Goal: Task Accomplishment & Management: Complete application form

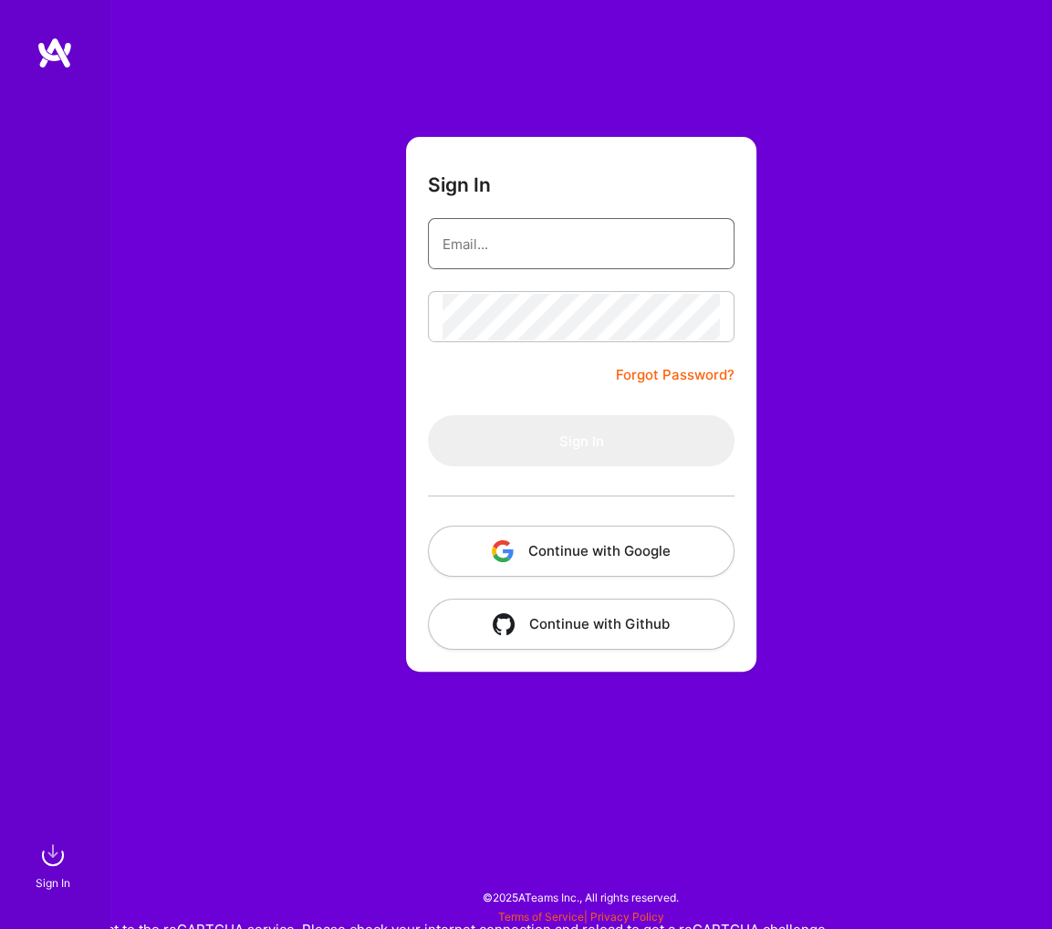
type input "[EMAIL_ADDRESS][DOMAIN_NAME]"
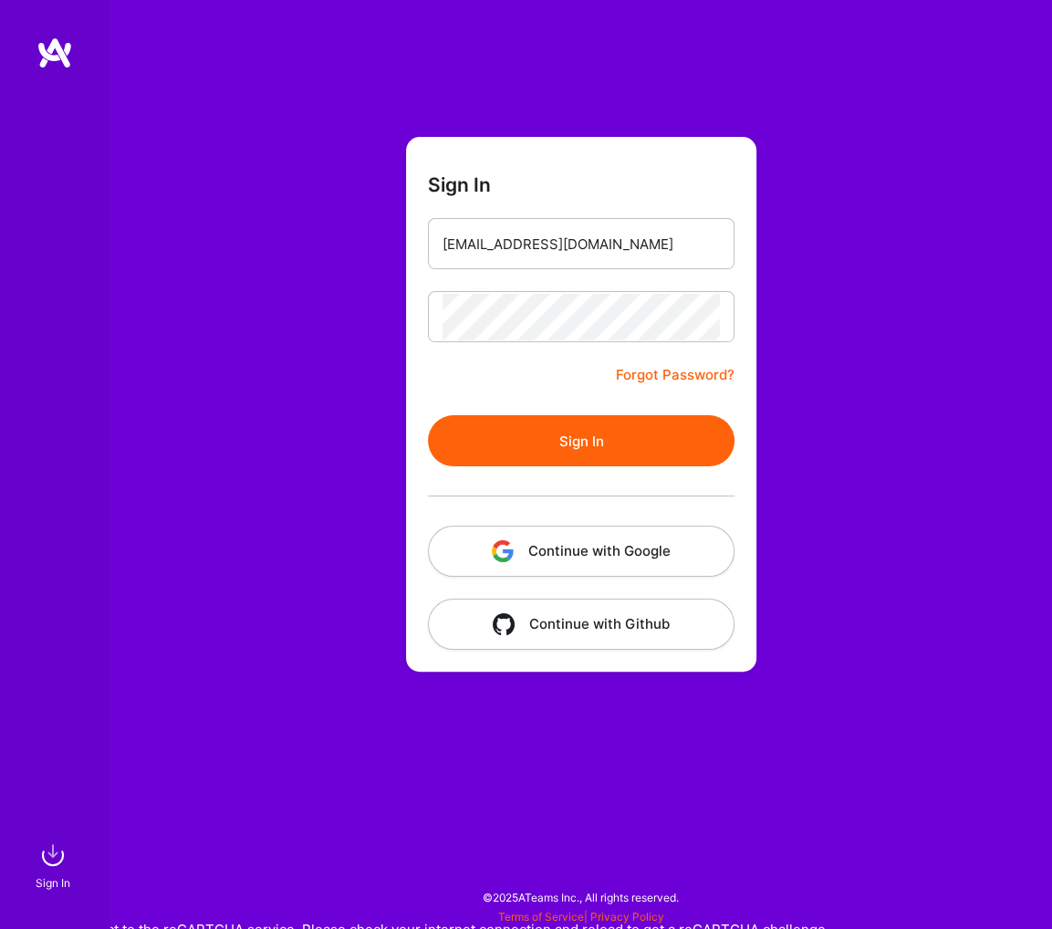
click at [600, 452] on button "Sign In" at bounding box center [581, 440] width 307 height 51
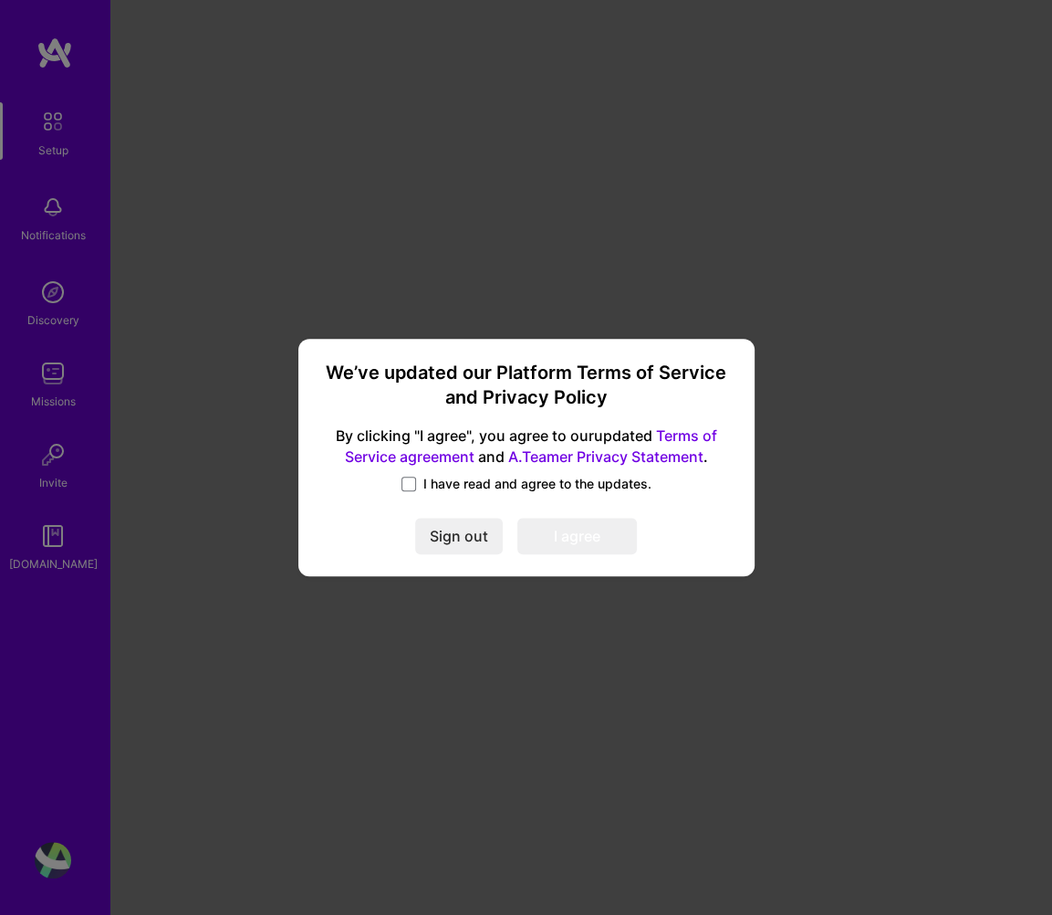
click at [419, 483] on label "I have read and agree to the updates." at bounding box center [527, 484] width 250 height 18
click at [0, 0] on input "I have read and agree to the updates." at bounding box center [0, 0] width 0 height 0
click at [521, 529] on button "I agree" at bounding box center [578, 536] width 120 height 37
click at [539, 536] on span at bounding box center [578, 536] width 120 height 37
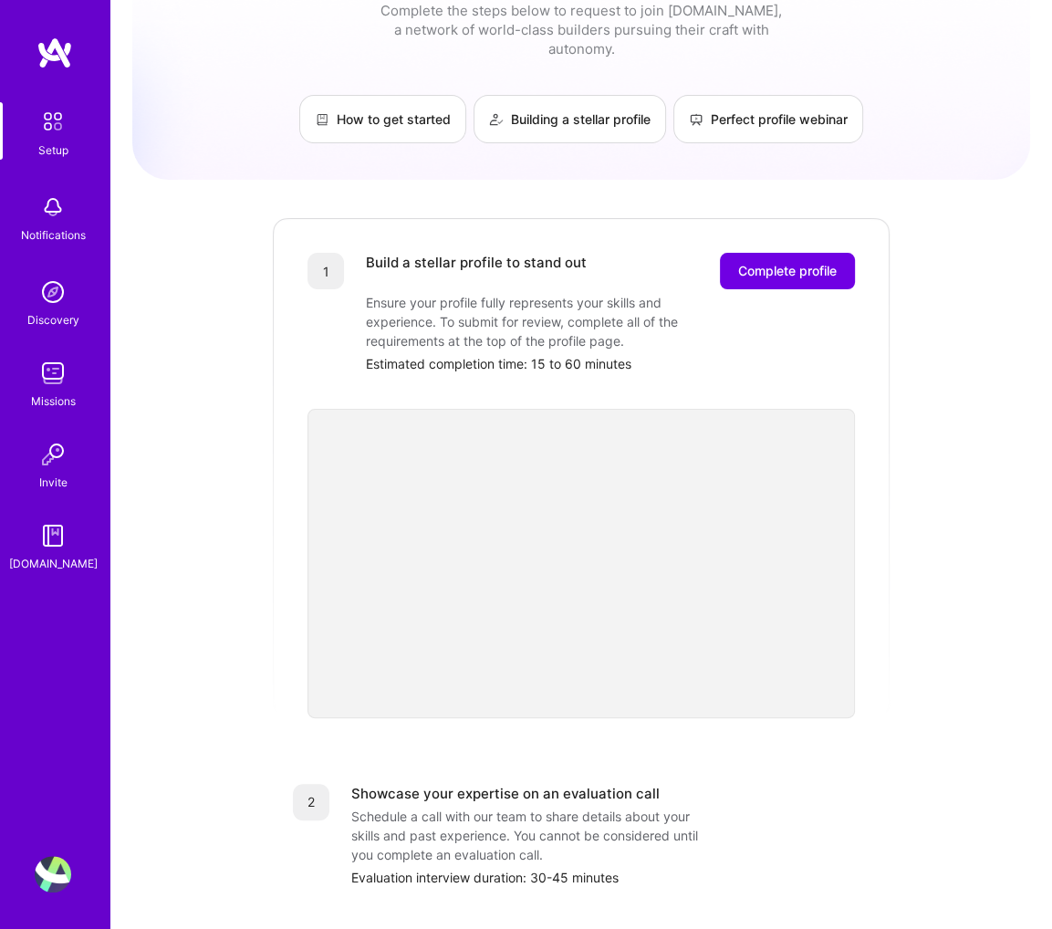
scroll to position [183, 0]
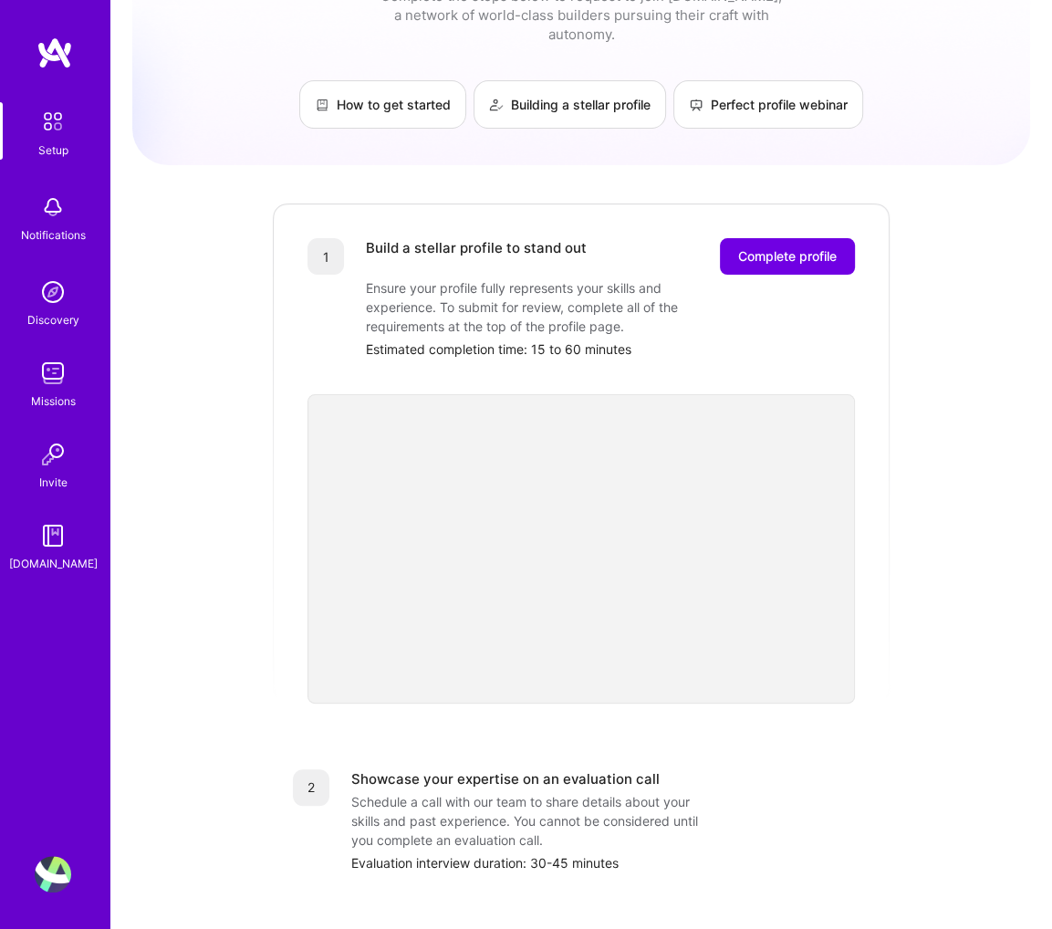
click at [52, 202] on img at bounding box center [53, 207] width 37 height 37
click at [52, 202] on div "Setup Notifications Discovery Missions Invite [DOMAIN_NAME]" at bounding box center [55, 337] width 110 height 471
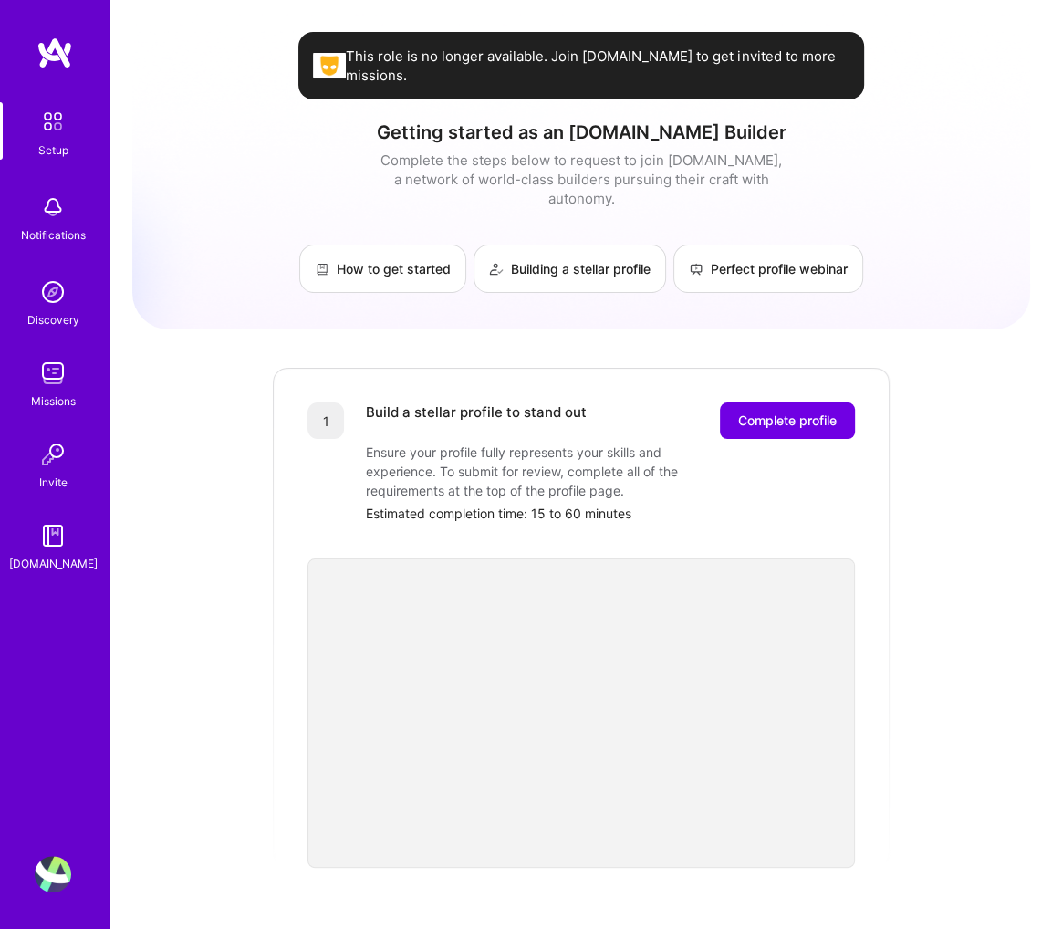
scroll to position [0, 0]
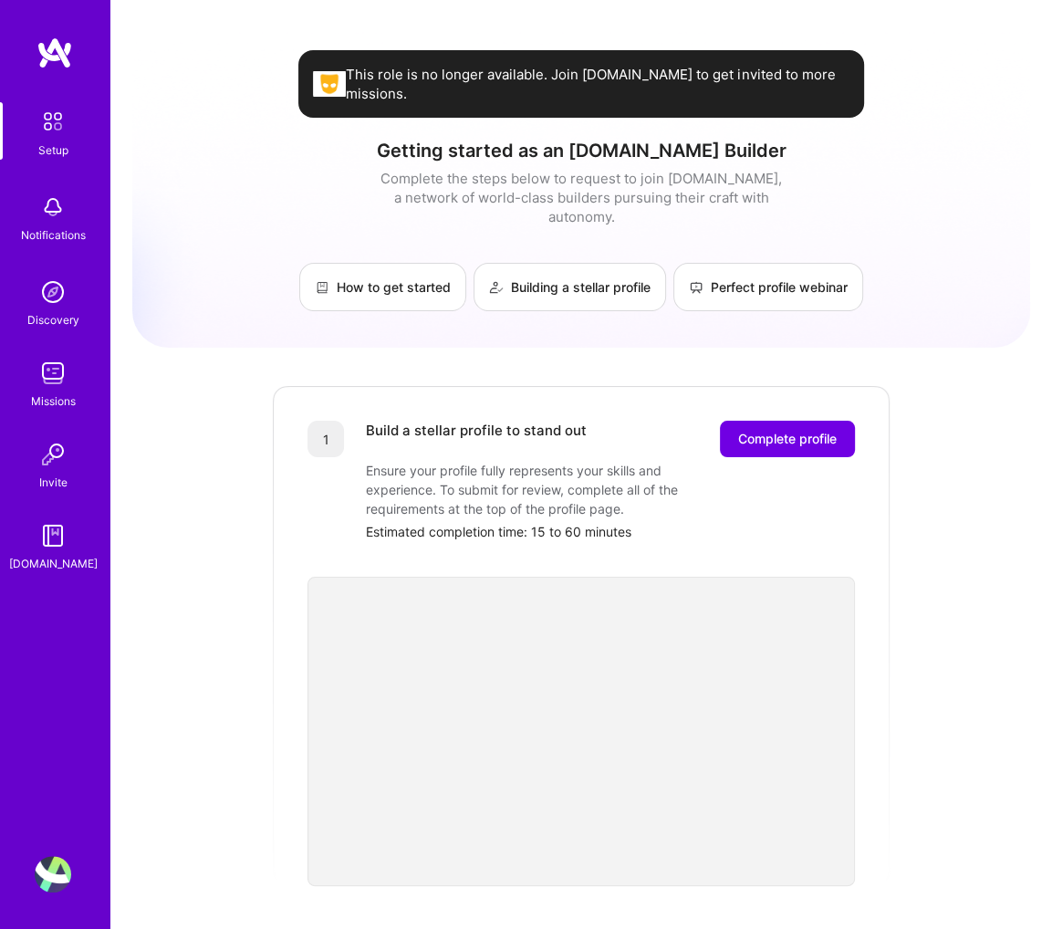
click at [51, 293] on img at bounding box center [53, 292] width 37 height 37
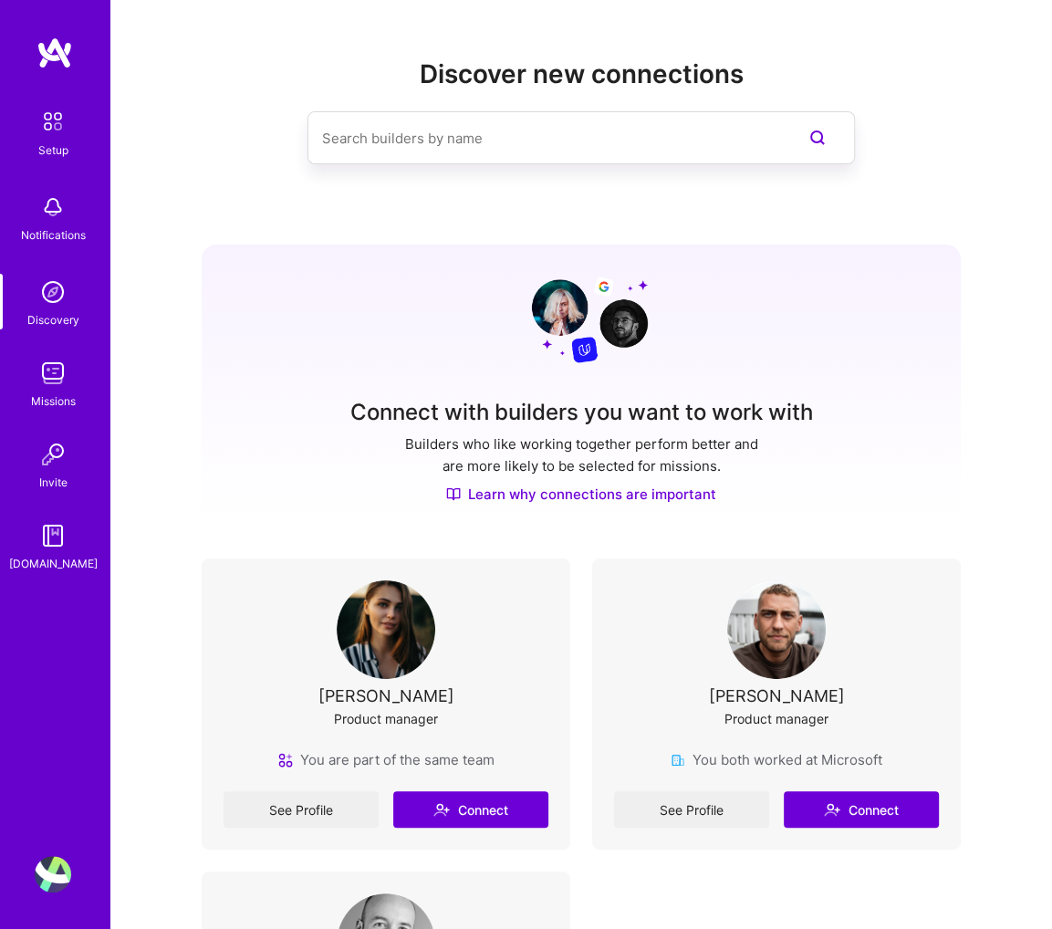
click at [47, 377] on img at bounding box center [53, 373] width 37 height 37
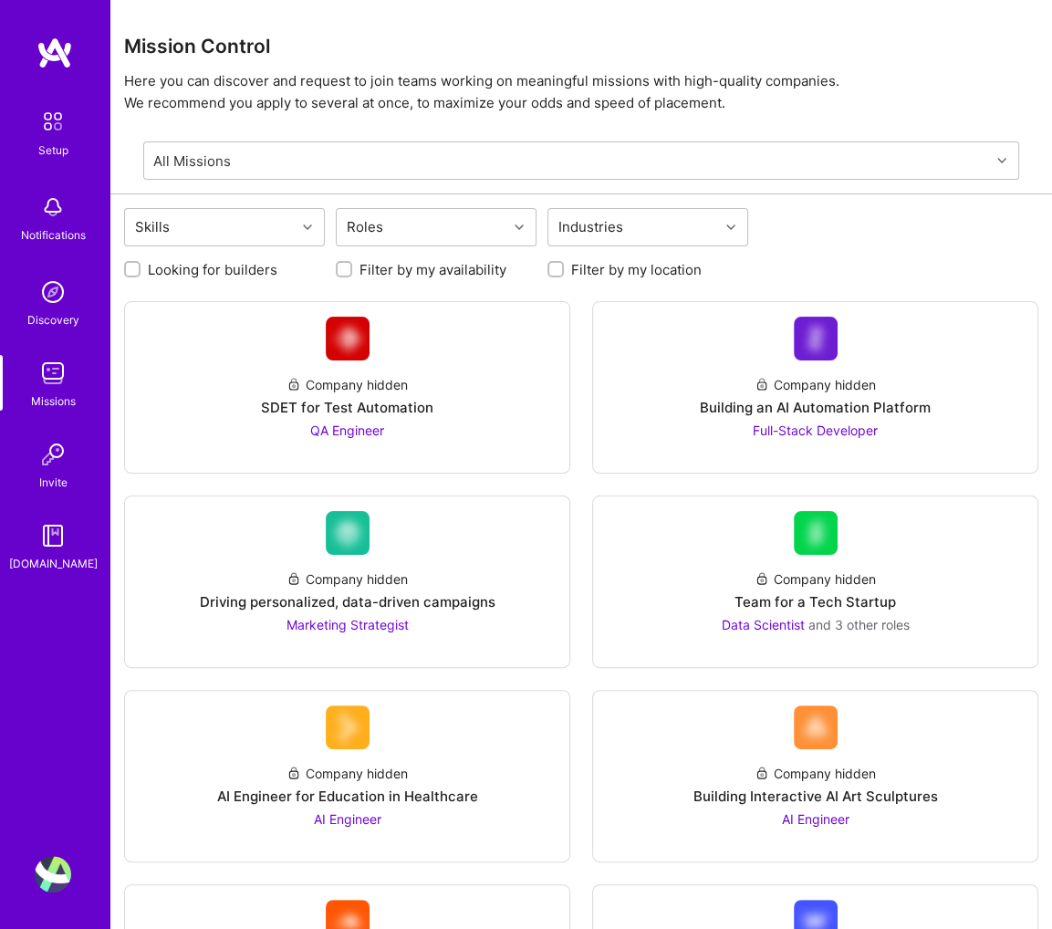
click at [63, 471] on img at bounding box center [53, 454] width 37 height 37
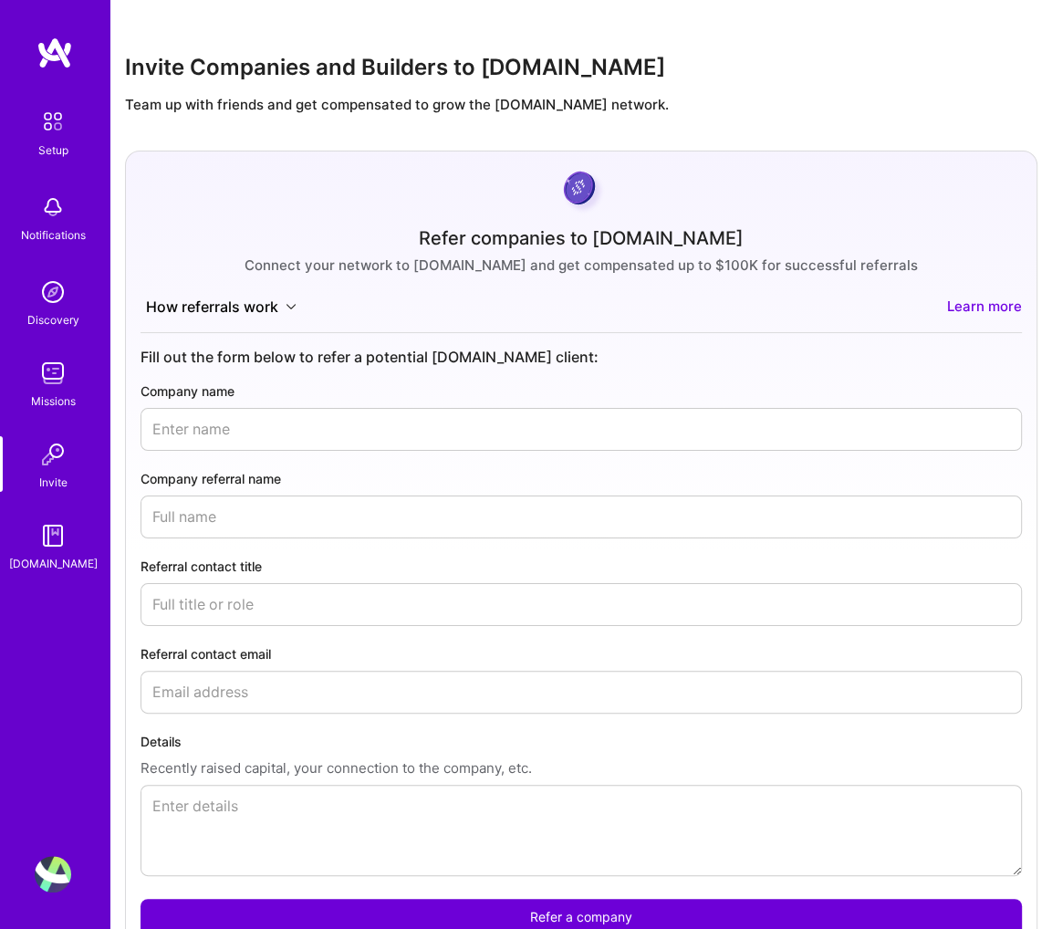
click at [56, 561] on div "[DOMAIN_NAME]" at bounding box center [53, 563] width 89 height 19
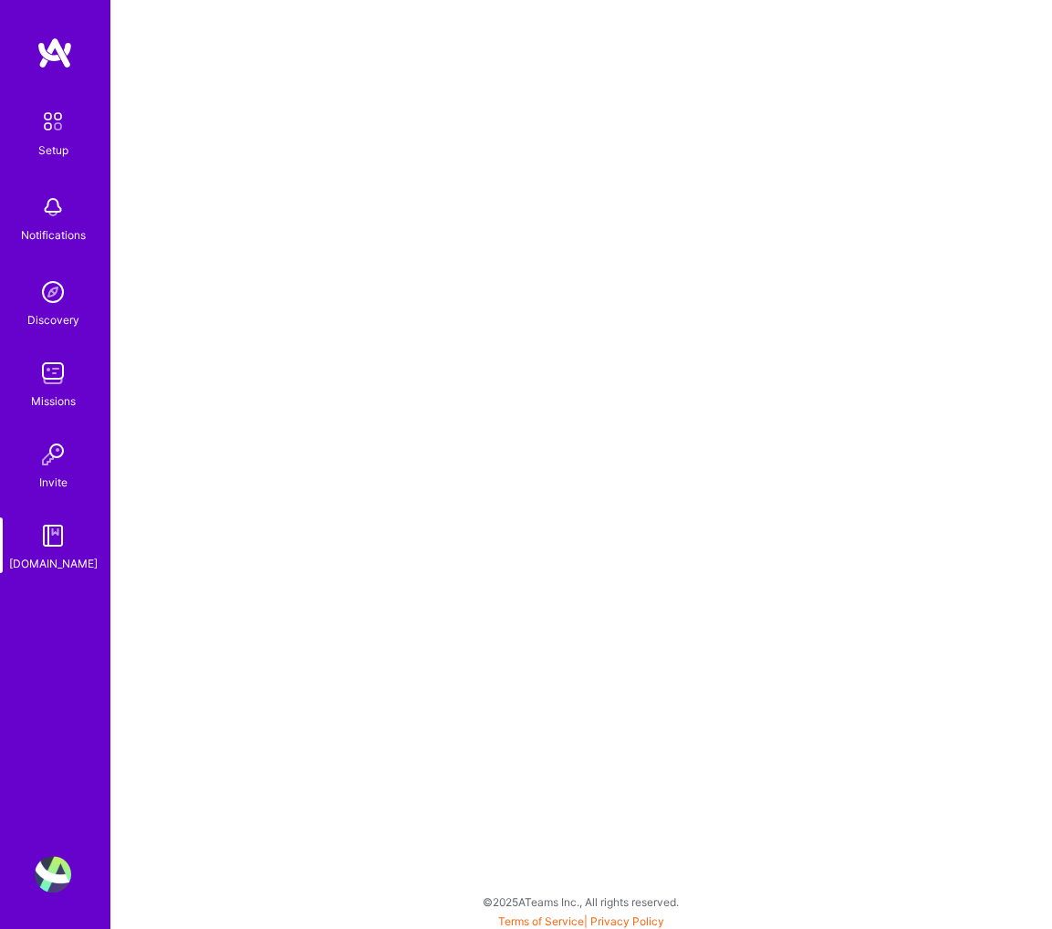
click at [50, 280] on img at bounding box center [53, 292] width 37 height 37
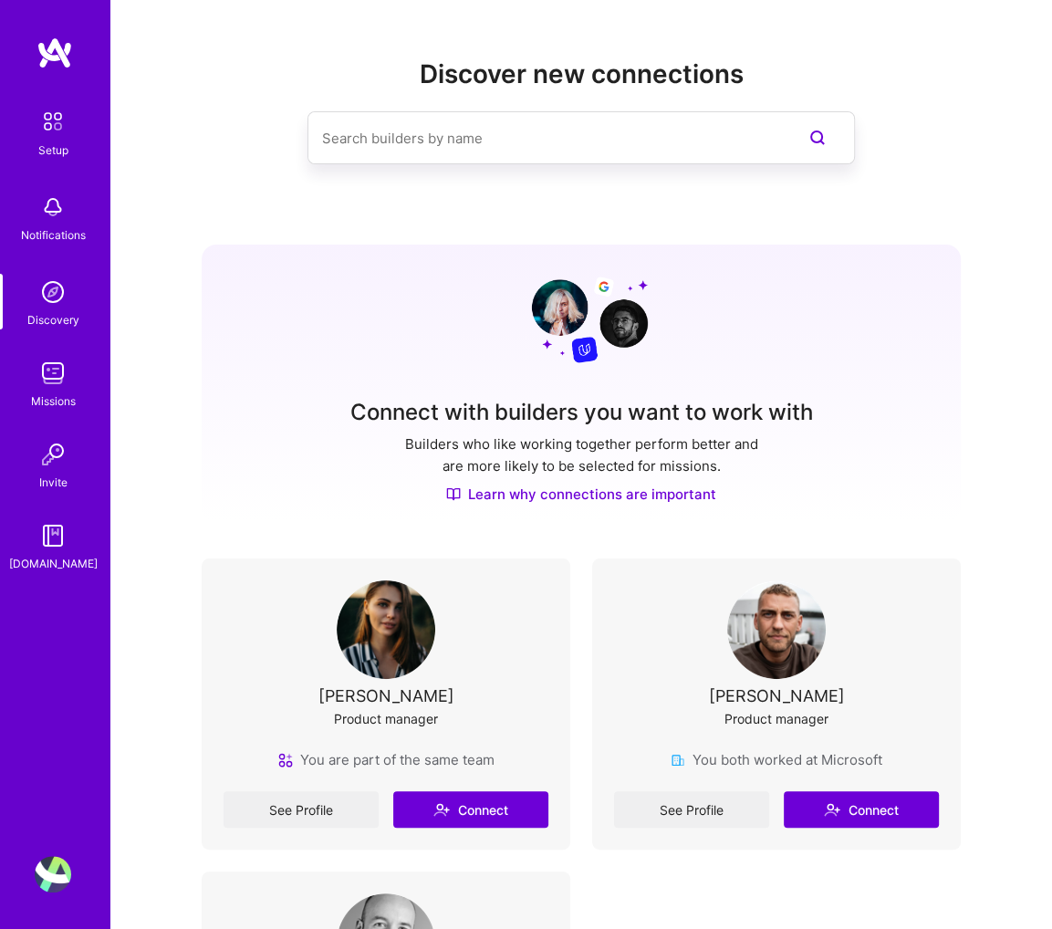
scroll to position [365, 0]
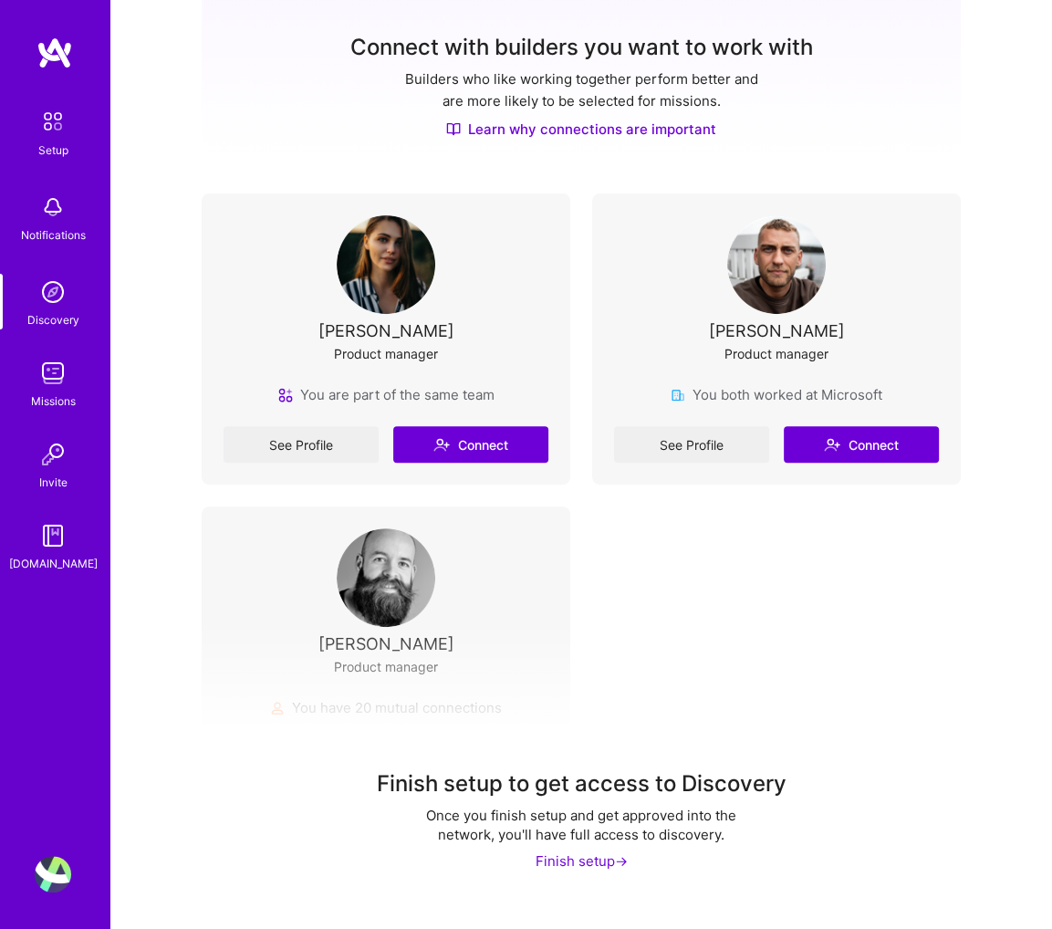
click at [605, 885] on div "Finish setup to get access to Discovery Once you finish setup and get approved …" at bounding box center [581, 774] width 942 height 302
click at [606, 874] on div "Finish setup to get access to Discovery Once you finish setup and get approved …" at bounding box center [581, 774] width 942 height 302
click at [608, 859] on div "Finish setup ->" at bounding box center [582, 861] width 92 height 19
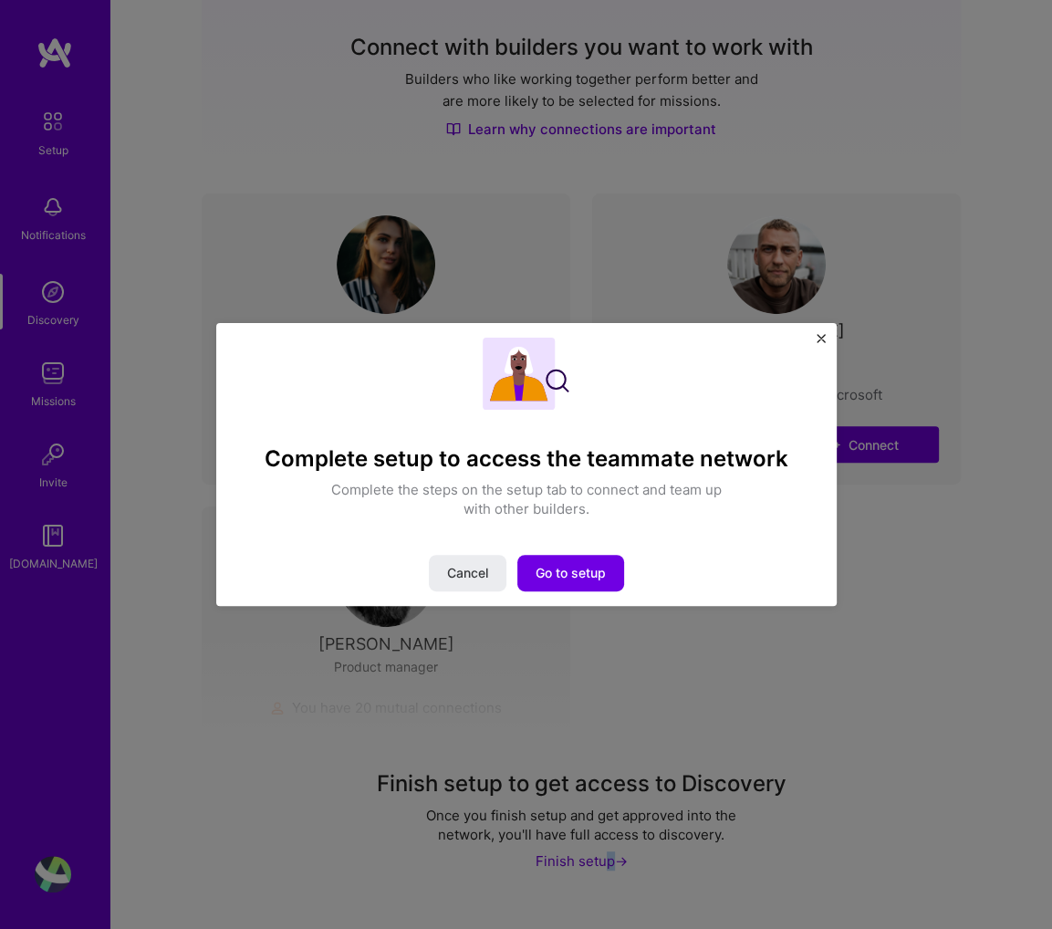
click at [820, 334] on img "Close" at bounding box center [821, 338] width 9 height 9
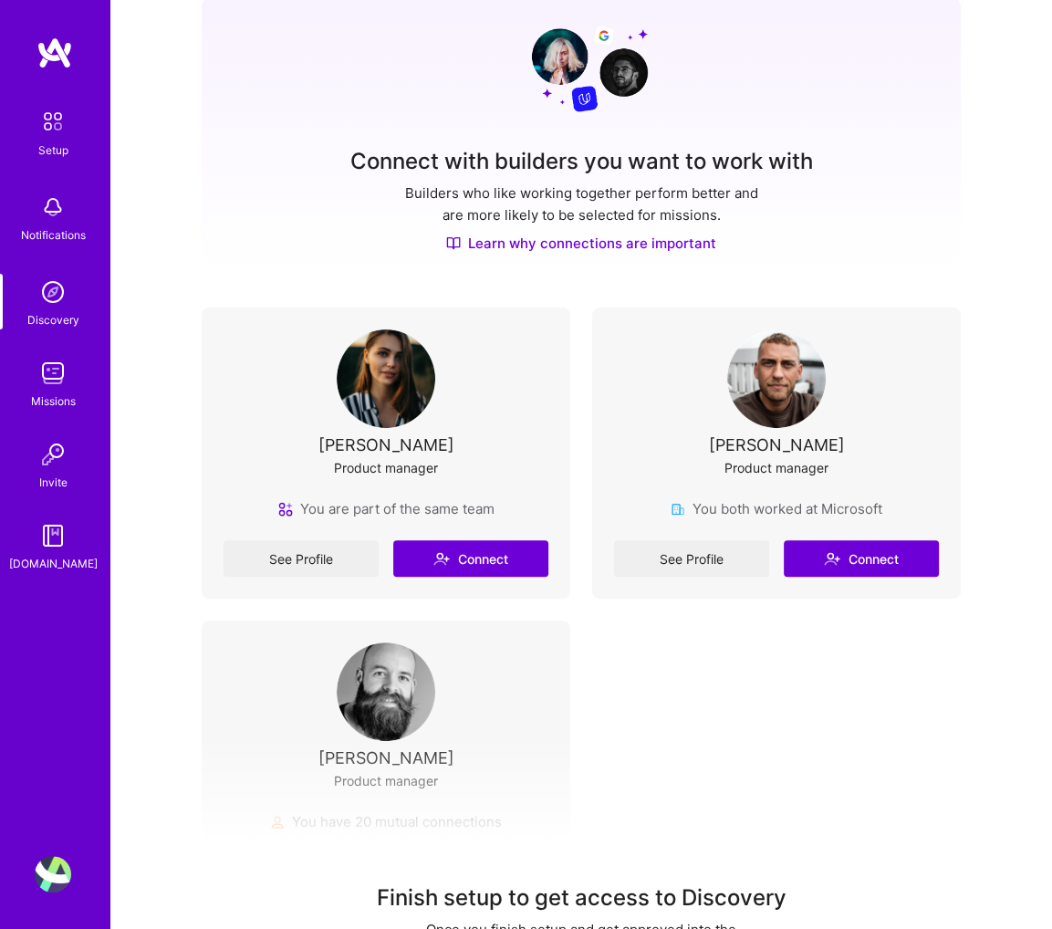
scroll to position [0, 0]
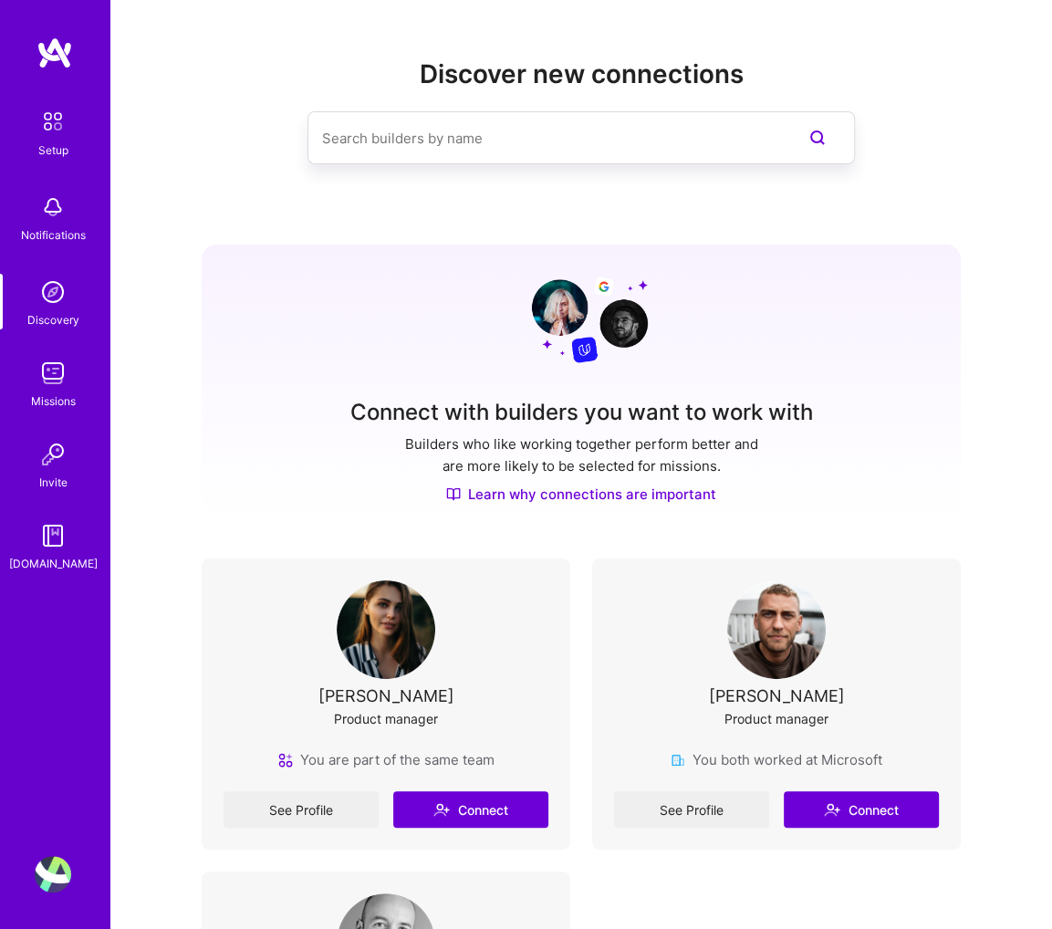
click at [554, 154] on input at bounding box center [544, 138] width 445 height 47
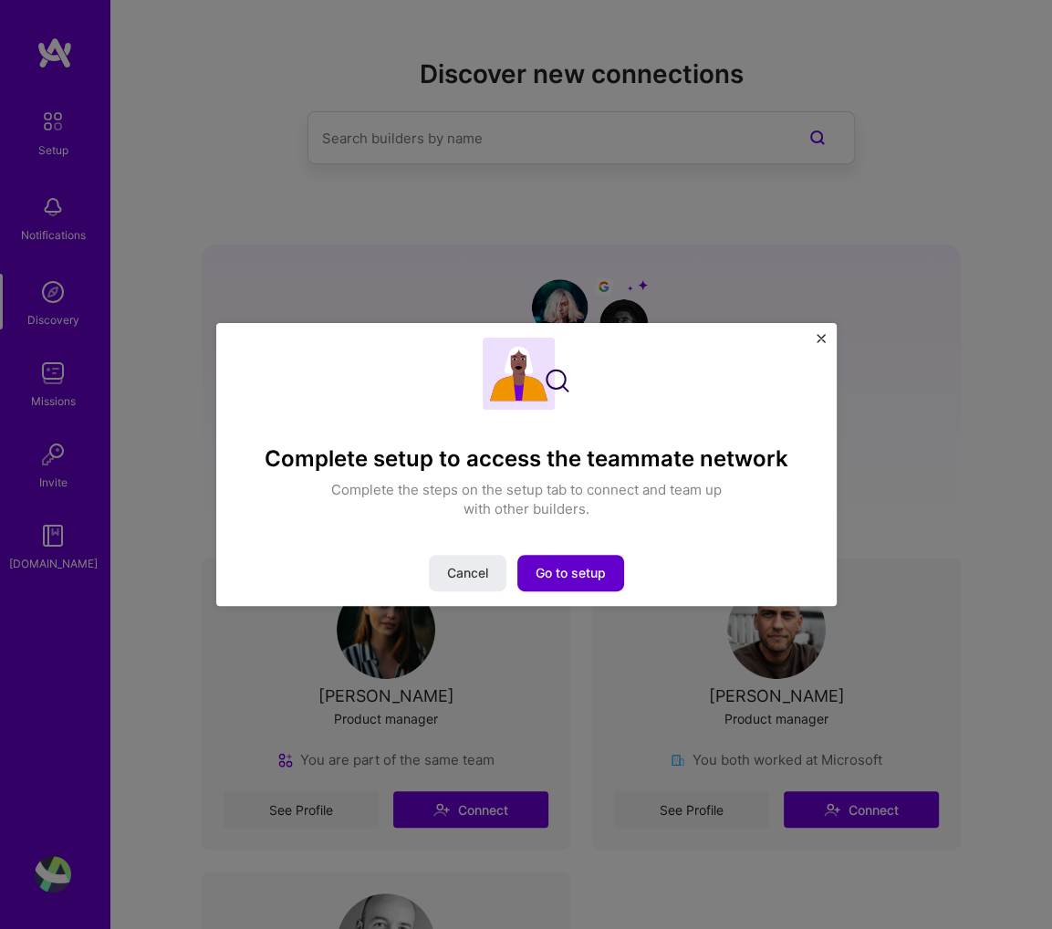
click at [566, 571] on span "Go to setup" at bounding box center [571, 573] width 70 height 18
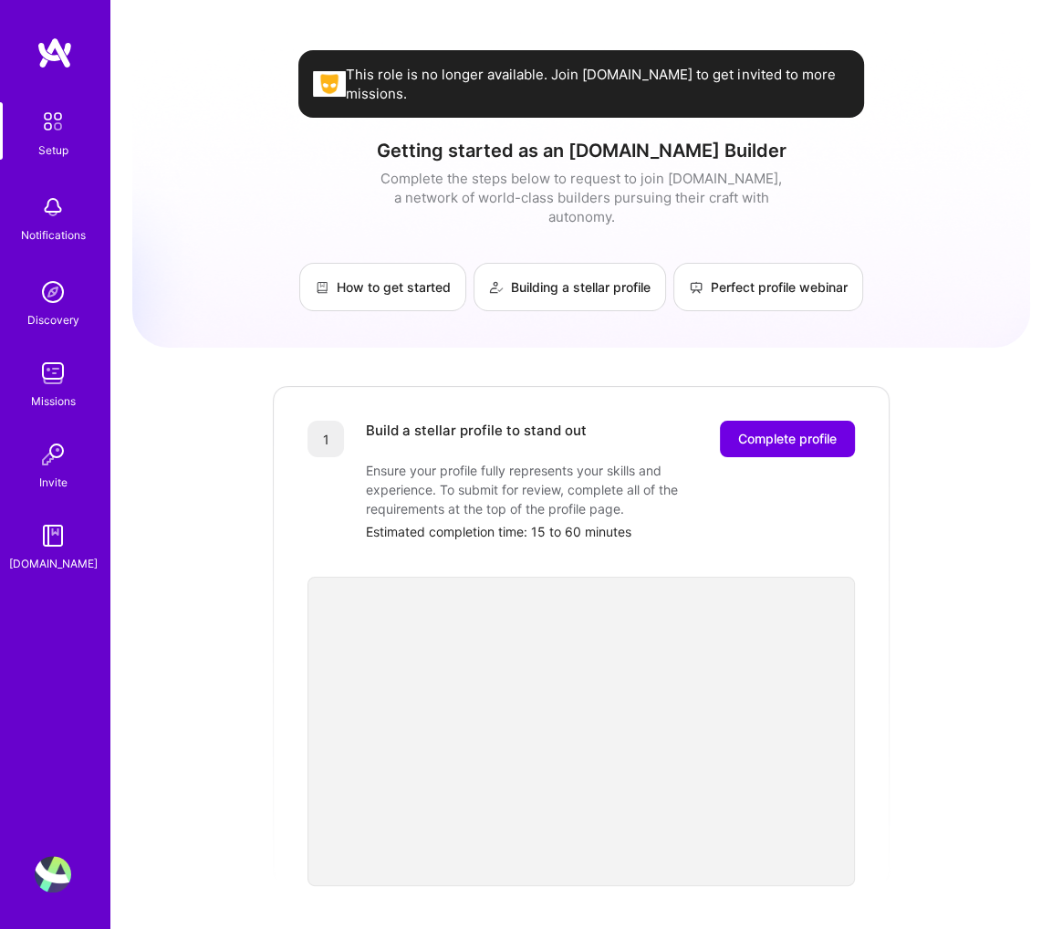
click at [824, 466] on div "Build a stellar profile to stand out Complete profile Ensure your profile fully…" at bounding box center [610, 481] width 489 height 120
click at [832, 436] on div "Build a stellar profile to stand out Complete profile Ensure your profile fully…" at bounding box center [610, 481] width 489 height 120
click at [804, 421] on button "Complete profile" at bounding box center [787, 439] width 135 height 37
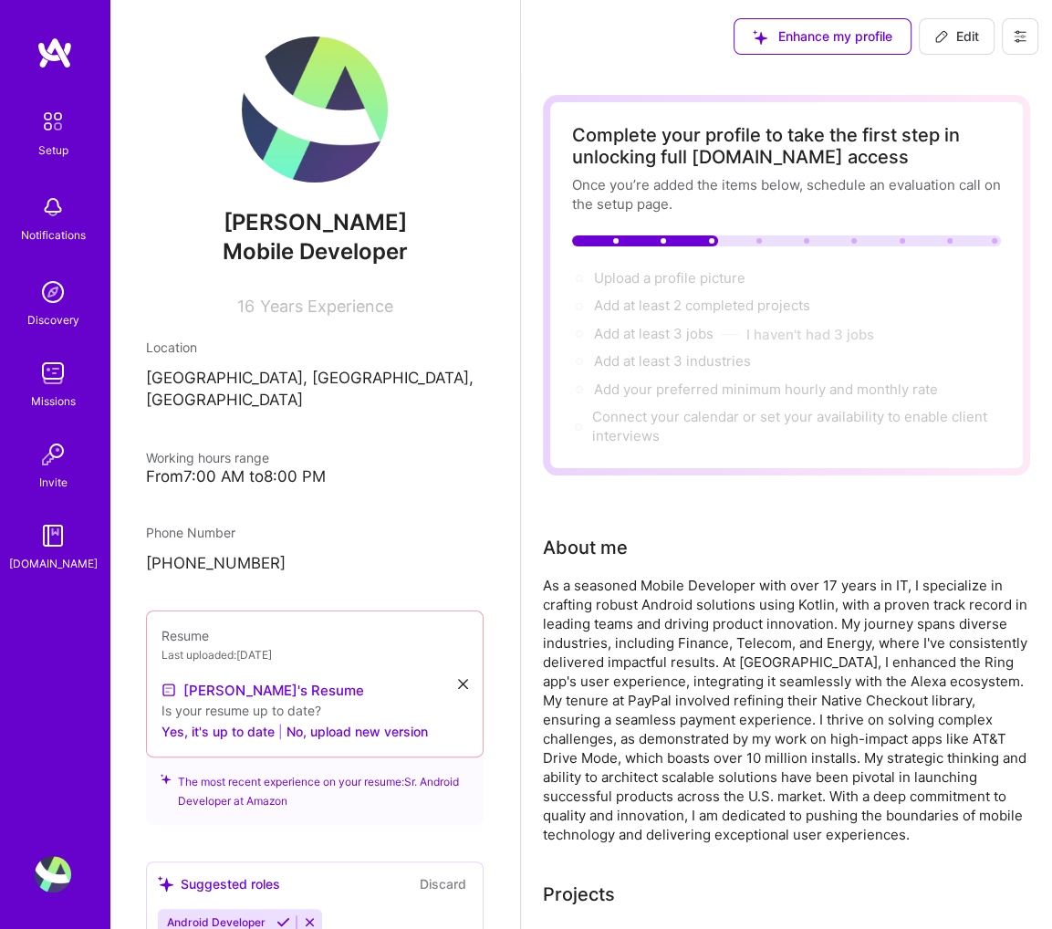
click at [282, 110] on img at bounding box center [315, 110] width 146 height 146
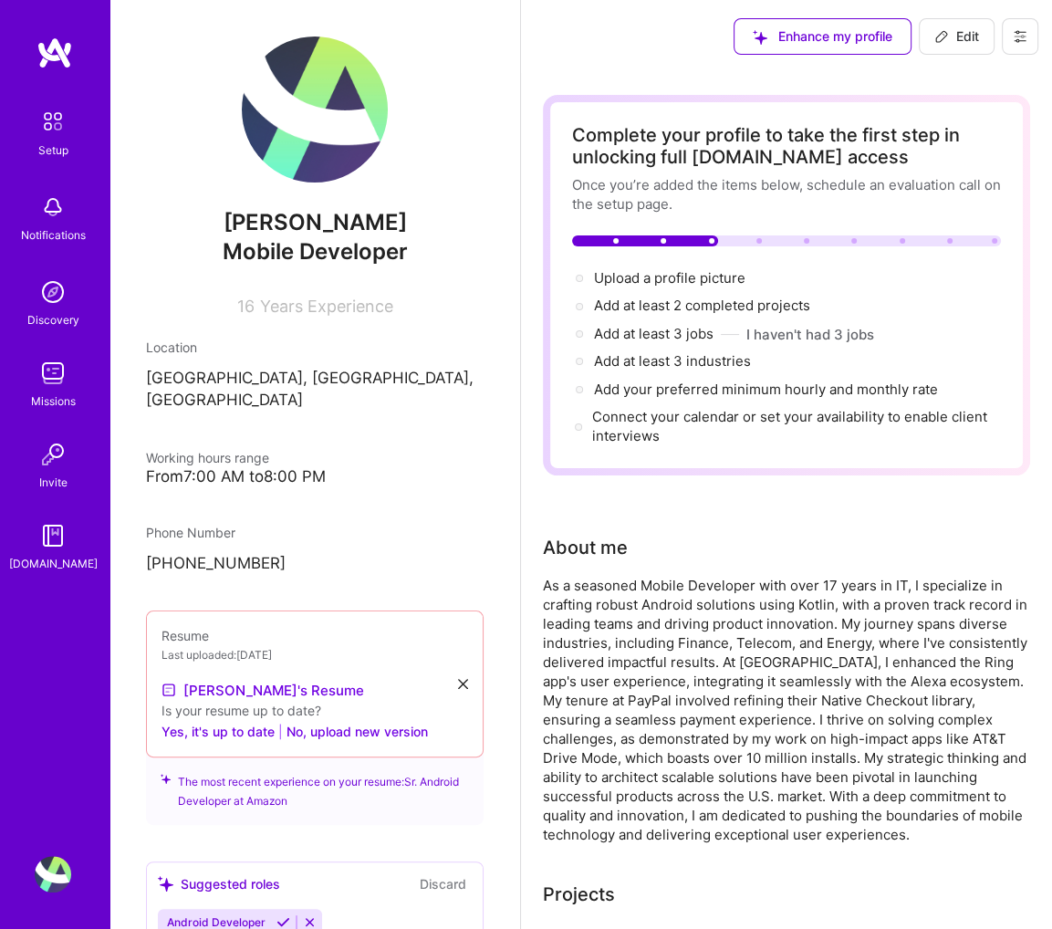
click at [939, 41] on icon at bounding box center [942, 36] width 11 height 11
select select "US"
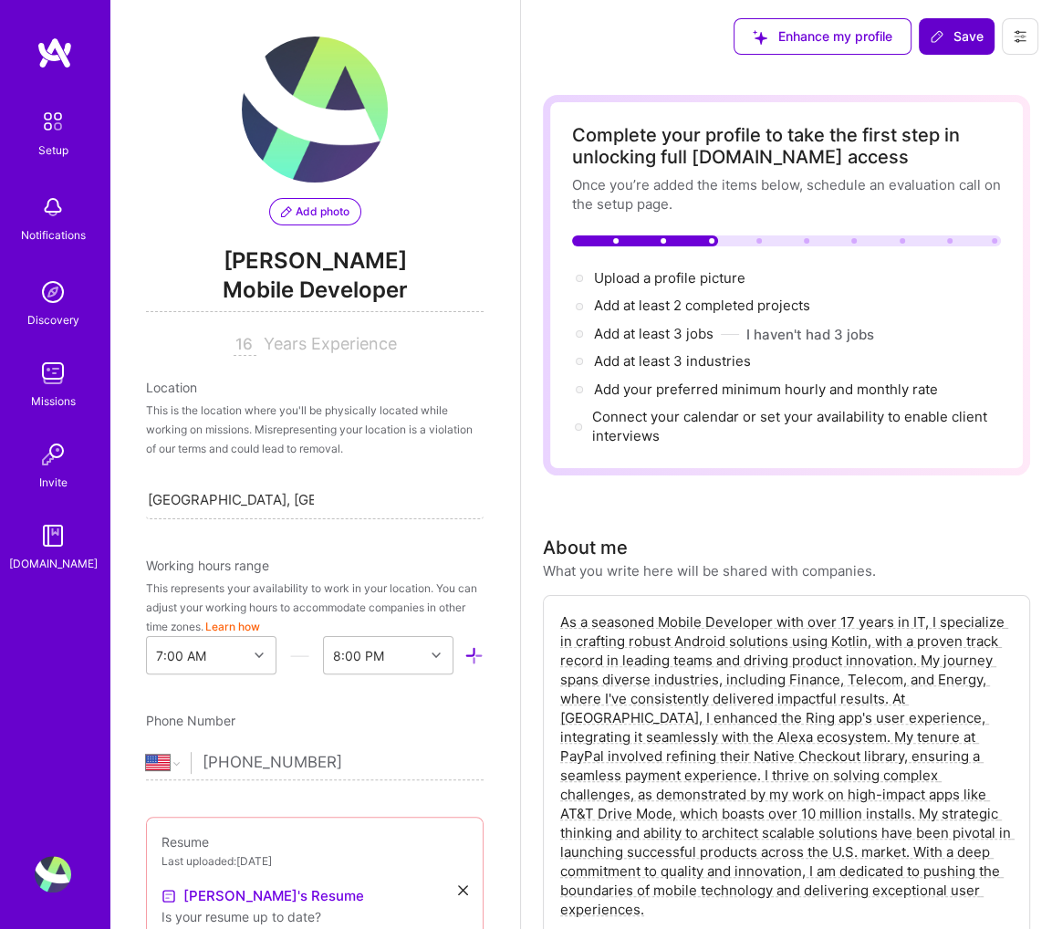
click at [303, 202] on button "Add photo" at bounding box center [315, 211] width 92 height 27
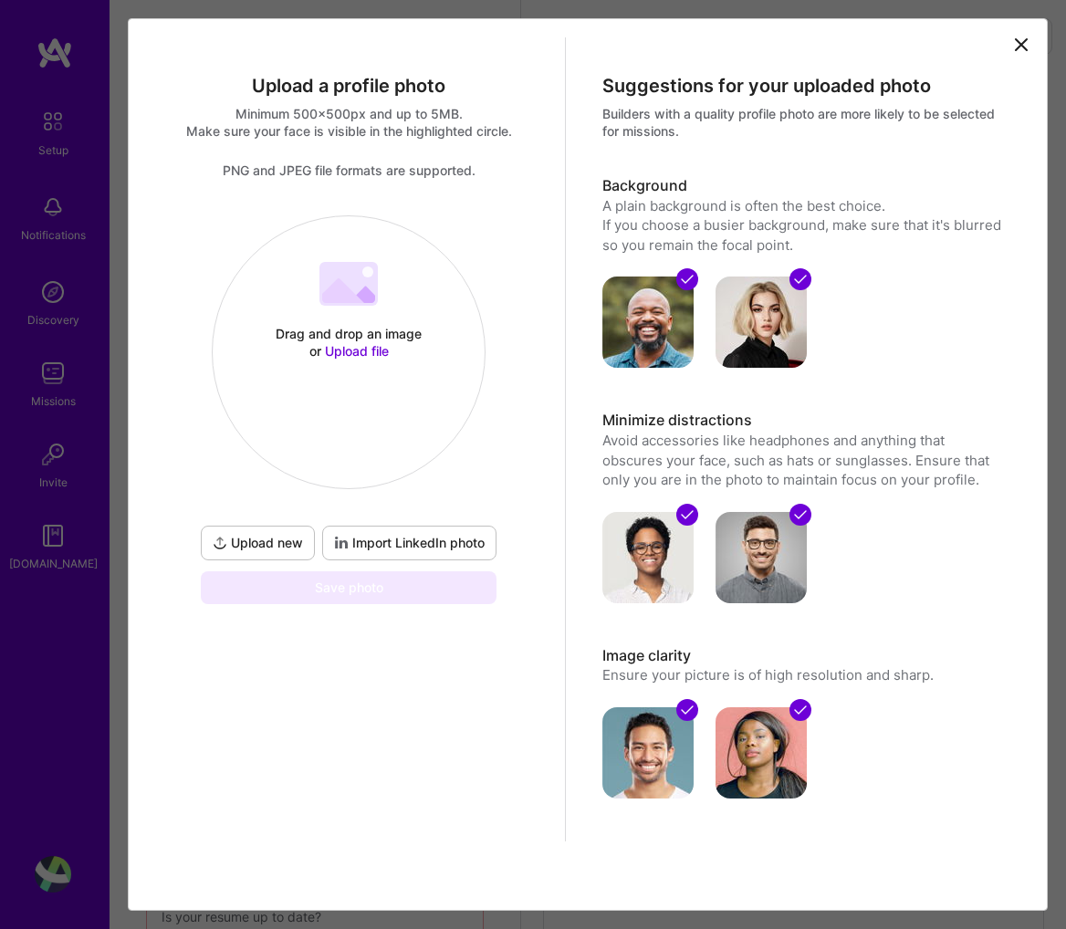
click at [249, 541] on span "Upload new" at bounding box center [258, 543] width 90 height 18
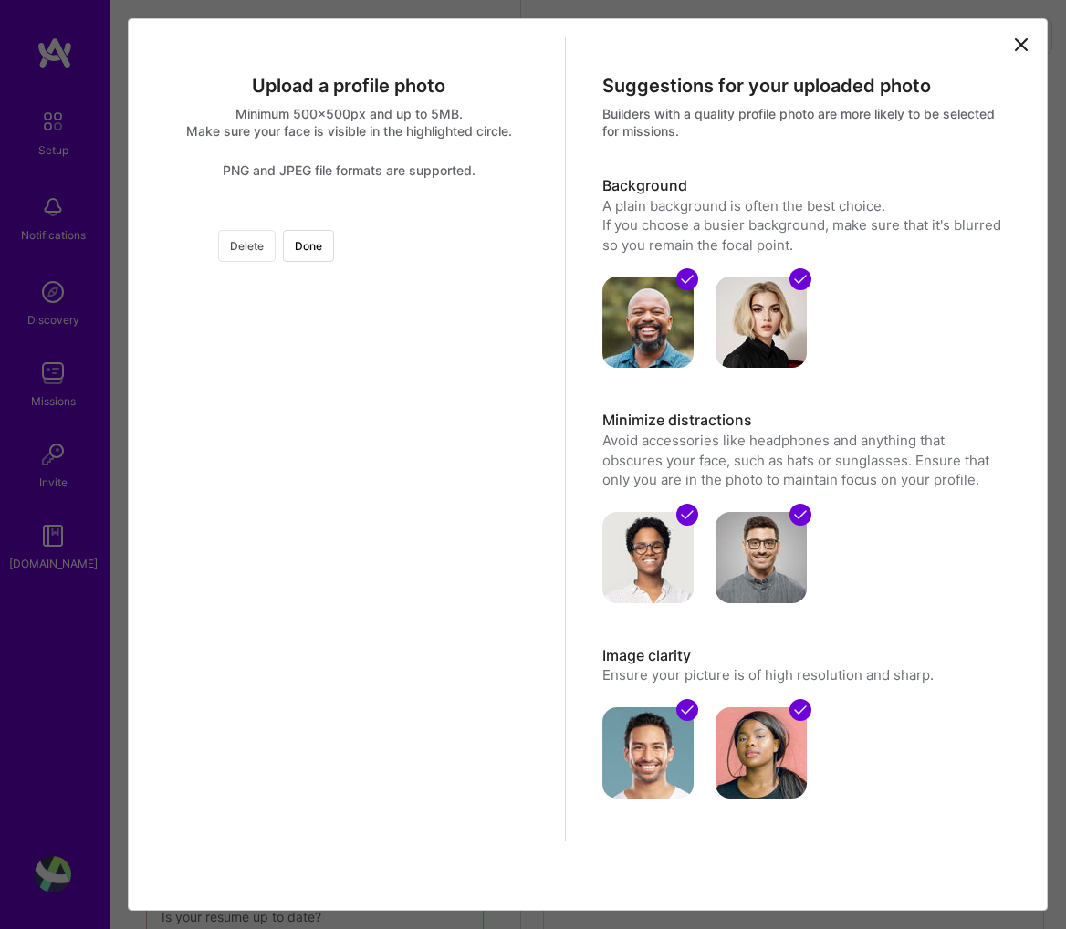
click at [276, 240] on button "Delete" at bounding box center [247, 246] width 58 height 32
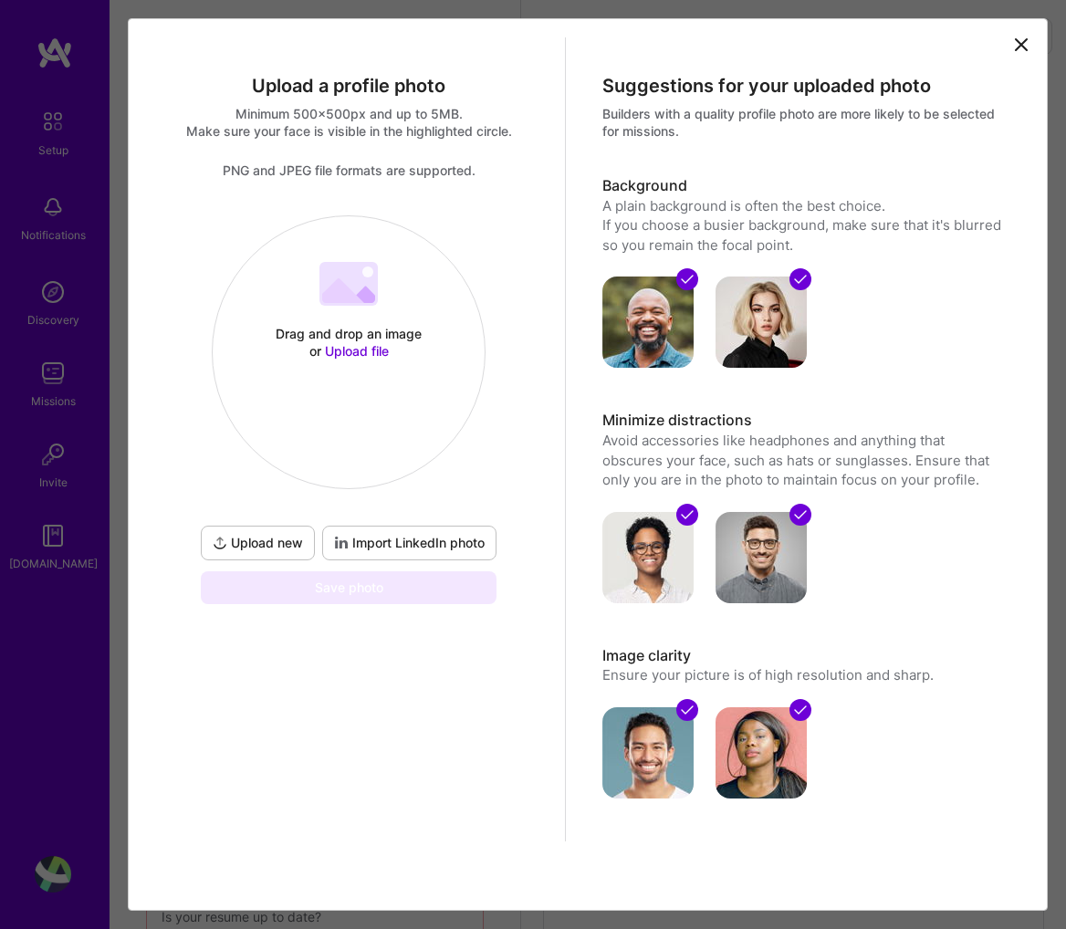
click at [251, 554] on button "Upload new" at bounding box center [258, 543] width 114 height 35
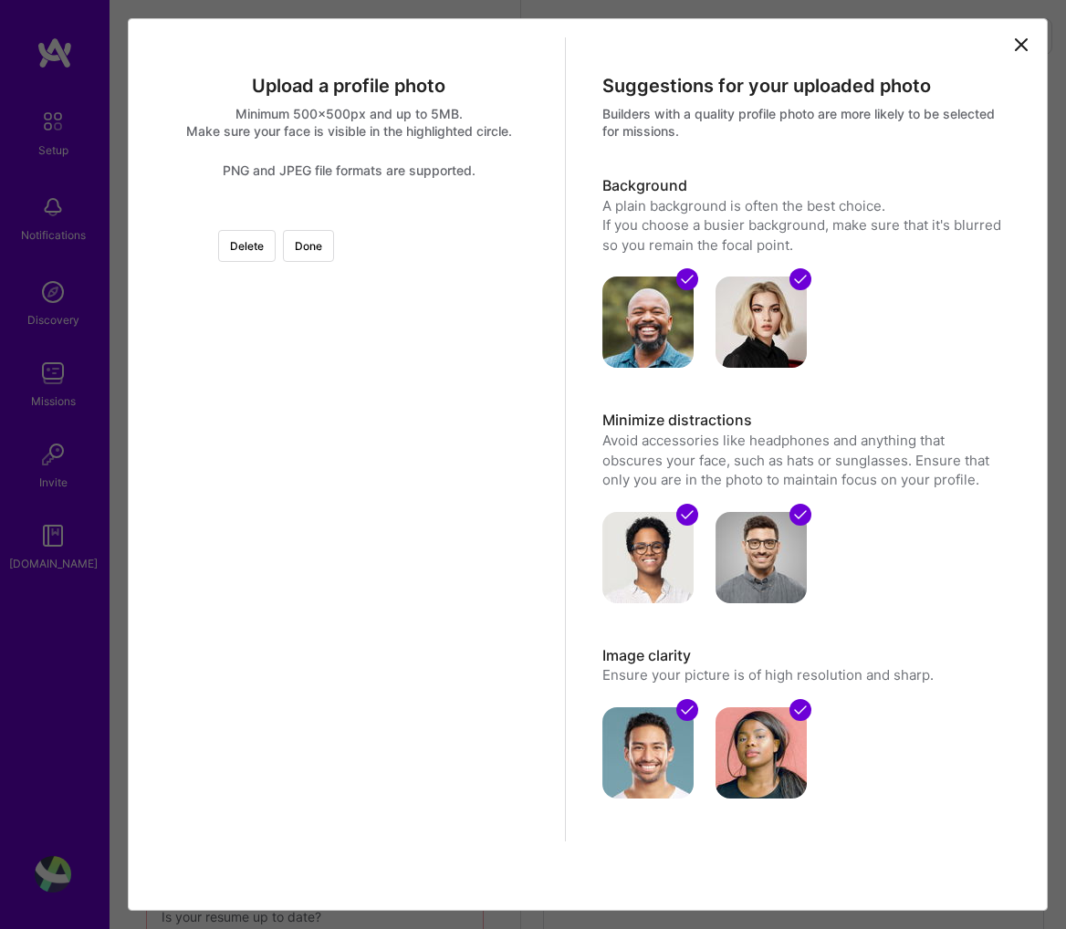
click at [393, 350] on div at bounding box center [526, 364] width 298 height 298
click at [334, 252] on button "Done" at bounding box center [308, 246] width 51 height 32
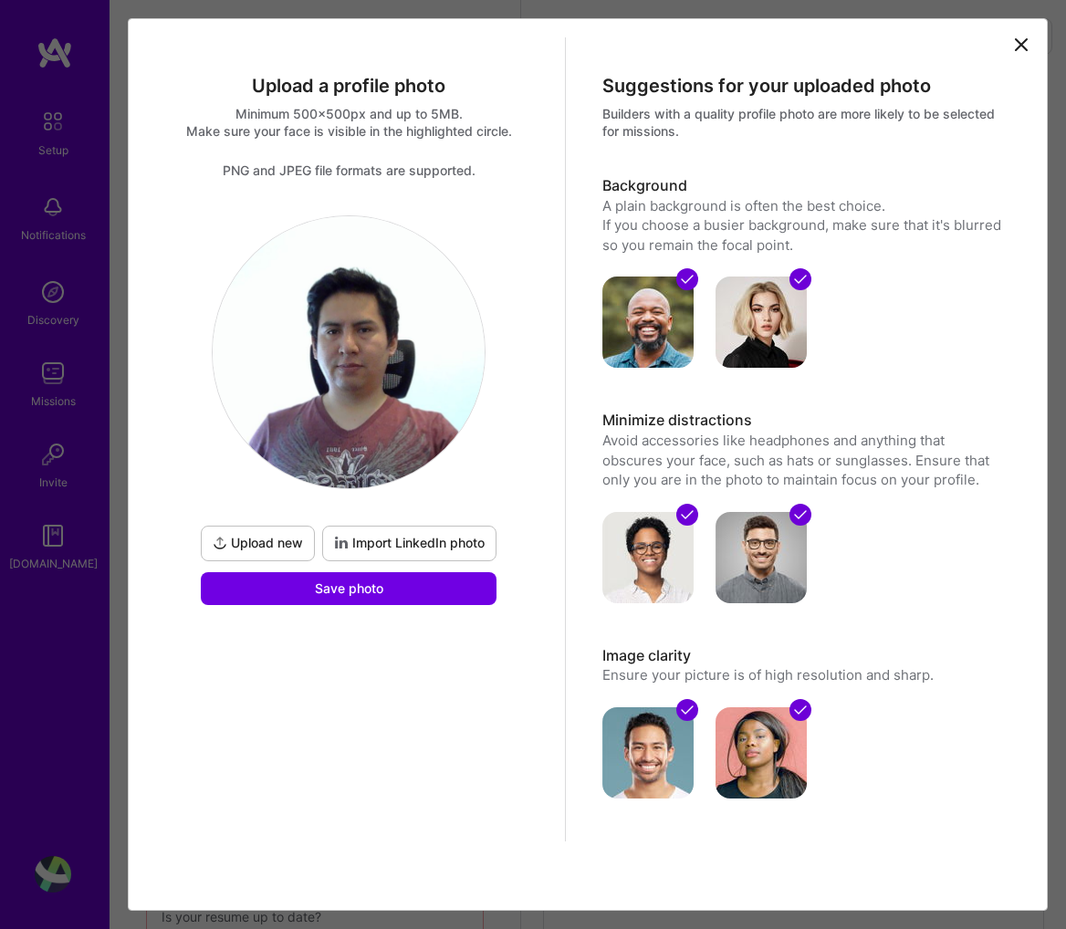
click at [723, 351] on img at bounding box center [761, 322] width 91 height 91
click at [679, 490] on span at bounding box center [647, 546] width 91 height 113
click at [698, 567] on div at bounding box center [804, 546] width 404 height 113
click at [347, 585] on span "Save photo" at bounding box center [349, 589] width 68 height 18
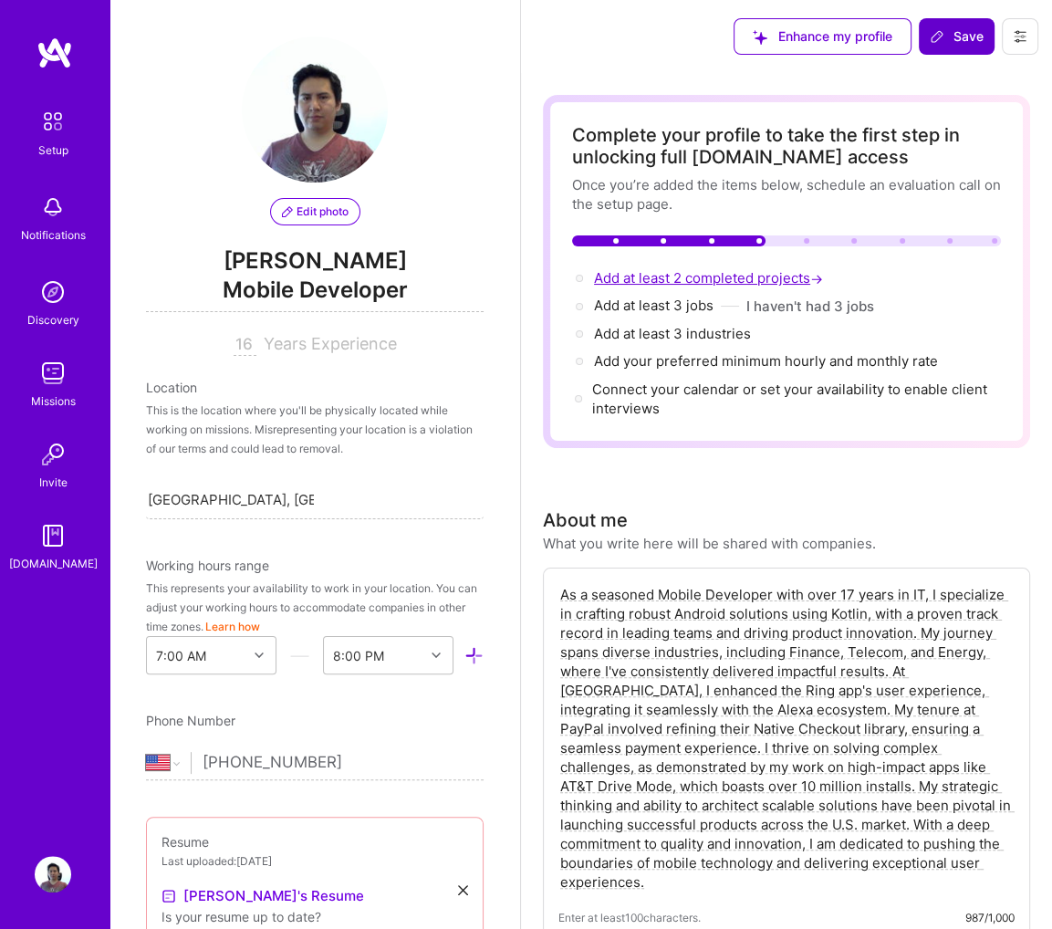
click at [701, 275] on span "Add at least 2 completed projects →" at bounding box center [710, 277] width 233 height 17
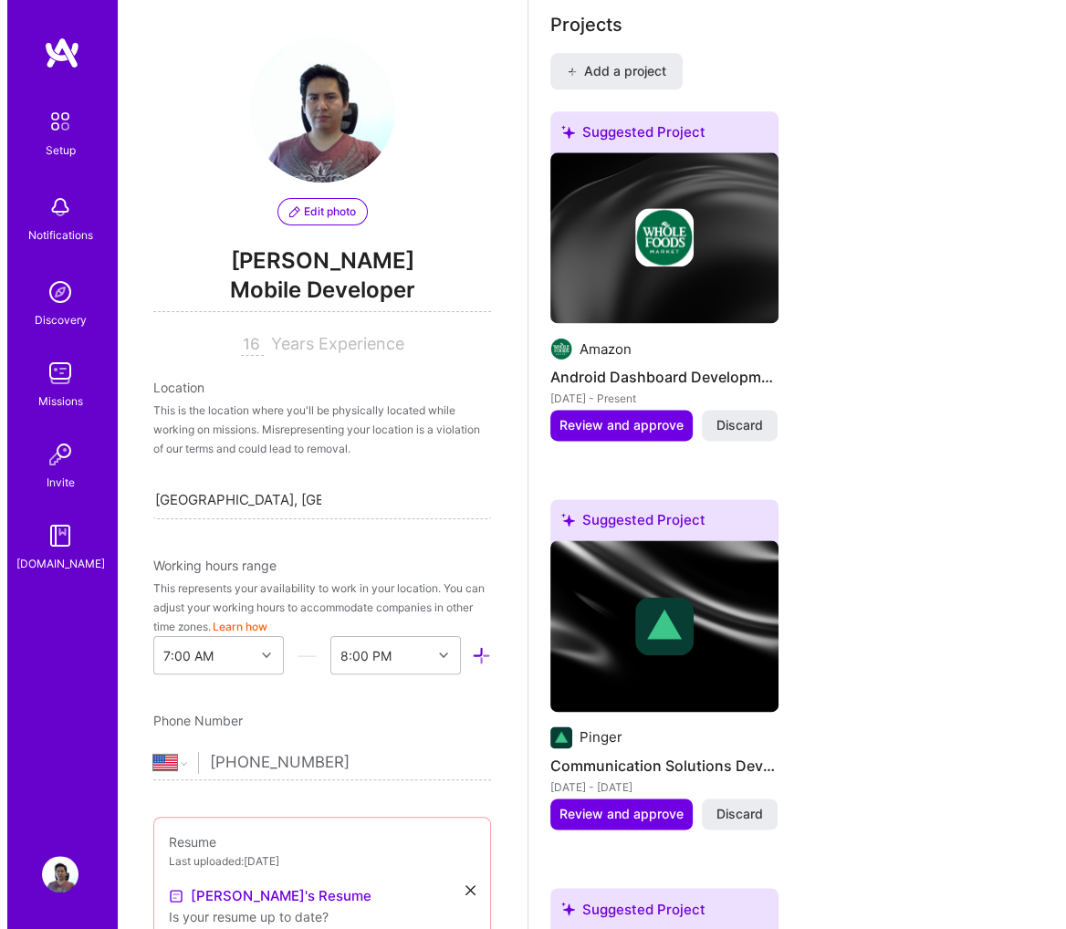
scroll to position [1734, 0]
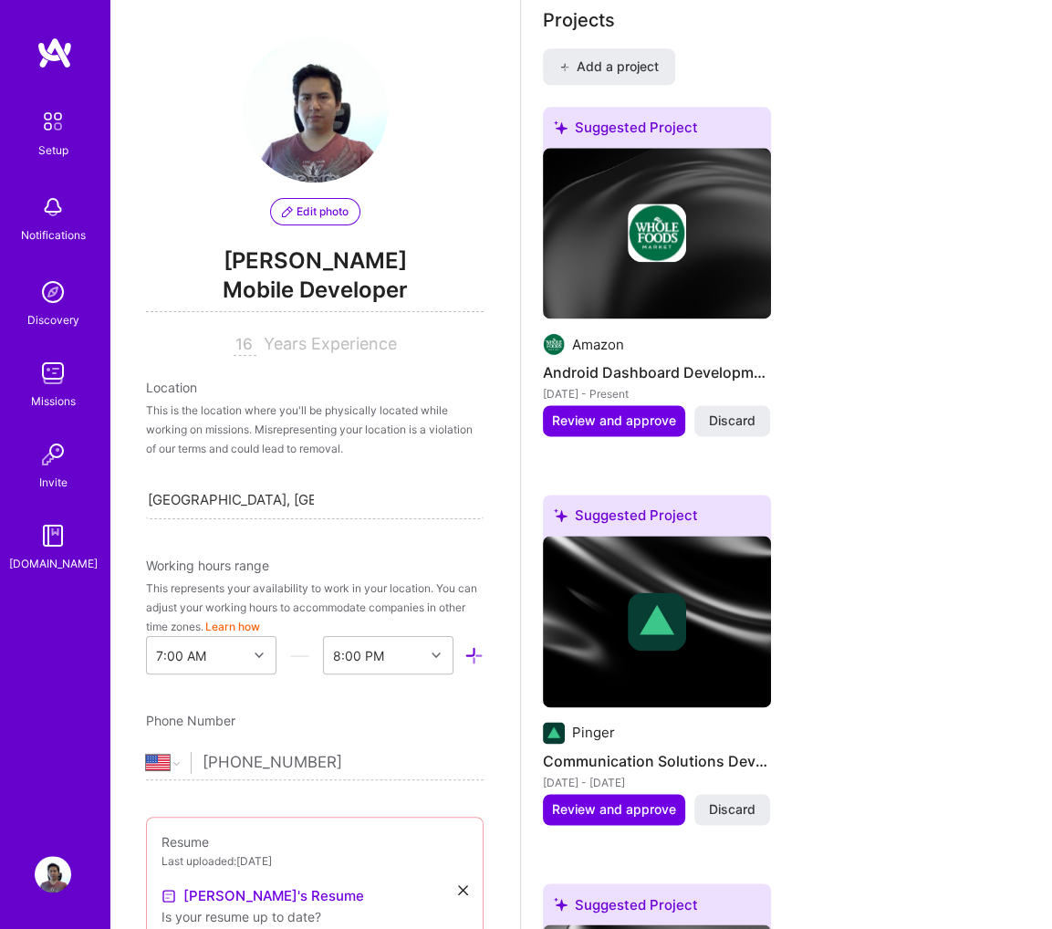
click at [663, 370] on h4 "Android Dashboard Development" at bounding box center [657, 373] width 228 height 24
click at [632, 390] on div "May 2022 - Present" at bounding box center [657, 393] width 228 height 19
click at [623, 427] on button "Review and approve" at bounding box center [614, 420] width 142 height 31
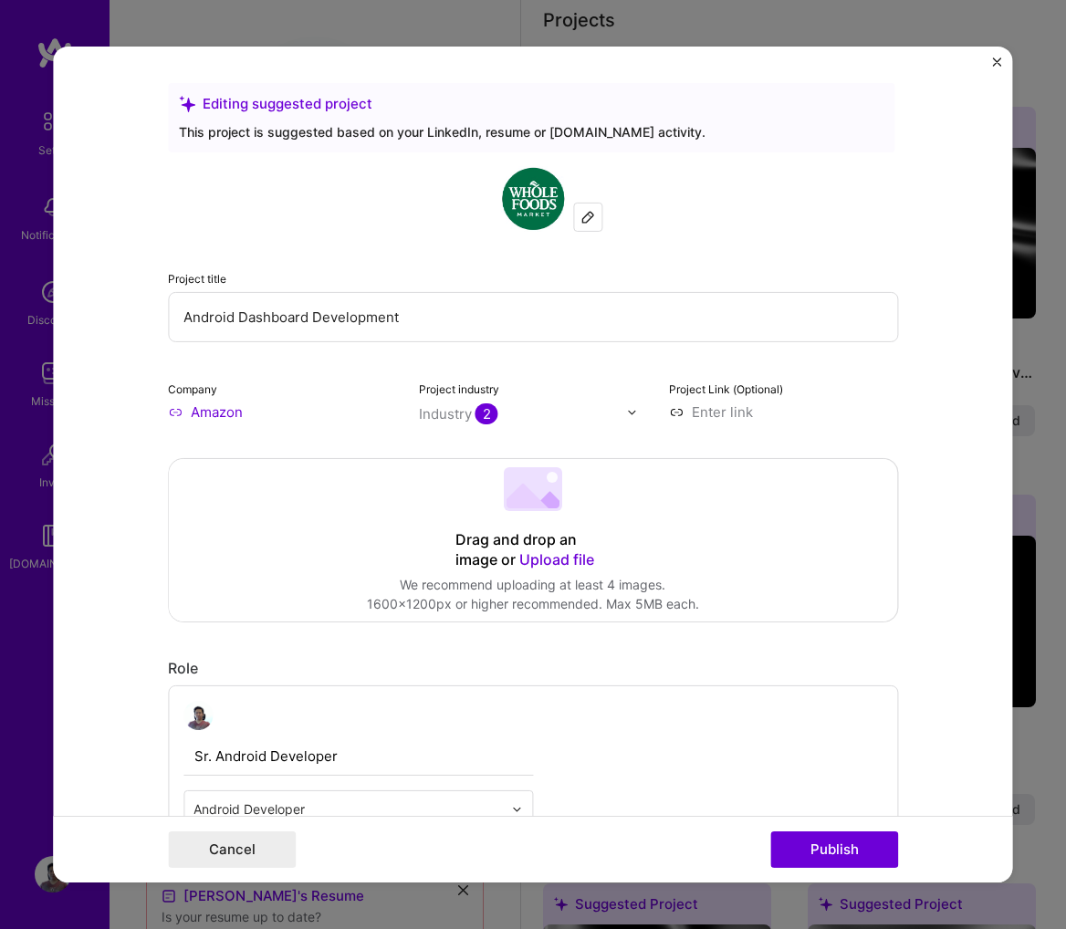
click at [581, 210] on img at bounding box center [588, 217] width 15 height 15
click at [511, 215] on img at bounding box center [533, 199] width 66 height 66
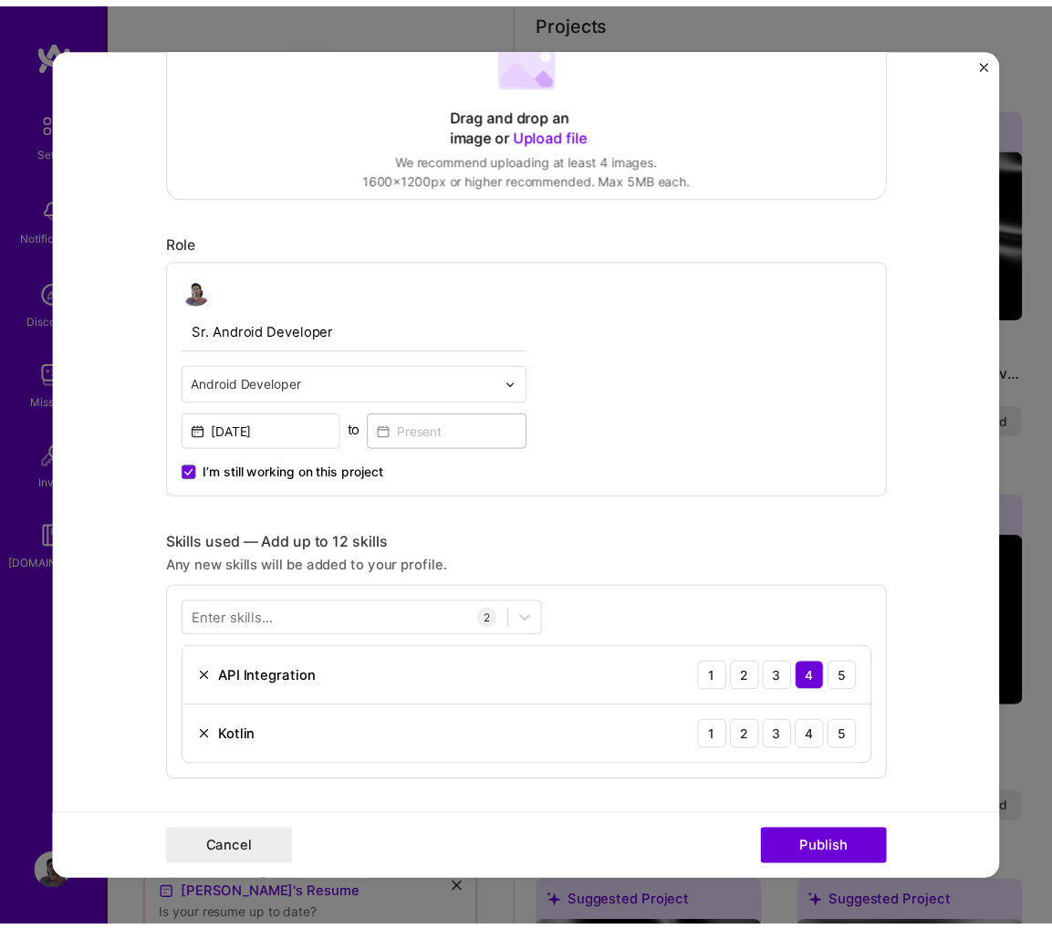
scroll to position [822, 0]
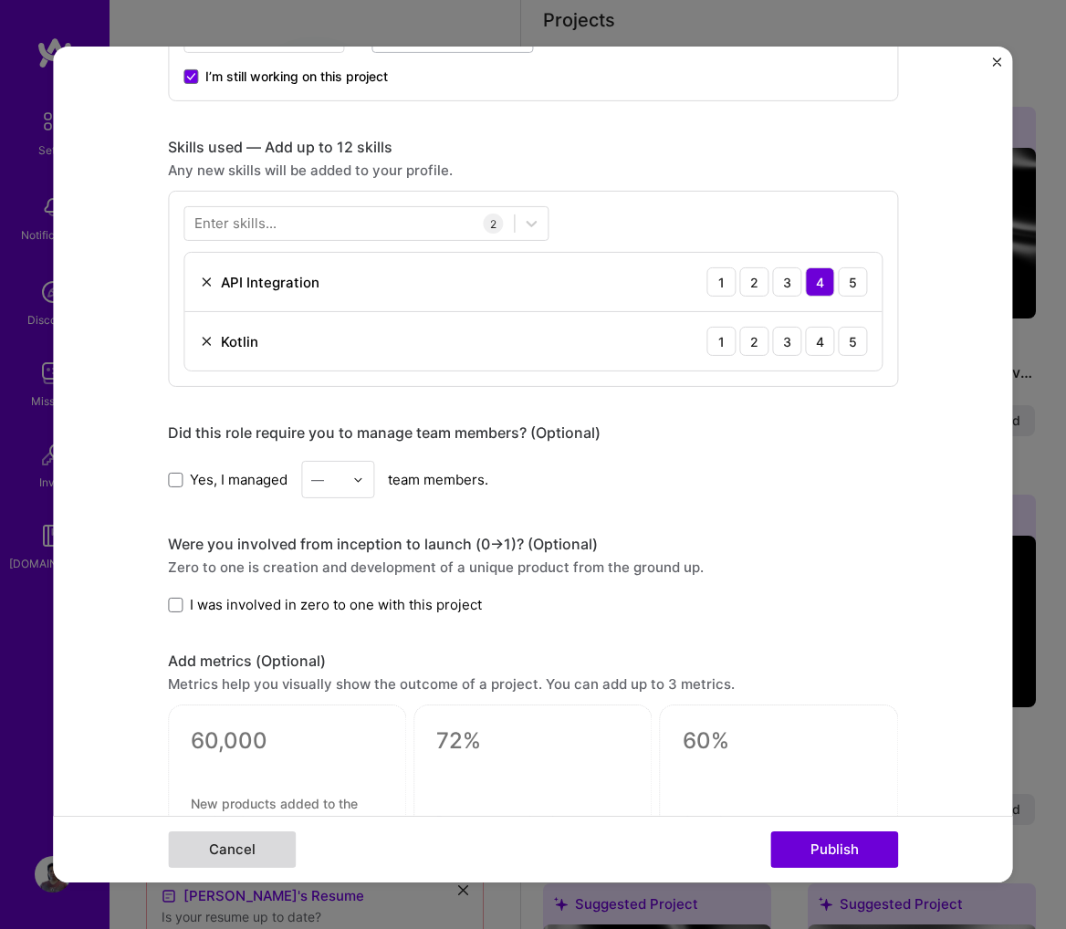
click at [262, 853] on button "Cancel" at bounding box center [232, 850] width 128 height 37
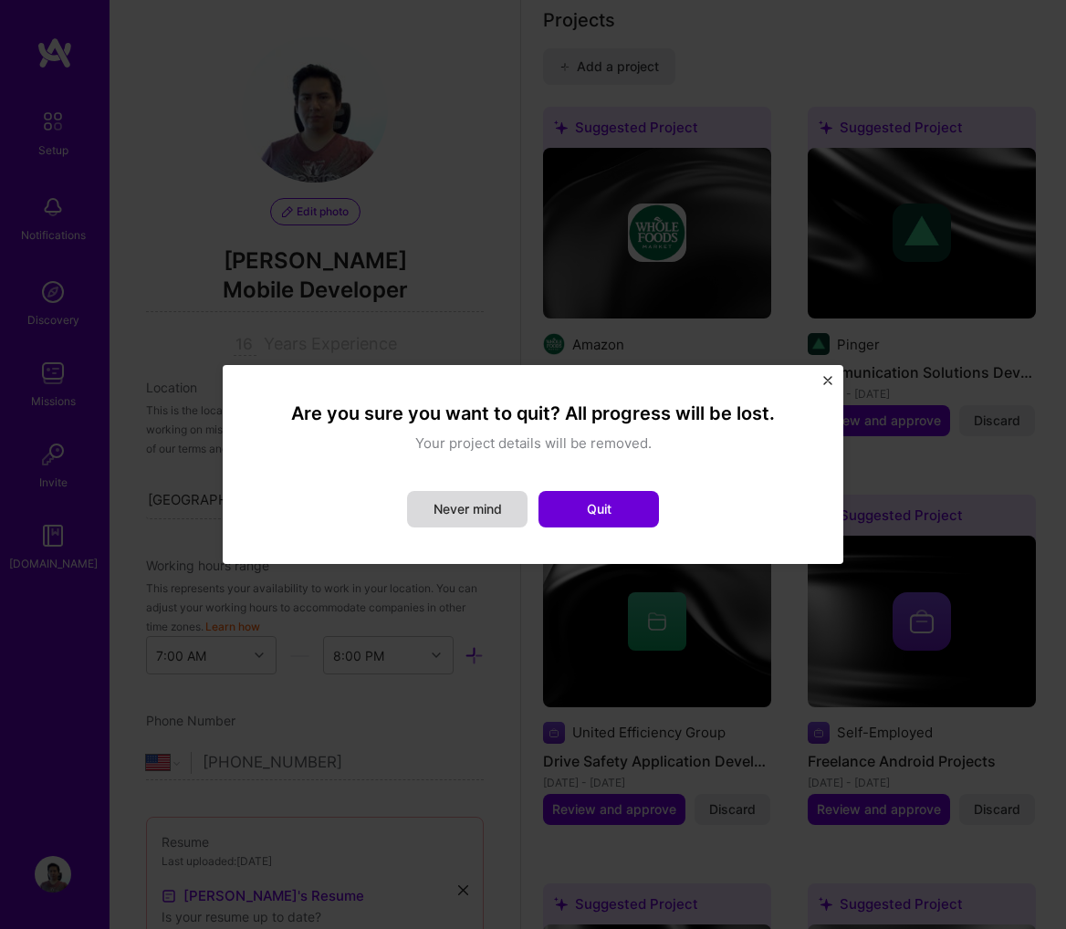
click at [497, 501] on button "Never mind" at bounding box center [467, 509] width 120 height 37
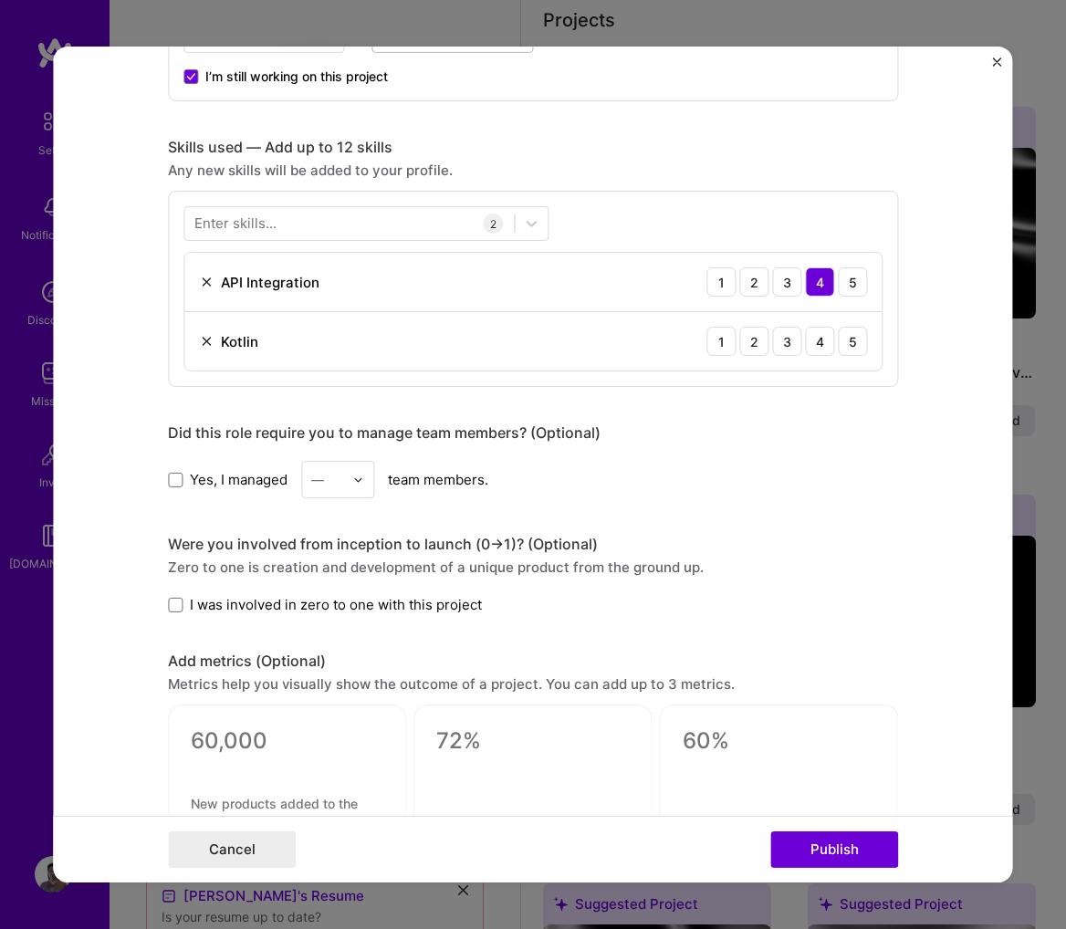
click at [997, 54] on form "Editing suggested project This project is suggested based on your LinkedIn, res…" at bounding box center [532, 465] width 959 height 836
click at [997, 59] on img "Close" at bounding box center [997, 62] width 9 height 9
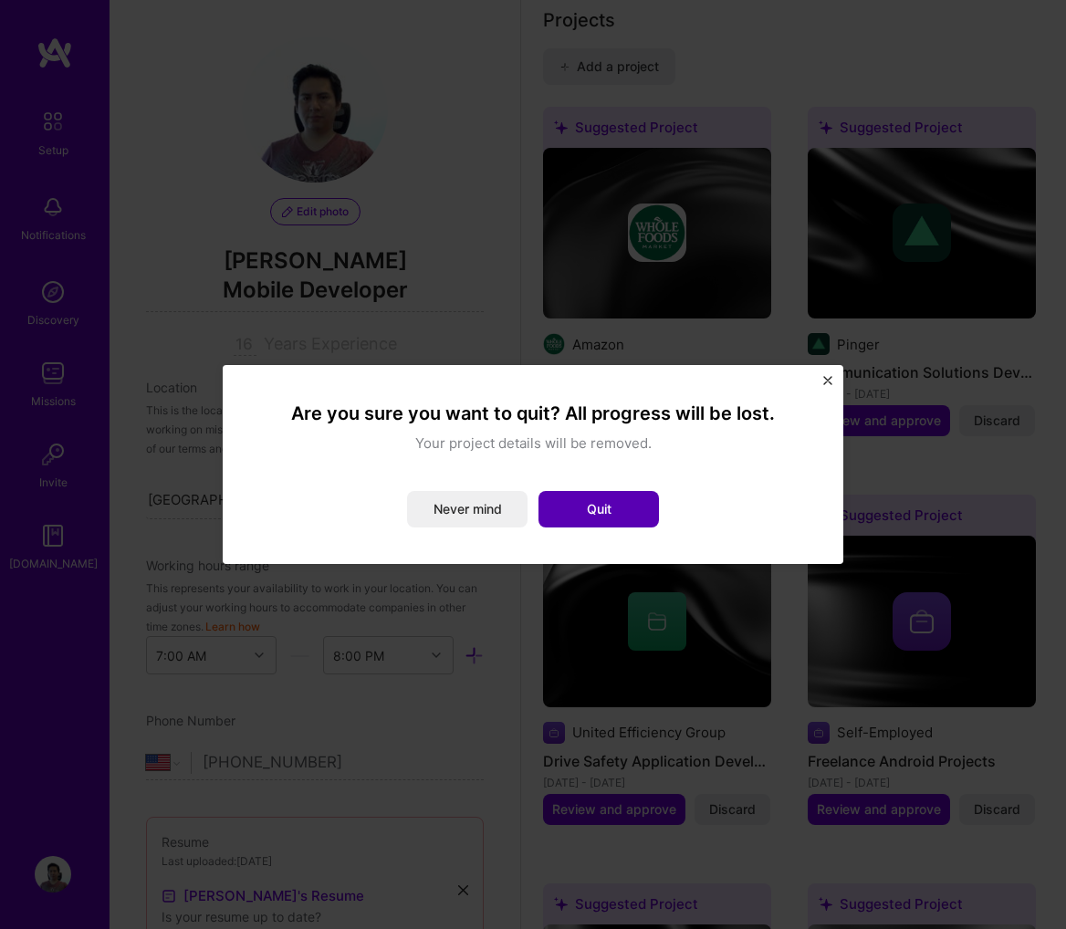
click at [638, 501] on button "Quit" at bounding box center [599, 509] width 120 height 37
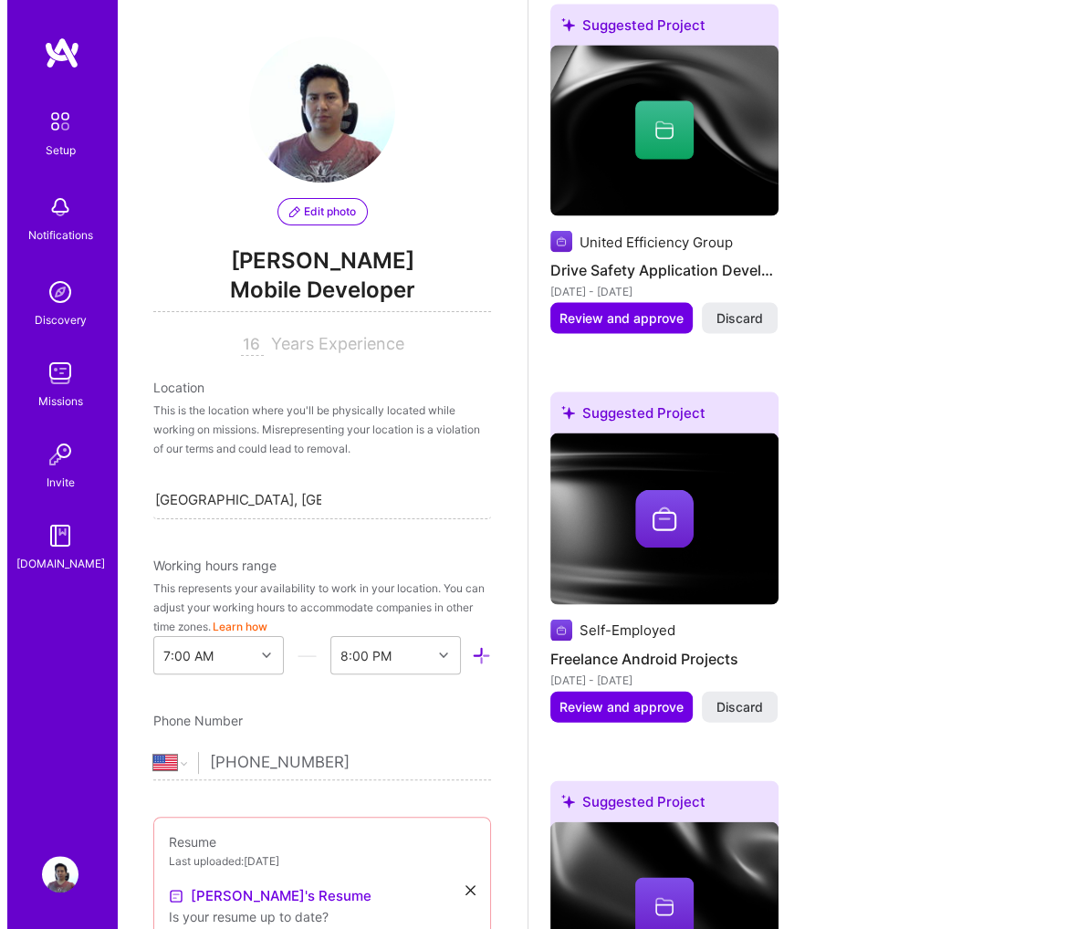
scroll to position [2647, 0]
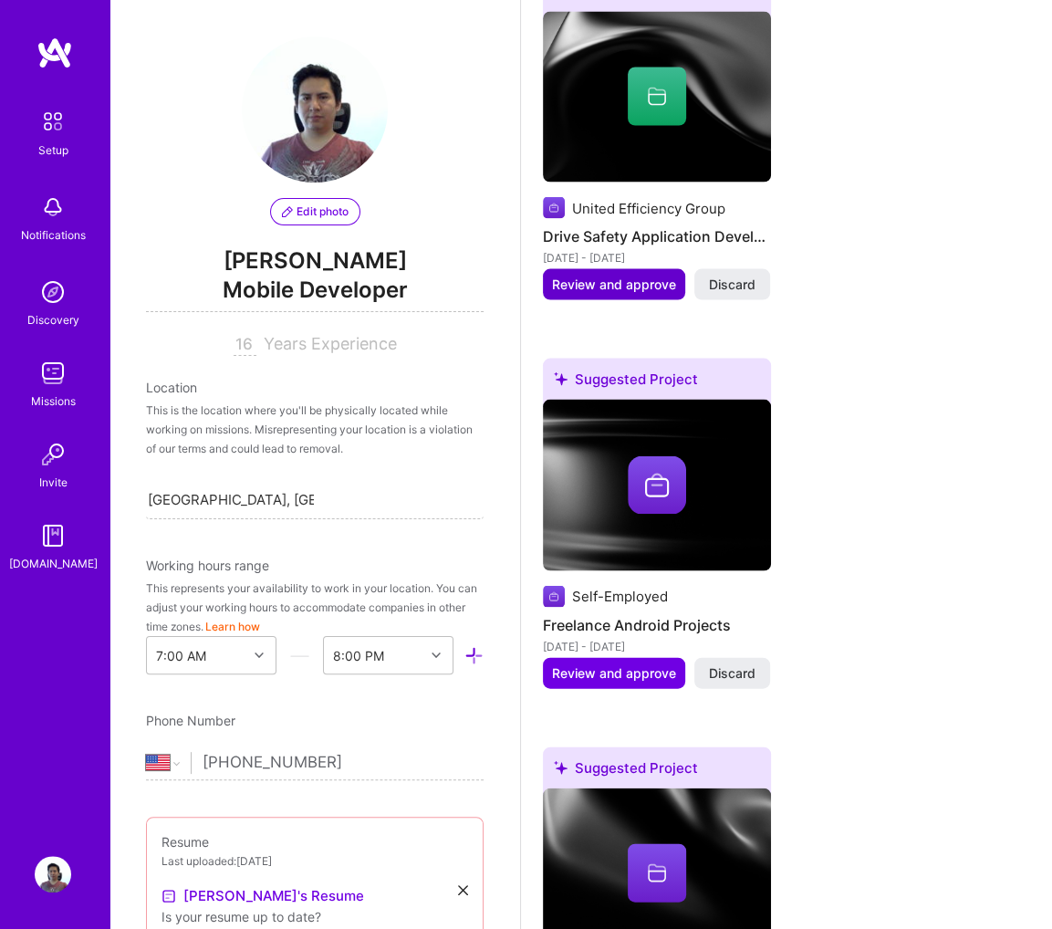
click at [643, 287] on span "Review and approve" at bounding box center [614, 285] width 124 height 18
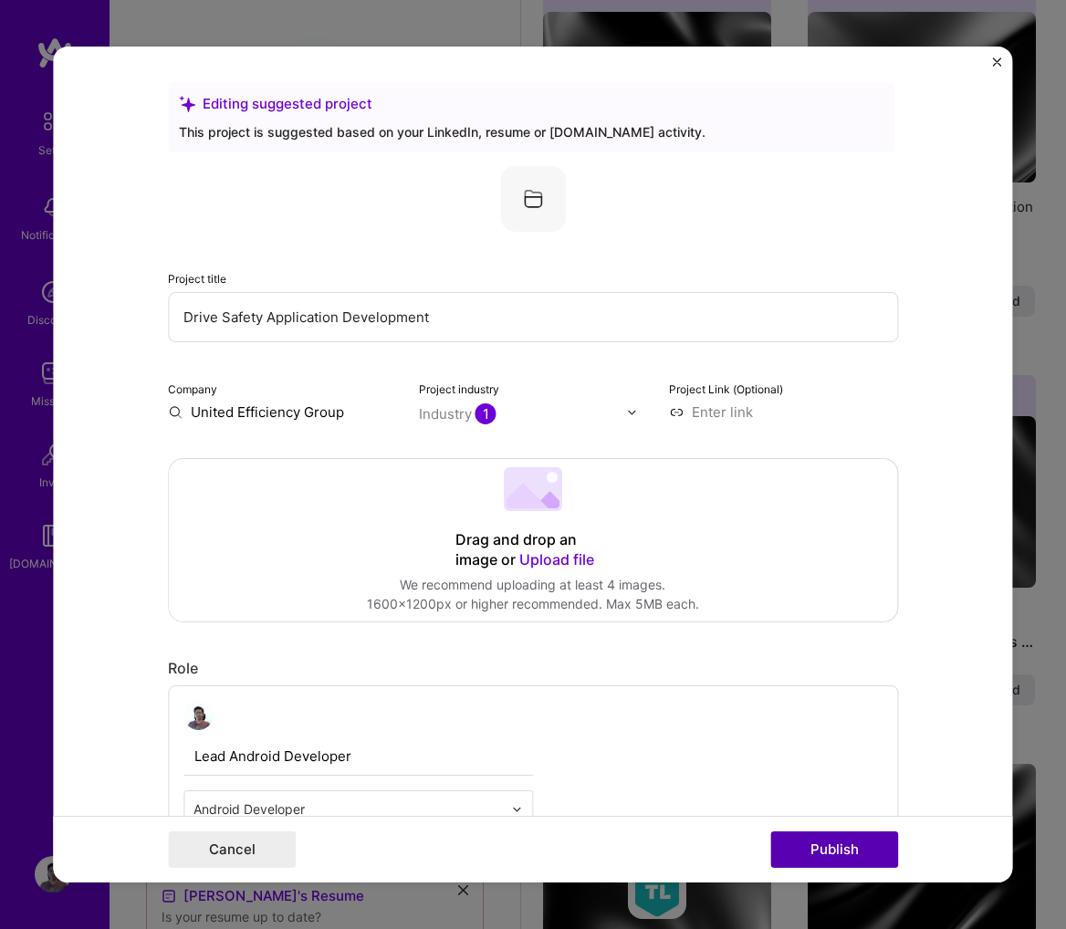
click at [843, 844] on button "Publish" at bounding box center [834, 850] width 128 height 37
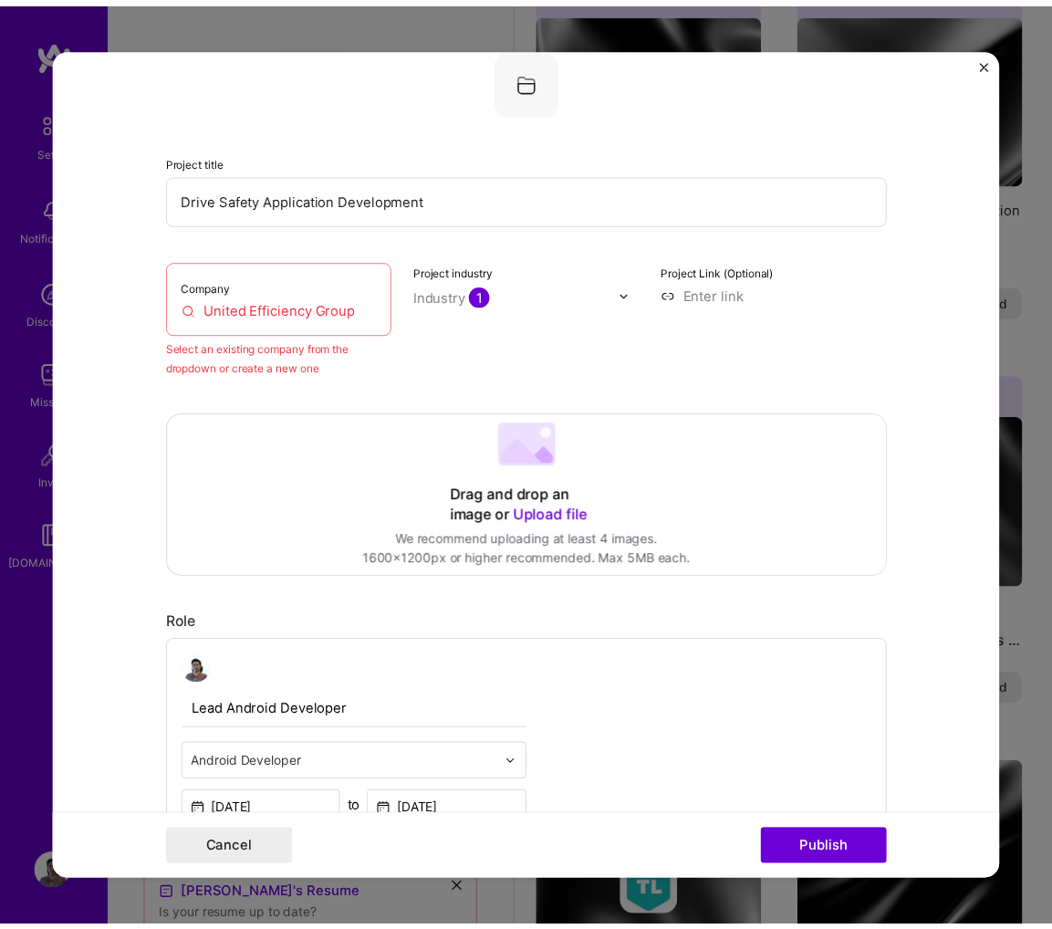
scroll to position [120, 0]
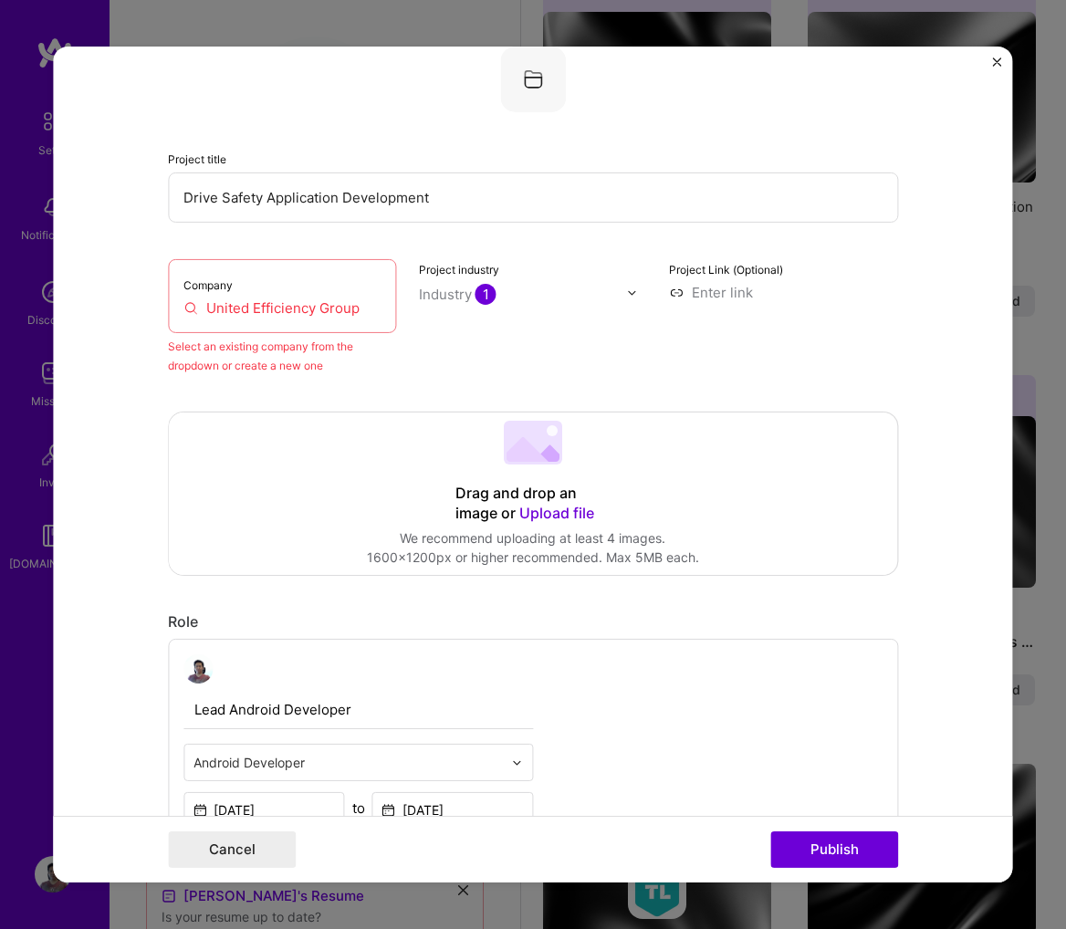
drag, startPoint x: 248, startPoint y: 292, endPoint x: 249, endPoint y: 326, distance: 33.8
click at [248, 297] on div "Company United Efficiency Group" at bounding box center [282, 296] width 229 height 74
click at [249, 326] on div "Company United Efficiency Group" at bounding box center [282, 296] width 229 height 74
click at [295, 306] on input "United Efficiency Group" at bounding box center [282, 307] width 198 height 19
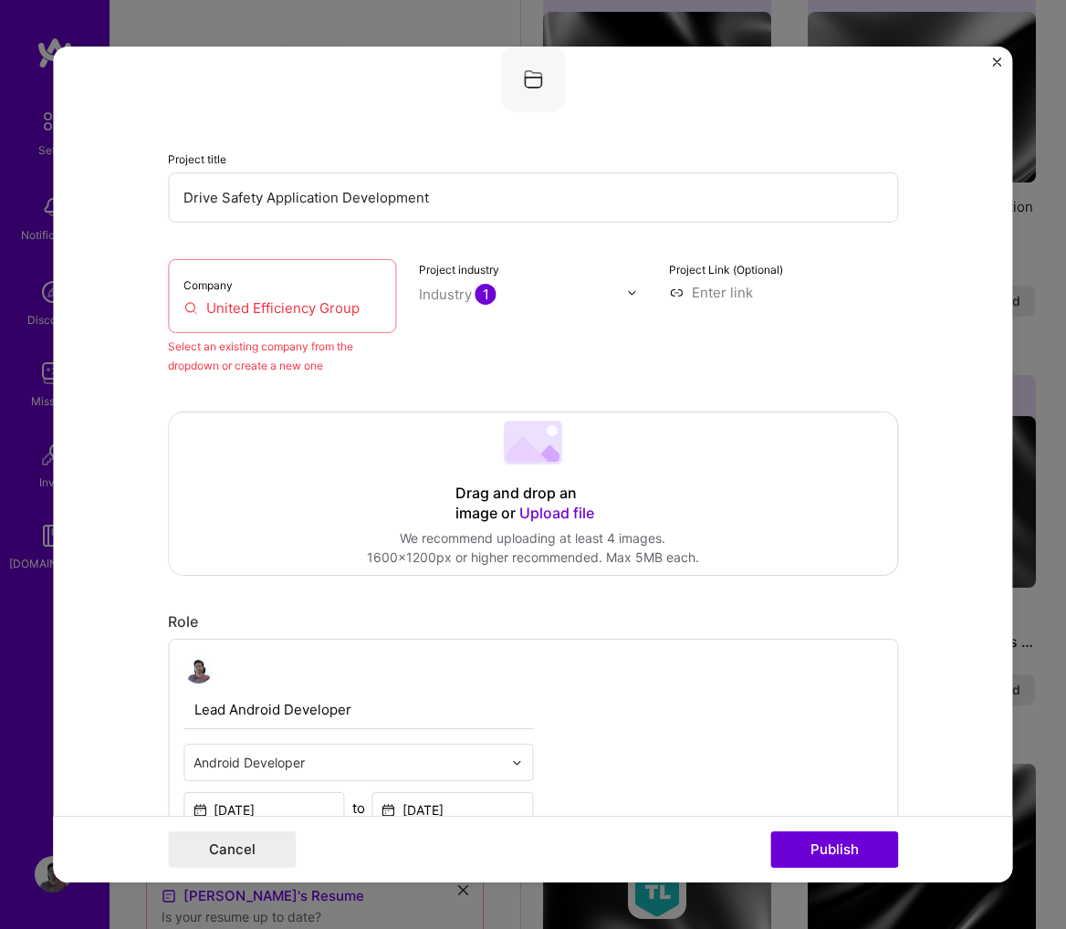
click at [295, 306] on input "United Efficiency Group" at bounding box center [282, 307] width 198 height 19
click at [183, 304] on input "United Efficiency Group" at bounding box center [282, 307] width 198 height 19
drag, startPoint x: 183, startPoint y: 306, endPoint x: 194, endPoint y: 315, distance: 13.6
click at [184, 309] on input "United Efficiency Group" at bounding box center [282, 307] width 198 height 19
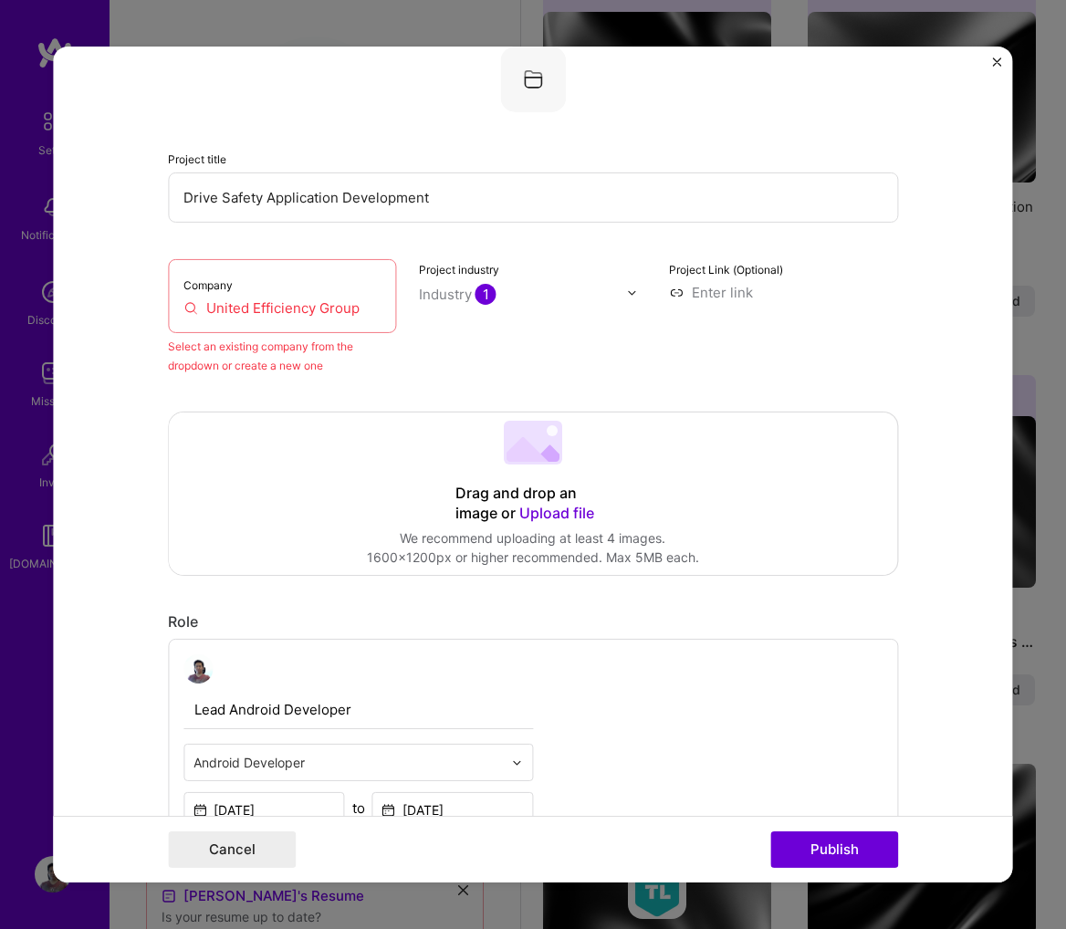
click at [232, 318] on div "Company United Efficiency Group" at bounding box center [282, 296] width 229 height 74
click at [241, 304] on input "United Efficiency Group" at bounding box center [282, 307] width 198 height 19
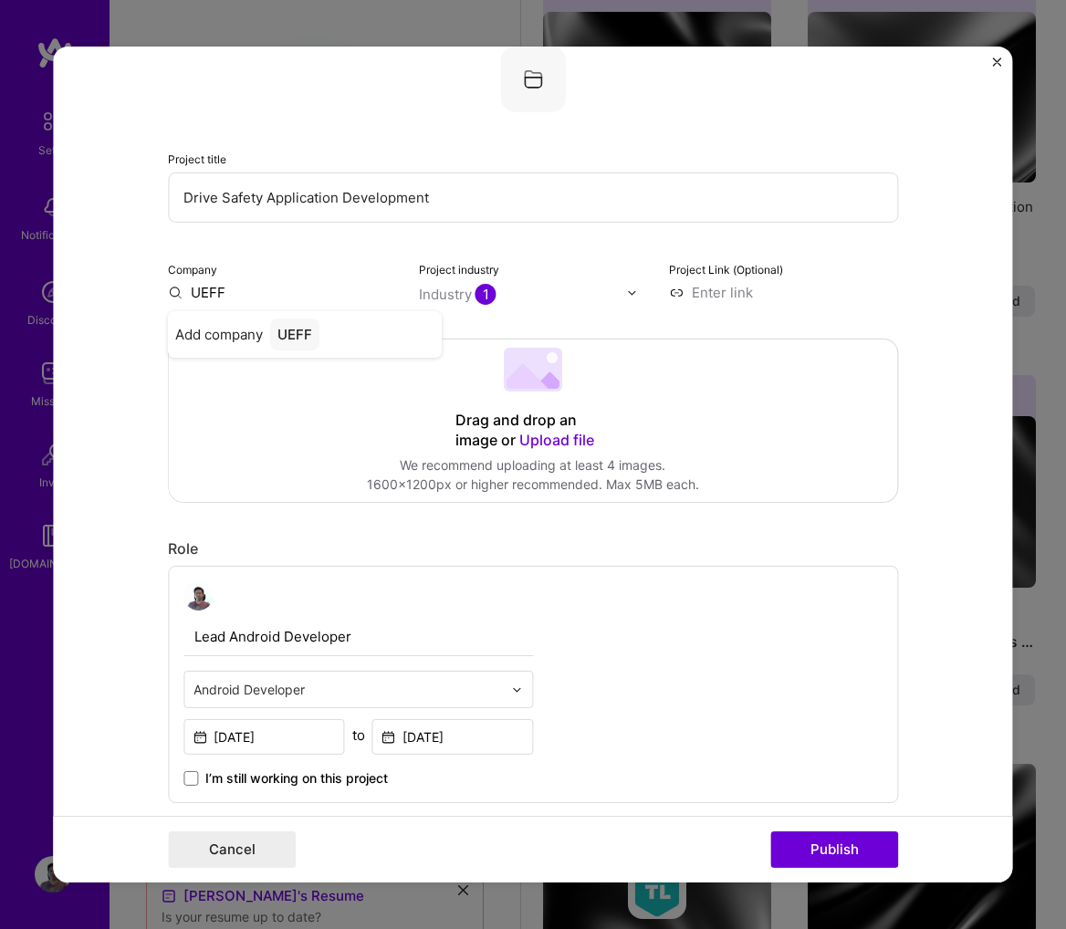
click at [267, 289] on input "UEFF" at bounding box center [282, 292] width 229 height 19
paste input "nited Efficiency Group"
click at [332, 337] on div "United Efficiency Group" at bounding box center [351, 343] width 168 height 49
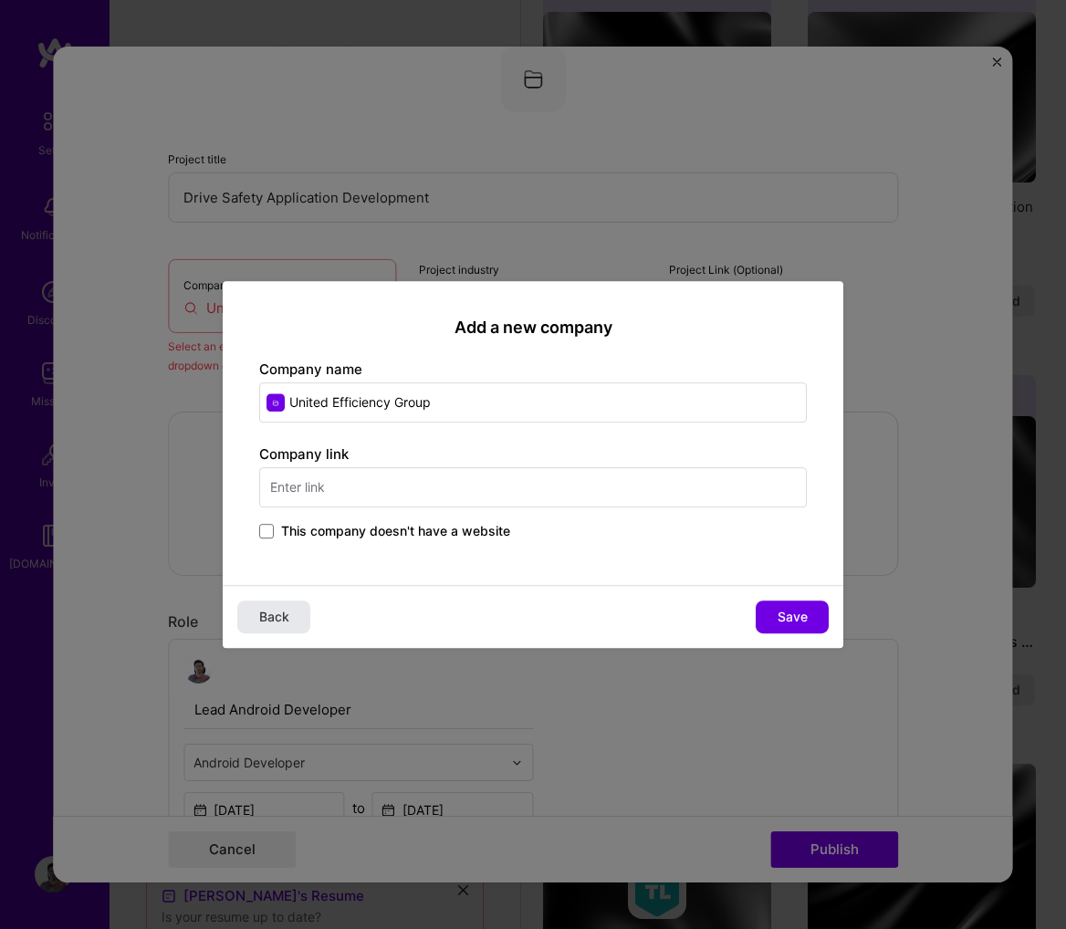
click at [277, 619] on span "Back" at bounding box center [274, 617] width 30 height 18
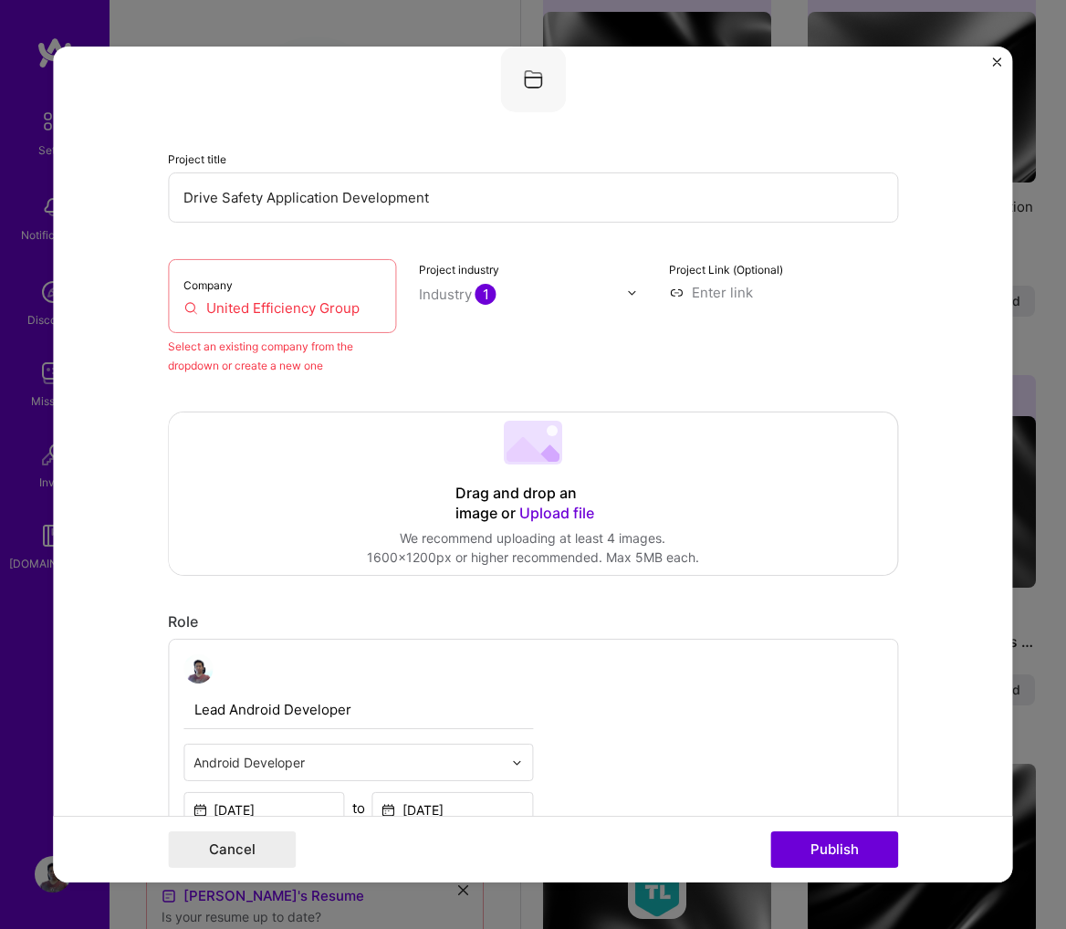
click at [182, 295] on div "Company United Efficiency Group" at bounding box center [282, 296] width 229 height 74
click at [198, 306] on input "United Efficiency Group" at bounding box center [282, 307] width 198 height 19
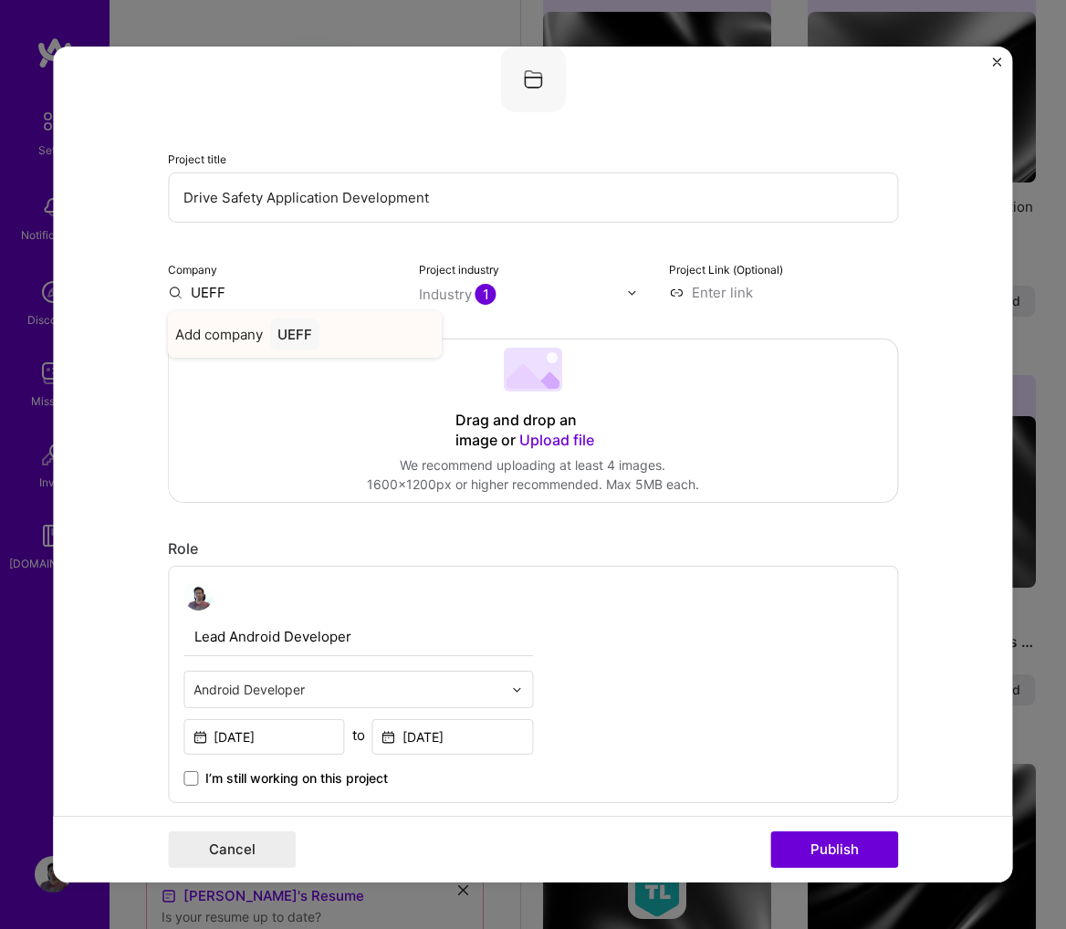
type input "UEFF"
click at [285, 340] on div "UEFF" at bounding box center [294, 335] width 49 height 32
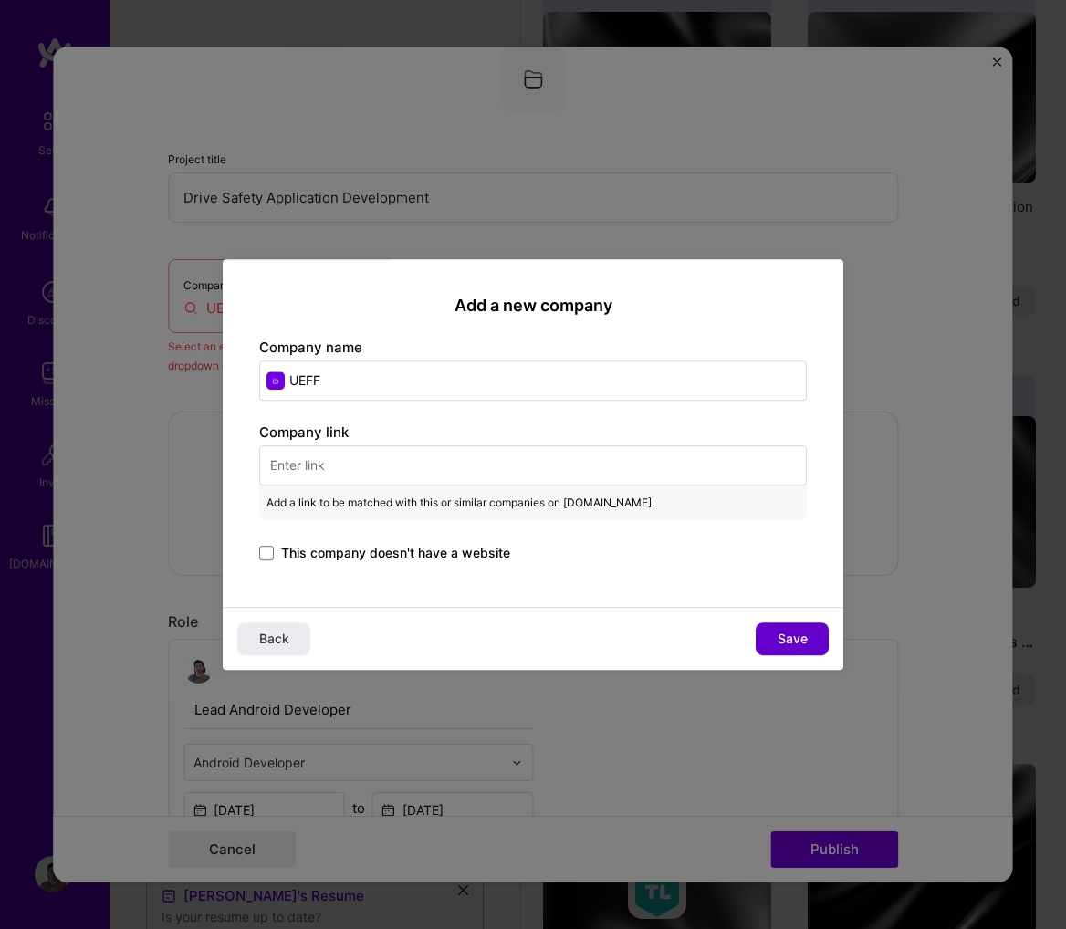
click at [813, 647] on button "Save" at bounding box center [792, 639] width 73 height 33
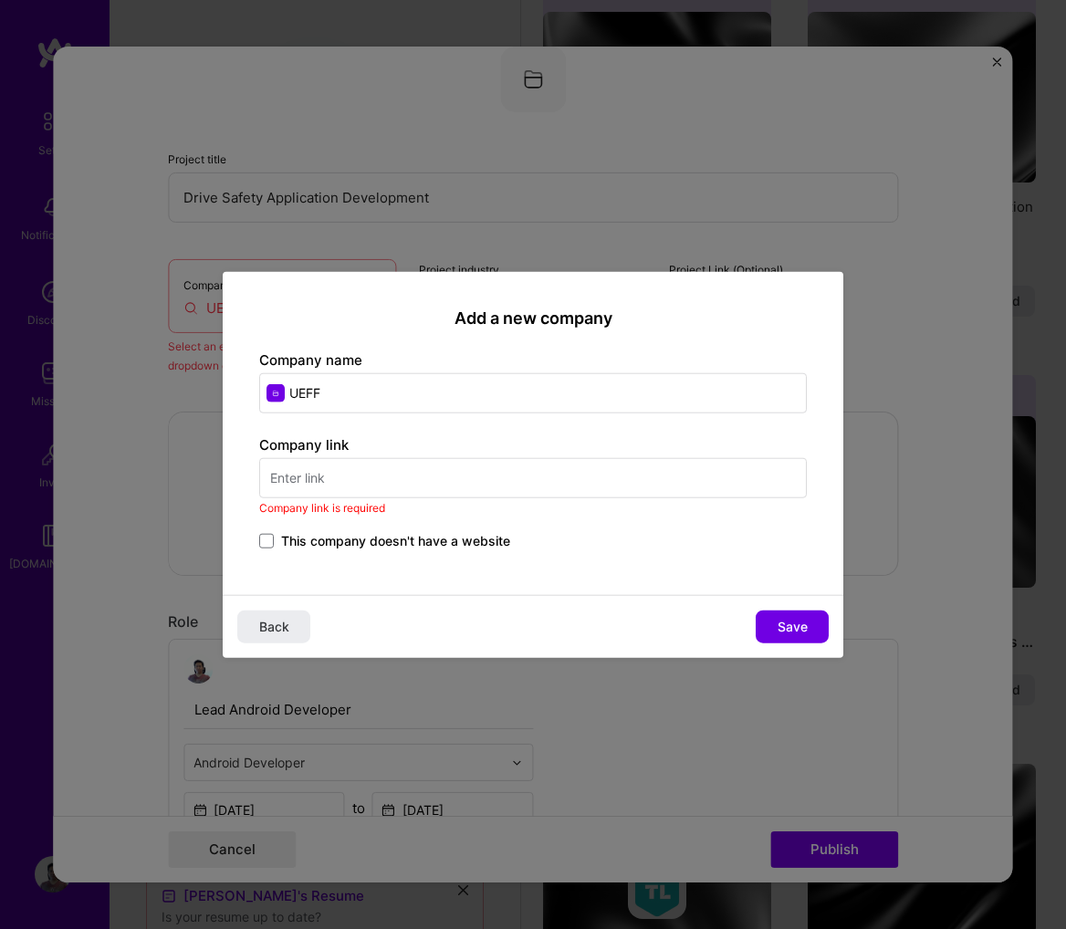
click at [496, 483] on input "text" at bounding box center [533, 477] width 548 height 40
click at [424, 519] on div "Company link Company link is required This company doesn't have a website" at bounding box center [533, 494] width 548 height 118
click at [424, 527] on div "Company link Company link is required This company doesn't have a website" at bounding box center [533, 494] width 548 height 118
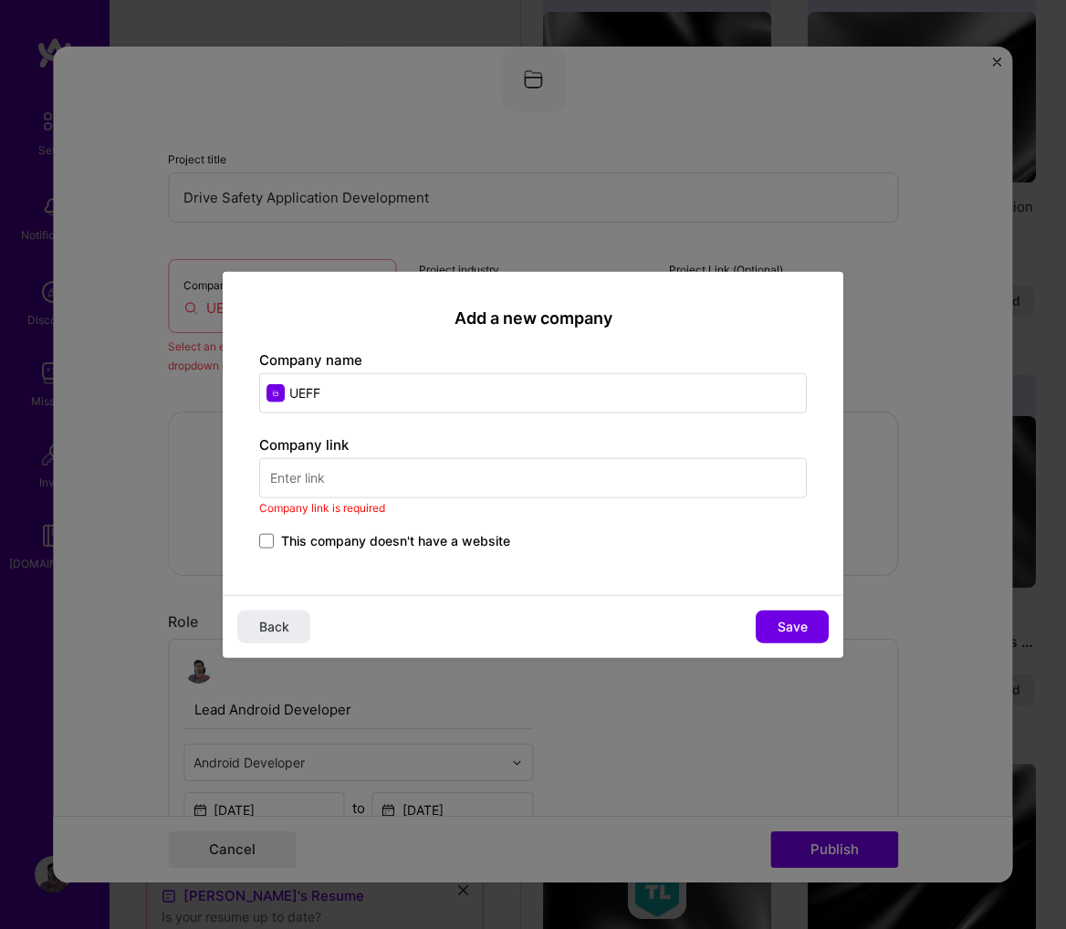
click at [424, 541] on span "This company doesn't have a website" at bounding box center [395, 540] width 229 height 18
click at [0, 0] on input "This company doesn't have a website" at bounding box center [0, 0] width 0 height 0
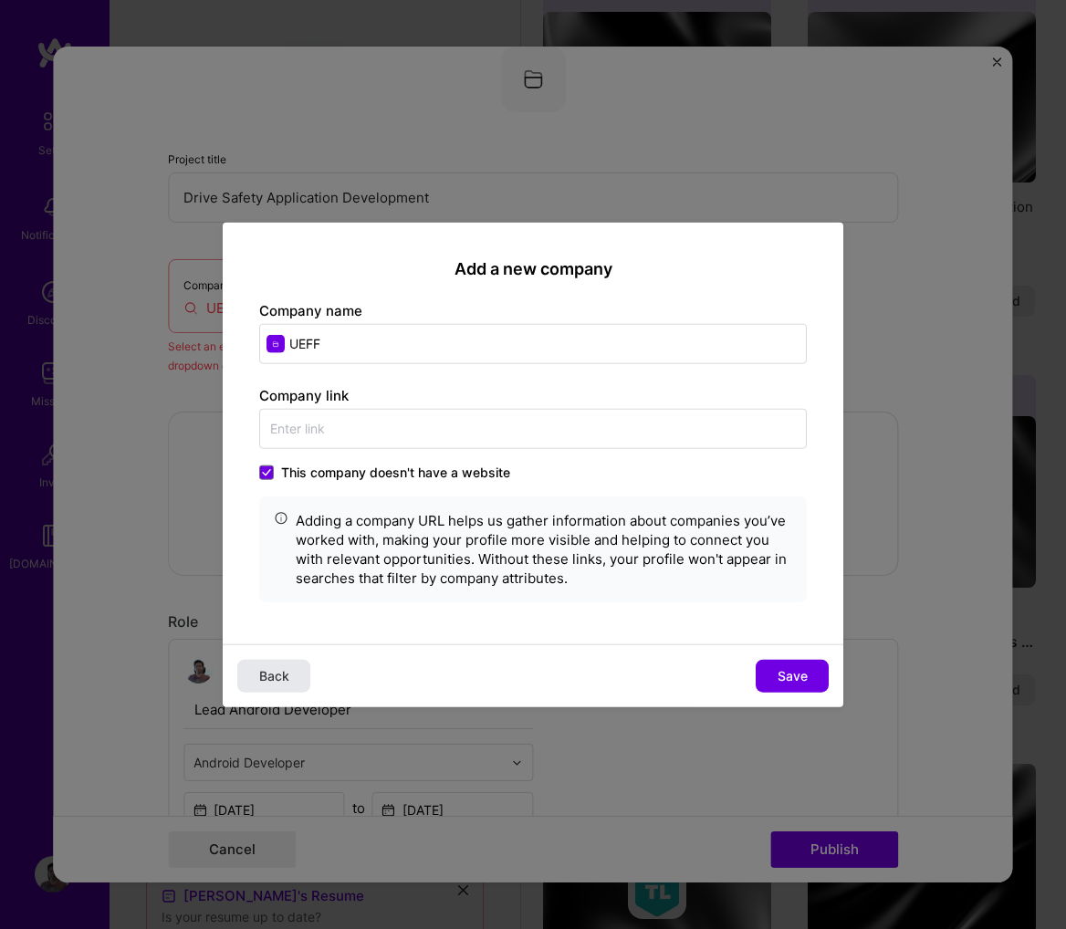
click at [241, 679] on button "Back" at bounding box center [273, 675] width 73 height 33
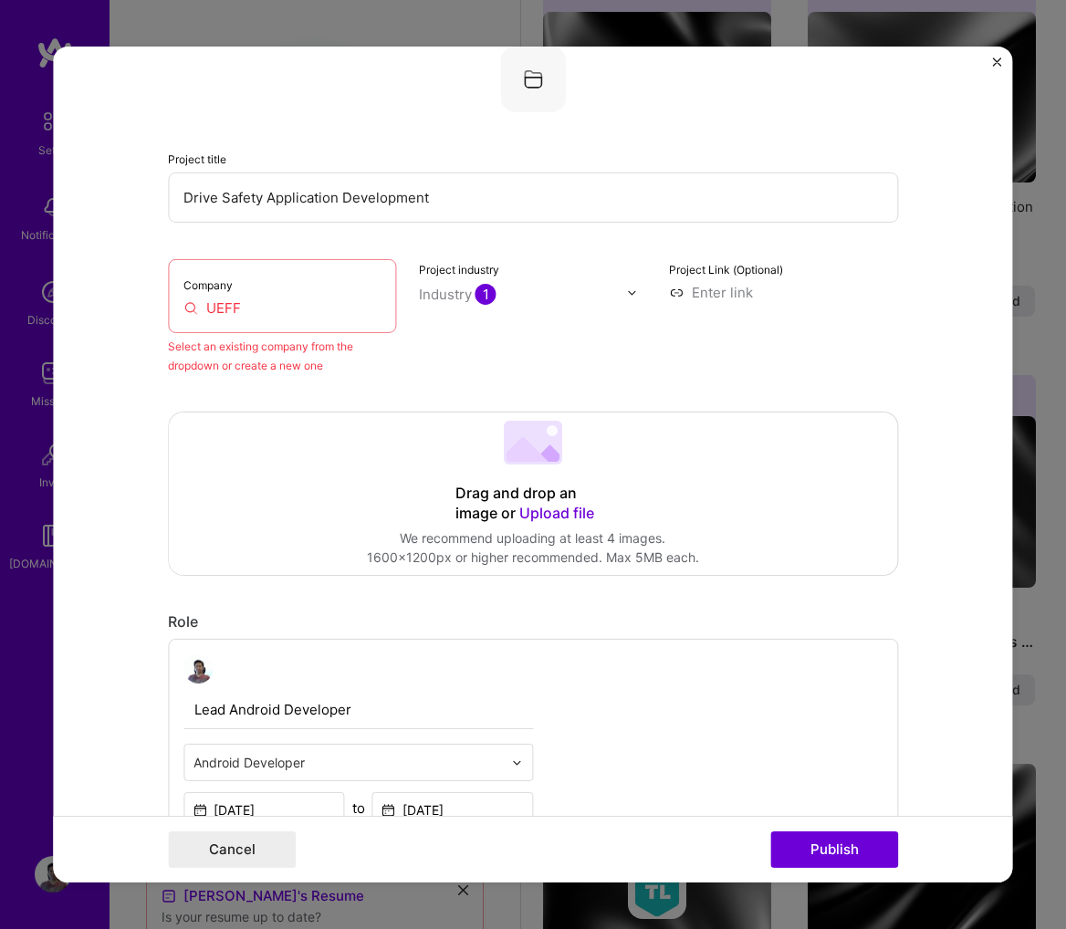
click at [990, 63] on form "Editing suggested project This project is suggested based on your LinkedIn, res…" at bounding box center [532, 465] width 959 height 836
click at [999, 59] on img "Close" at bounding box center [997, 62] width 9 height 9
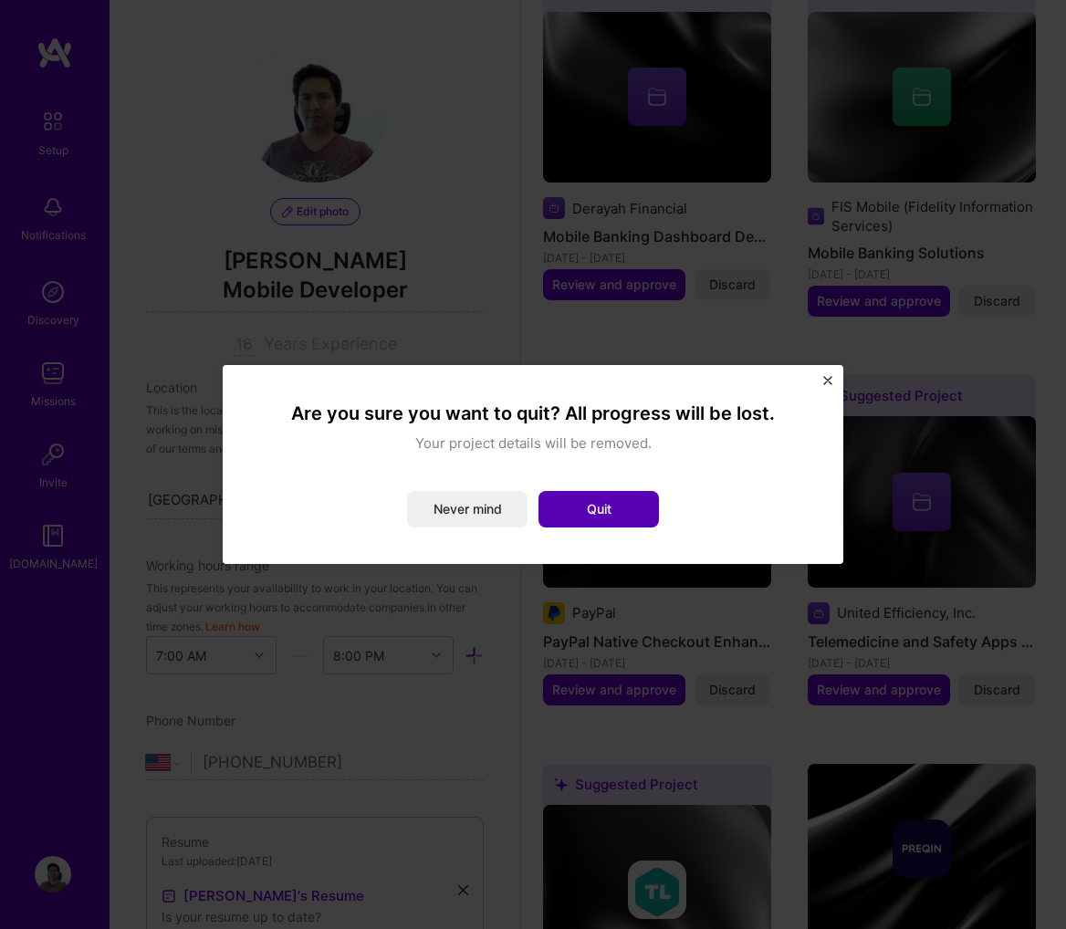
click at [582, 494] on button "Quit" at bounding box center [599, 509] width 120 height 37
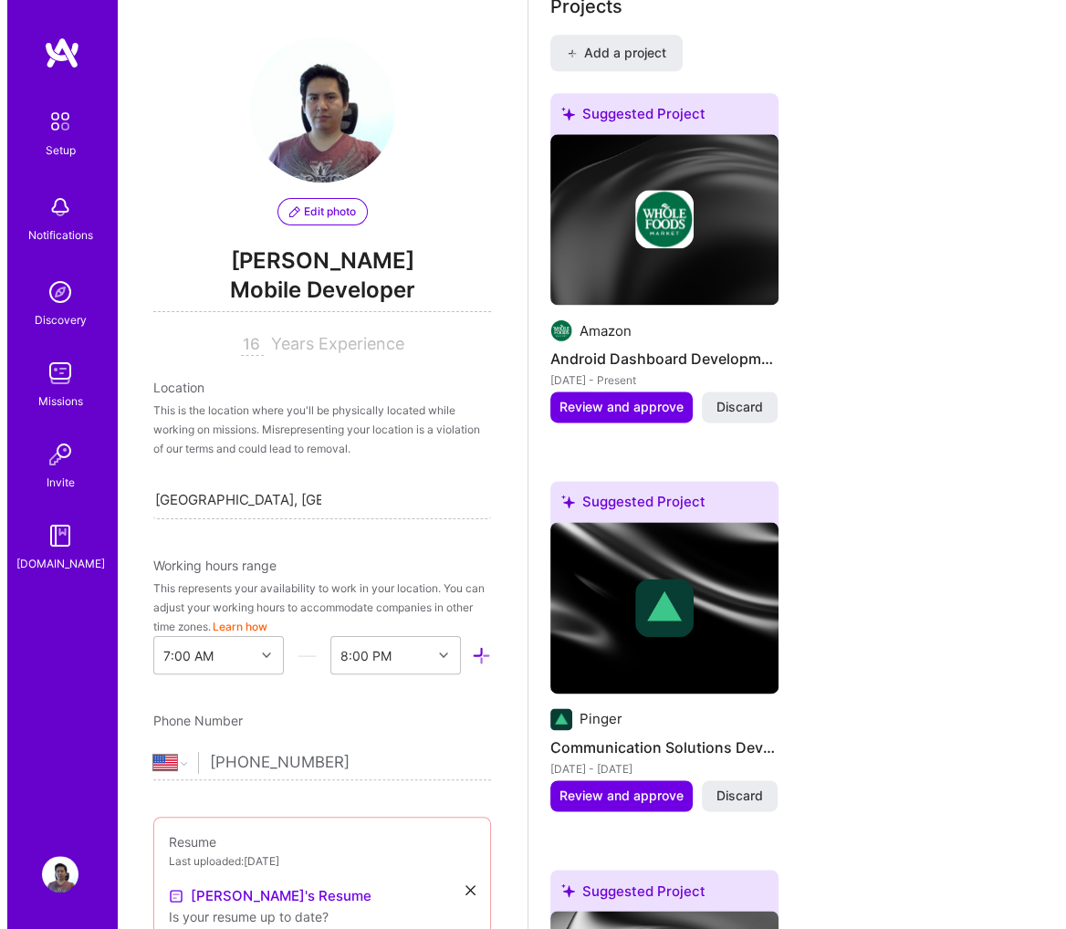
scroll to position [1734, 0]
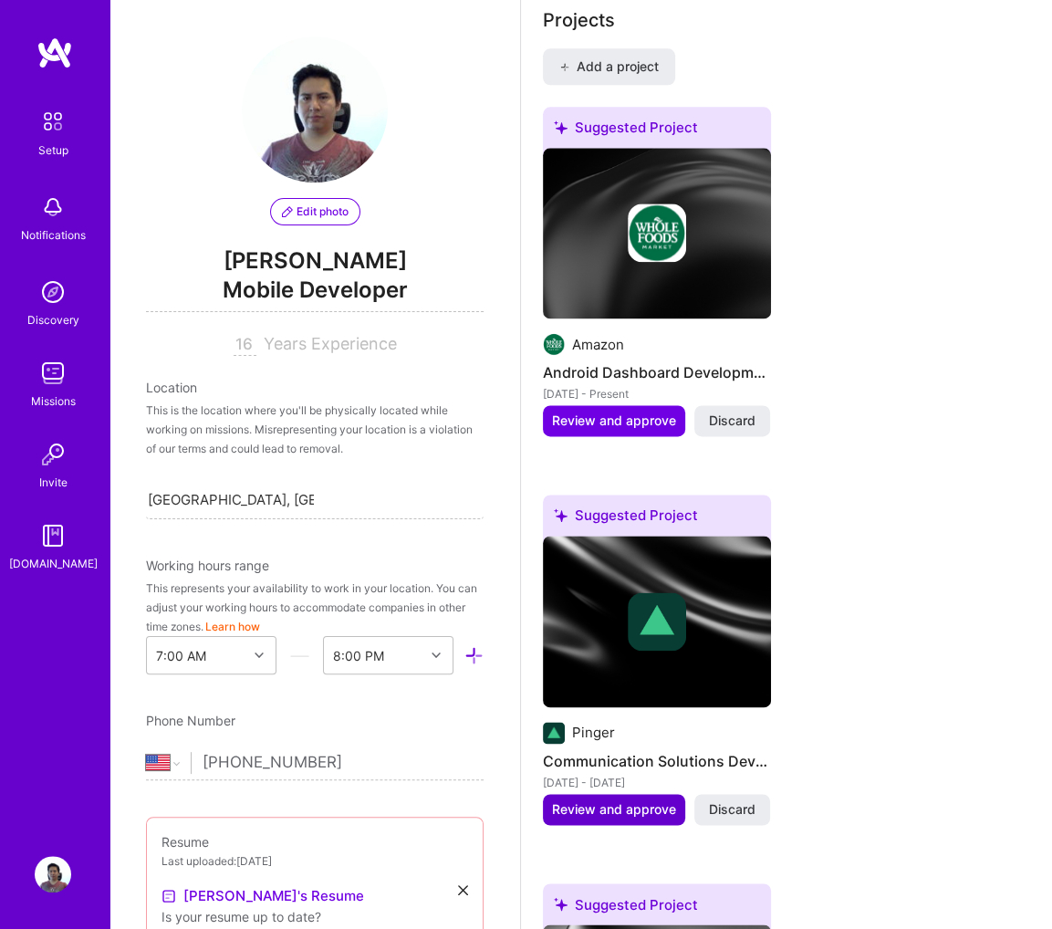
click at [623, 812] on span "Review and approve" at bounding box center [614, 810] width 124 height 18
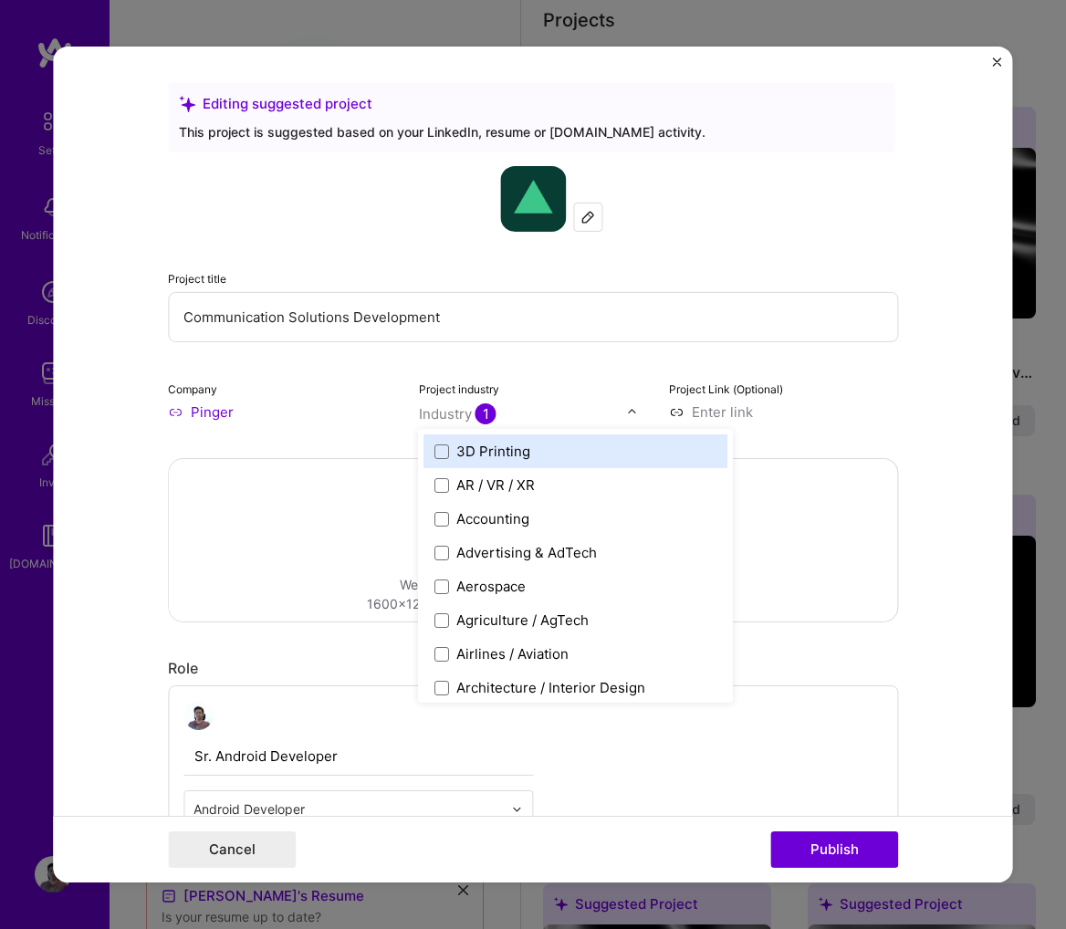
click at [476, 408] on span "1" at bounding box center [486, 413] width 21 height 21
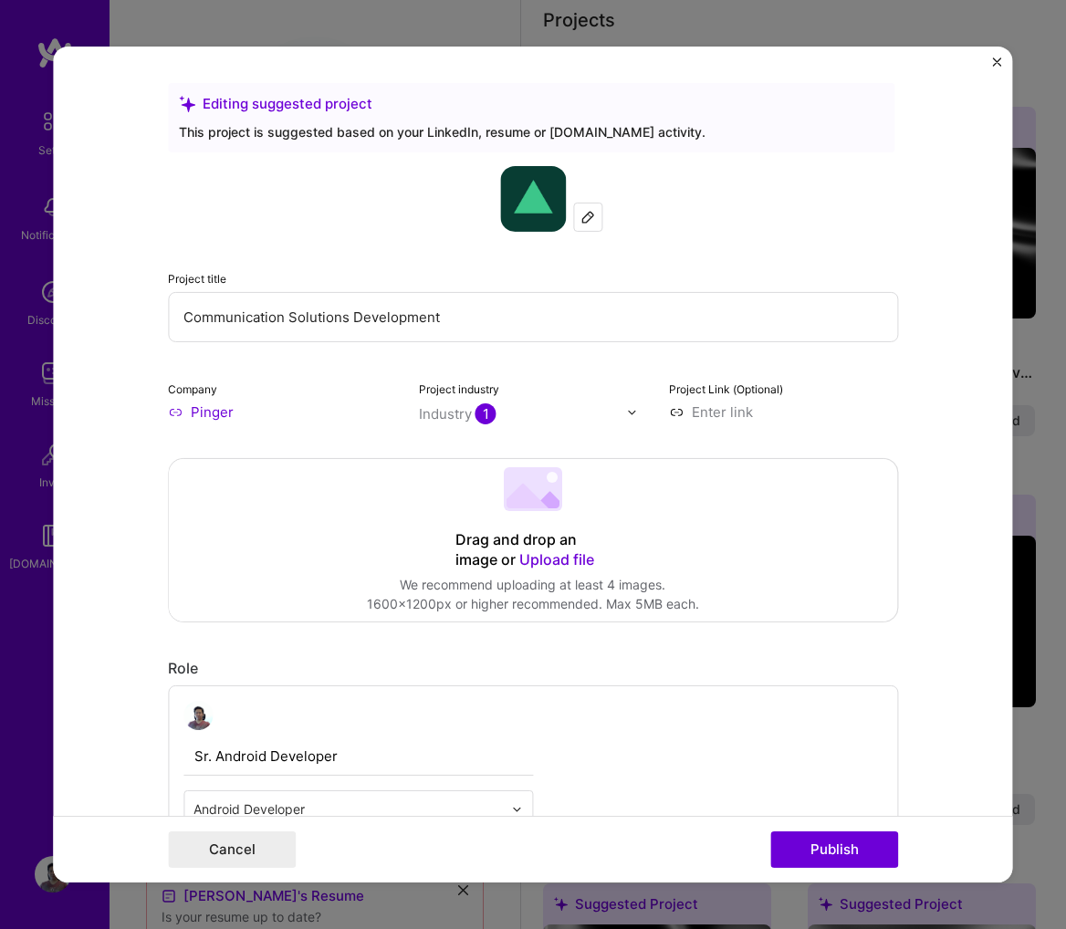
click at [206, 407] on input "Pinger" at bounding box center [282, 412] width 229 height 19
click at [843, 845] on button "Publish" at bounding box center [834, 850] width 128 height 37
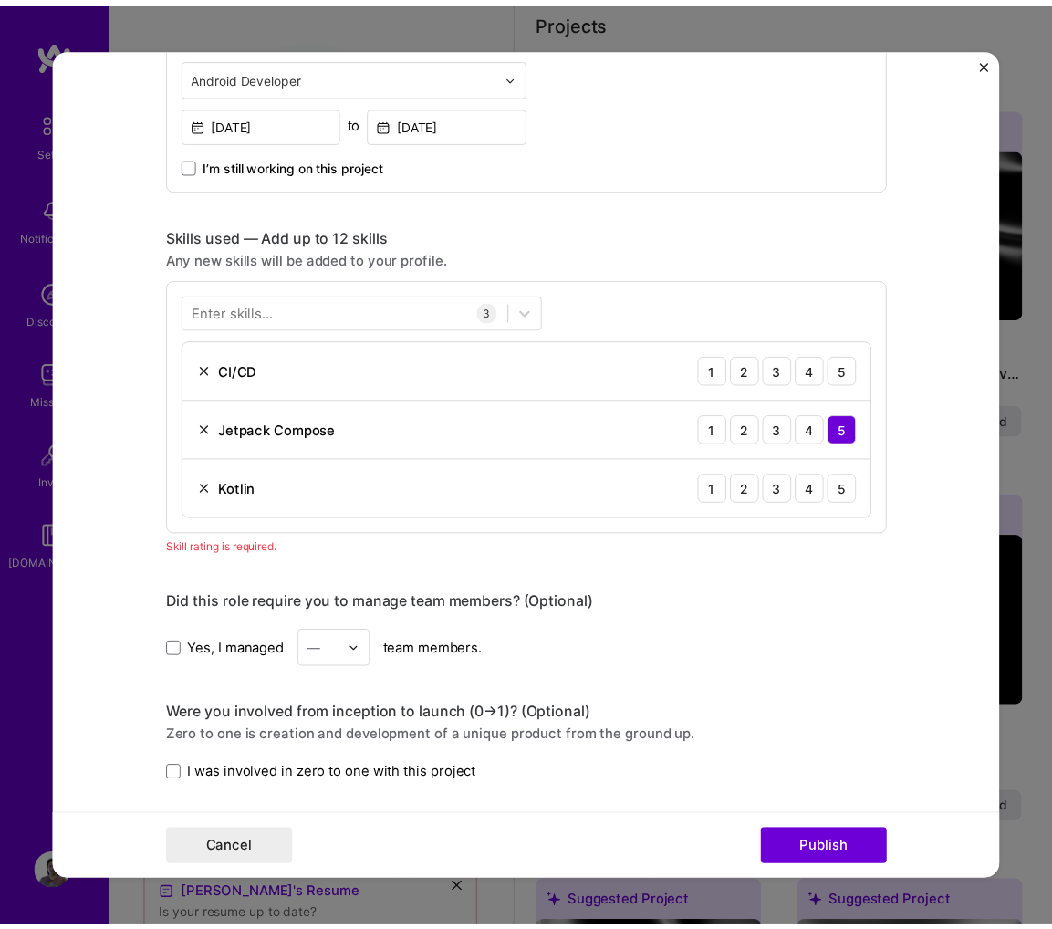
scroll to position [728, 0]
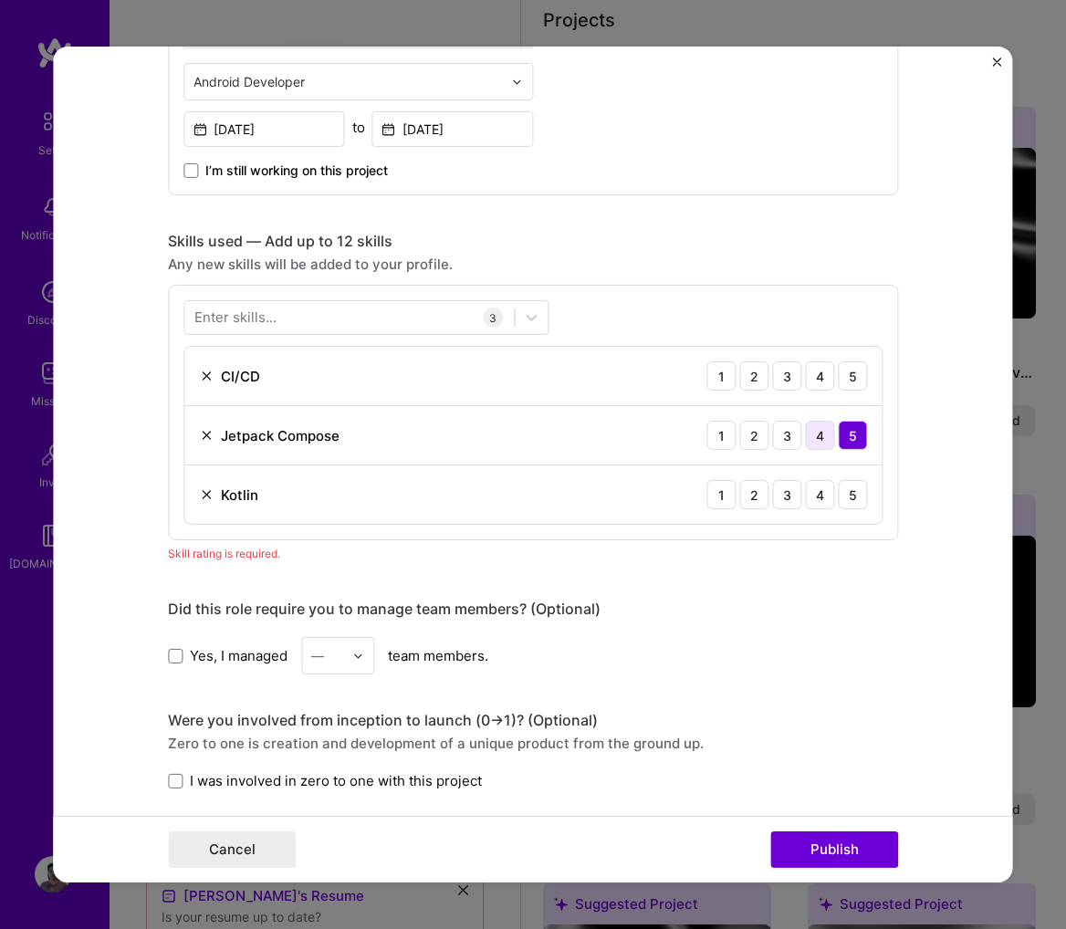
click at [821, 434] on div "4" at bounding box center [819, 435] width 29 height 29
click at [838, 429] on div "5" at bounding box center [852, 435] width 29 height 29
drag, startPoint x: 853, startPoint y: 476, endPoint x: 853, endPoint y: 487, distance: 11.0
click at [853, 480] on div "5" at bounding box center [852, 494] width 29 height 29
click at [844, 366] on div "5" at bounding box center [852, 375] width 29 height 29
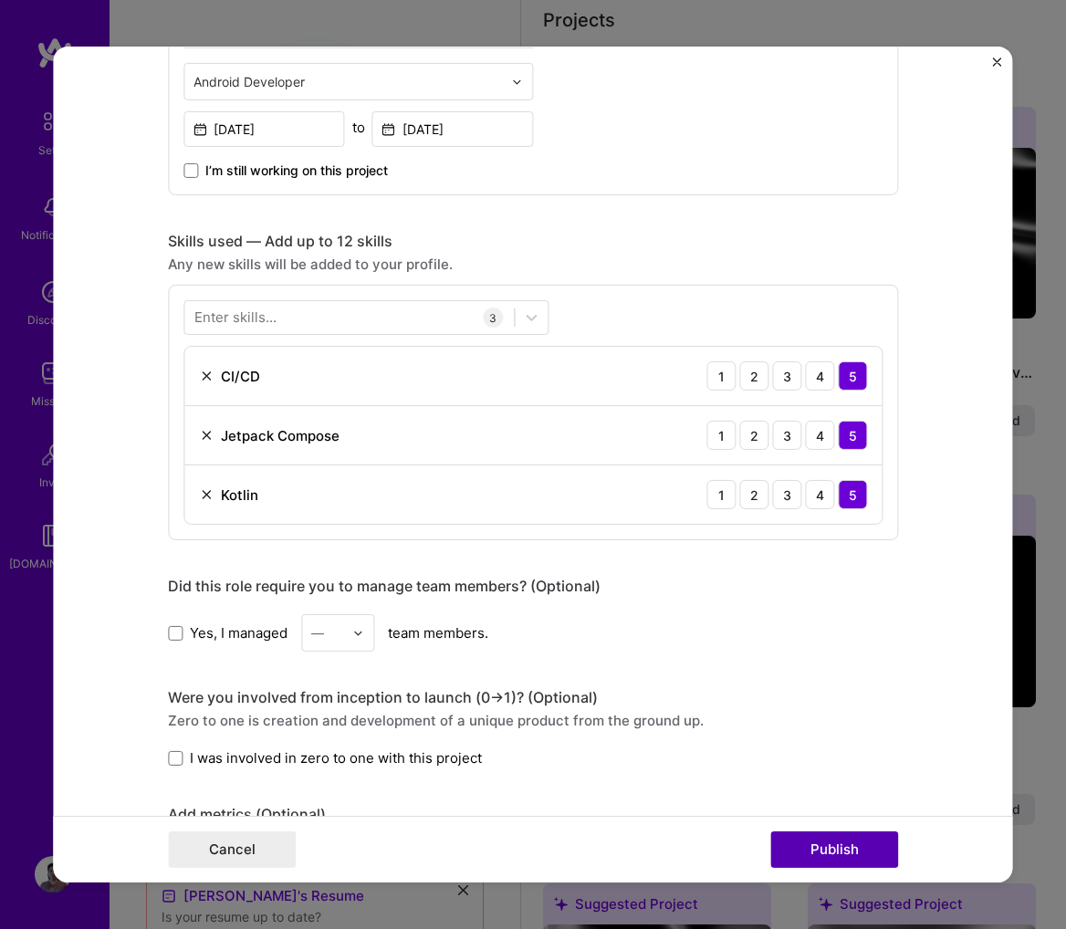
click at [839, 853] on button "Publish" at bounding box center [834, 850] width 128 height 37
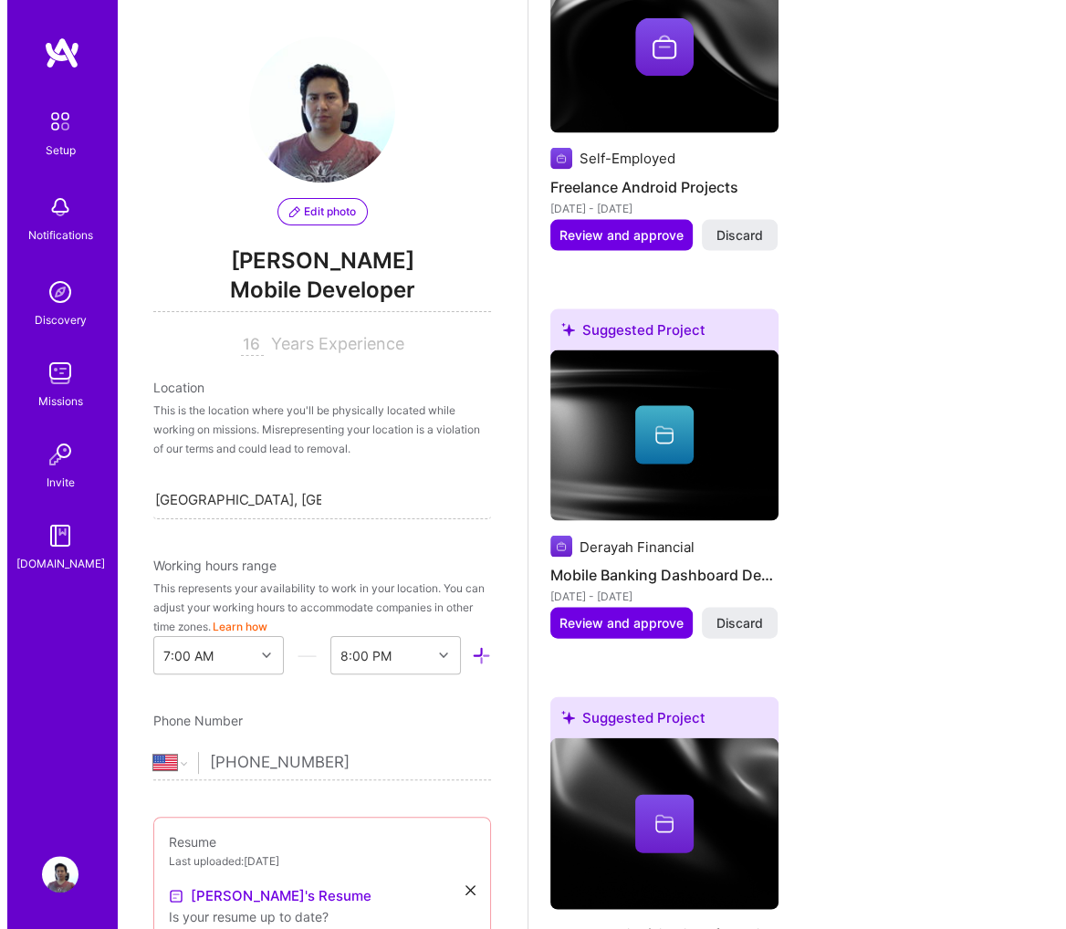
scroll to position [2738, 0]
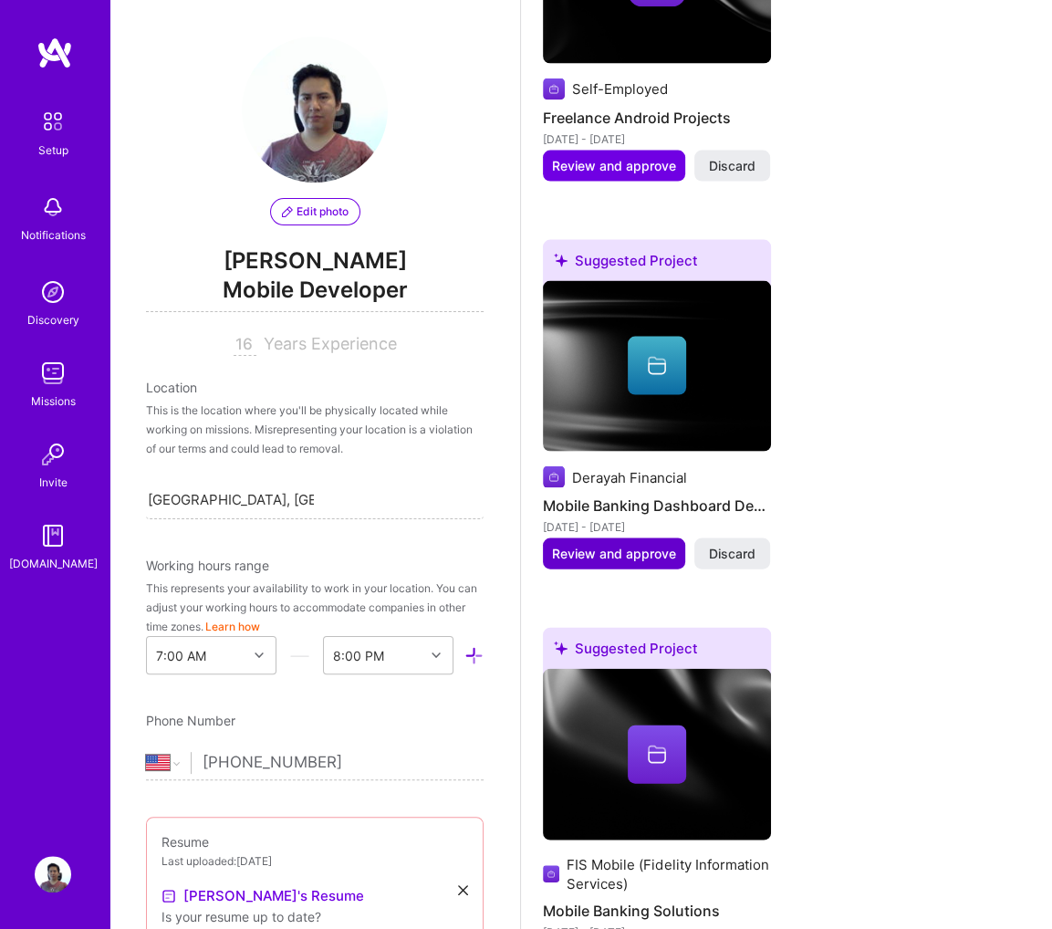
click at [635, 550] on span "Review and approve" at bounding box center [614, 554] width 124 height 18
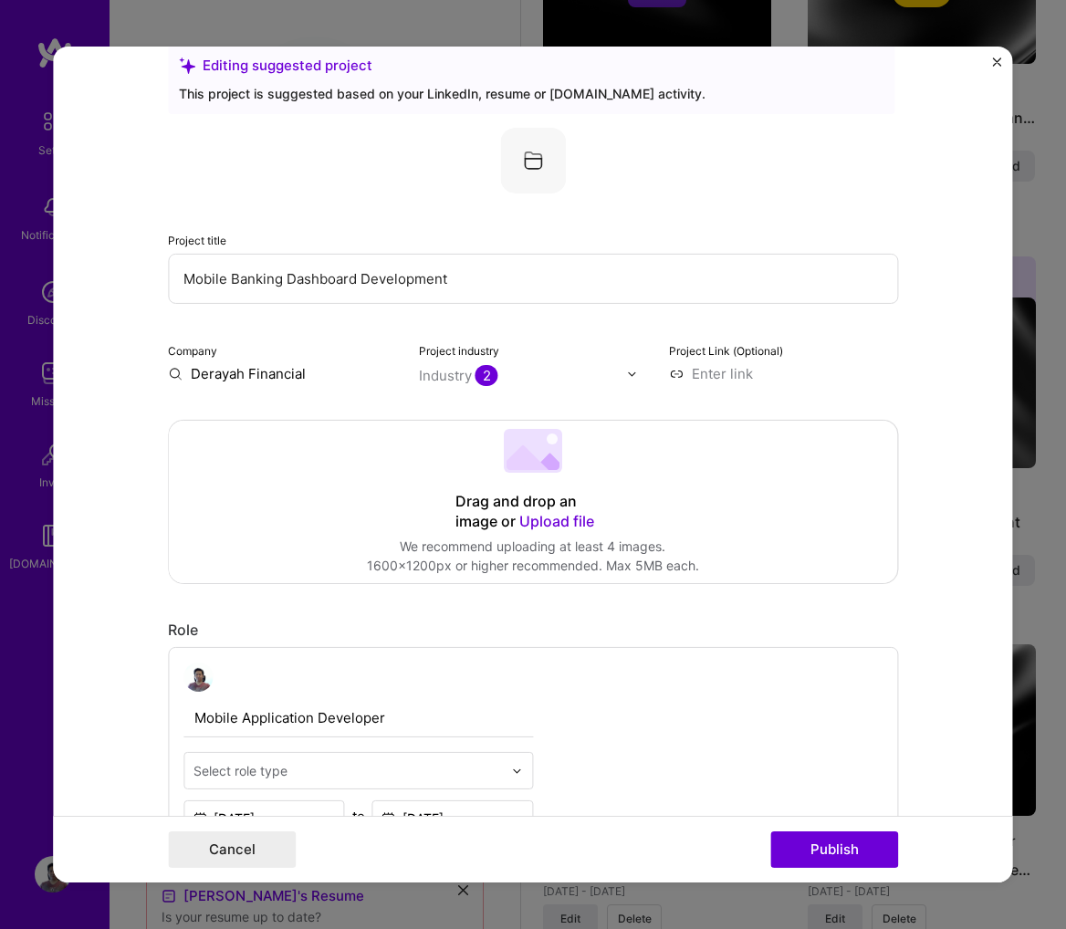
scroll to position [91, 0]
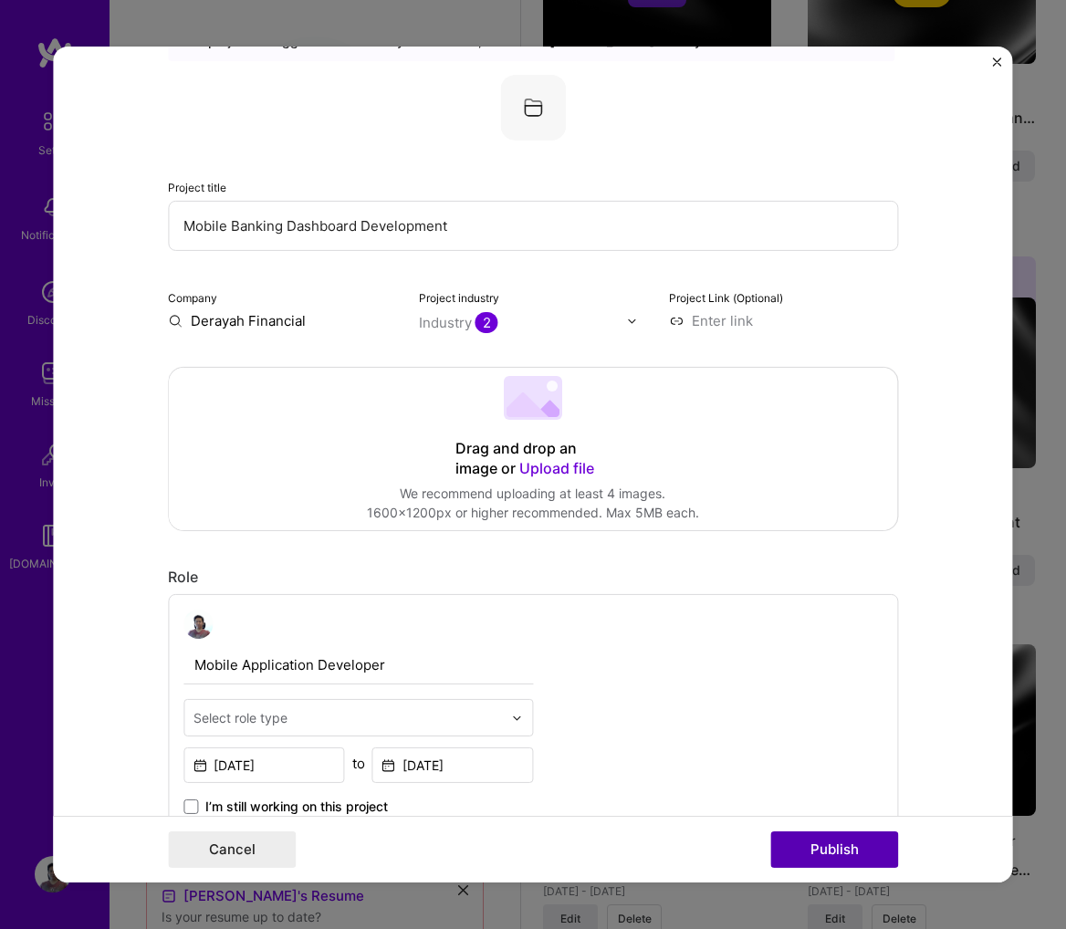
click at [874, 843] on button "Publish" at bounding box center [834, 850] width 128 height 37
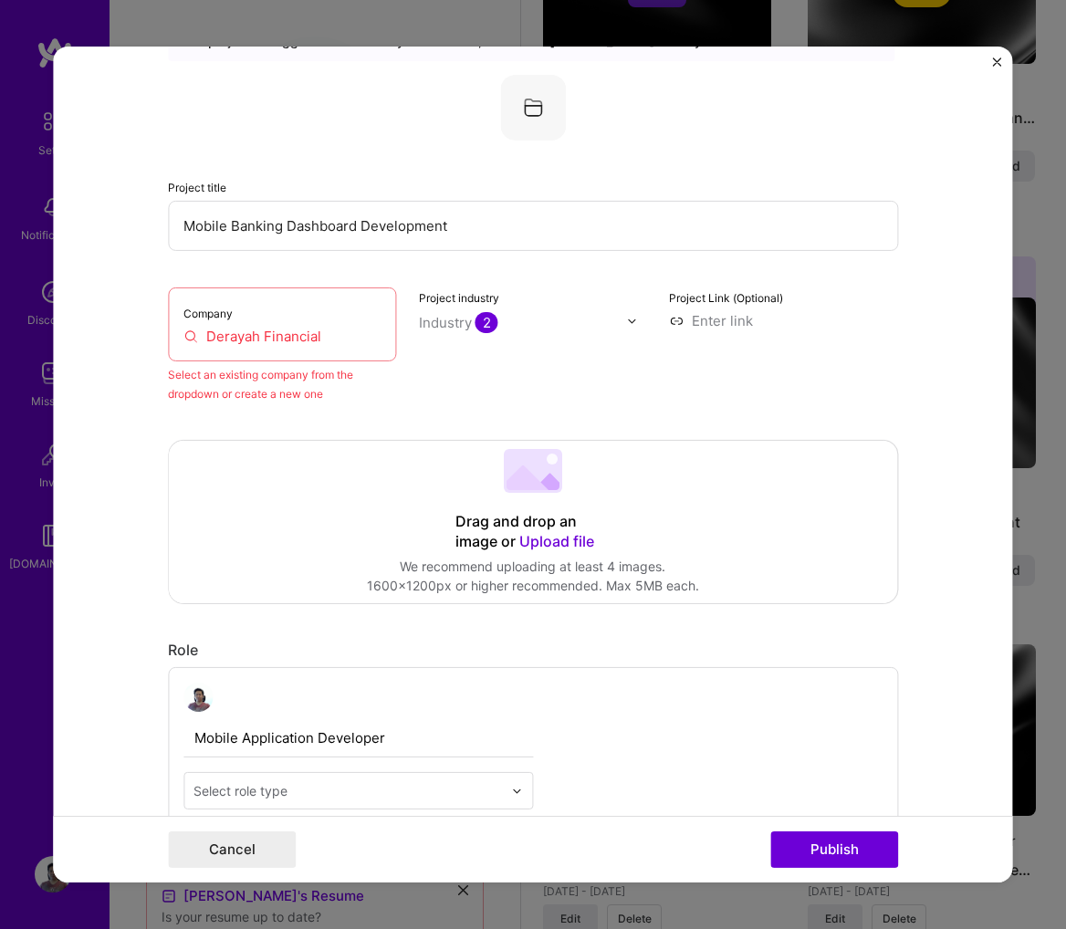
scroll to position [120, 0]
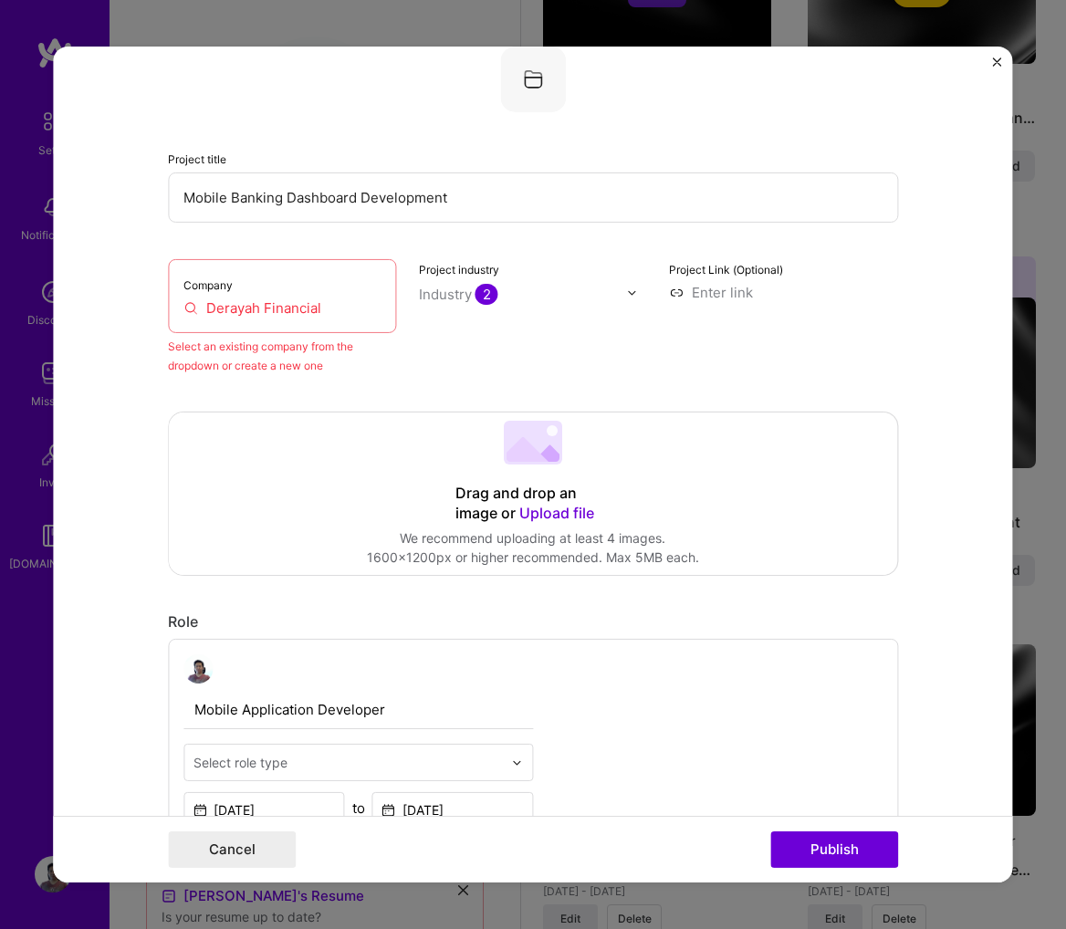
click at [309, 316] on input "Derayah Financial" at bounding box center [282, 307] width 198 height 19
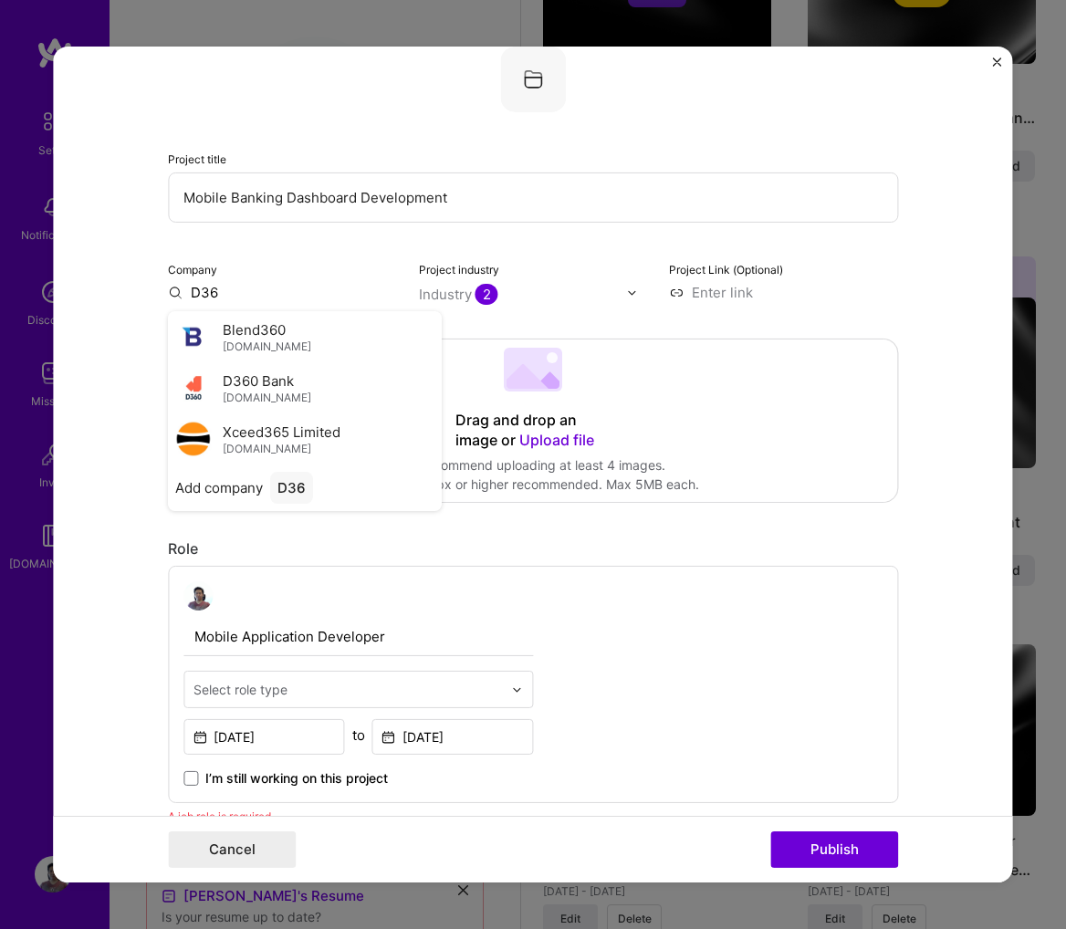
click at [319, 374] on div "D360 Bank d360.com" at bounding box center [305, 387] width 274 height 51
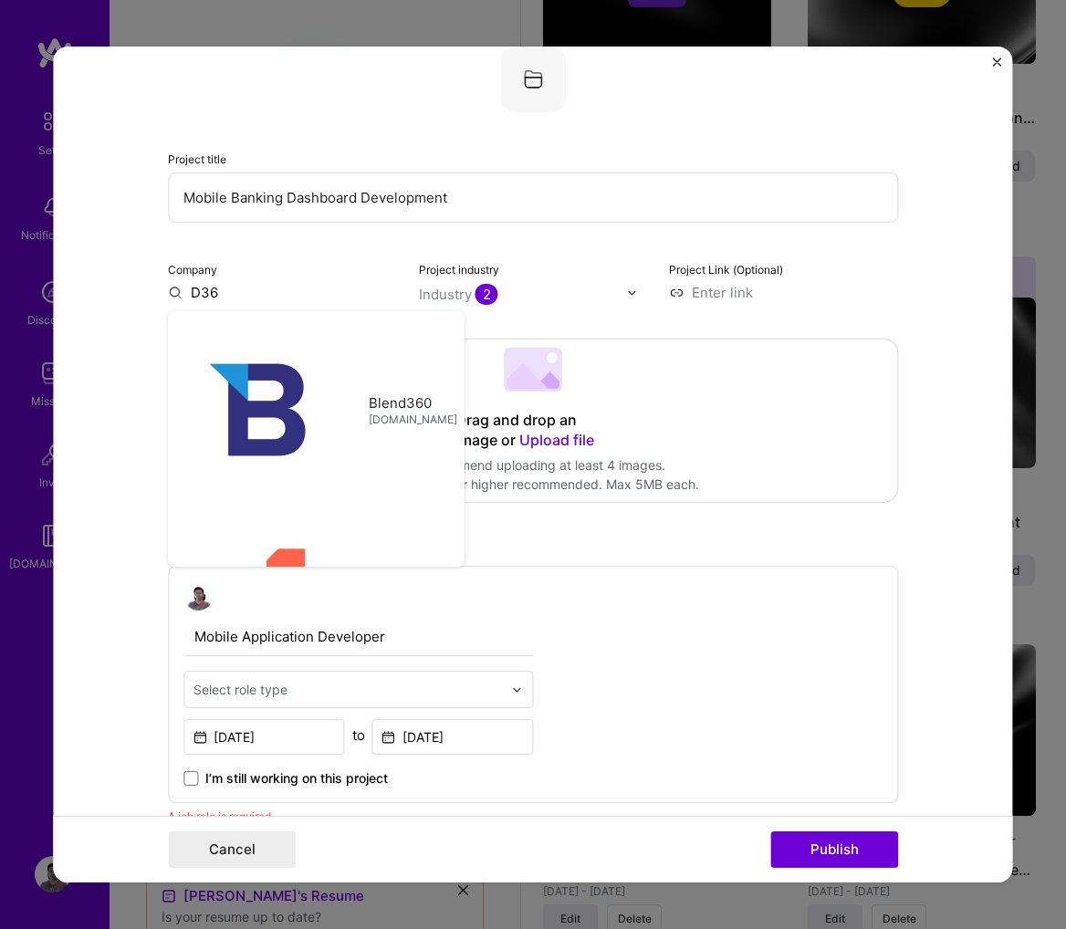
type input "D360 Bank"
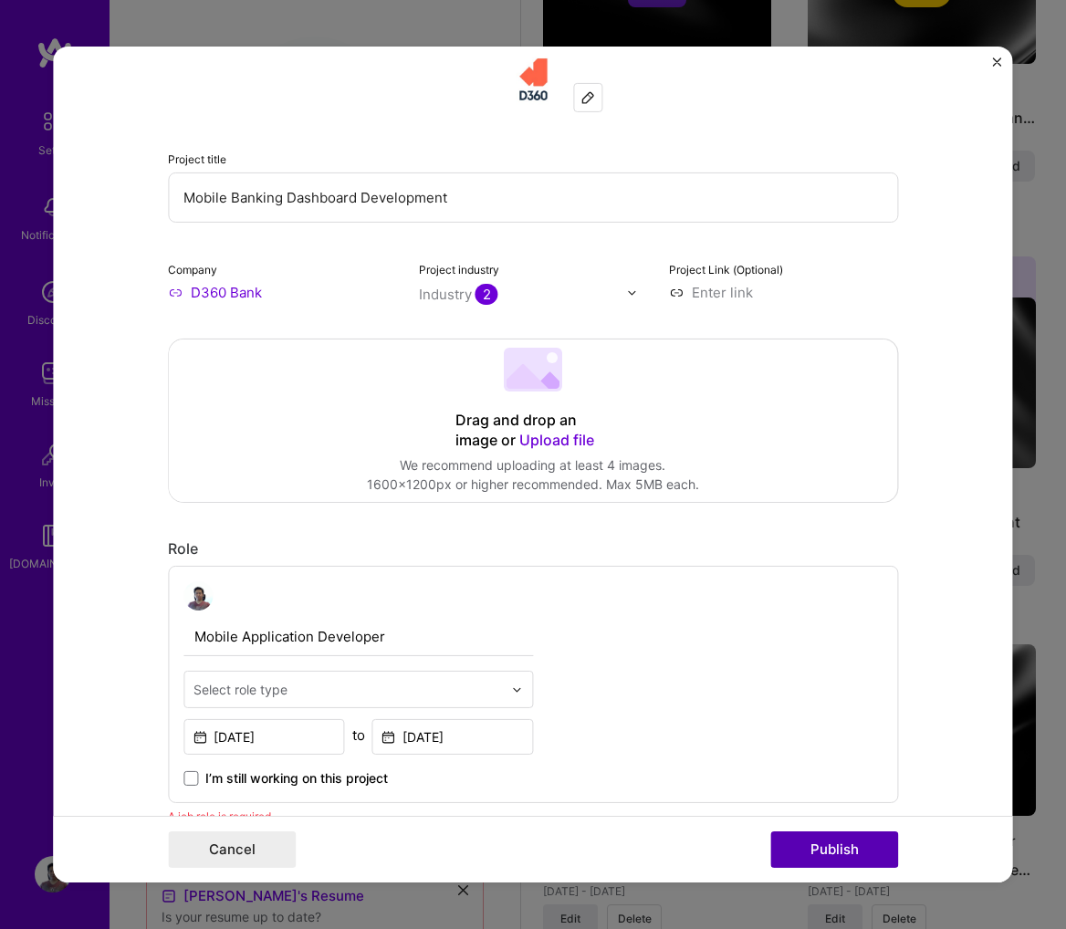
click at [854, 863] on button "Publish" at bounding box center [834, 850] width 128 height 37
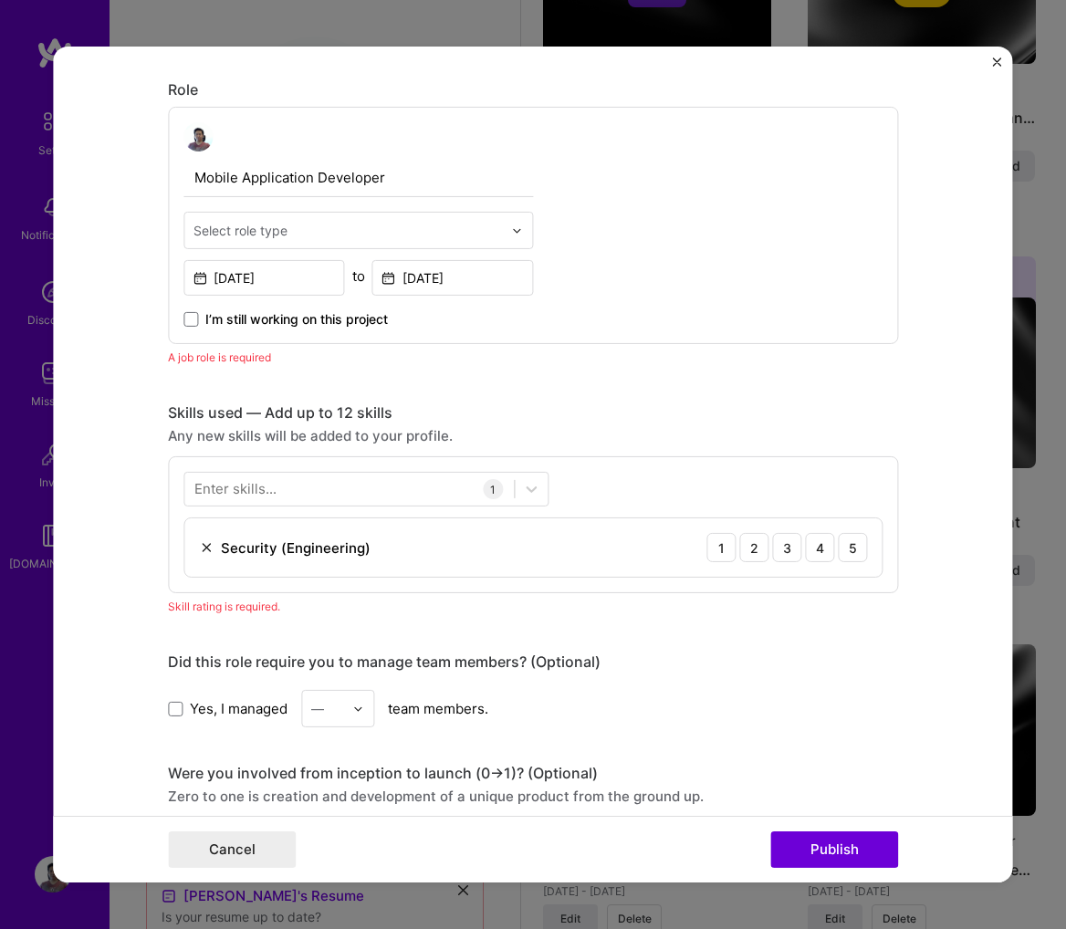
scroll to position [612, 0]
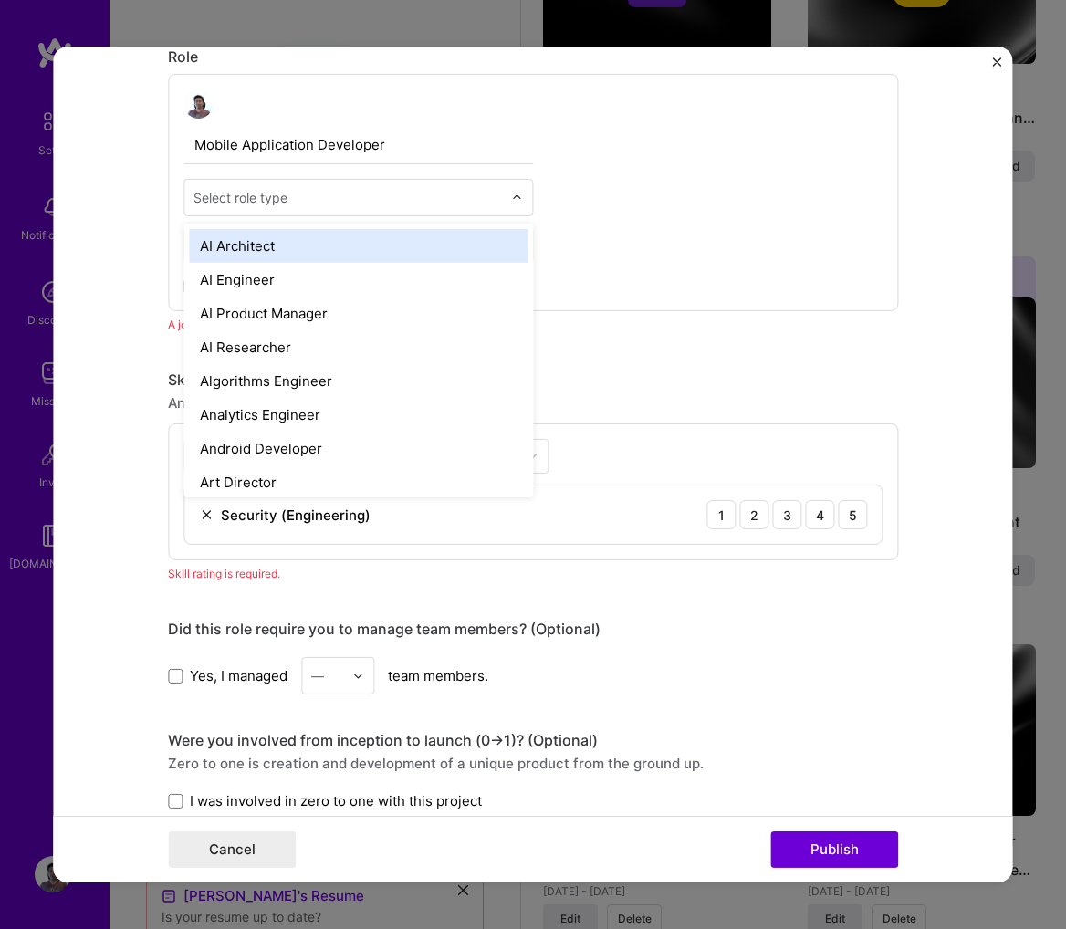
click at [263, 209] on div "Select role type" at bounding box center [347, 198] width 327 height 36
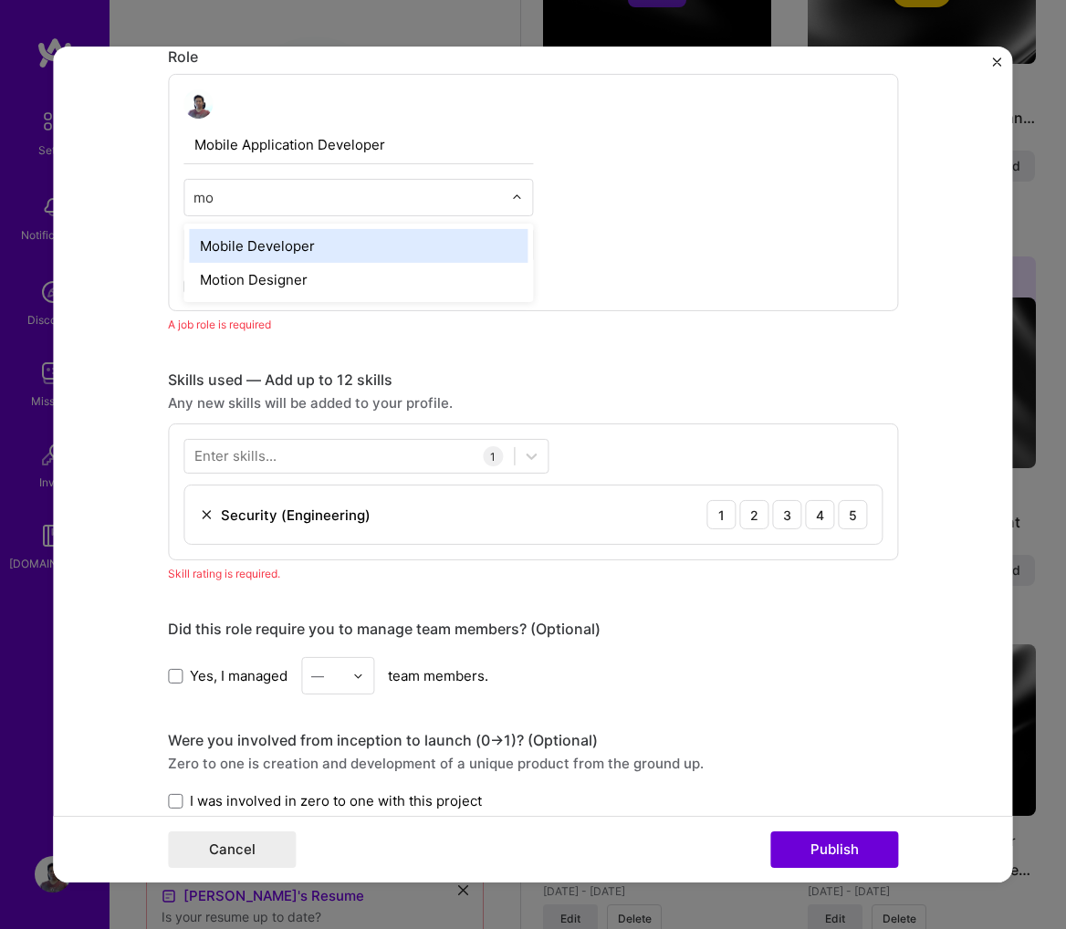
type input "mob"
click at [296, 246] on div "Mobile Developer" at bounding box center [358, 246] width 339 height 34
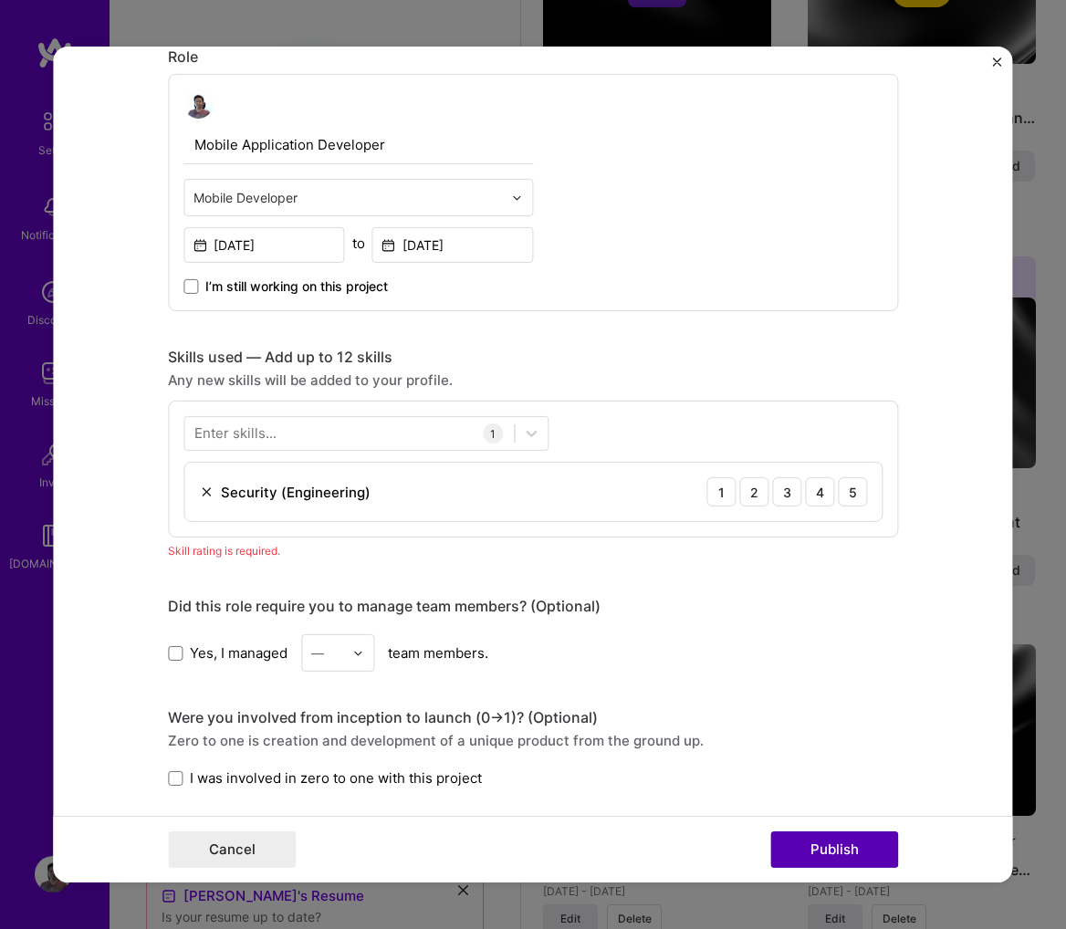
click at [884, 840] on button "Publish" at bounding box center [834, 850] width 128 height 37
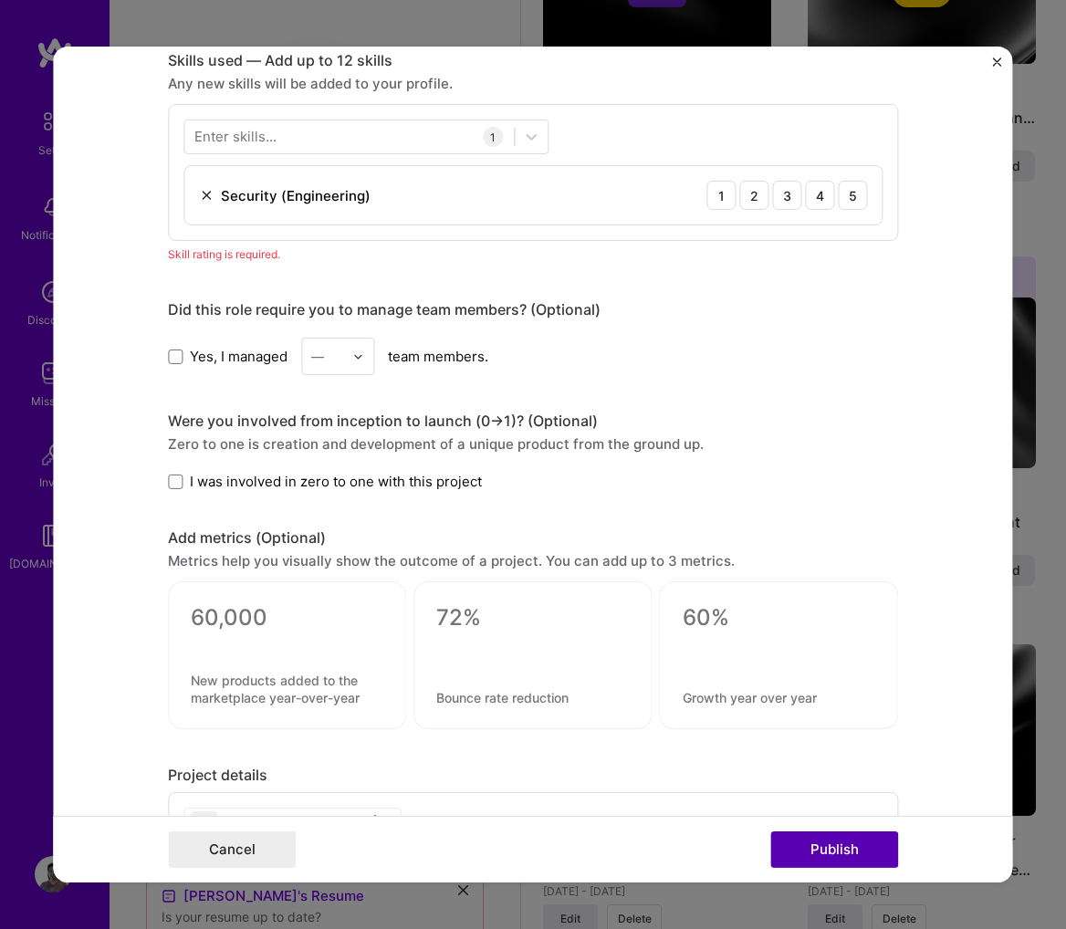
scroll to position [910, 0]
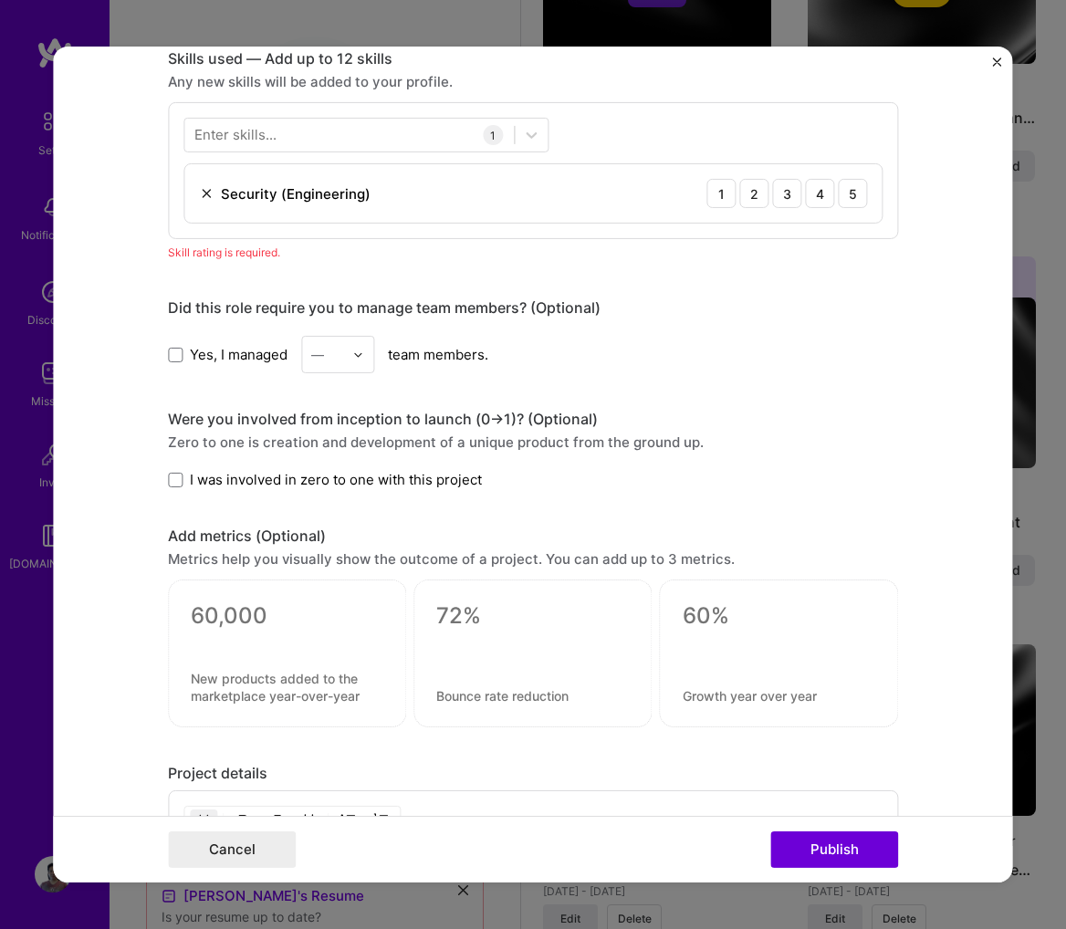
click at [212, 194] on div "Security (Engineering)" at bounding box center [285, 192] width 172 height 19
click at [200, 192] on img at bounding box center [206, 193] width 15 height 15
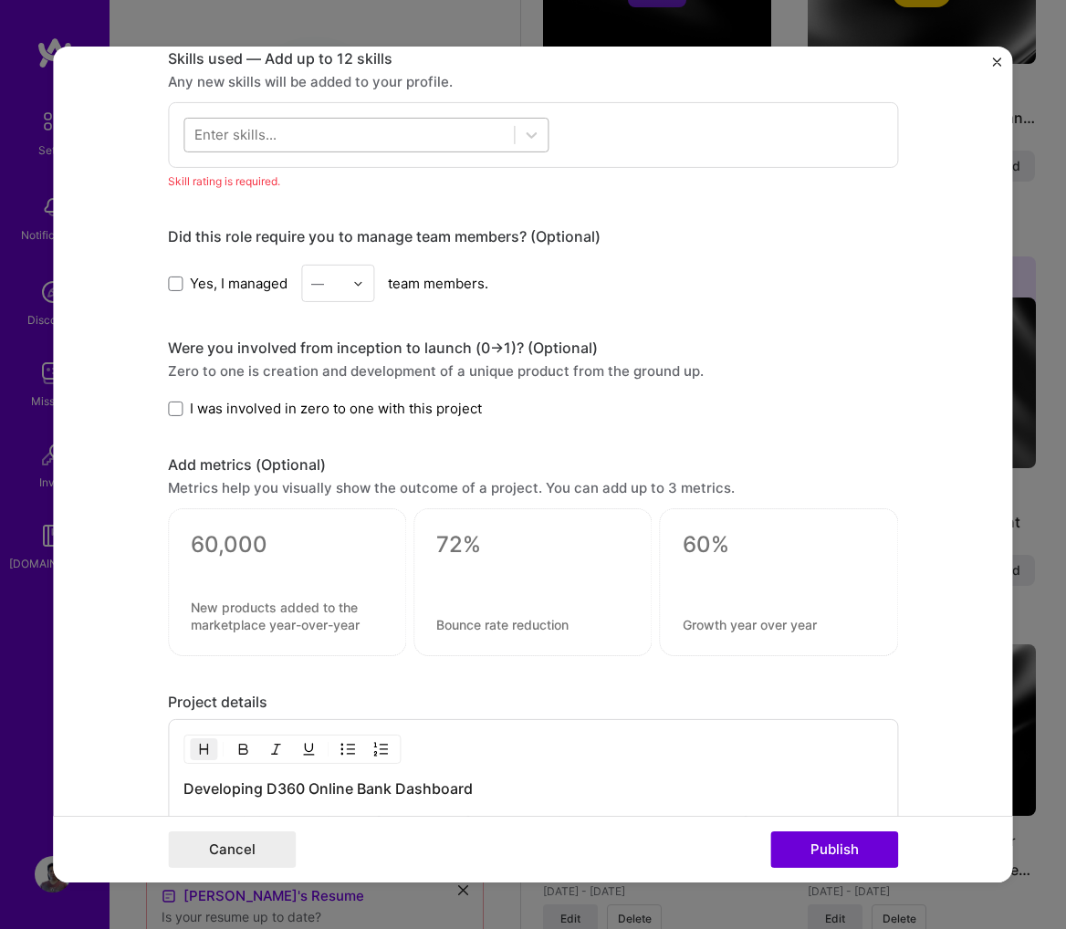
click at [254, 120] on div at bounding box center [349, 135] width 330 height 30
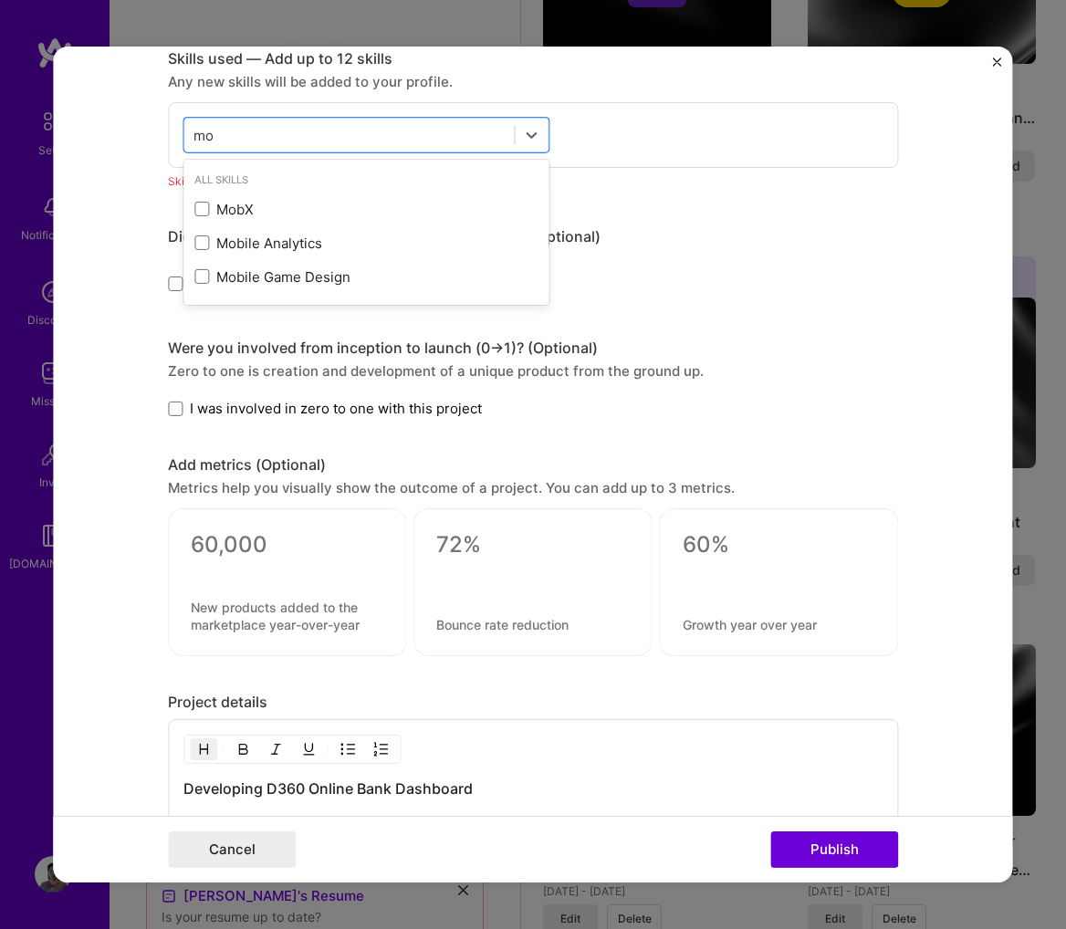
type input "m"
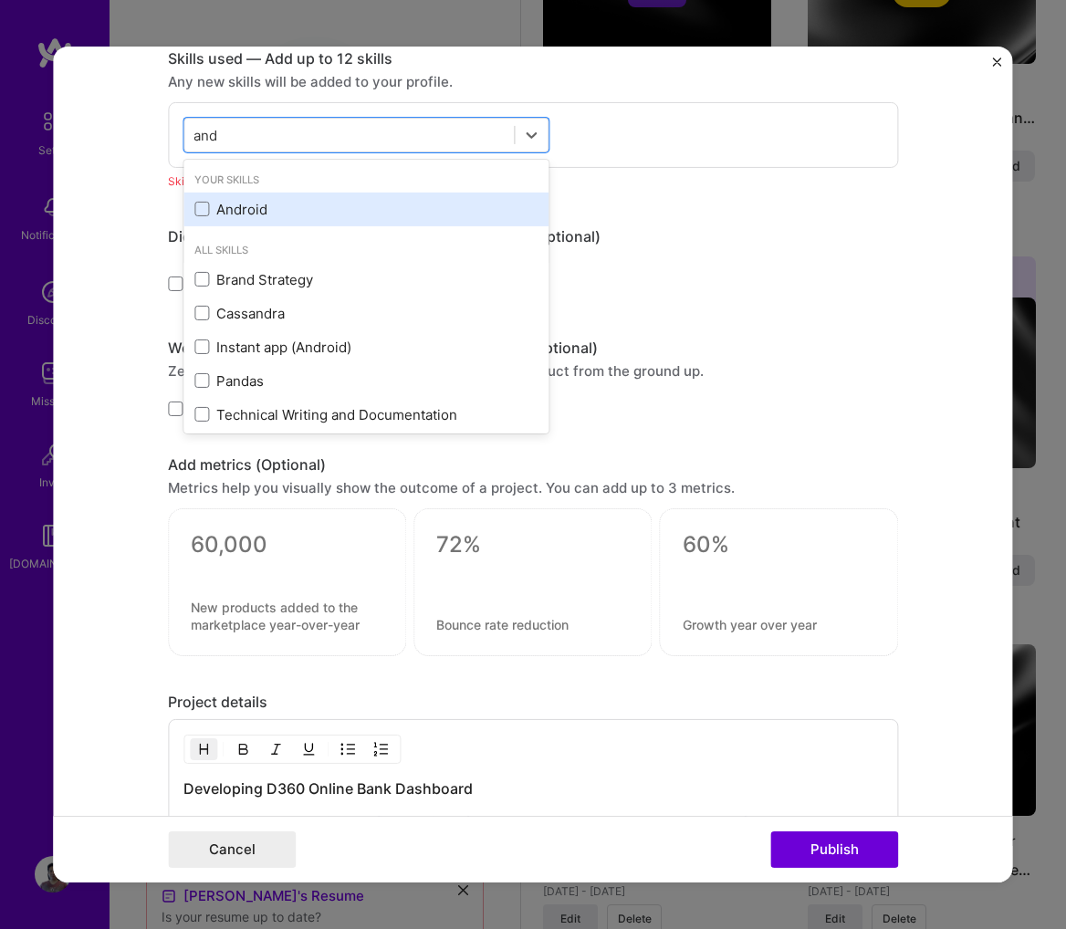
click at [236, 206] on div "Android" at bounding box center [365, 209] width 343 height 19
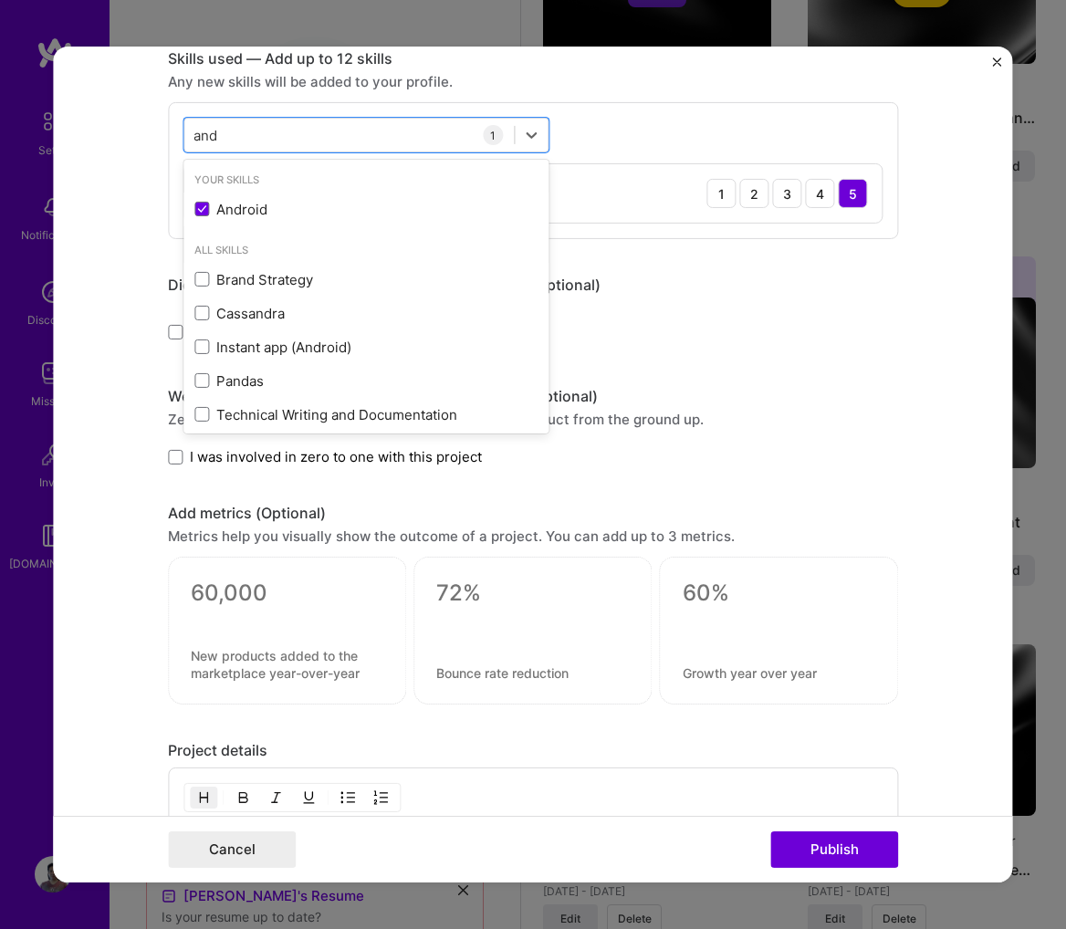
type input "and"
click at [891, 197] on form "Editing suggested project This project is suggested based on your LinkedIn, res…" at bounding box center [532, 465] width 959 height 836
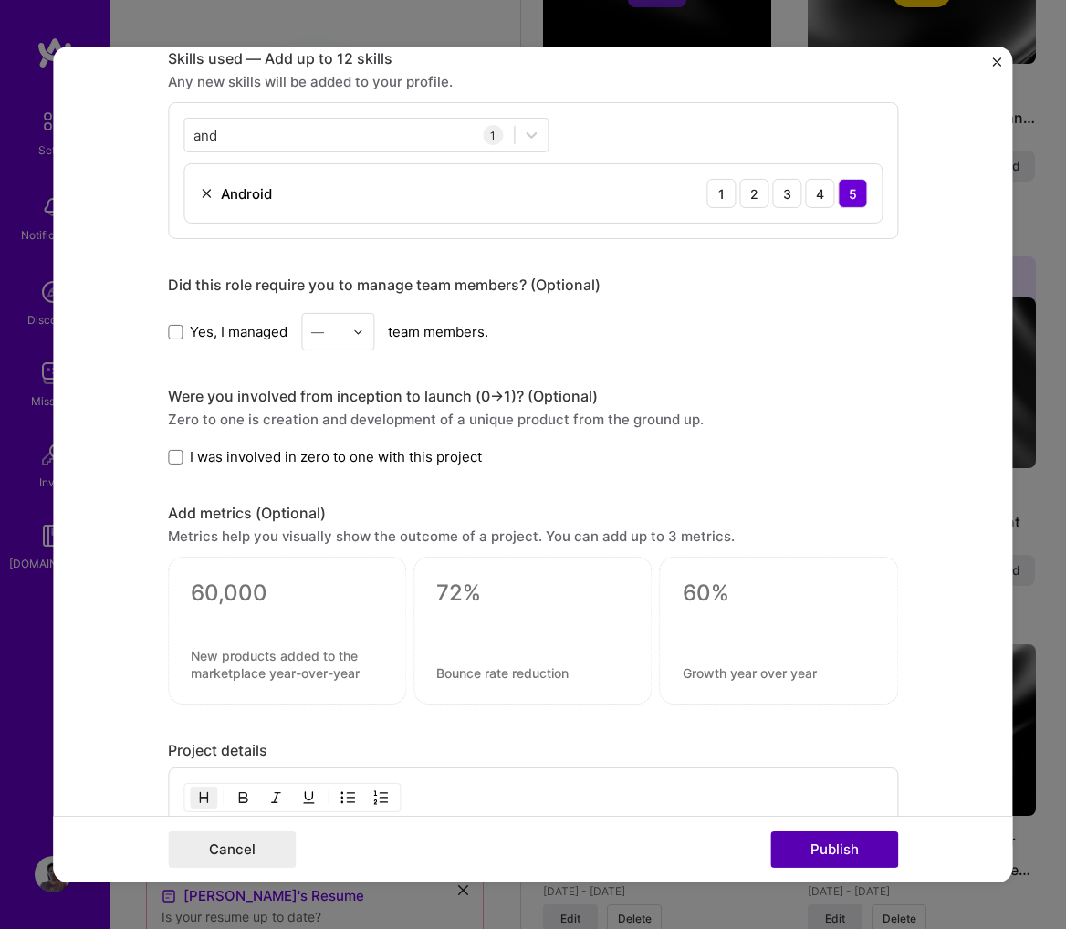
click at [853, 847] on button "Publish" at bounding box center [834, 850] width 128 height 37
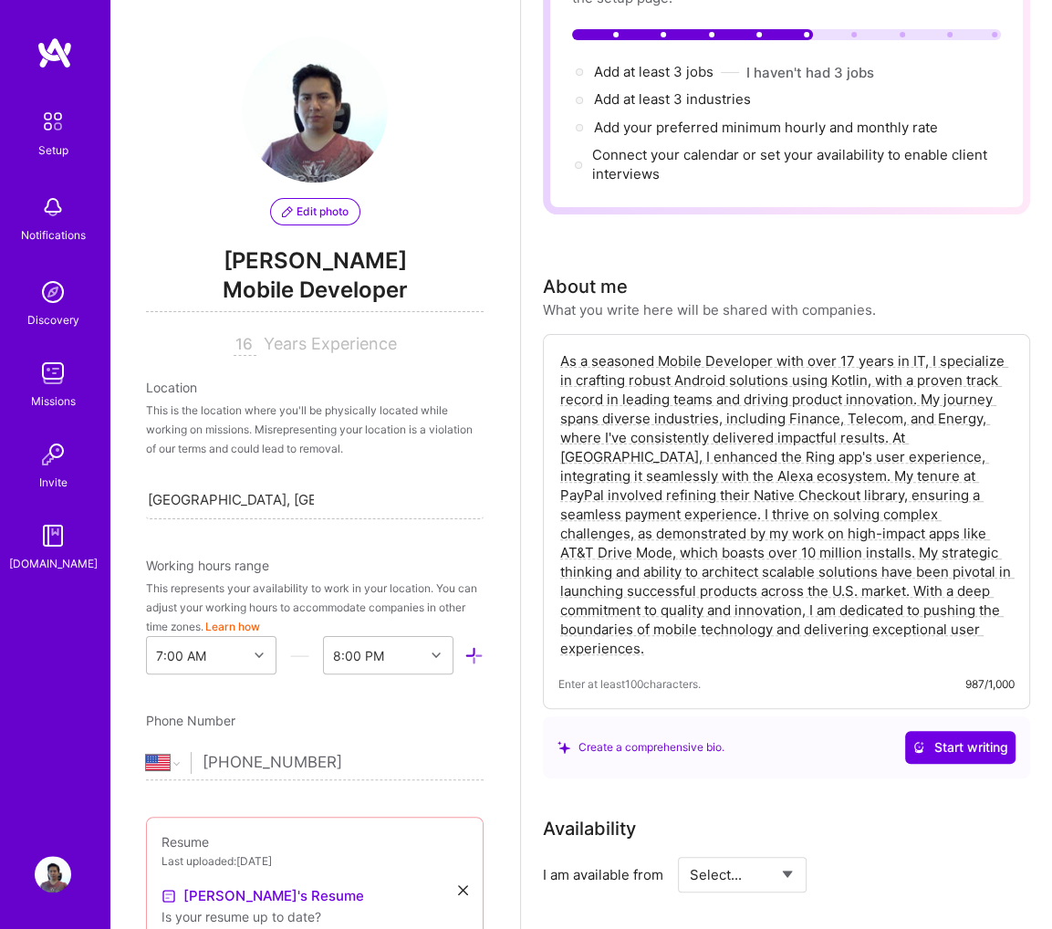
scroll to position [0, 0]
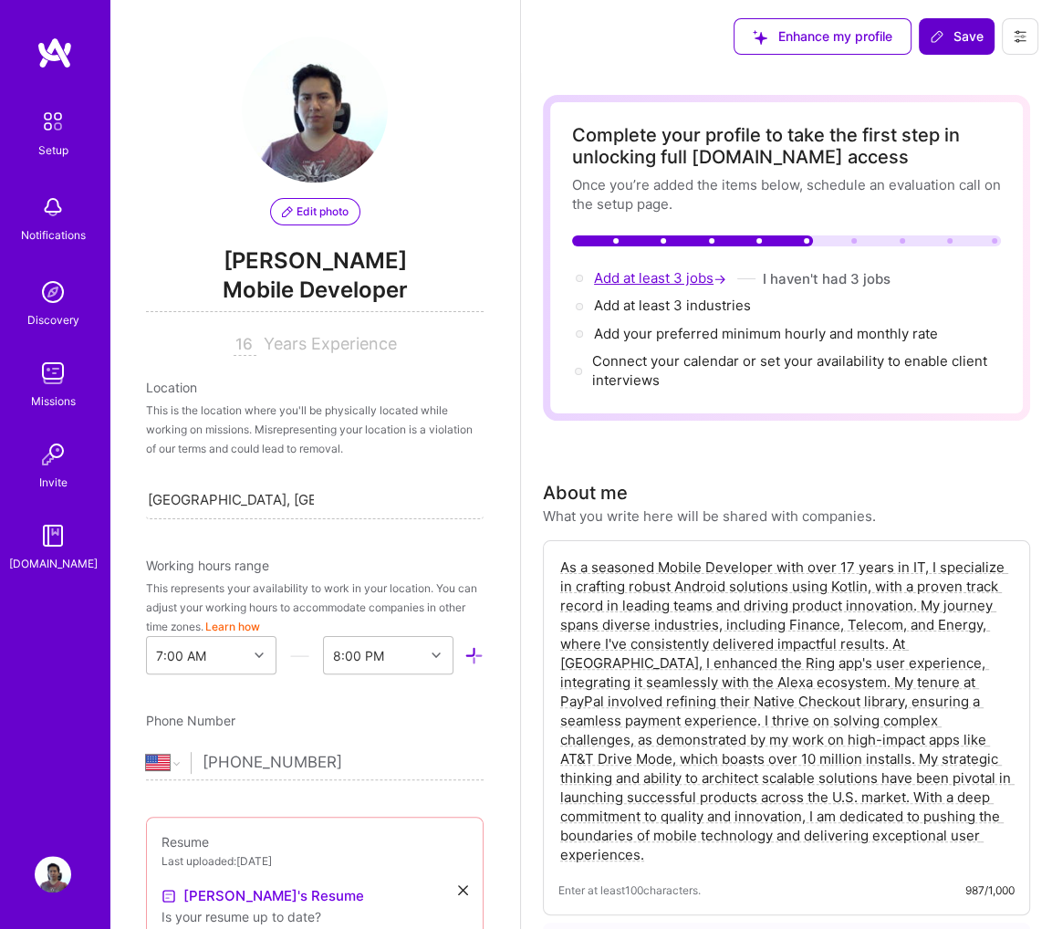
click at [675, 270] on span "Add at least 3 jobs →" at bounding box center [662, 277] width 136 height 17
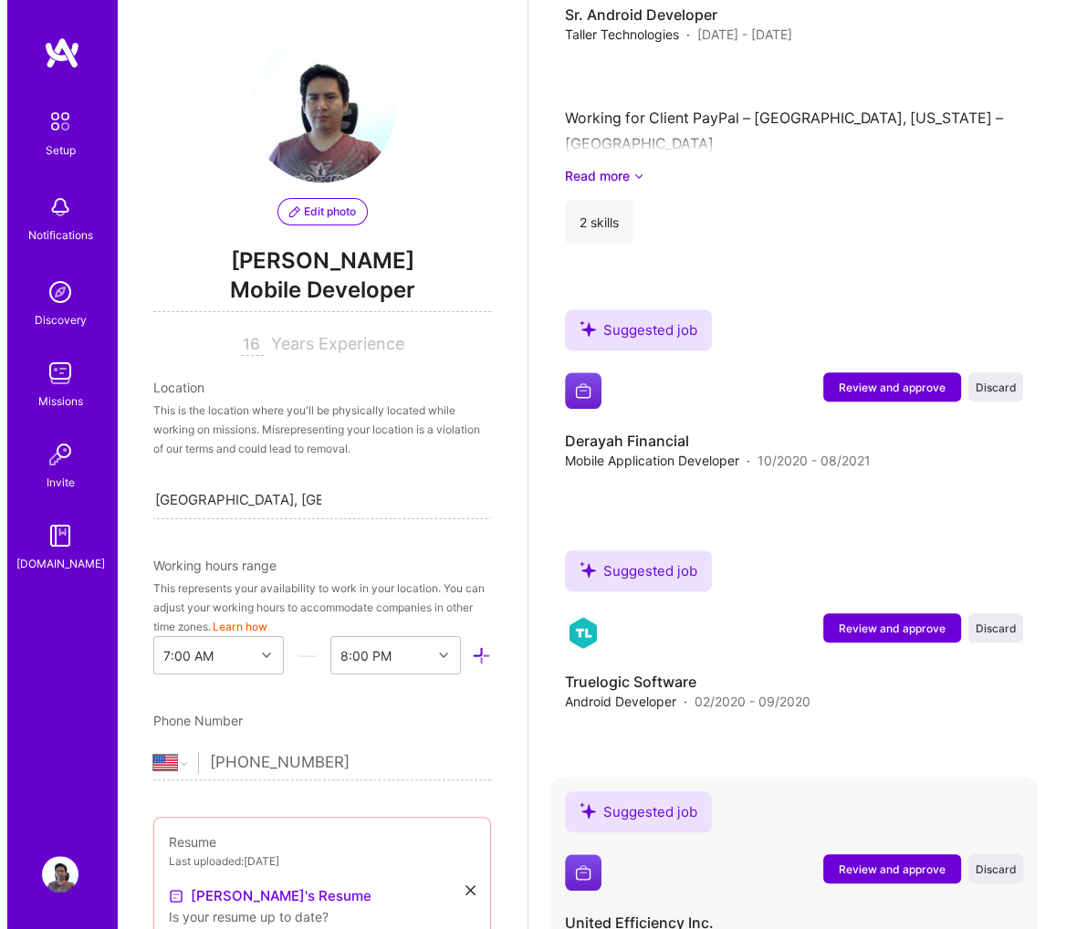
scroll to position [6133, 0]
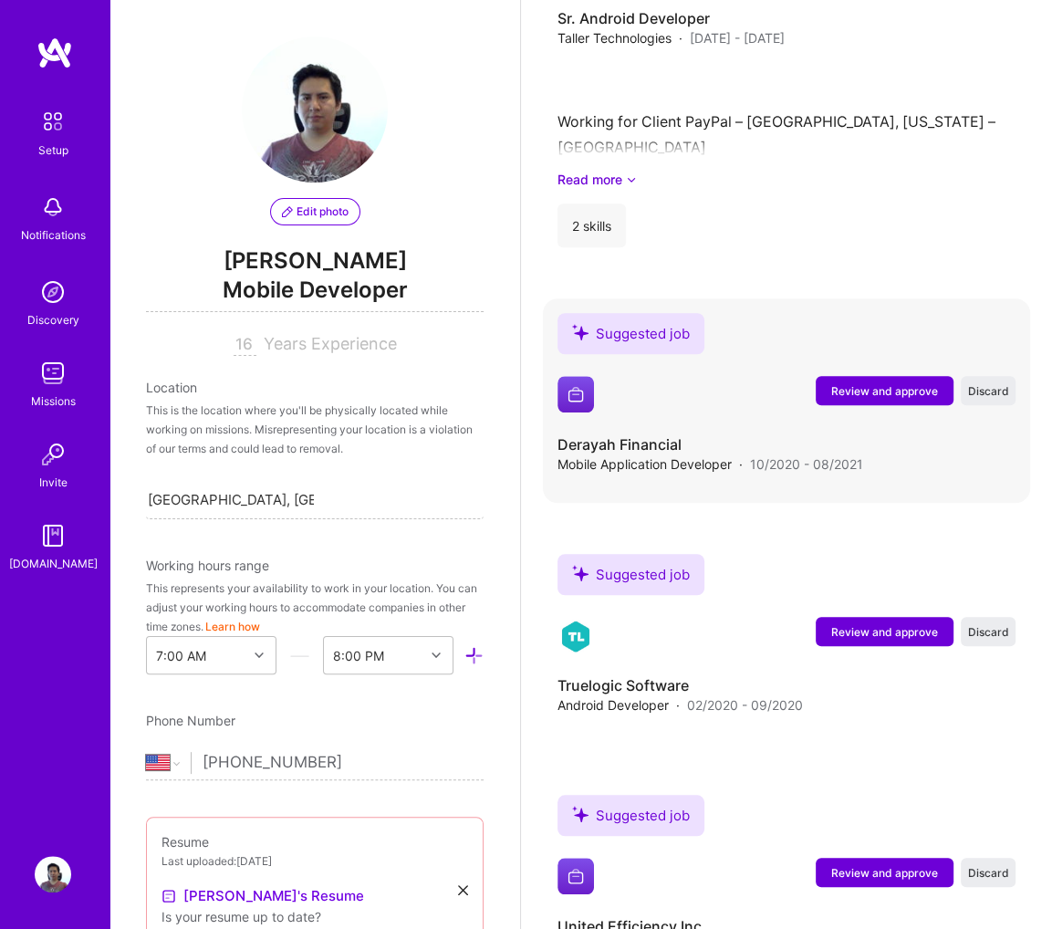
click at [895, 383] on span "Review and approve" at bounding box center [885, 391] width 107 height 16
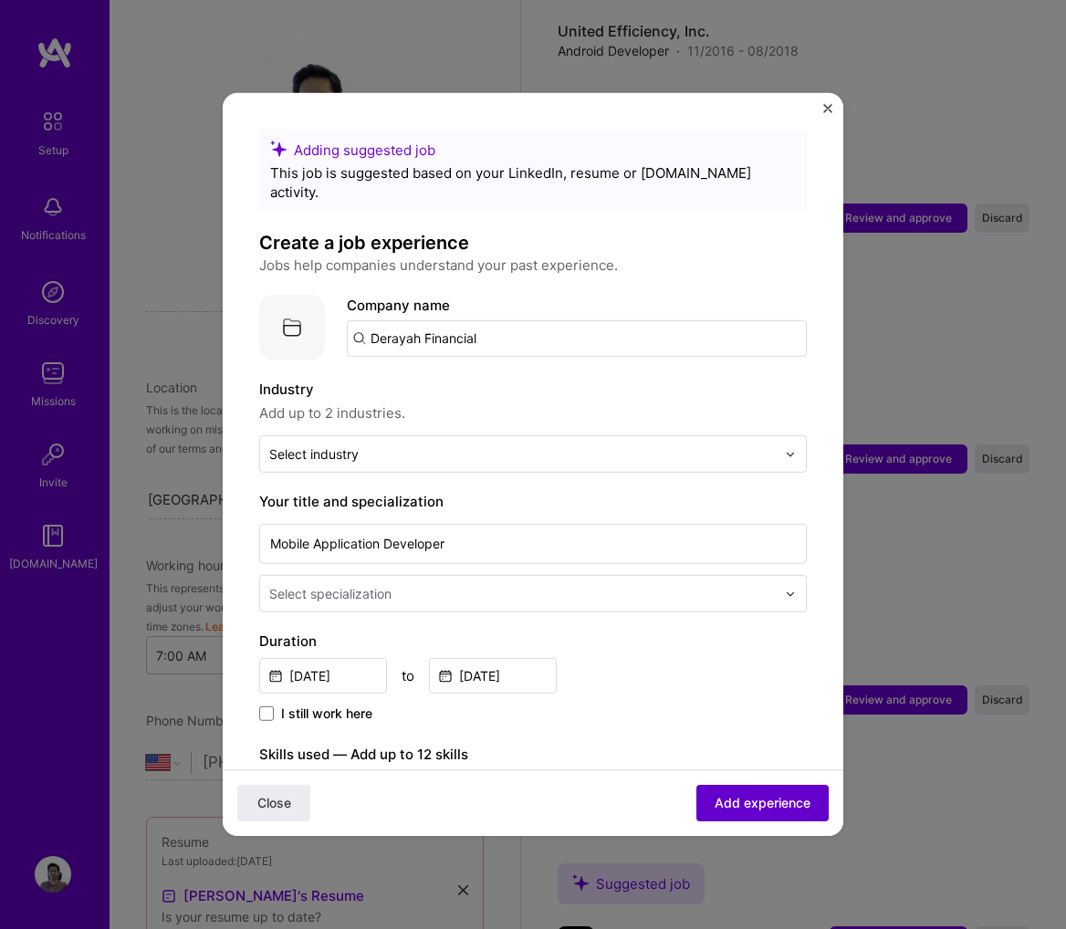
click at [778, 810] on span "Add experience" at bounding box center [763, 803] width 96 height 18
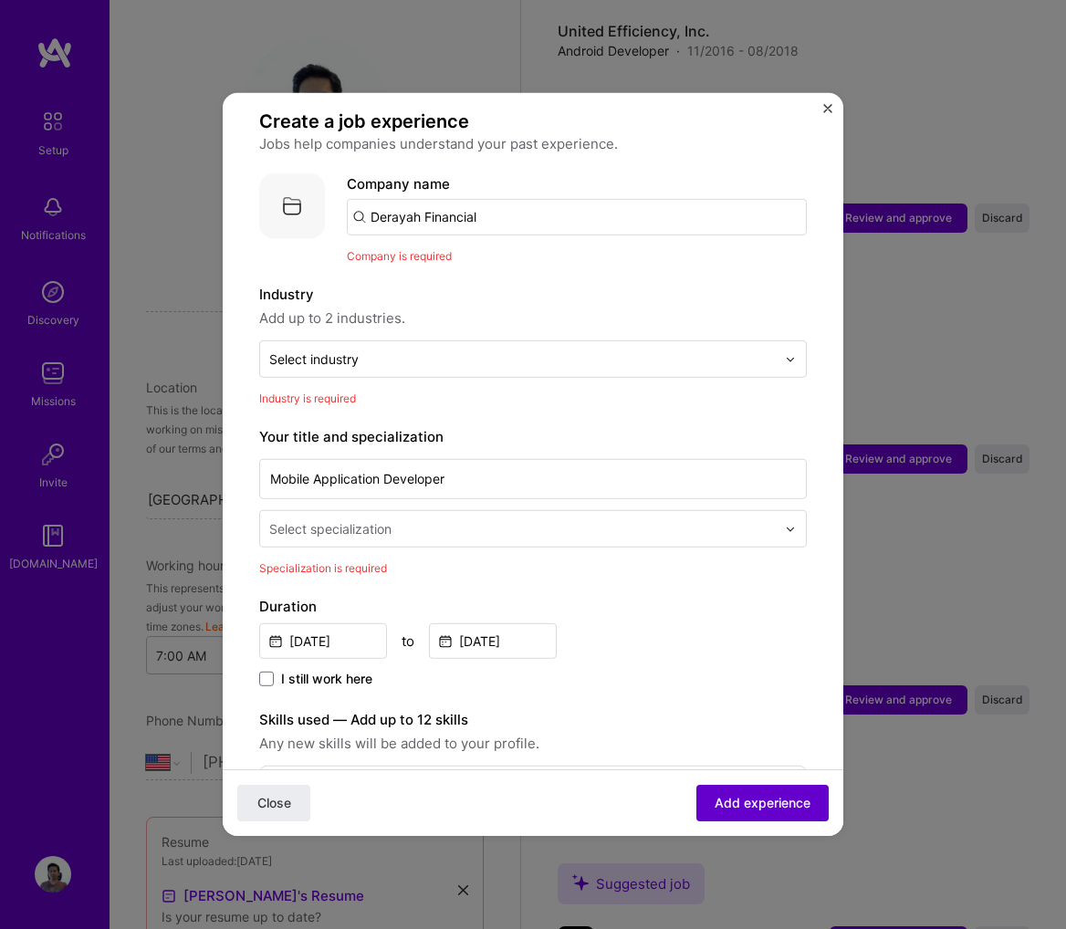
scroll to position [183, 0]
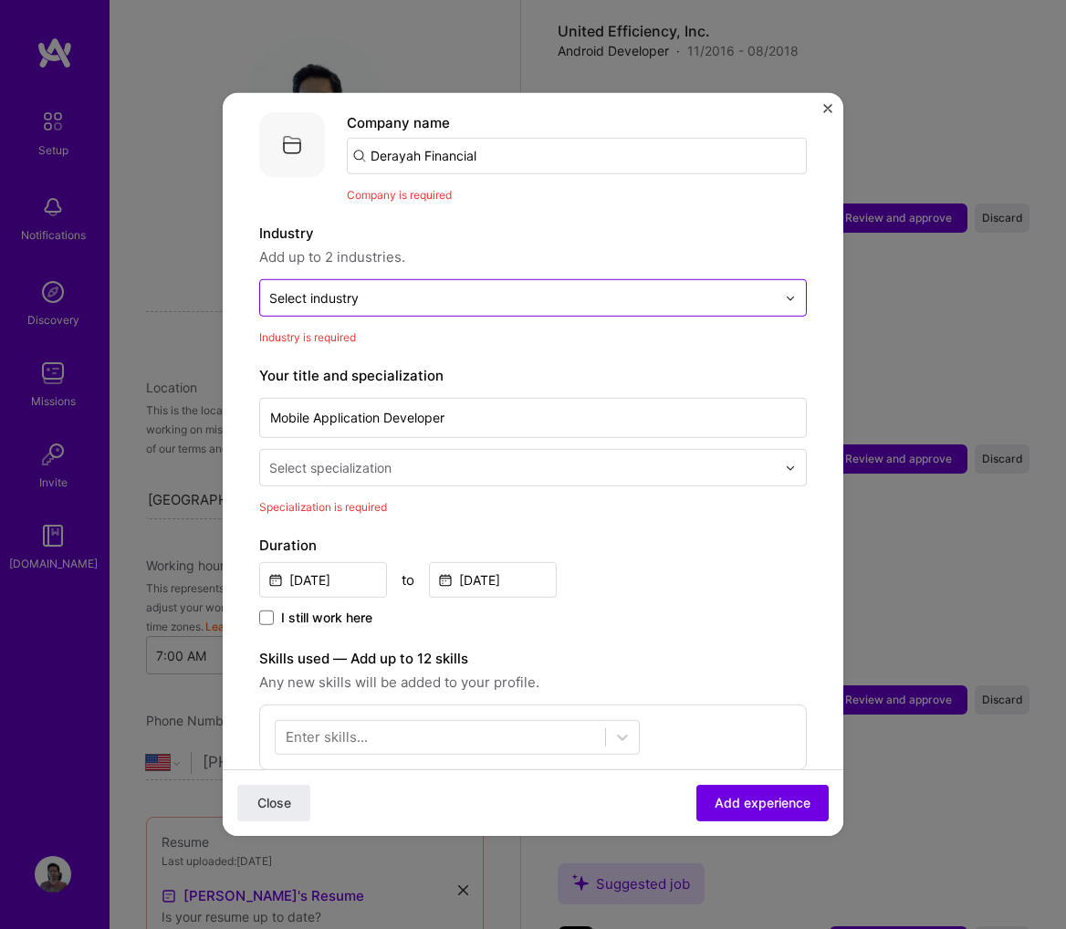
click at [471, 288] on input "text" at bounding box center [522, 297] width 507 height 19
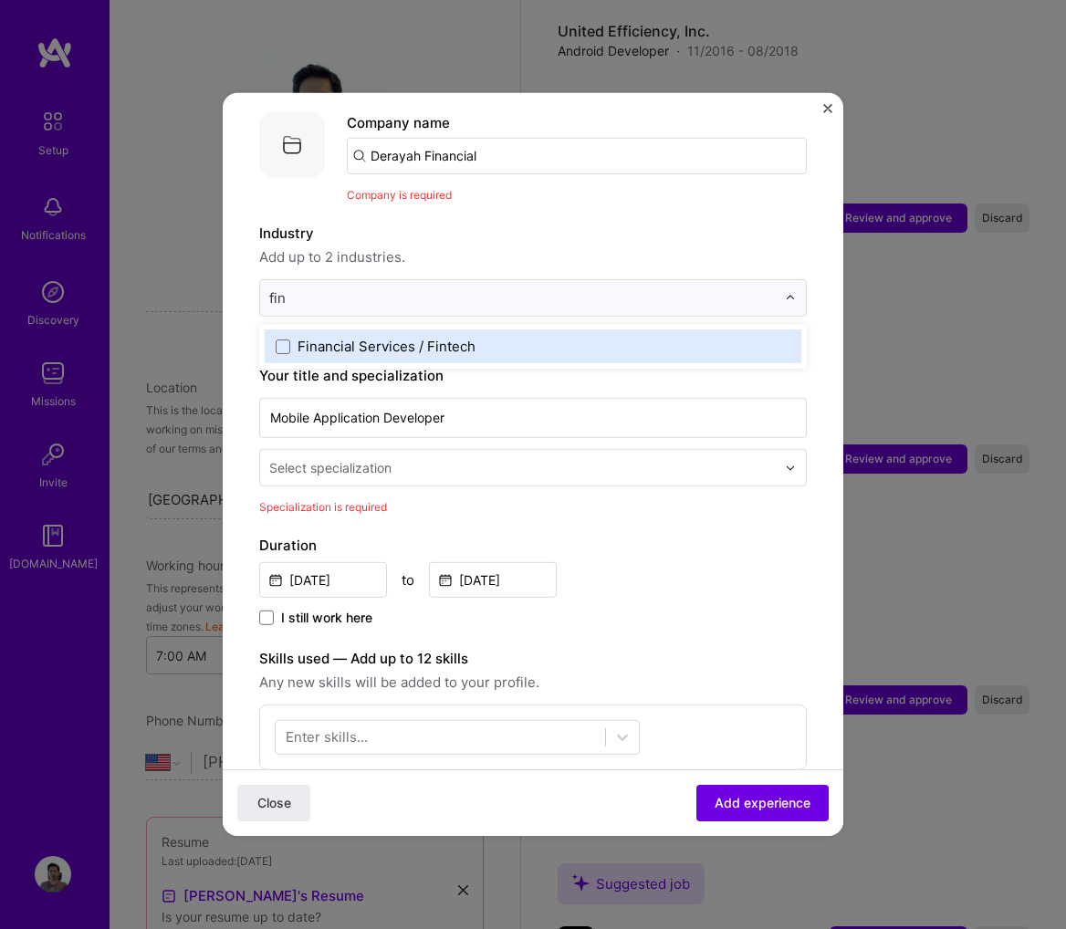
type input "fina"
click at [476, 337] on label "Financial Services / Fintech" at bounding box center [533, 346] width 515 height 19
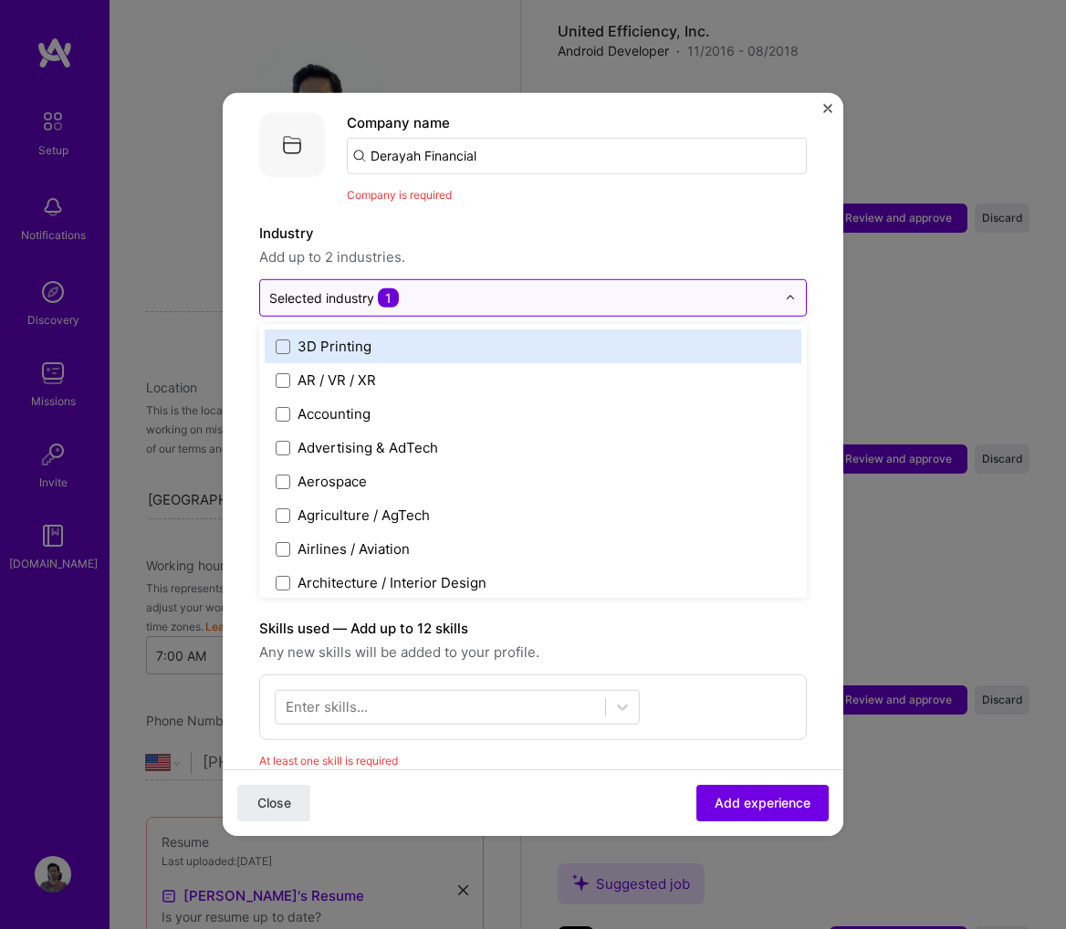
click at [429, 288] on input "text" at bounding box center [522, 297] width 507 height 19
type input "ba"
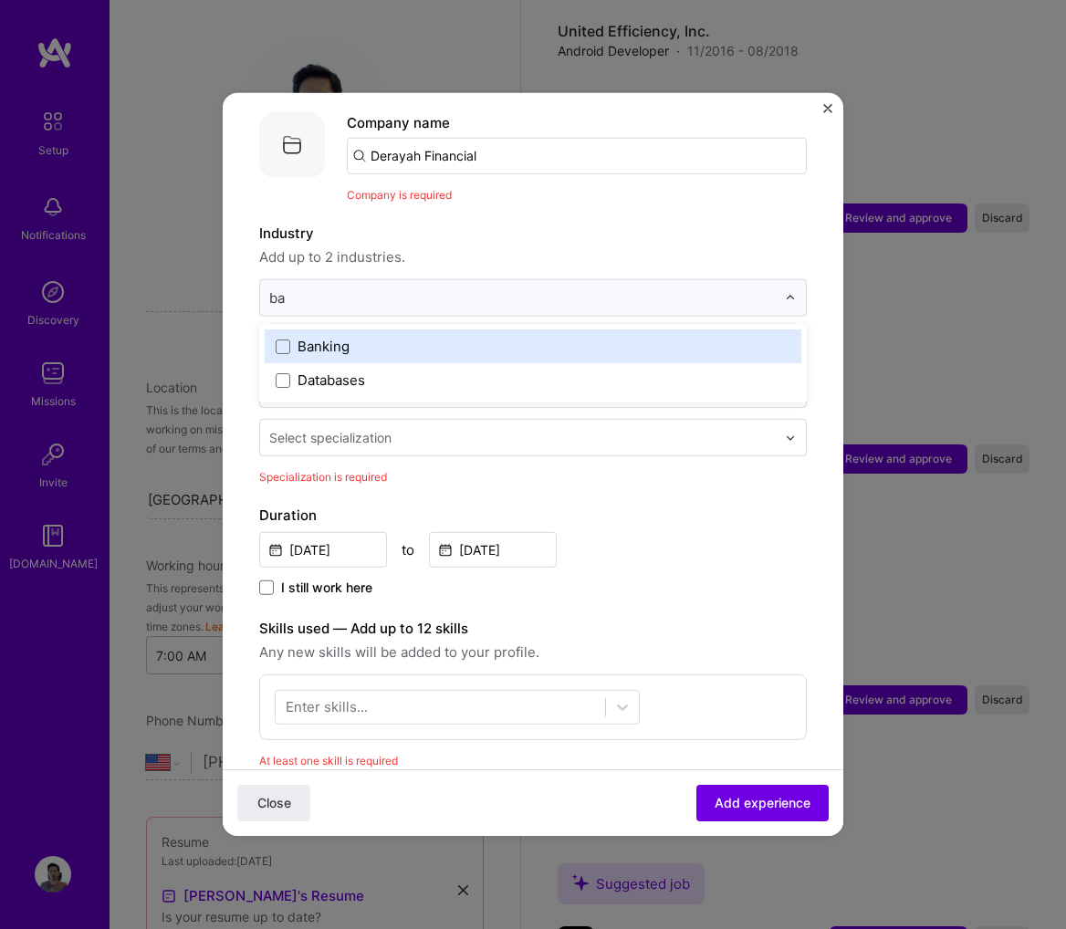
click at [335, 338] on div "Banking" at bounding box center [533, 347] width 537 height 34
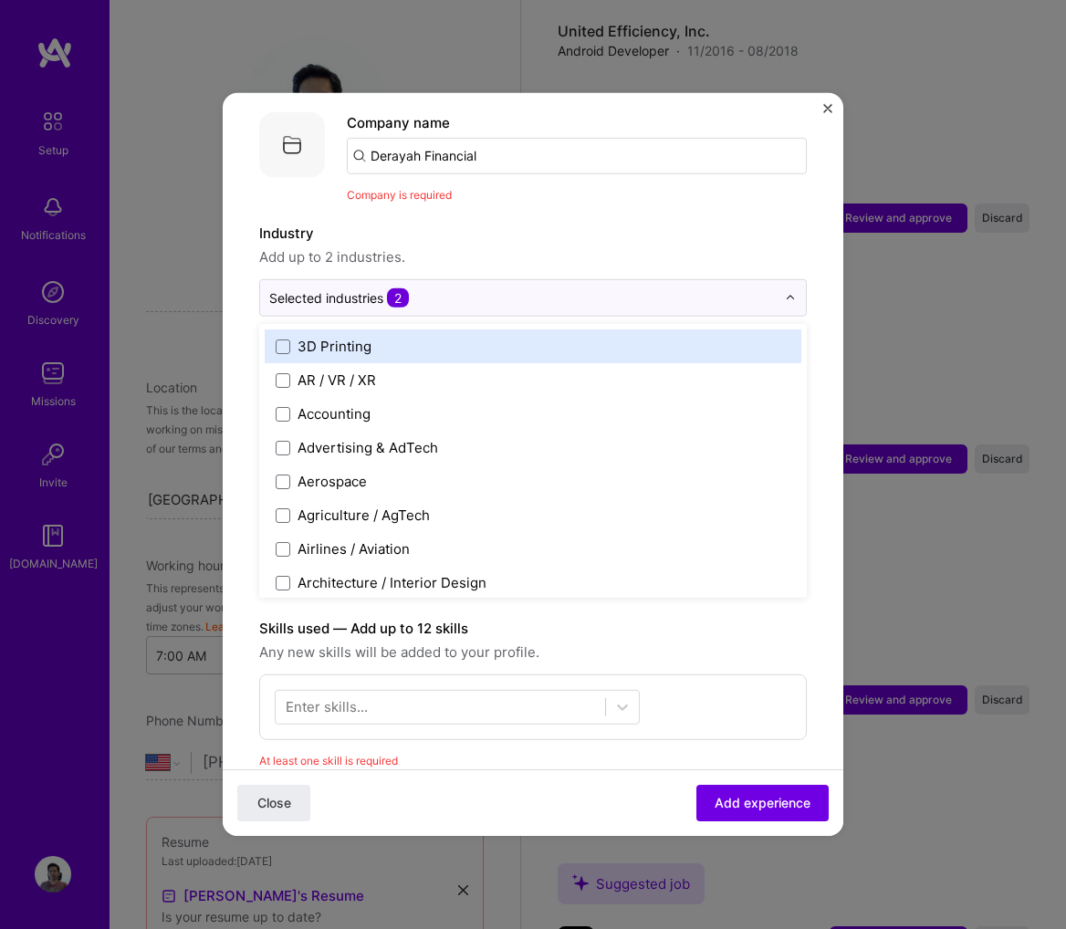
click at [565, 223] on label "Industry" at bounding box center [533, 234] width 548 height 22
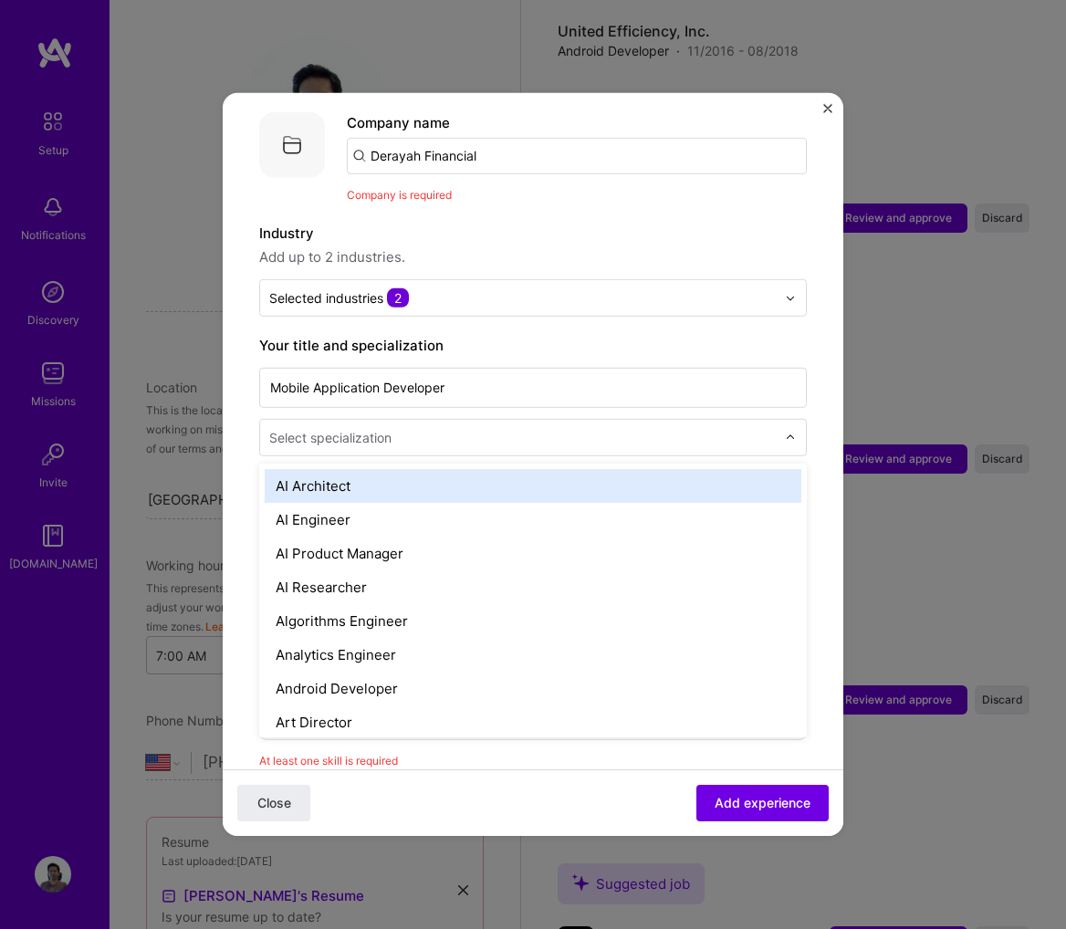
click at [562, 428] on input "text" at bounding box center [524, 437] width 510 height 19
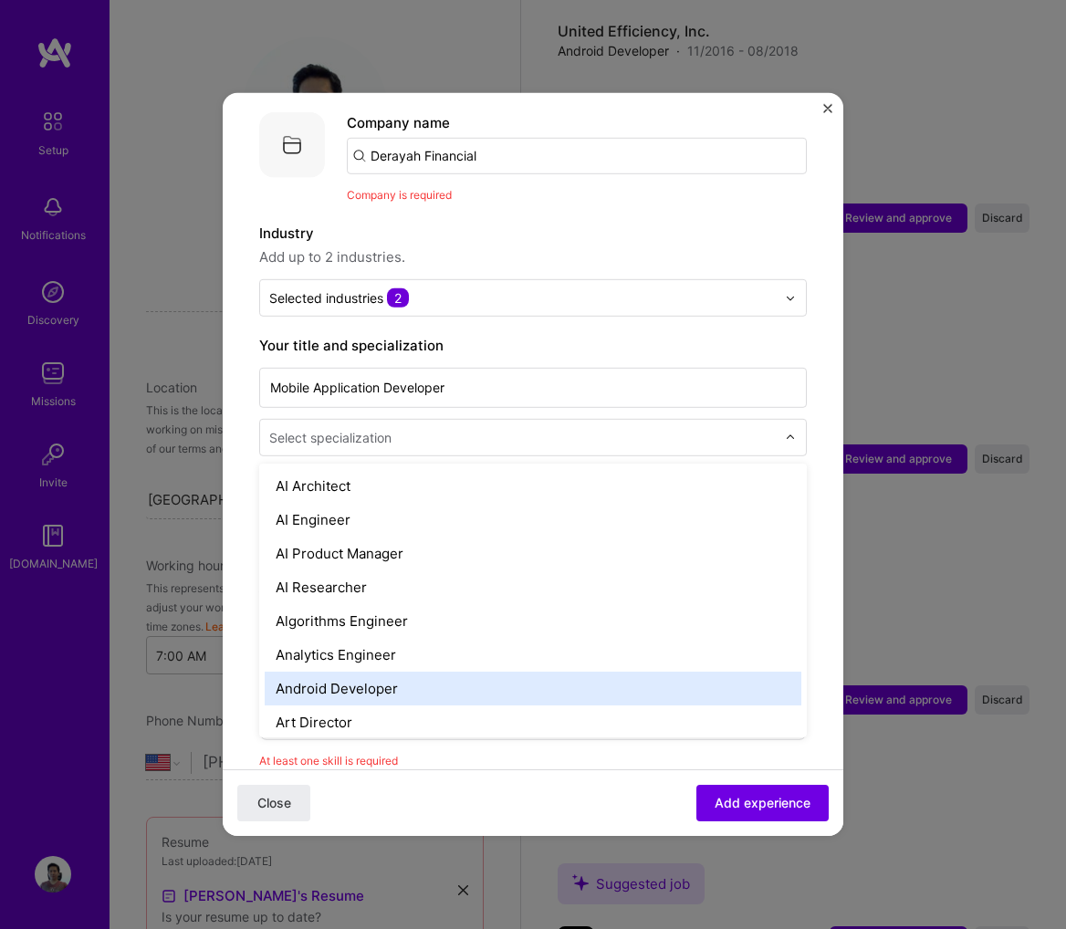
click at [456, 672] on div "Android Developer" at bounding box center [533, 689] width 537 height 34
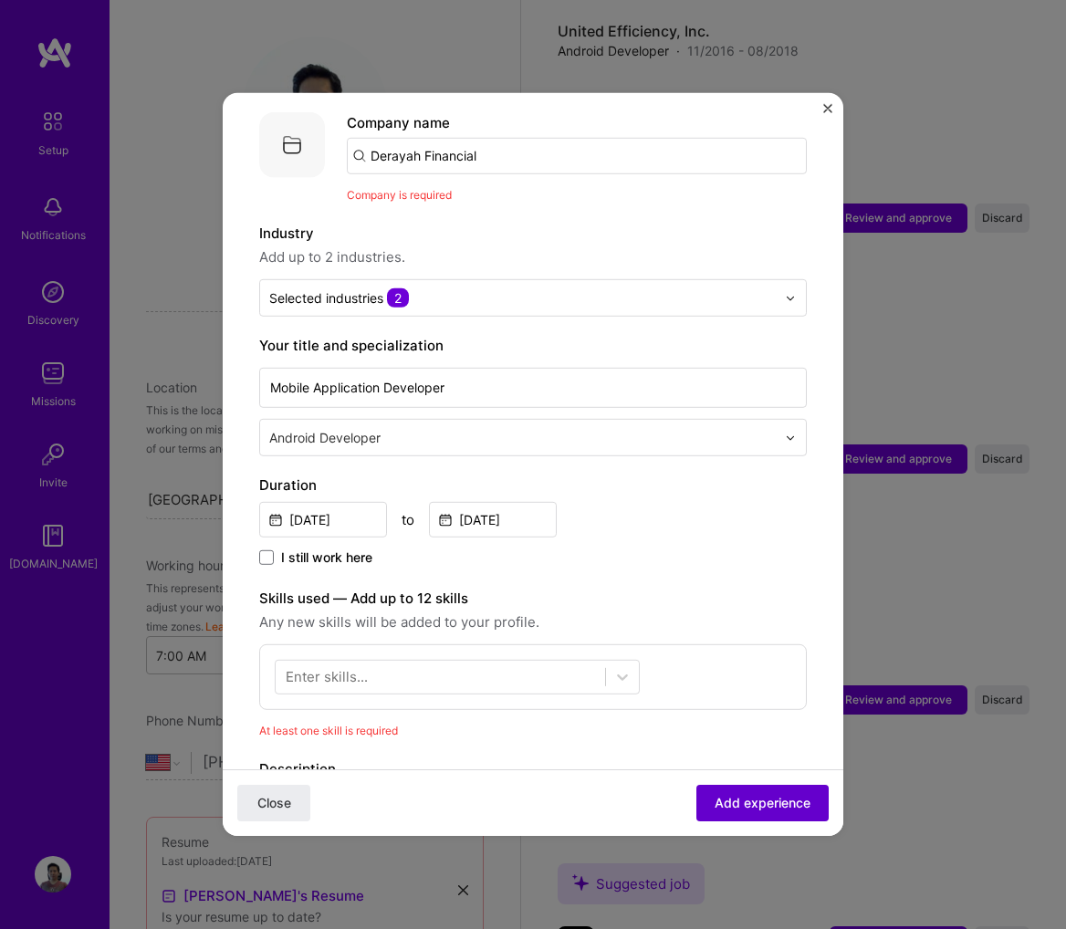
click at [742, 798] on span "Add experience" at bounding box center [763, 803] width 96 height 18
click at [525, 663] on div at bounding box center [441, 677] width 330 height 30
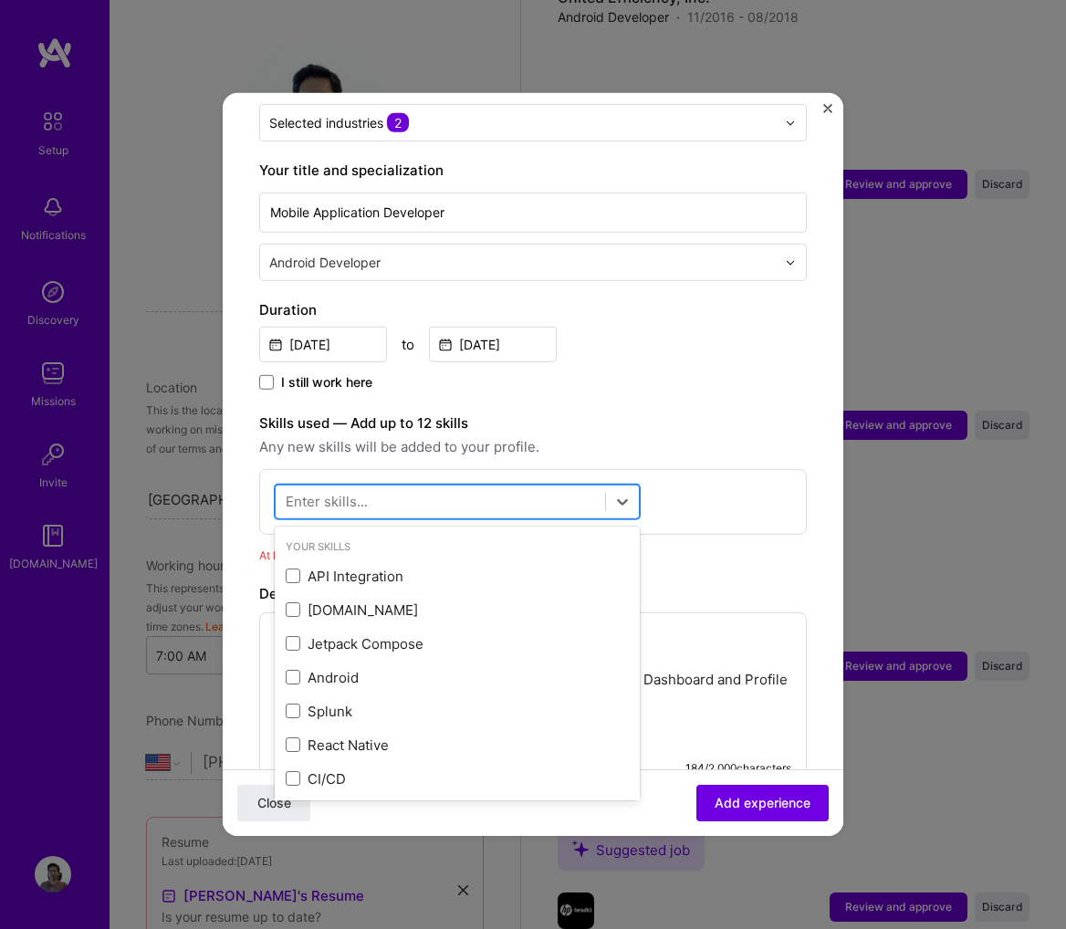
scroll to position [365, 0]
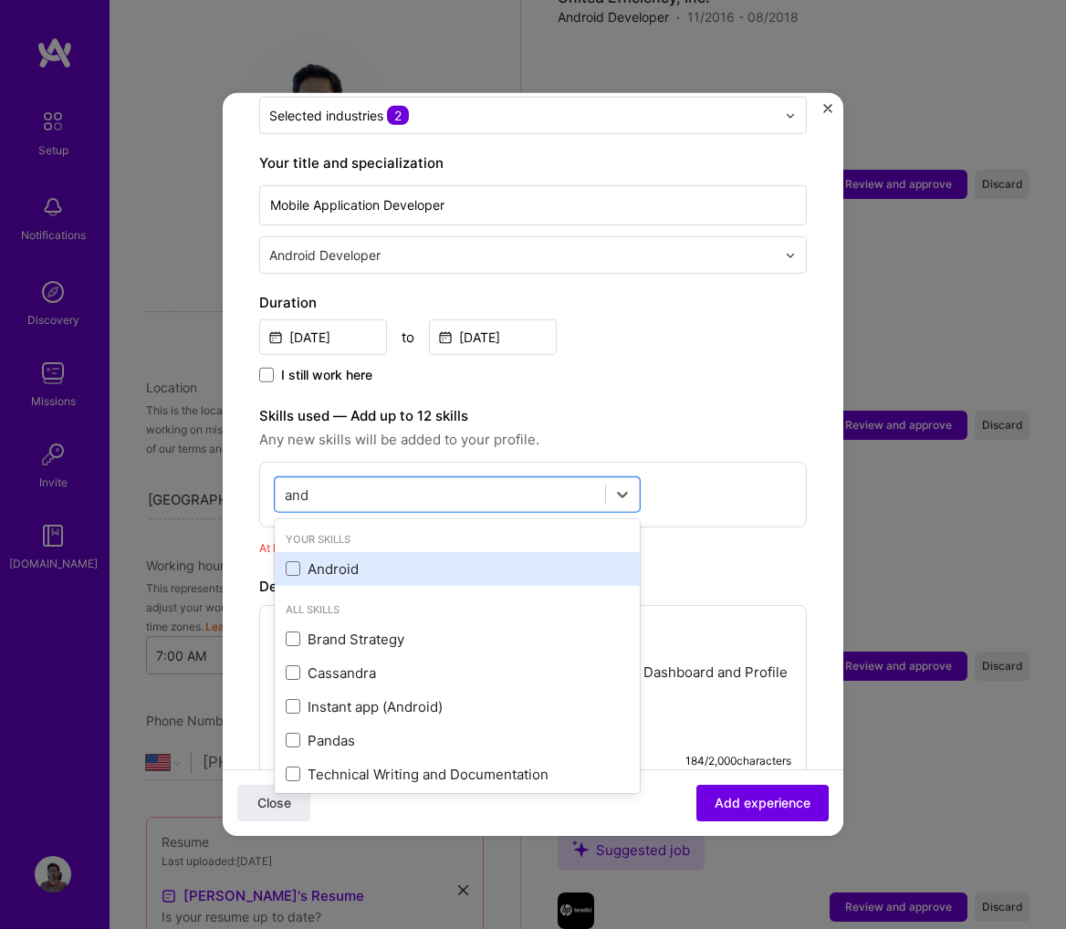
click at [423, 560] on div "Android" at bounding box center [457, 569] width 343 height 19
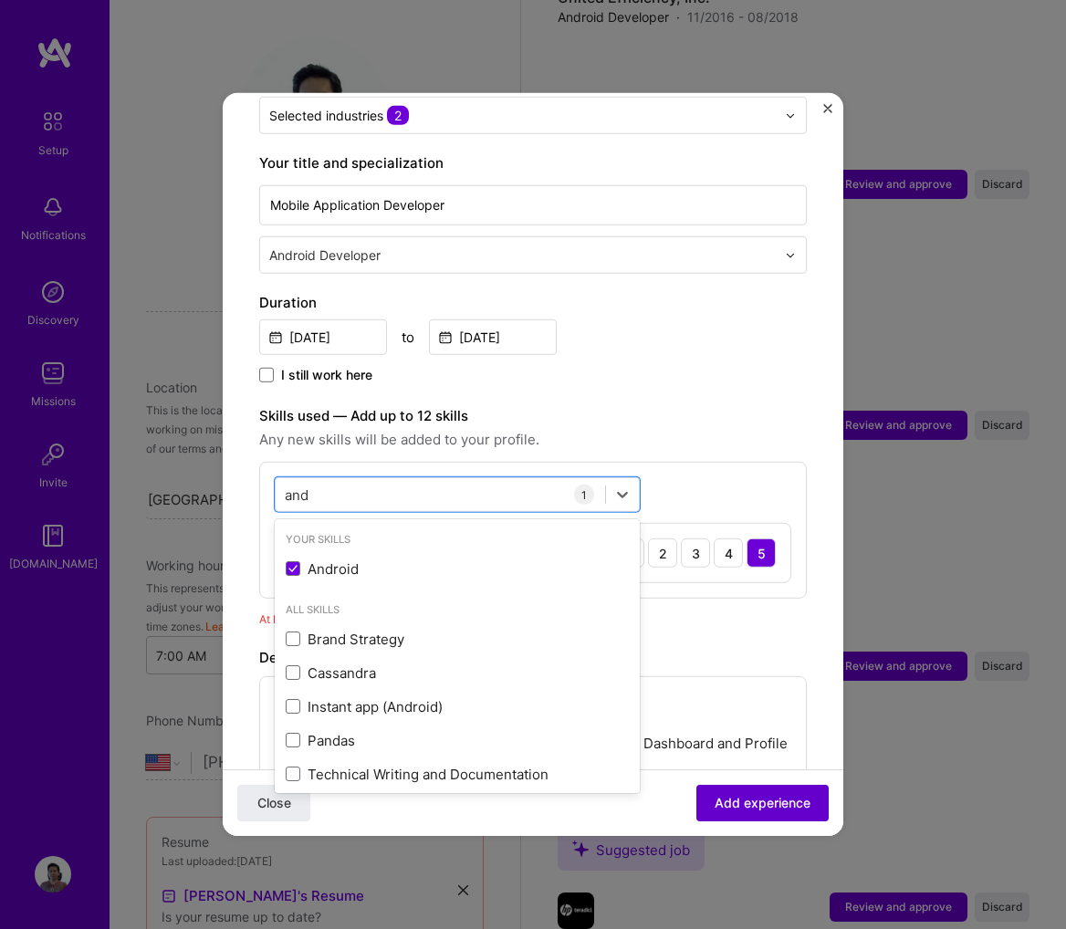
type input "and"
click at [776, 814] on button "Add experience" at bounding box center [762, 803] width 132 height 37
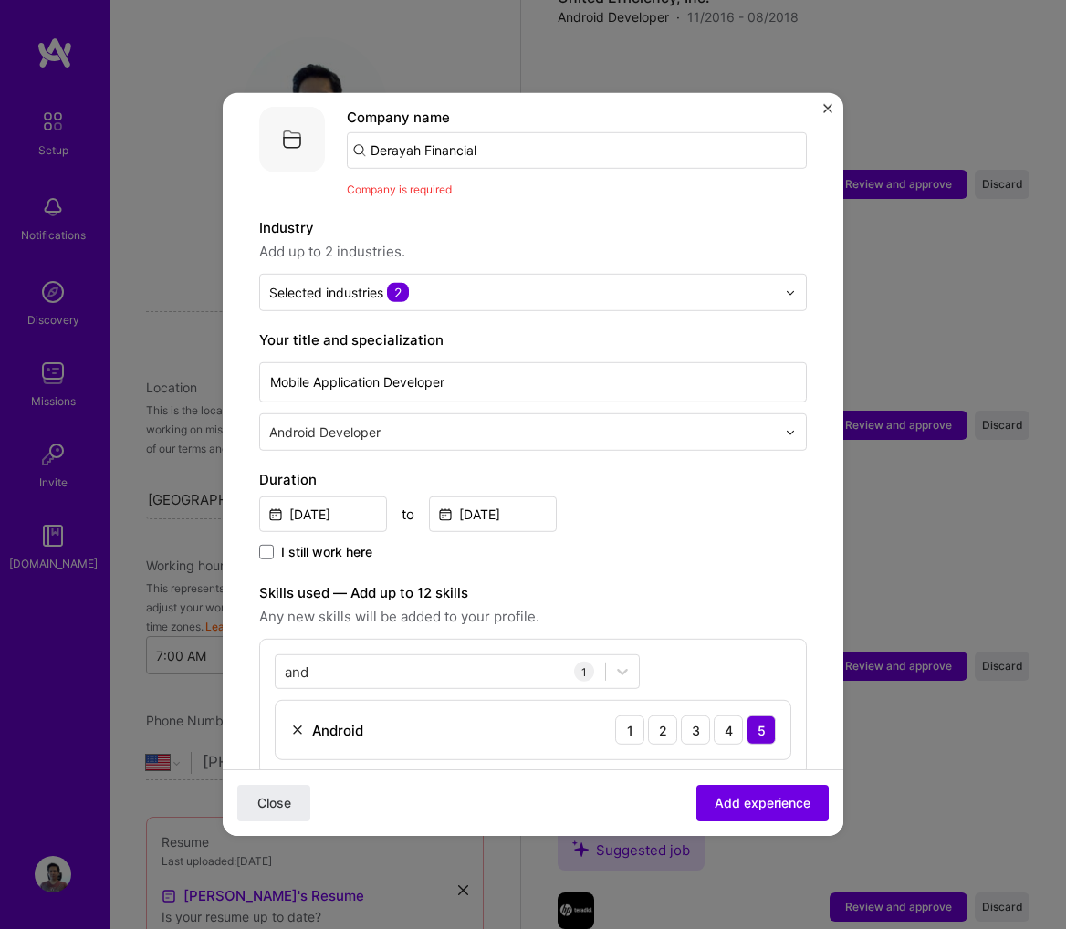
scroll to position [183, 0]
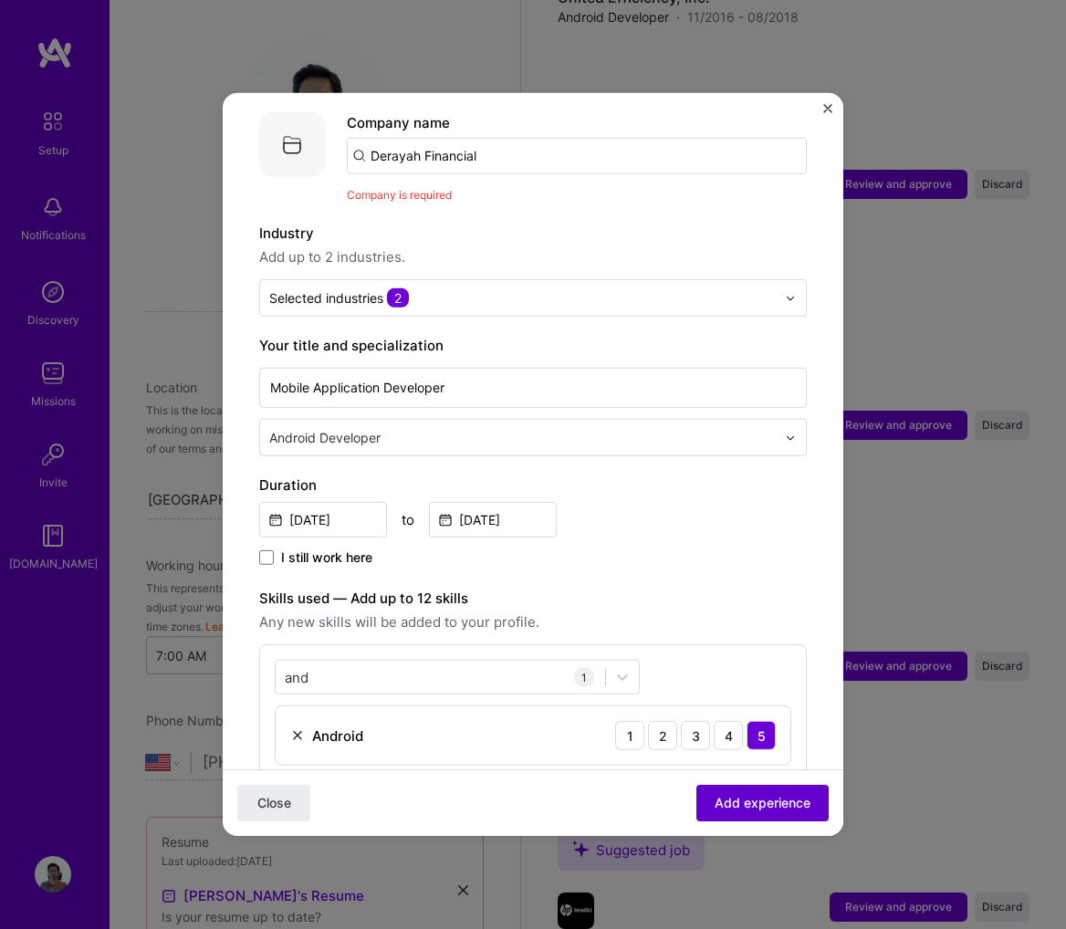
click at [778, 801] on span "Add experience" at bounding box center [763, 803] width 96 height 18
click at [517, 146] on input "Derayah Financial" at bounding box center [577, 156] width 460 height 37
click at [511, 147] on input "Derayah Financial" at bounding box center [577, 156] width 460 height 37
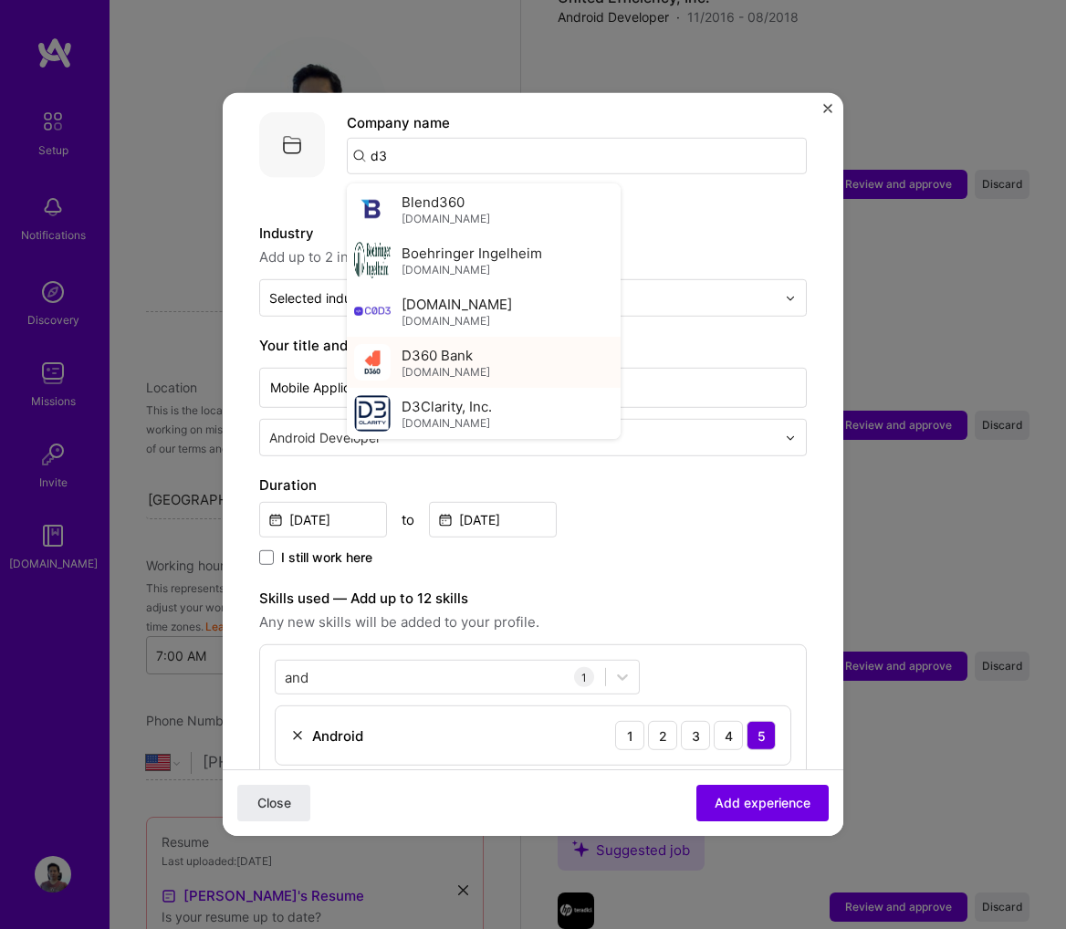
click at [439, 345] on span "D360 Bank" at bounding box center [437, 354] width 71 height 19
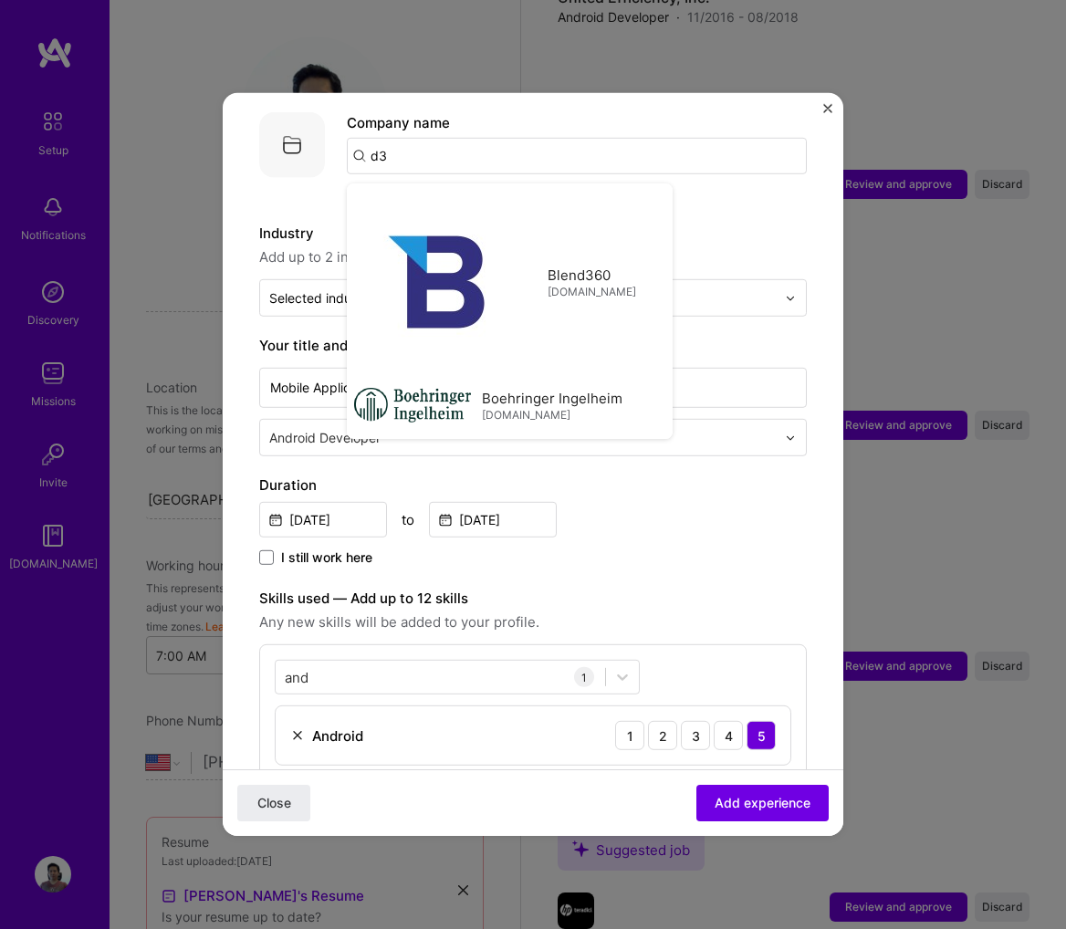
type input "D360 Bank"
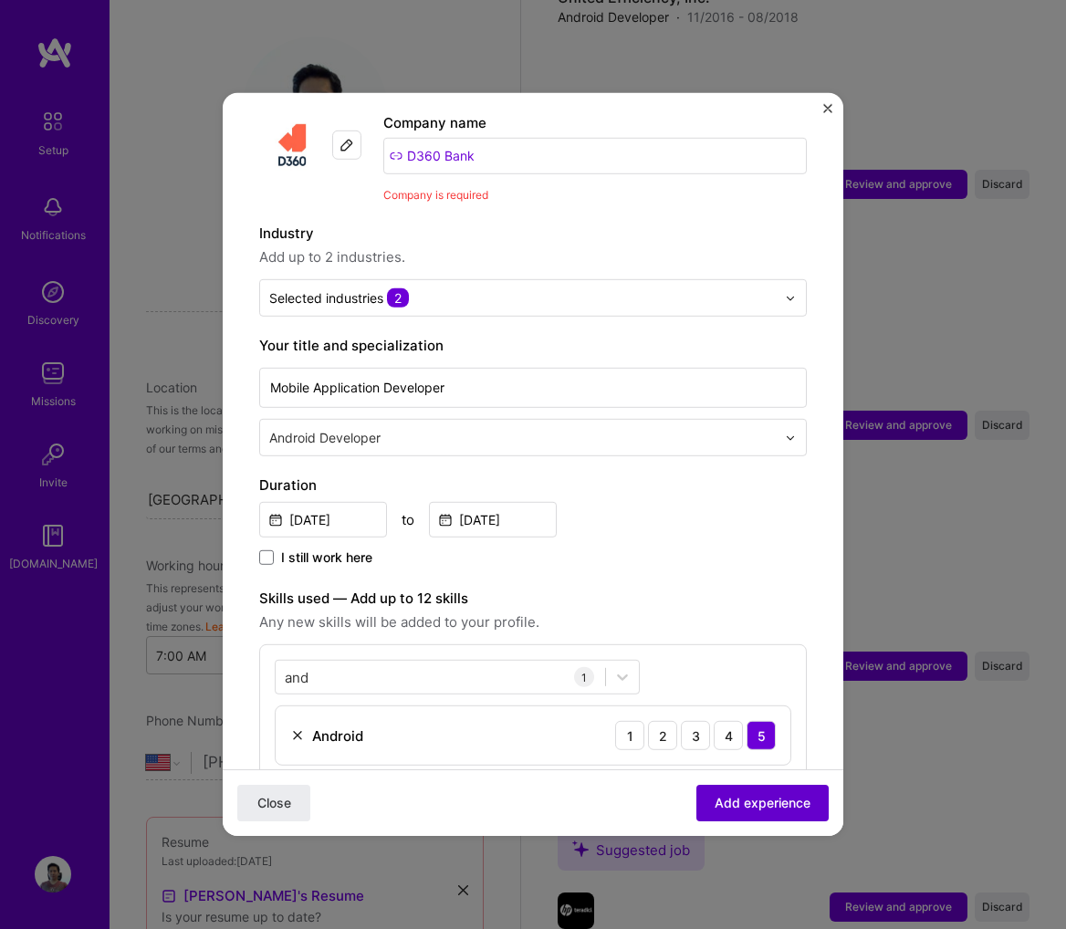
click at [780, 791] on button "Add experience" at bounding box center [762, 803] width 132 height 37
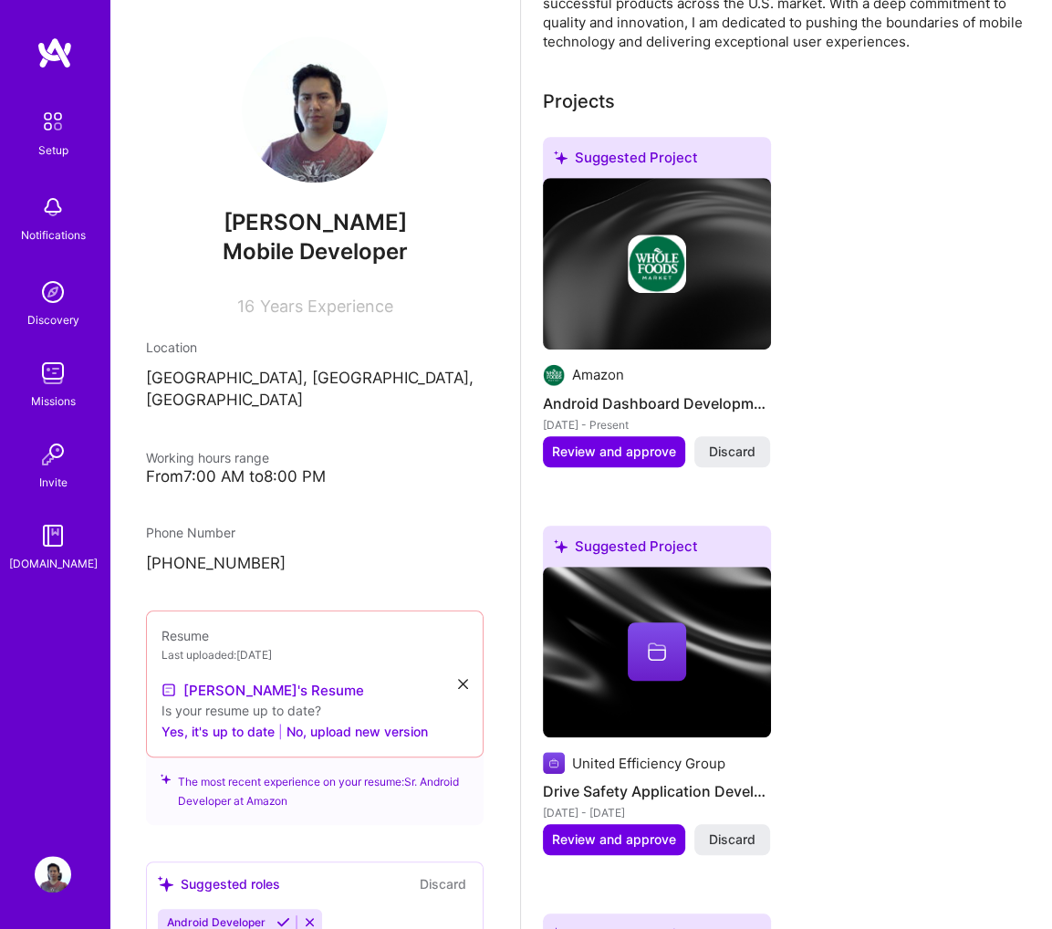
scroll to position [0, 0]
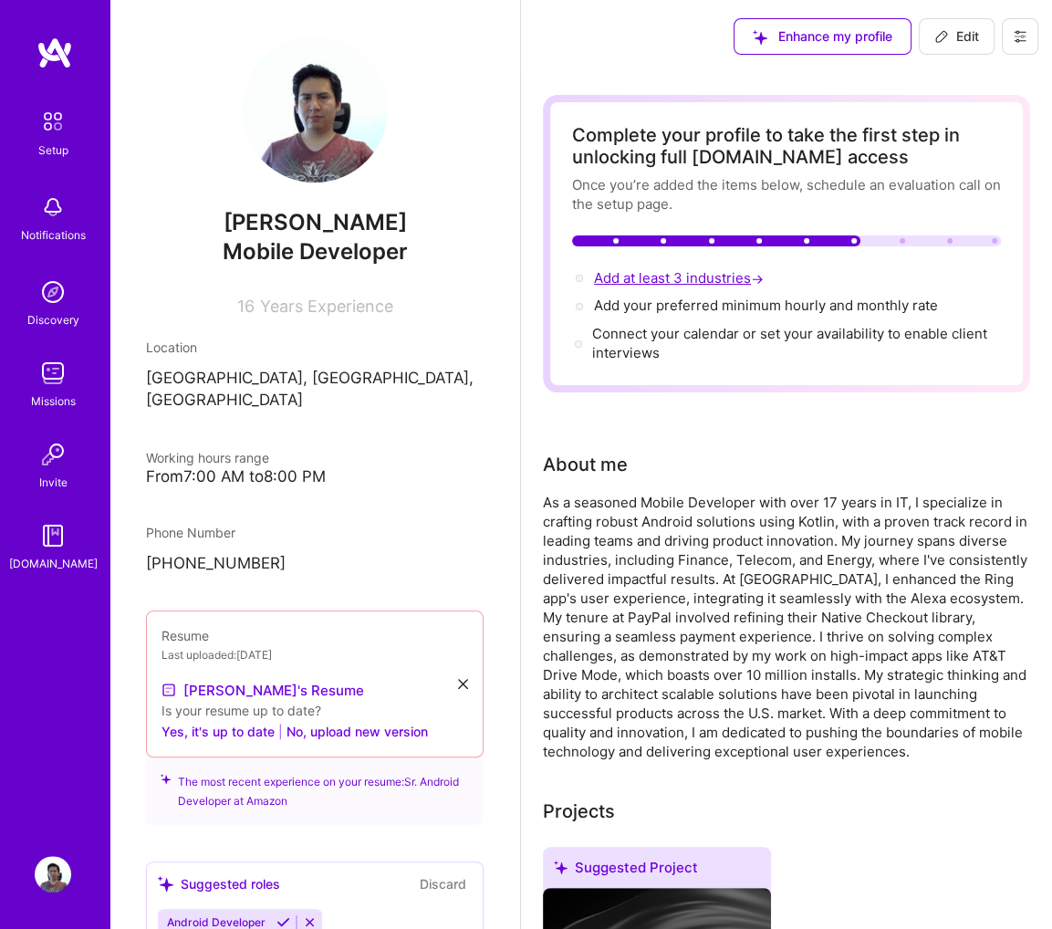
click at [692, 279] on span "Add at least 3 industries →" at bounding box center [680, 277] width 173 height 17
select select "US"
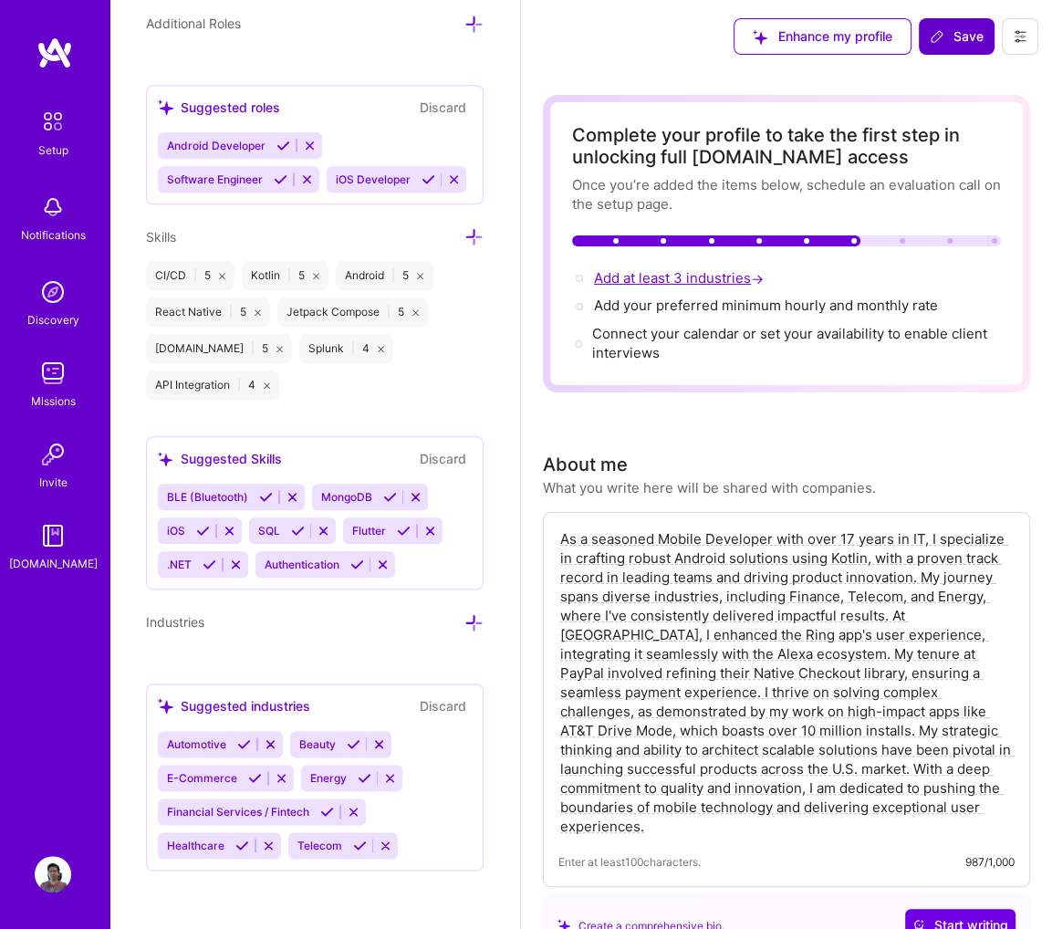
scroll to position [1406, 0]
click at [338, 815] on button at bounding box center [327, 812] width 25 height 16
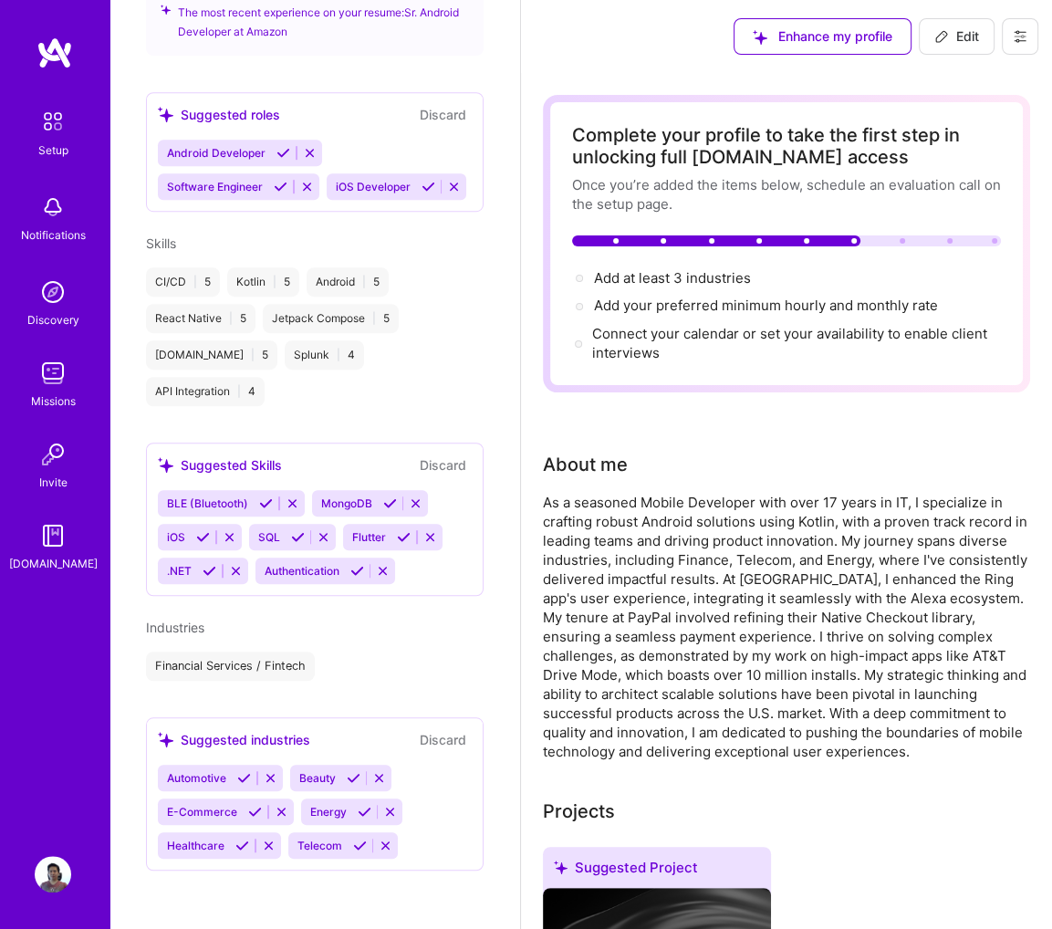
scroll to position [745, 0]
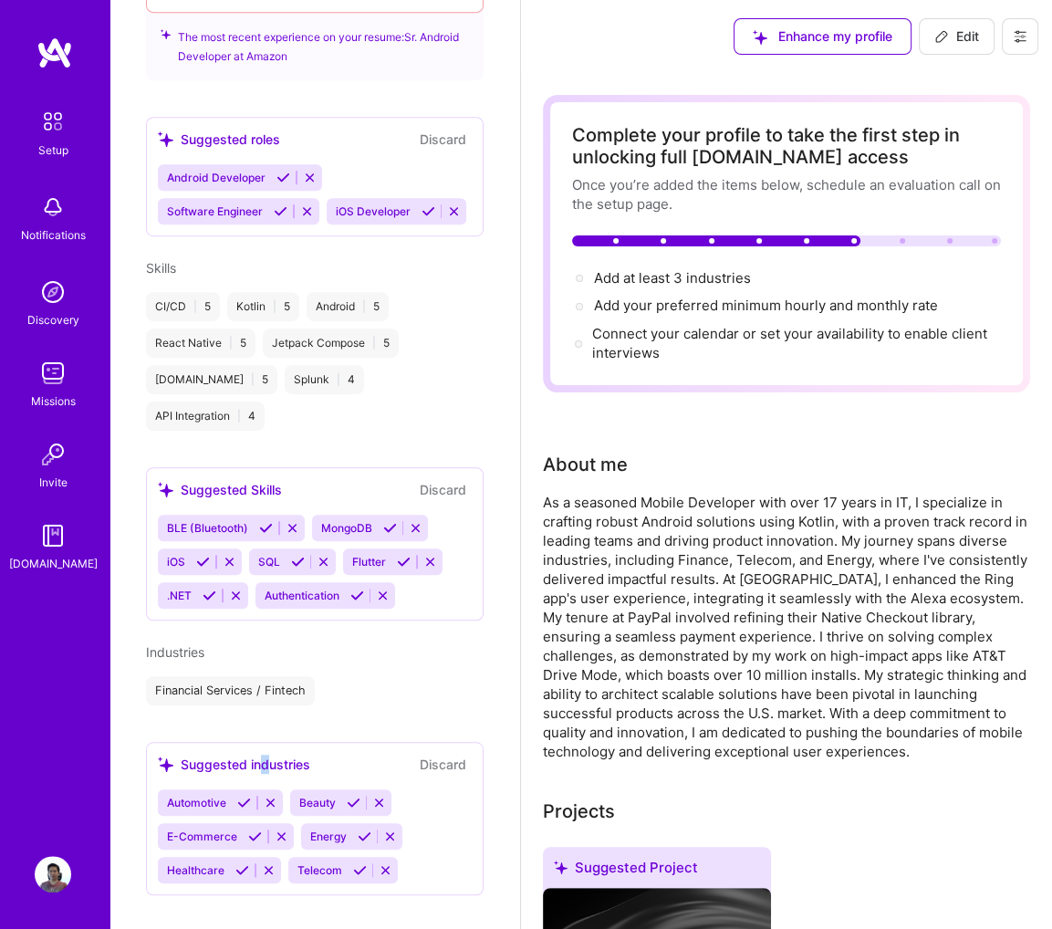
click at [259, 755] on div "Suggested industries" at bounding box center [234, 764] width 152 height 19
click at [358, 864] on icon at bounding box center [360, 871] width 14 height 14
click at [261, 754] on div "Suggested industries Discard Automotive Beauty E-Commerce Energy Healthcare" at bounding box center [315, 818] width 338 height 153
click at [271, 755] on div "Suggested industries" at bounding box center [234, 764] width 152 height 19
click at [272, 755] on div "Suggested industries" at bounding box center [234, 764] width 152 height 19
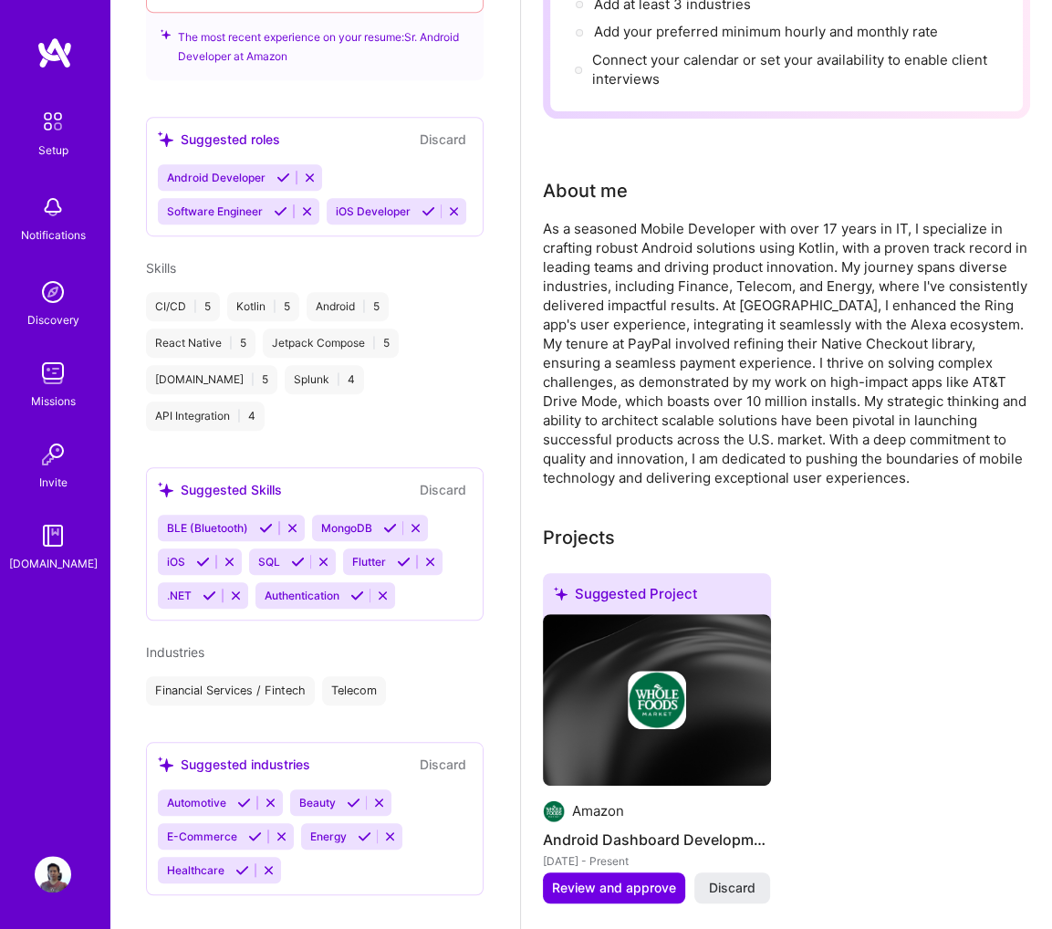
click at [403, 797] on div "Automotive Beauty E-Commerce Energy Healthcare" at bounding box center [315, 837] width 314 height 94
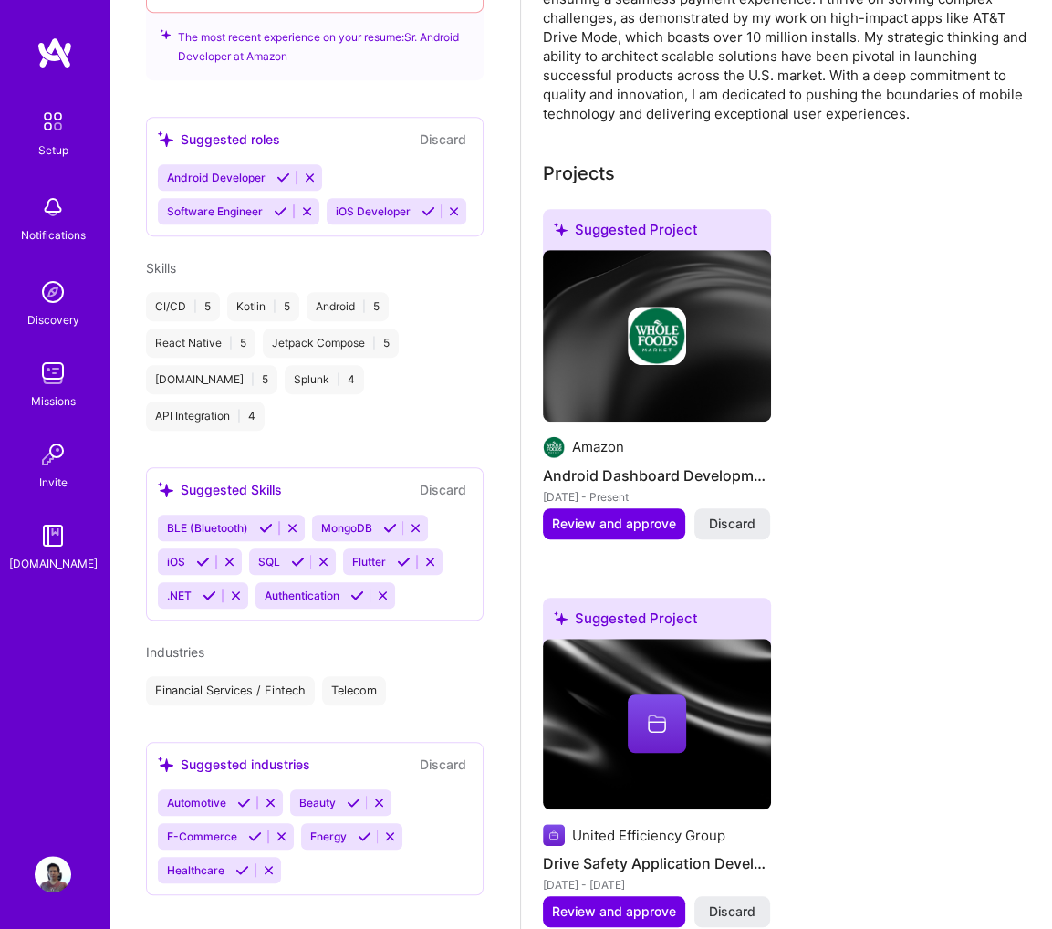
scroll to position [639, 0]
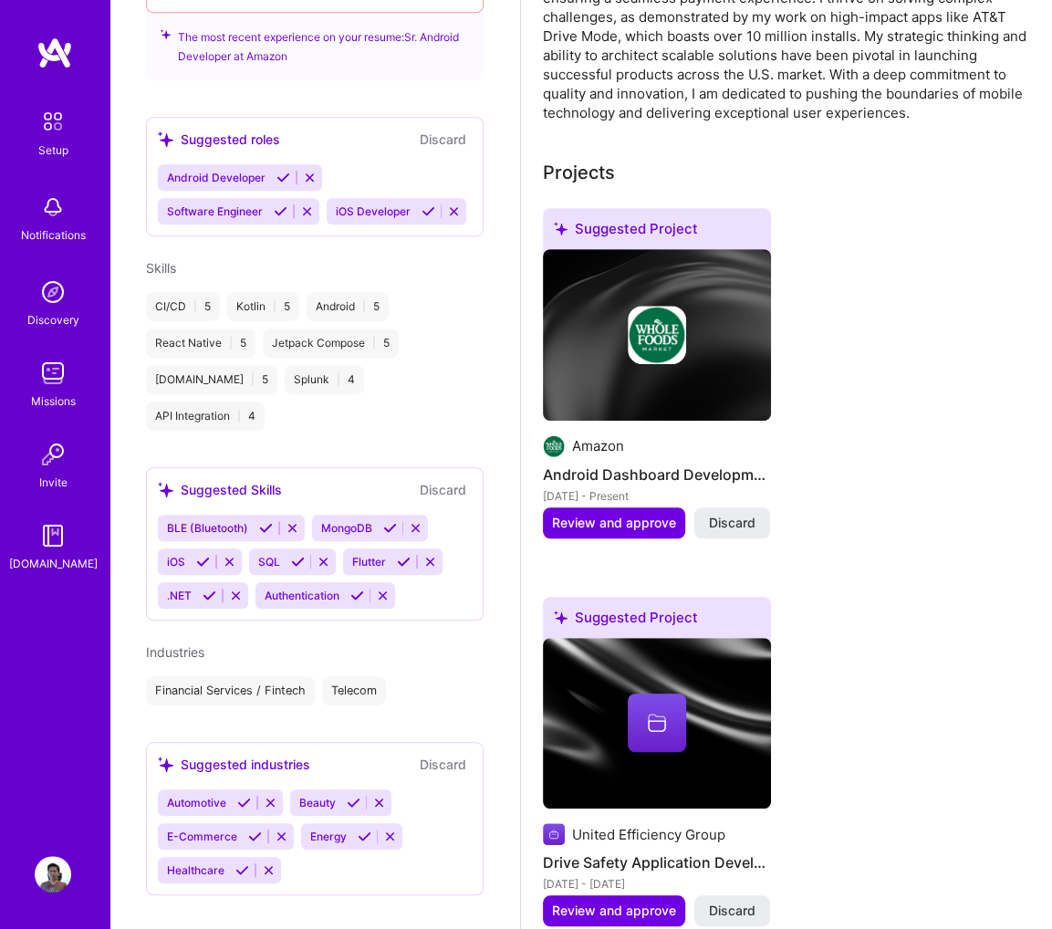
click at [364, 643] on div "Industries Financial Services / Fintech Telecom" at bounding box center [315, 674] width 338 height 63
click at [424, 754] on button "Discard" at bounding box center [443, 764] width 58 height 21
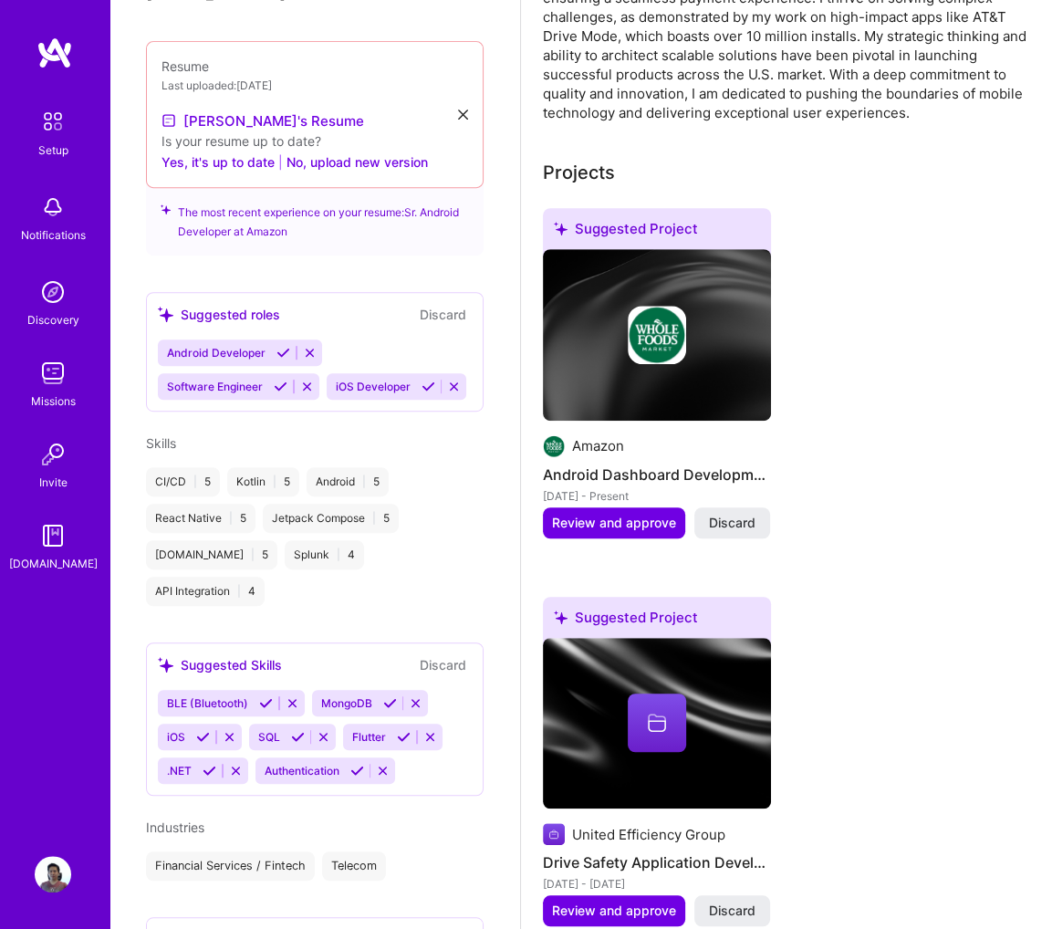
scroll to position [745, 0]
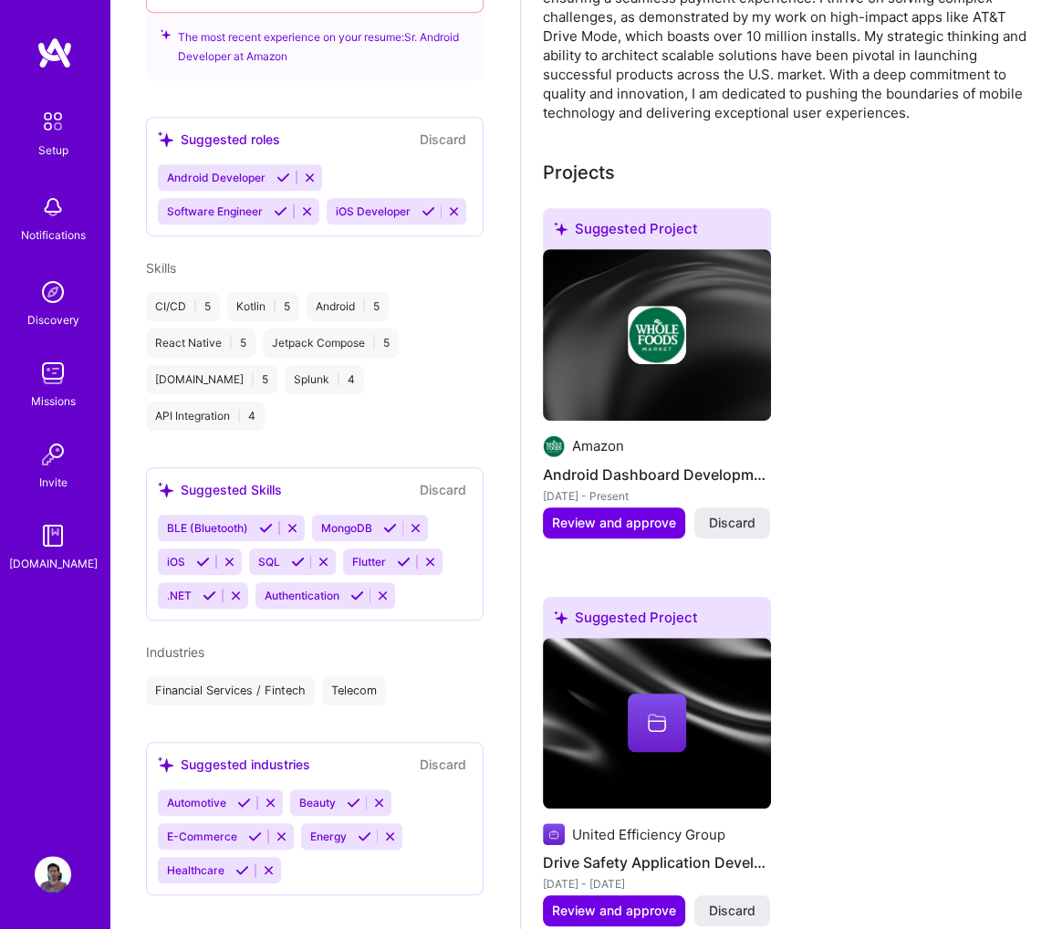
click at [324, 643] on div "Industries Financial Services / Fintech Telecom" at bounding box center [315, 674] width 338 height 63
click at [190, 644] on span "Industries" at bounding box center [175, 652] width 58 height 16
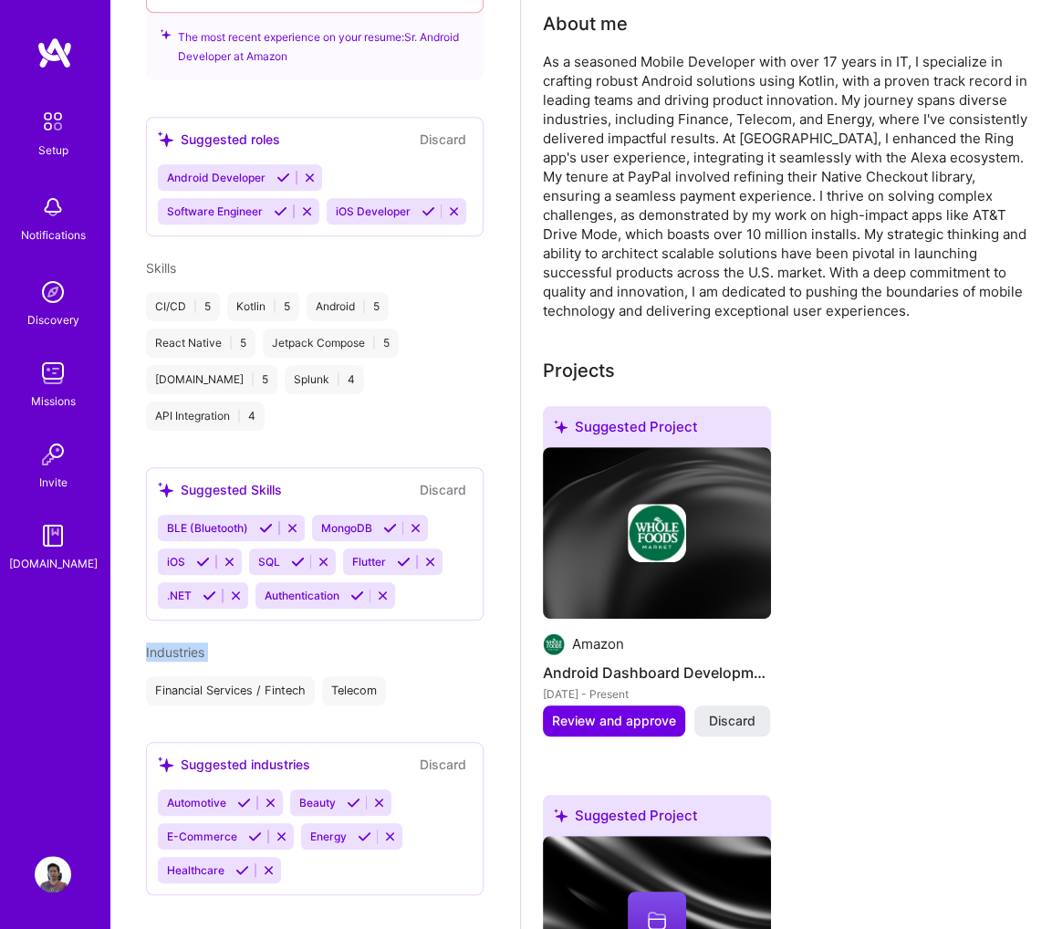
scroll to position [0, 0]
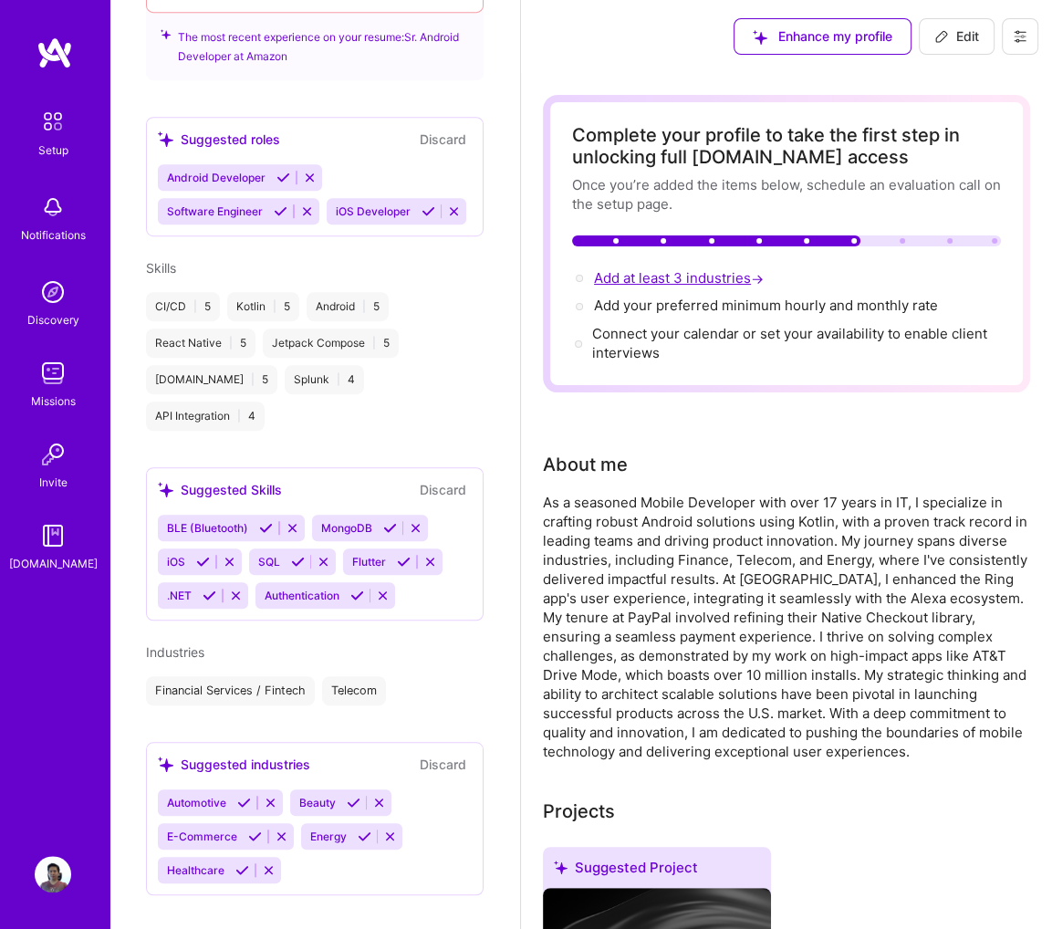
click at [683, 279] on span "Add at least 3 industries →" at bounding box center [680, 277] width 173 height 17
select select "US"
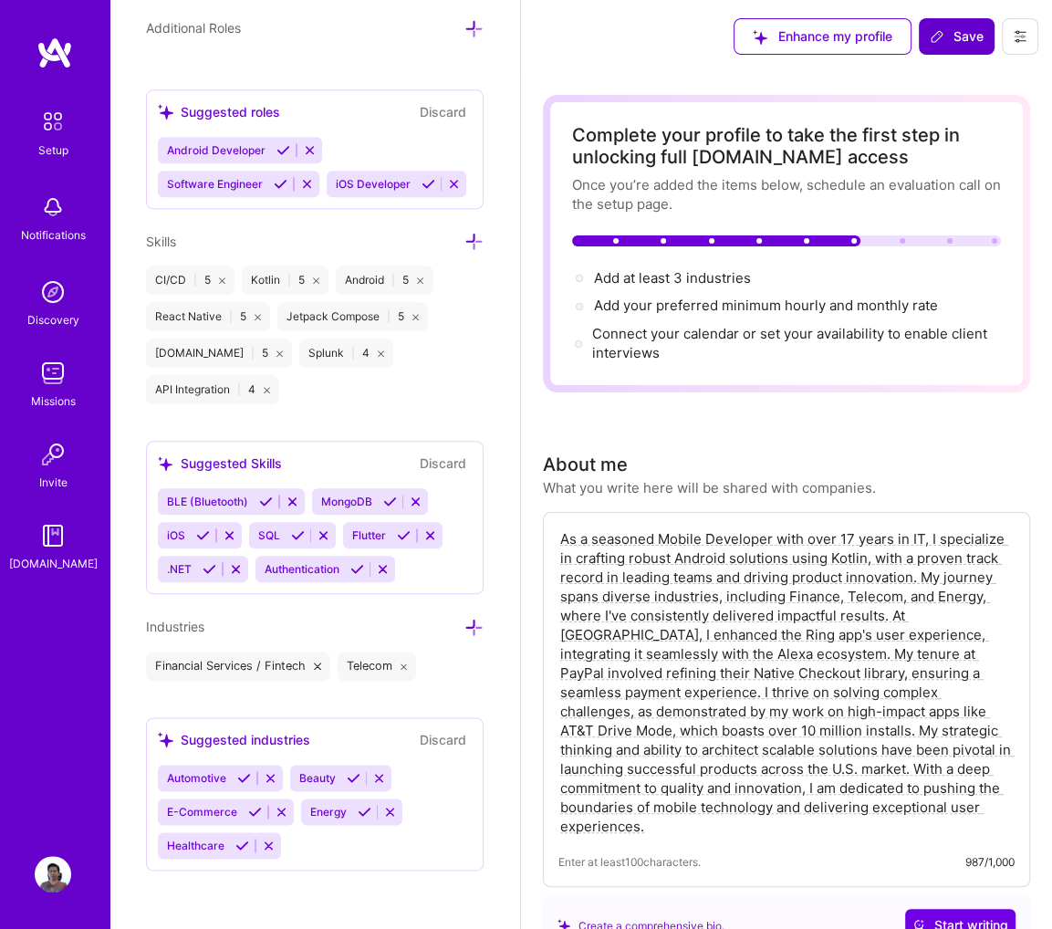
scroll to position [1401, 0]
click at [465, 617] on div at bounding box center [474, 626] width 19 height 21
click at [465, 619] on icon at bounding box center [474, 627] width 19 height 19
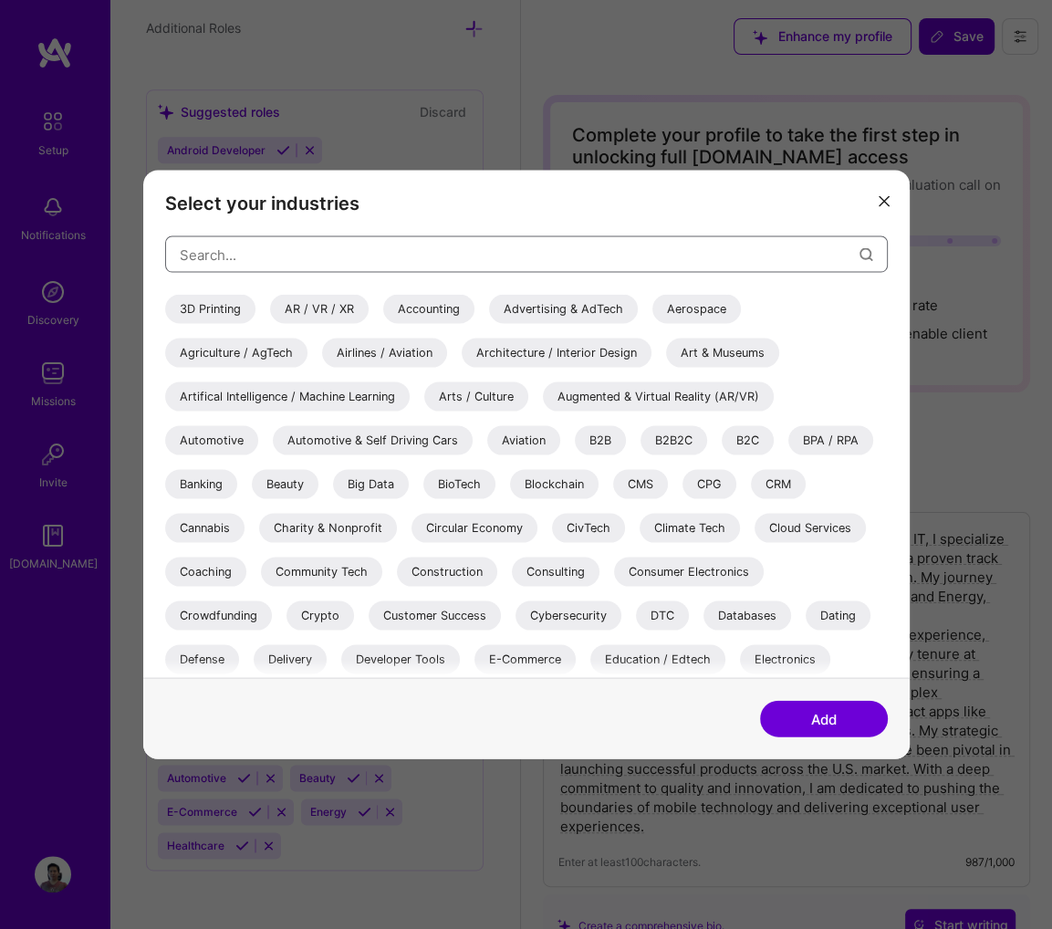
click at [339, 251] on input "modal" at bounding box center [520, 254] width 680 height 47
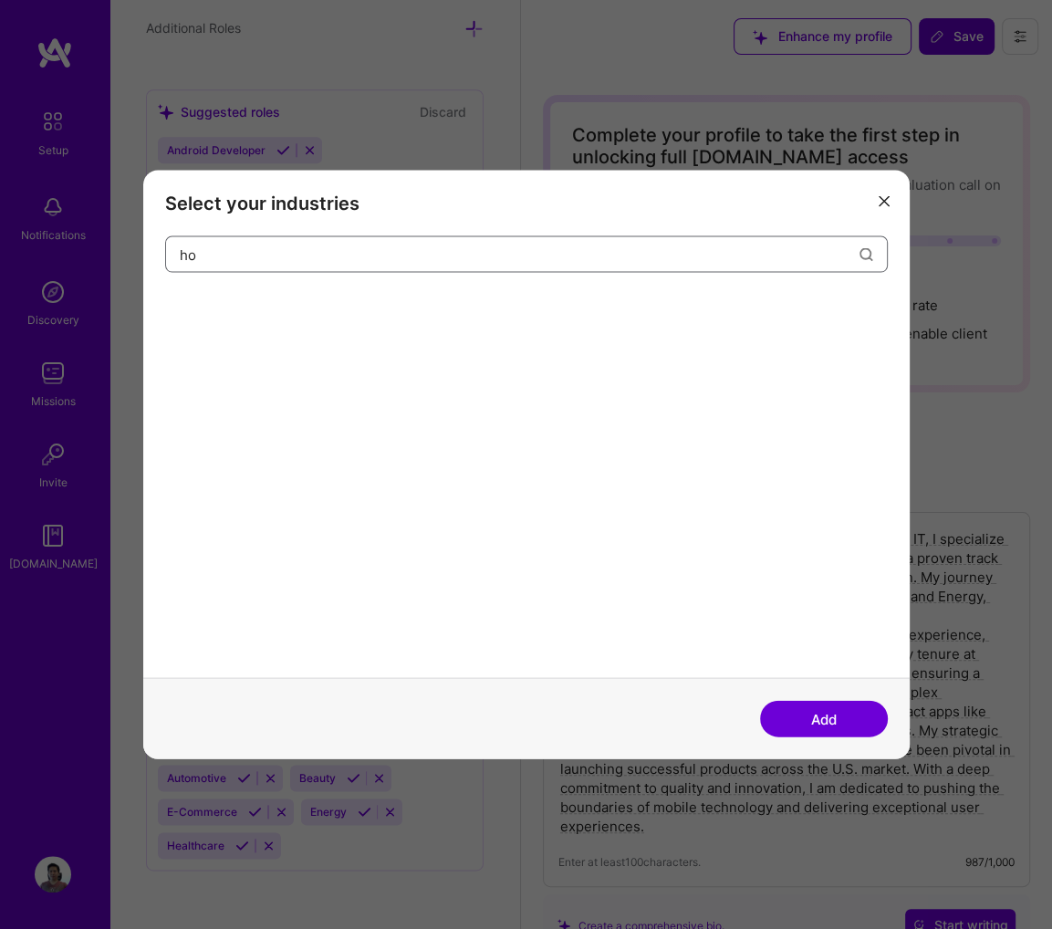
type input "h"
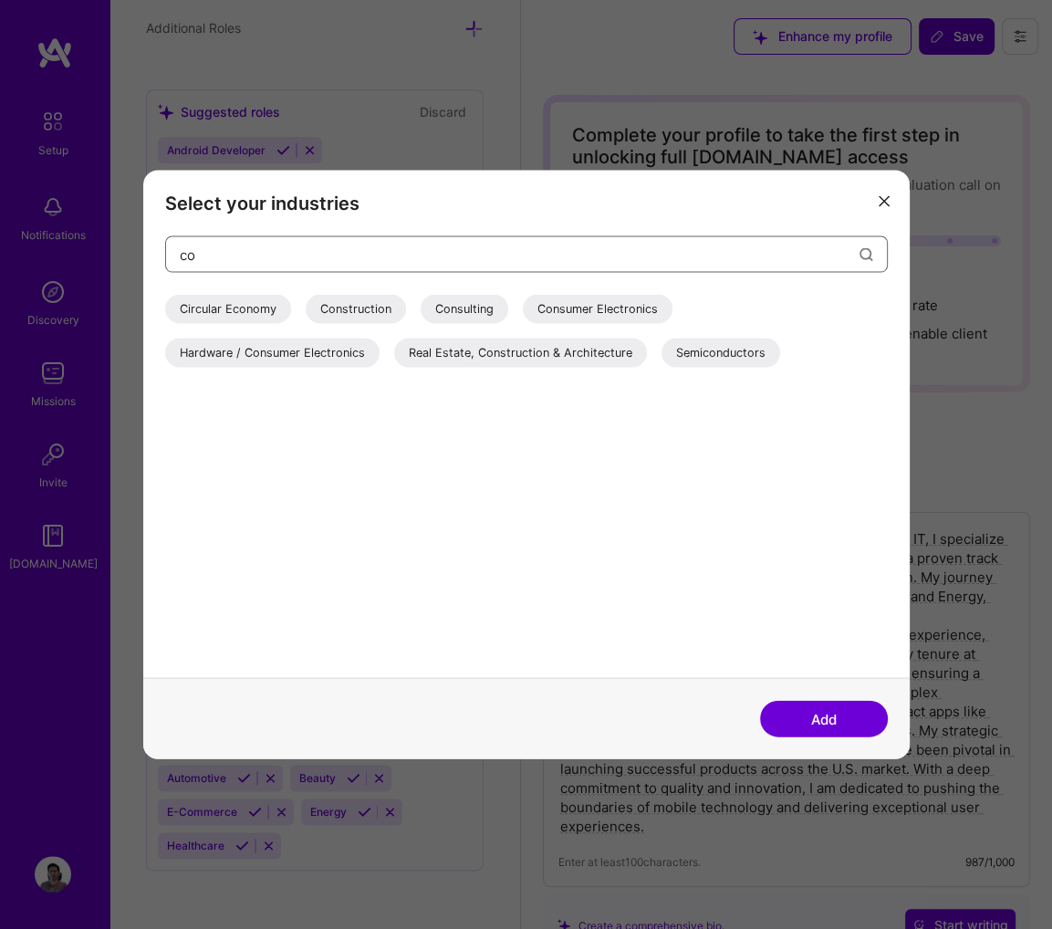
type input "c"
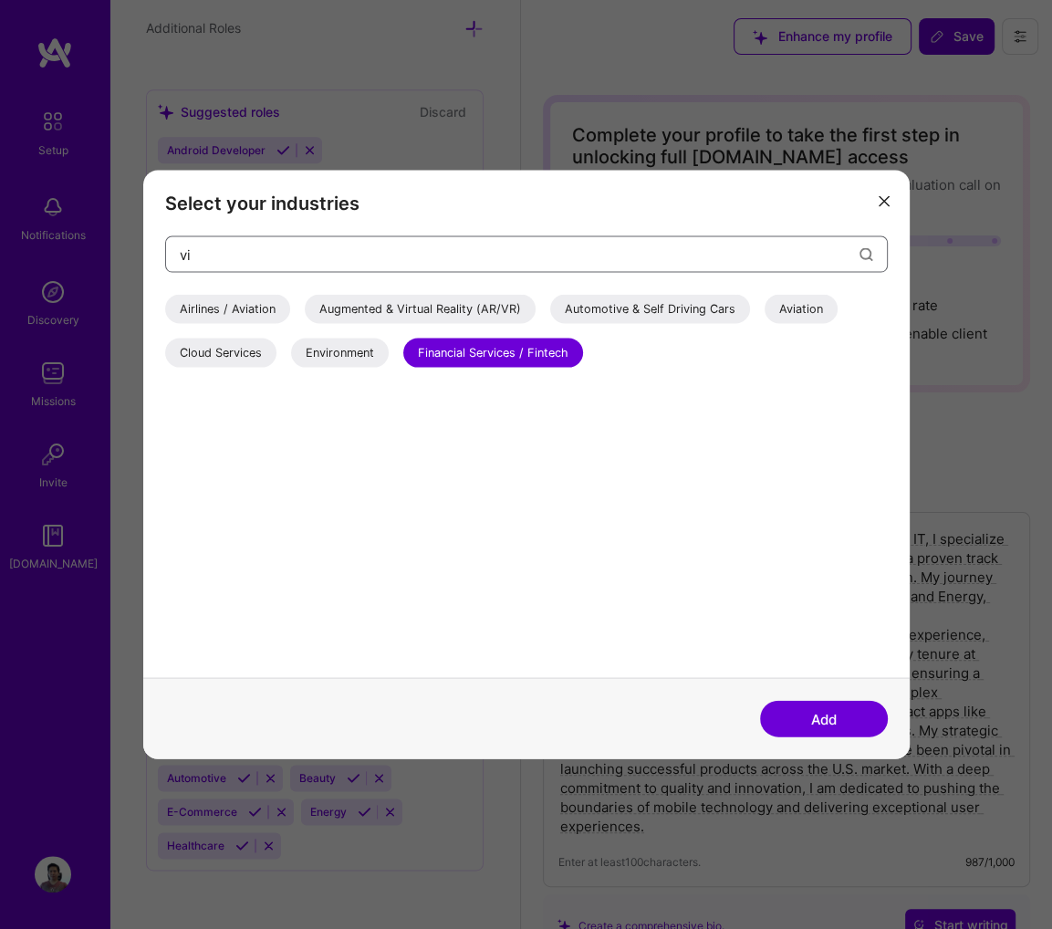
type input "v"
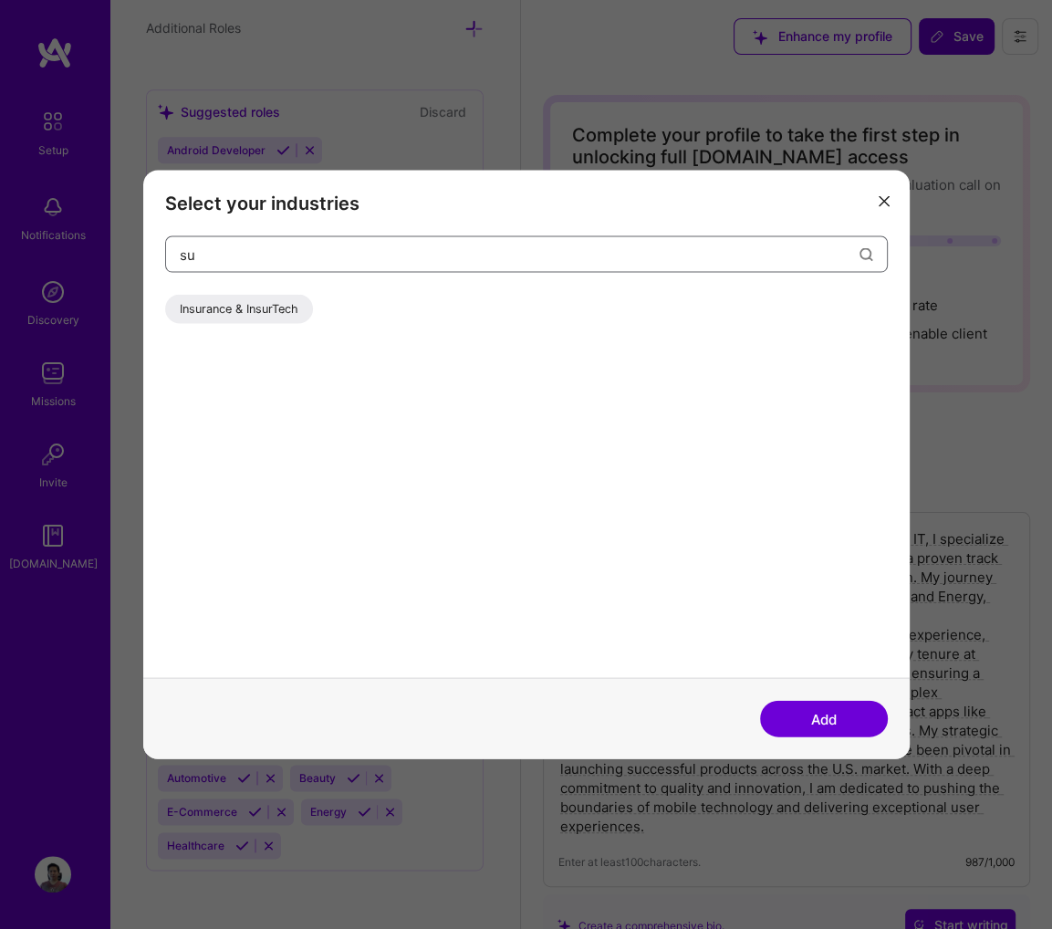
type input "s"
type input "sec"
click at [311, 305] on div "Security" at bounding box center [323, 309] width 74 height 29
click at [853, 724] on button "Add" at bounding box center [824, 719] width 128 height 37
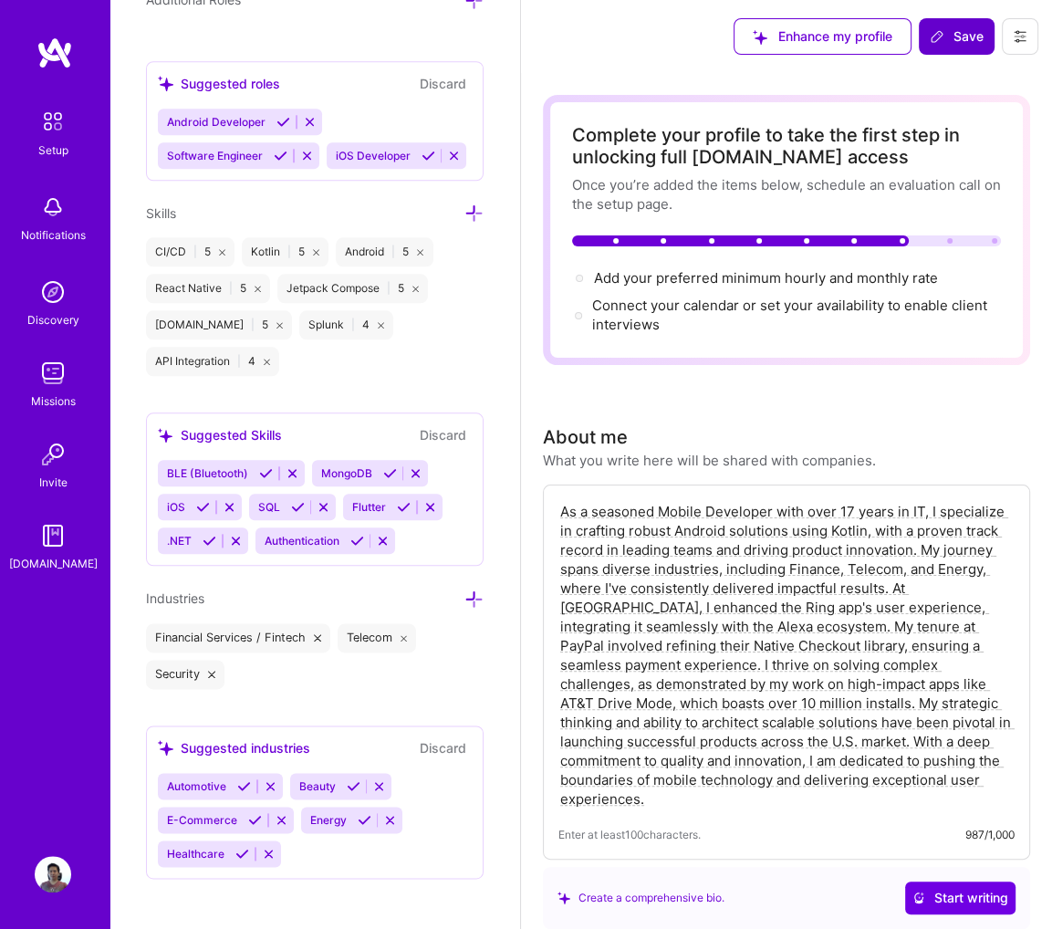
drag, startPoint x: 769, startPoint y: 281, endPoint x: 769, endPoint y: 293, distance: 11.9
click at [769, 289] on div "Add your preferred minimum hourly and monthly rate → Connect your calendar or s…" at bounding box center [786, 302] width 429 height 68
click at [775, 284] on span "Add your preferred minimum hourly and monthly rate →" at bounding box center [774, 277] width 361 height 17
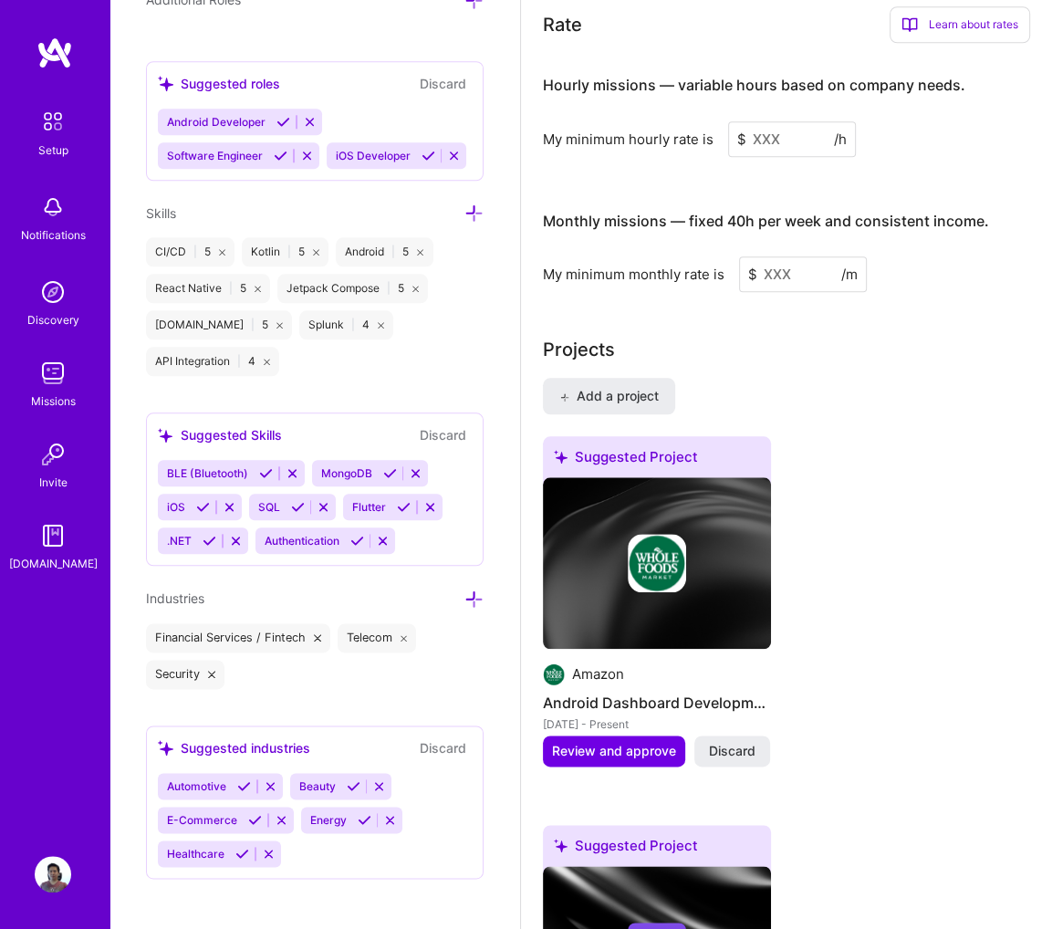
scroll to position [1325, 0]
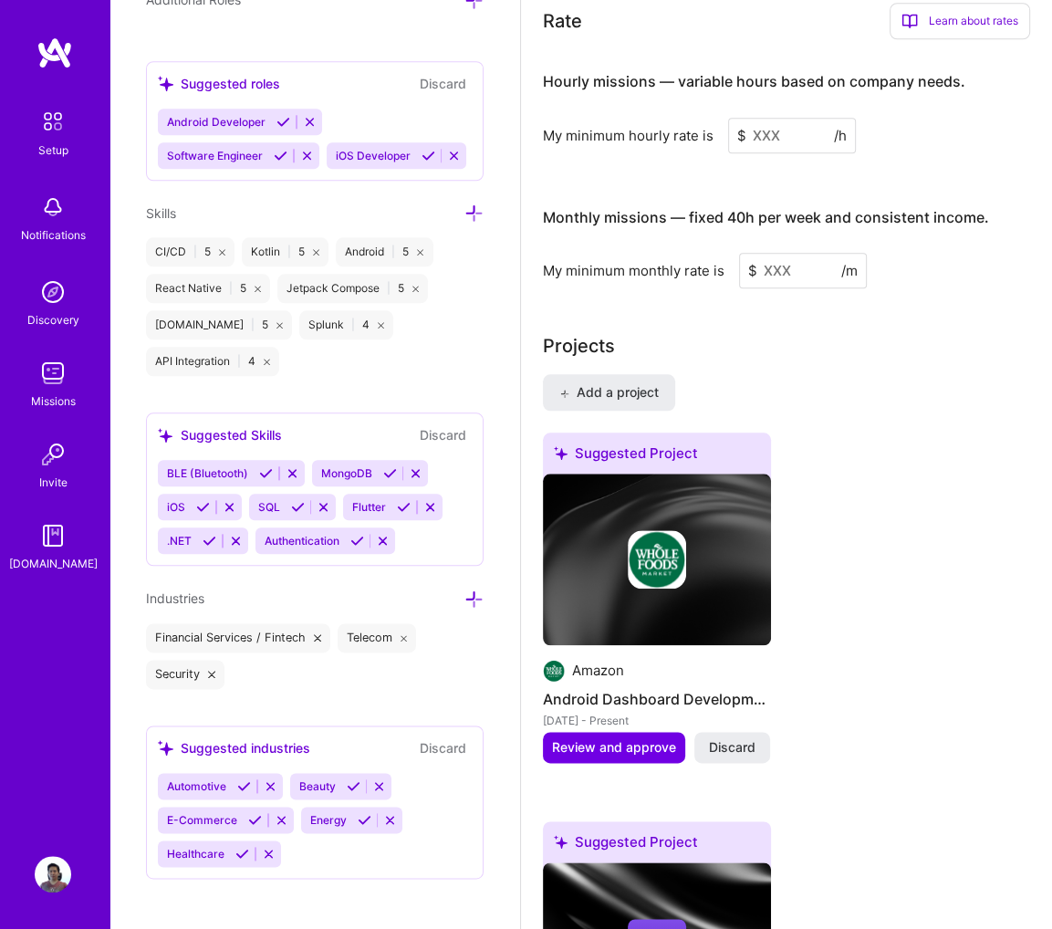
click at [769, 132] on input at bounding box center [792, 136] width 128 height 36
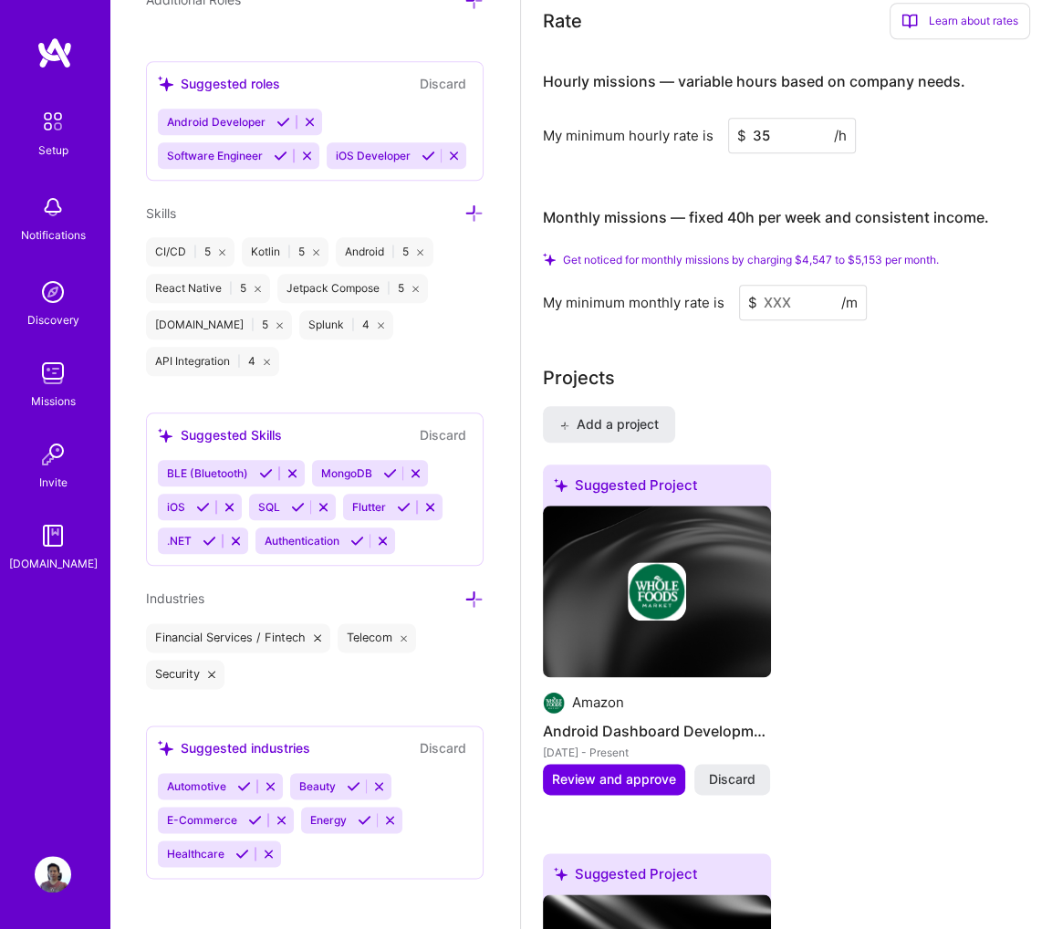
type input "35"
click at [794, 304] on input at bounding box center [803, 303] width 128 height 36
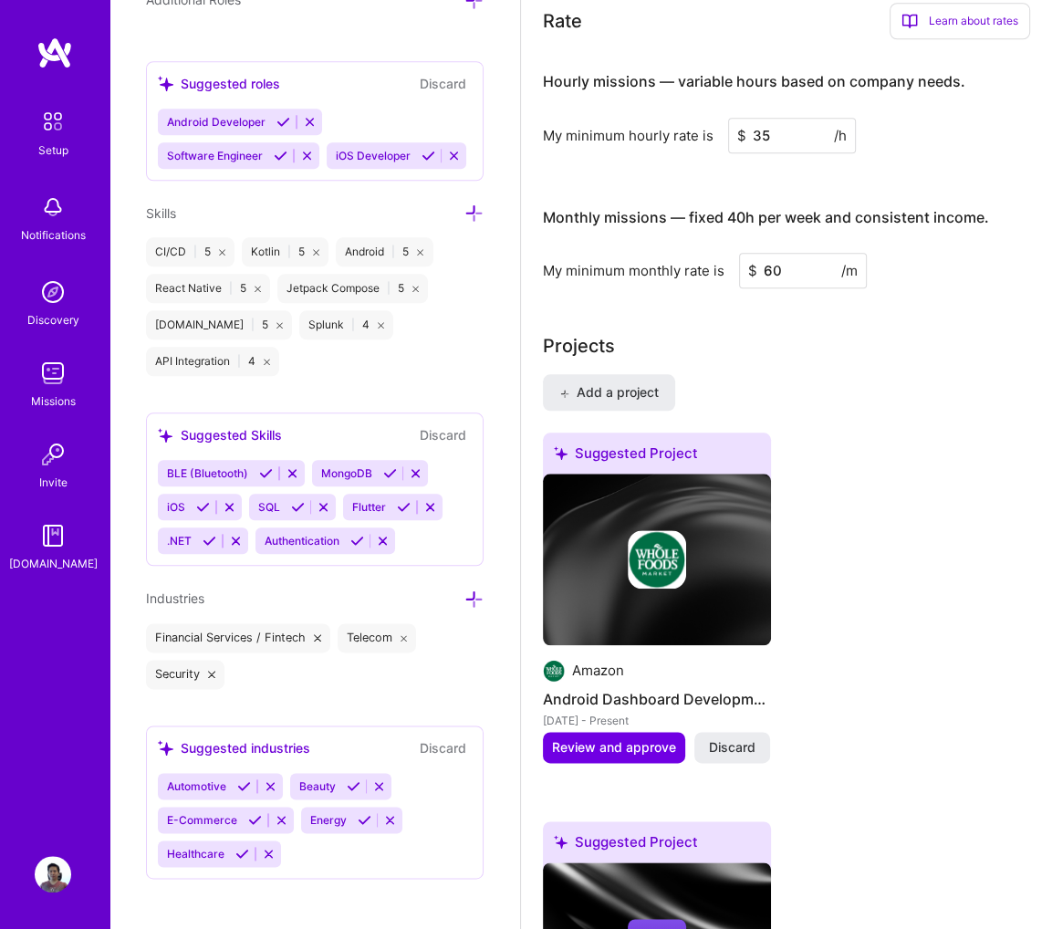
type input "6"
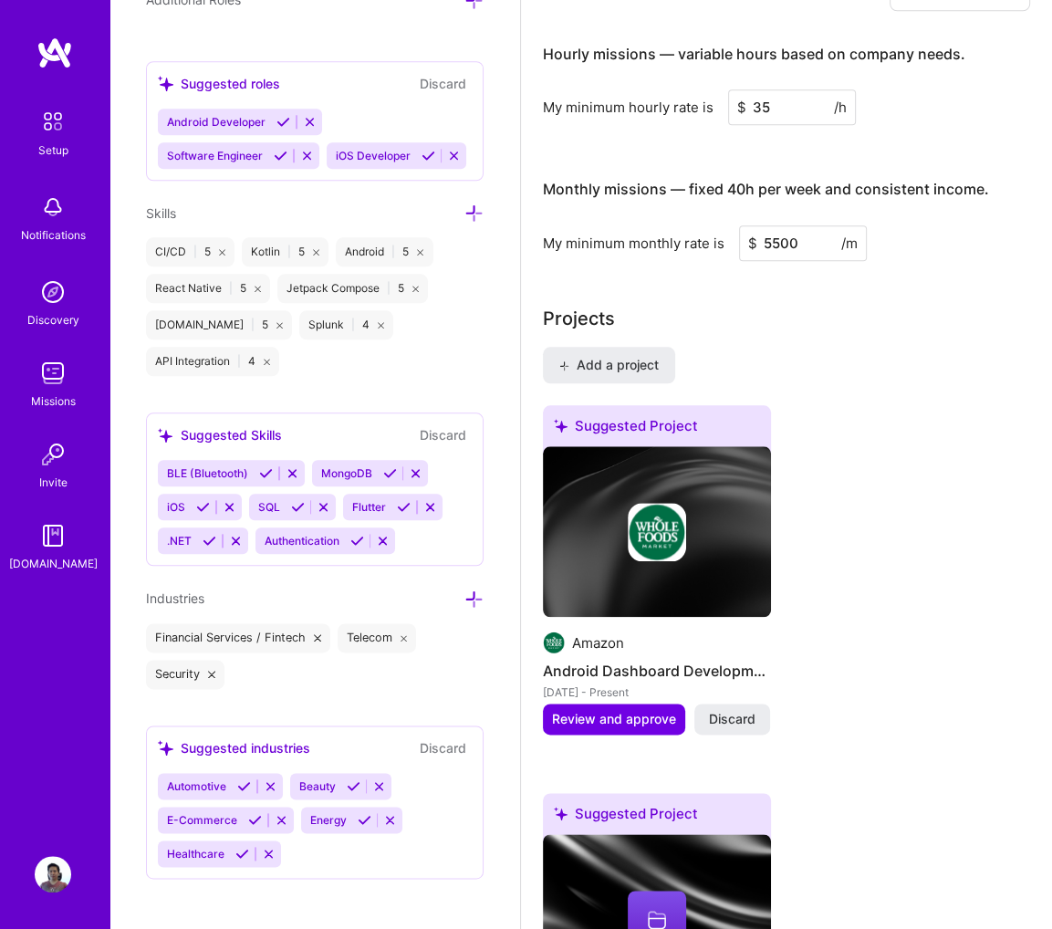
type input "5500"
click at [796, 305] on div "Projects" at bounding box center [786, 318] width 487 height 27
click at [785, 104] on input "35" at bounding box center [792, 107] width 128 height 36
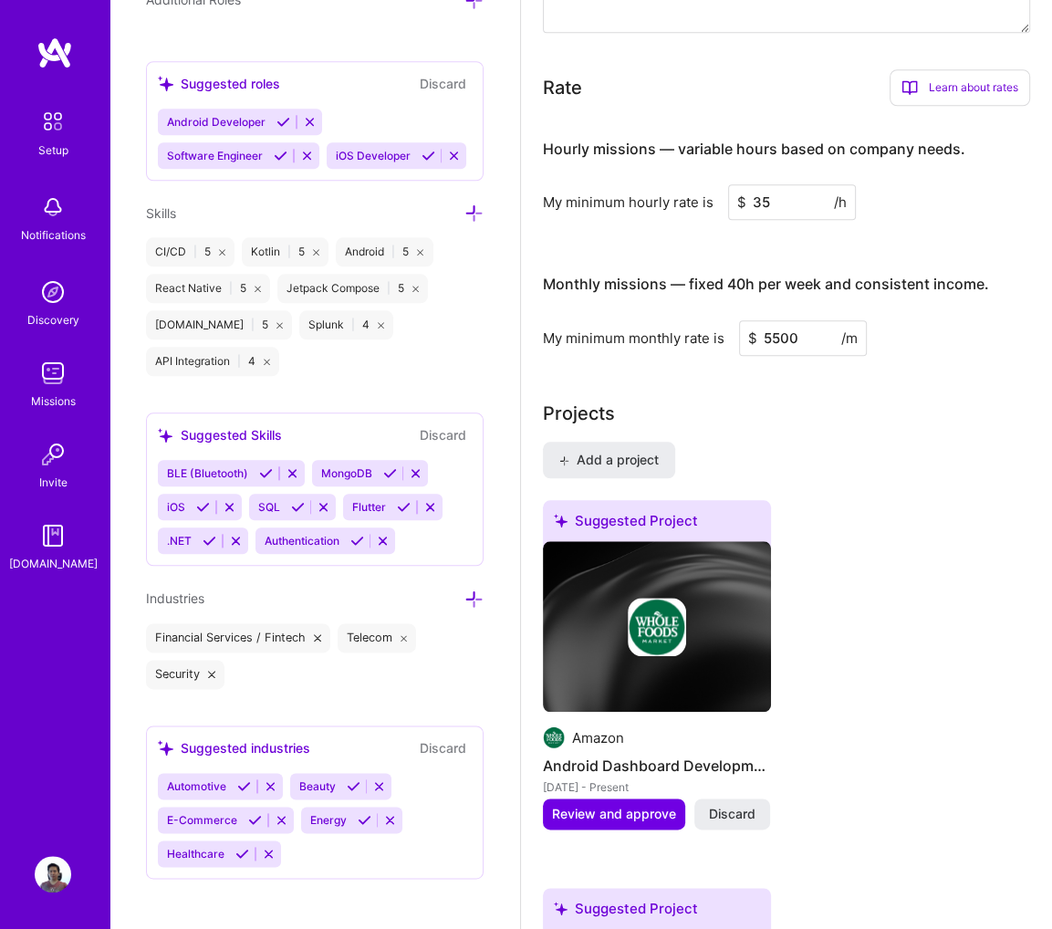
scroll to position [0, 0]
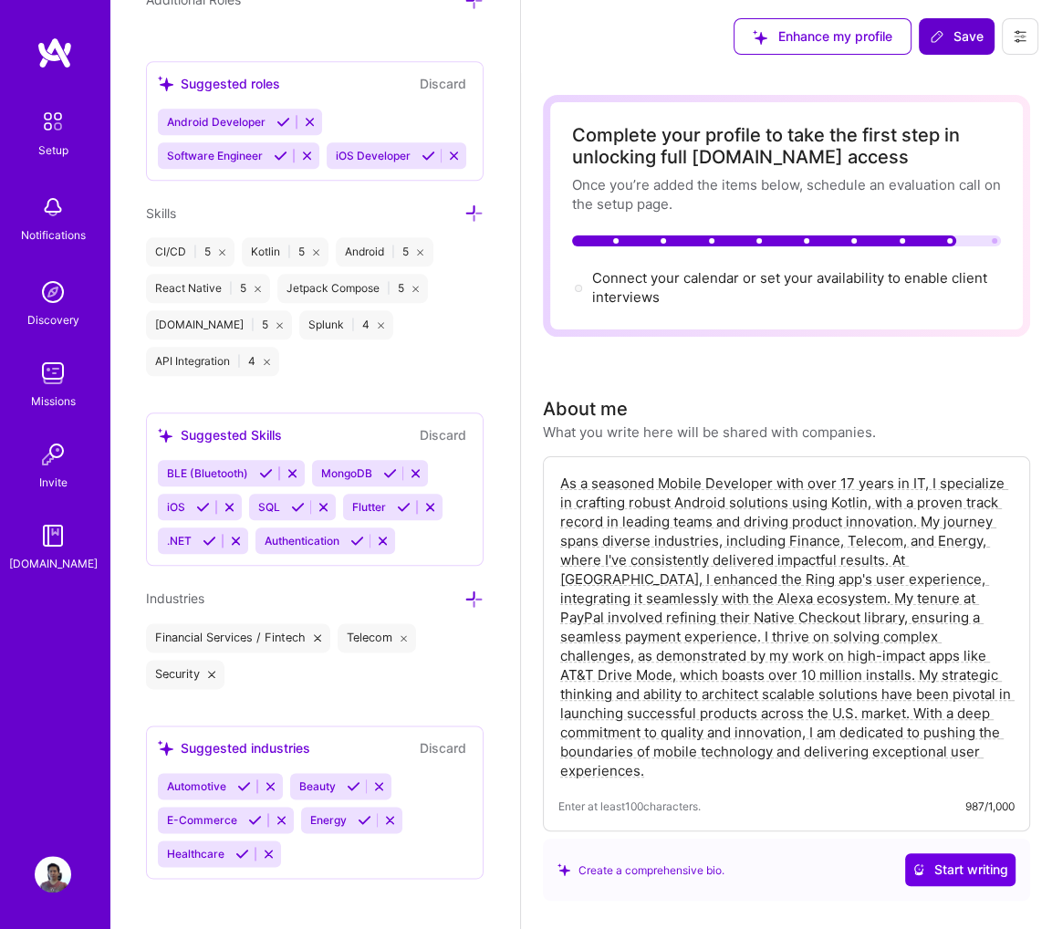
drag, startPoint x: 912, startPoint y: 494, endPoint x: 868, endPoint y: -79, distance: 574.9
click at [870, 268] on div "Connect your calendar or set your availability to enable client interviews →" at bounding box center [796, 287] width 409 height 39
click at [865, 276] on span "Connect your calendar or set your availability to enable client interviews →" at bounding box center [789, 287] width 395 height 37
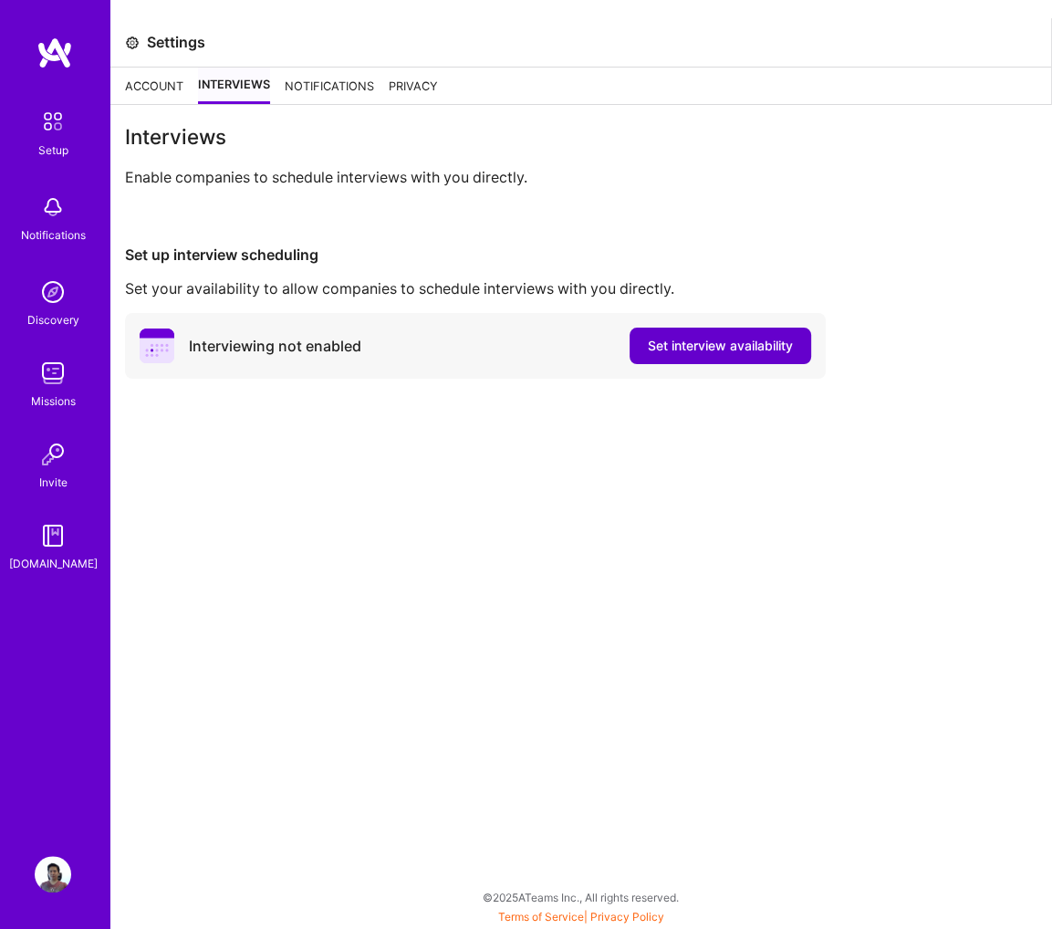
click at [691, 348] on span "Set interview availability" at bounding box center [720, 346] width 145 height 18
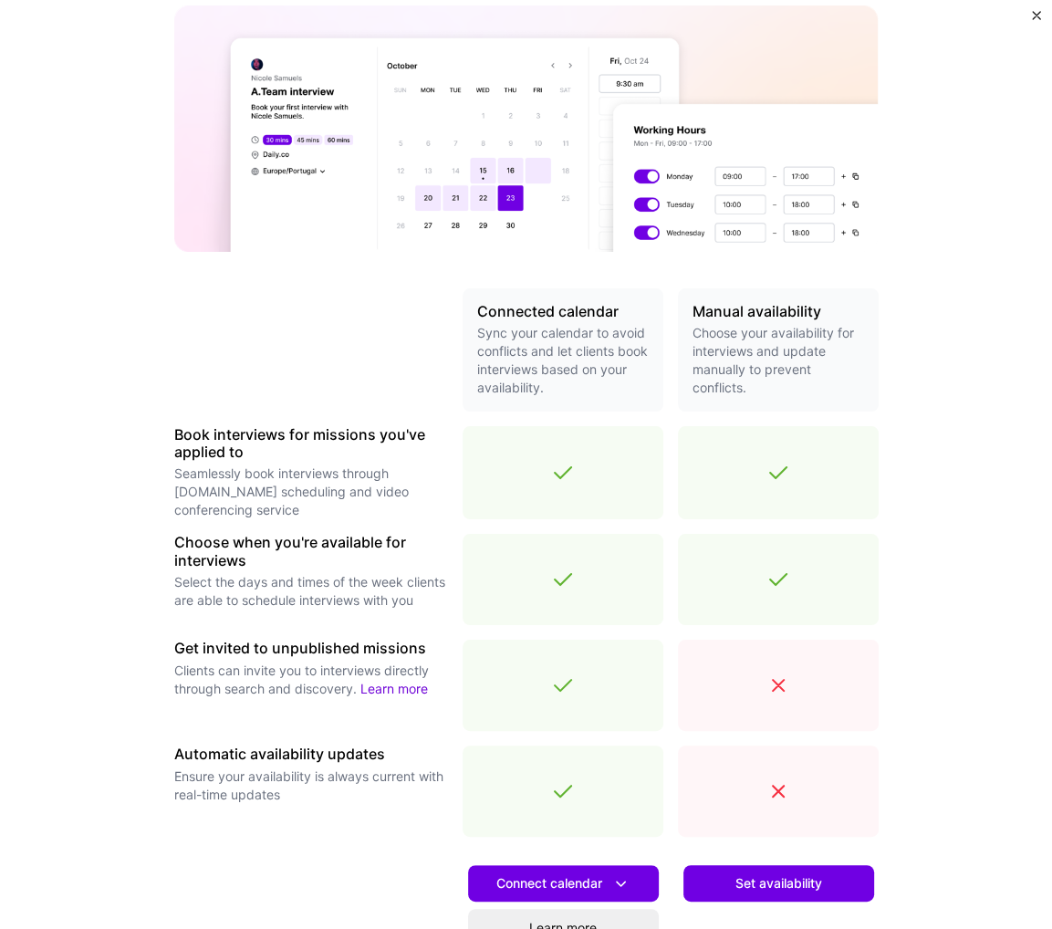
scroll to position [351, 0]
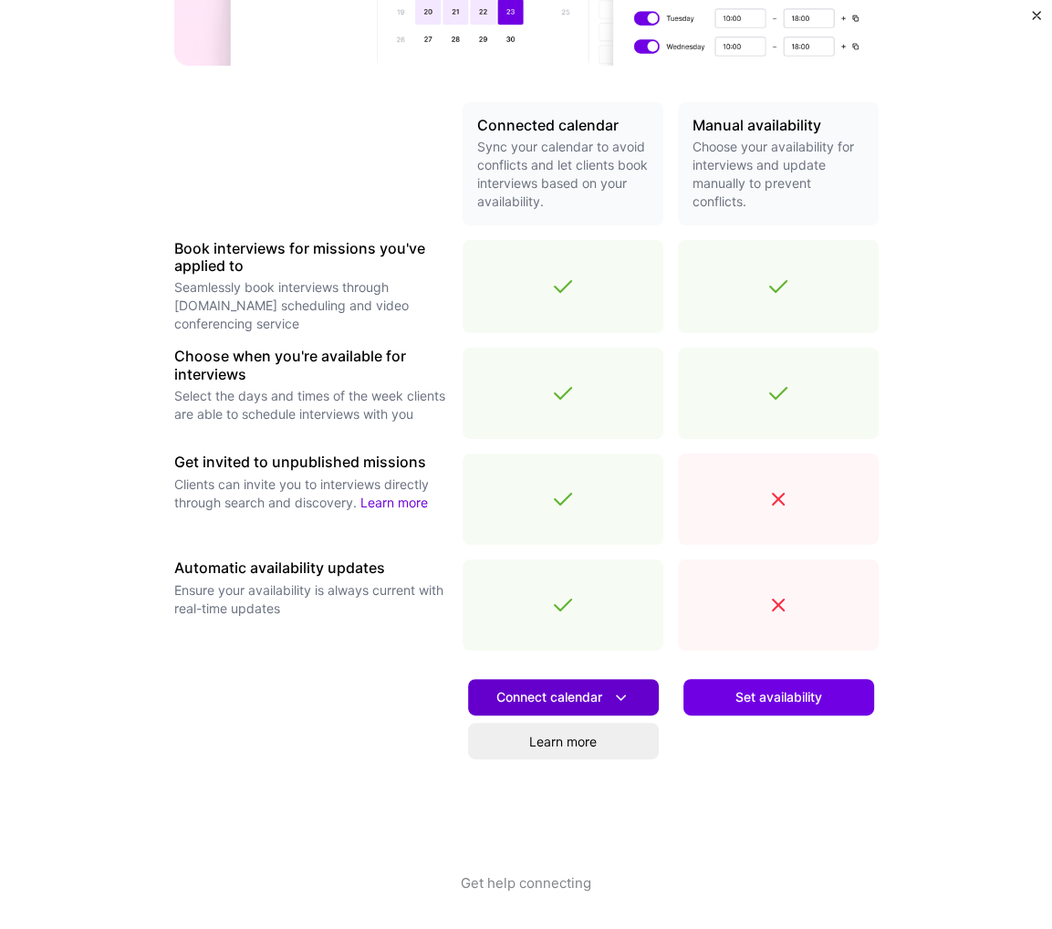
click at [589, 690] on span "Connect calendar" at bounding box center [564, 697] width 134 height 19
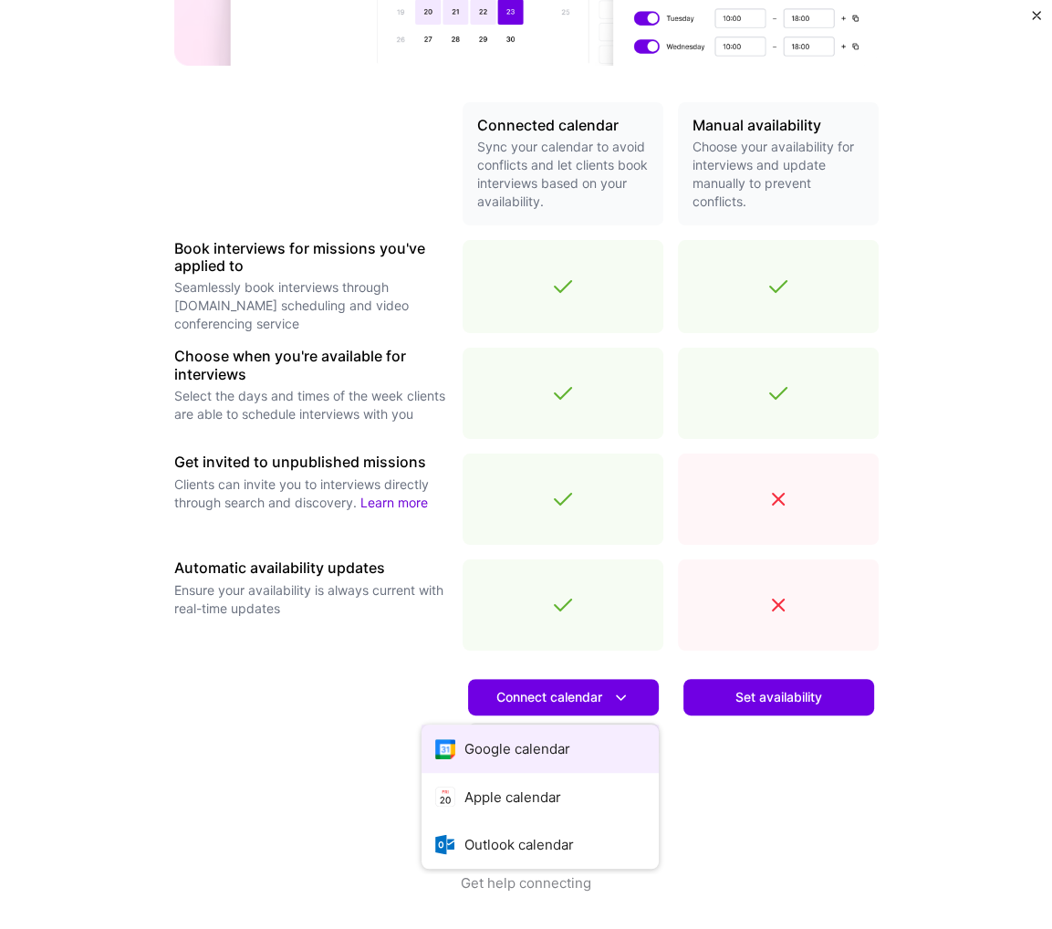
click at [555, 756] on button "Google calendar" at bounding box center [540, 749] width 237 height 48
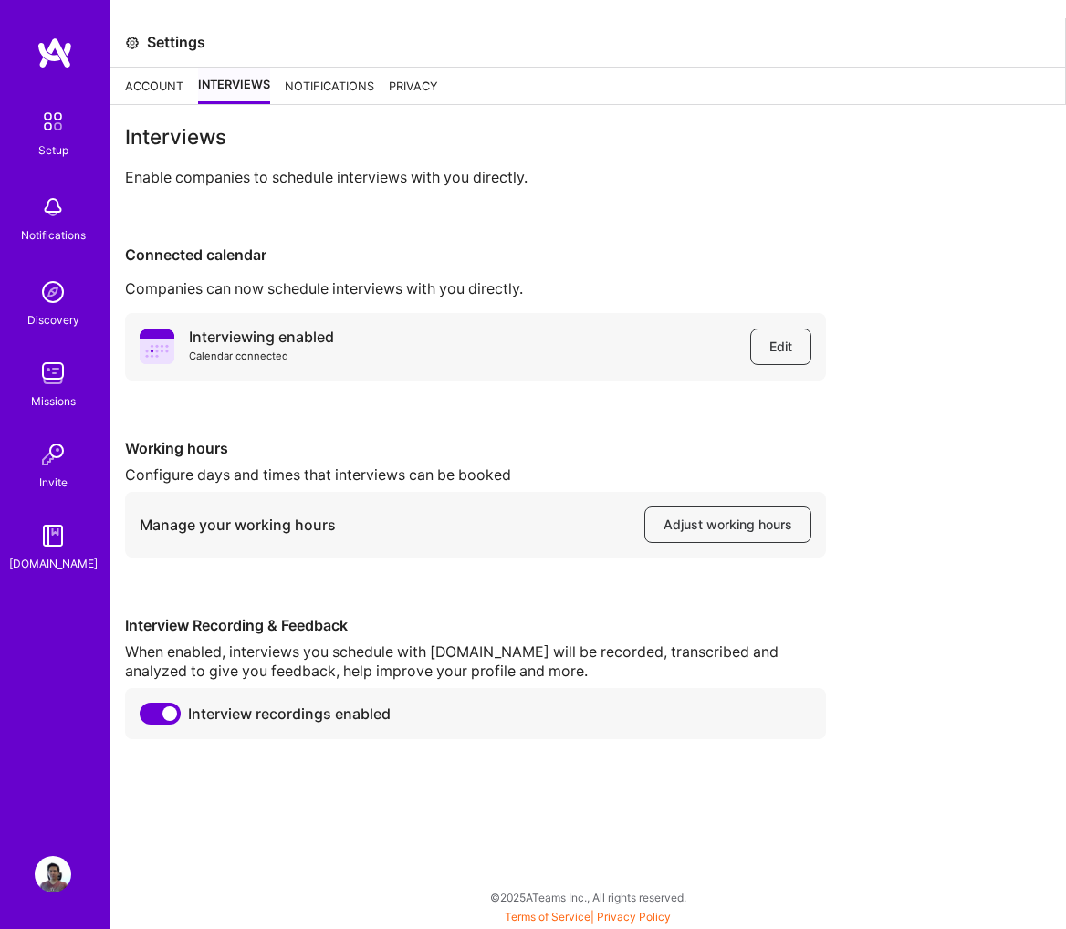
click at [53, 114] on img at bounding box center [53, 121] width 38 height 38
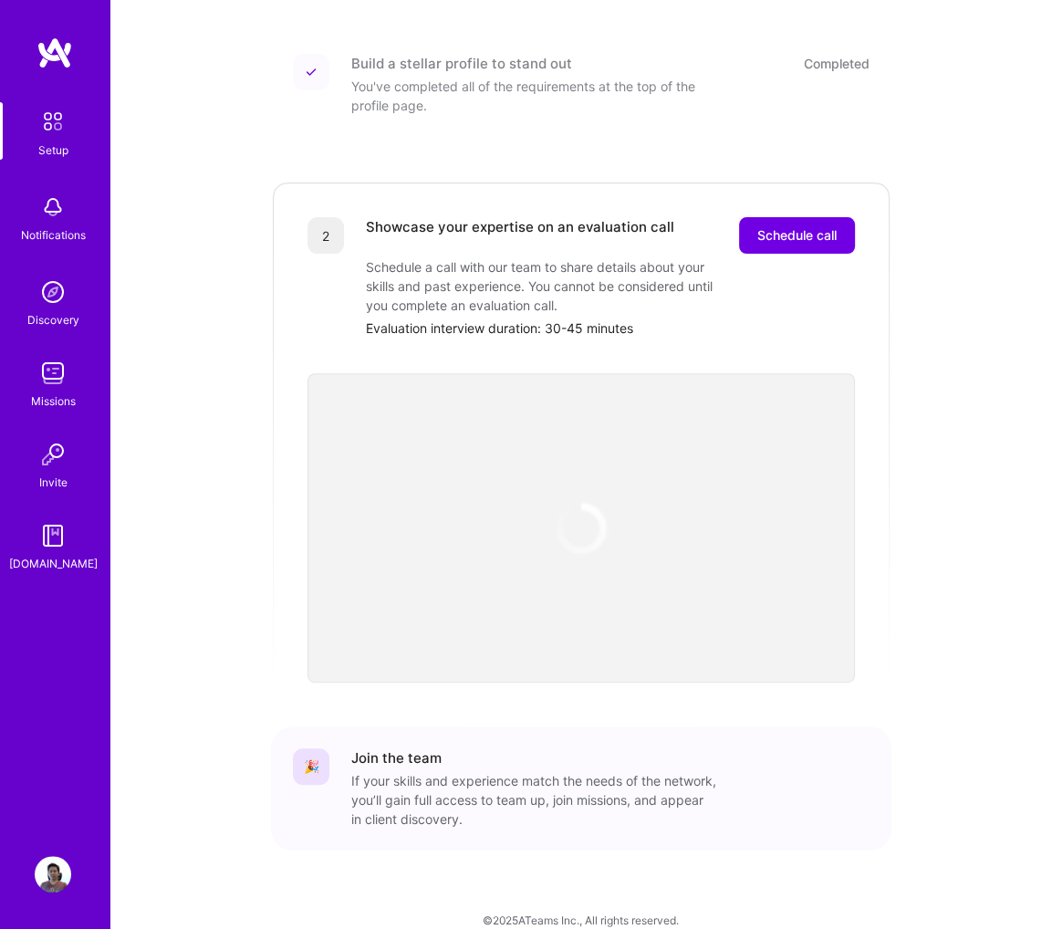
scroll to position [353, 0]
click at [812, 225] on span "Schedule call" at bounding box center [797, 234] width 79 height 18
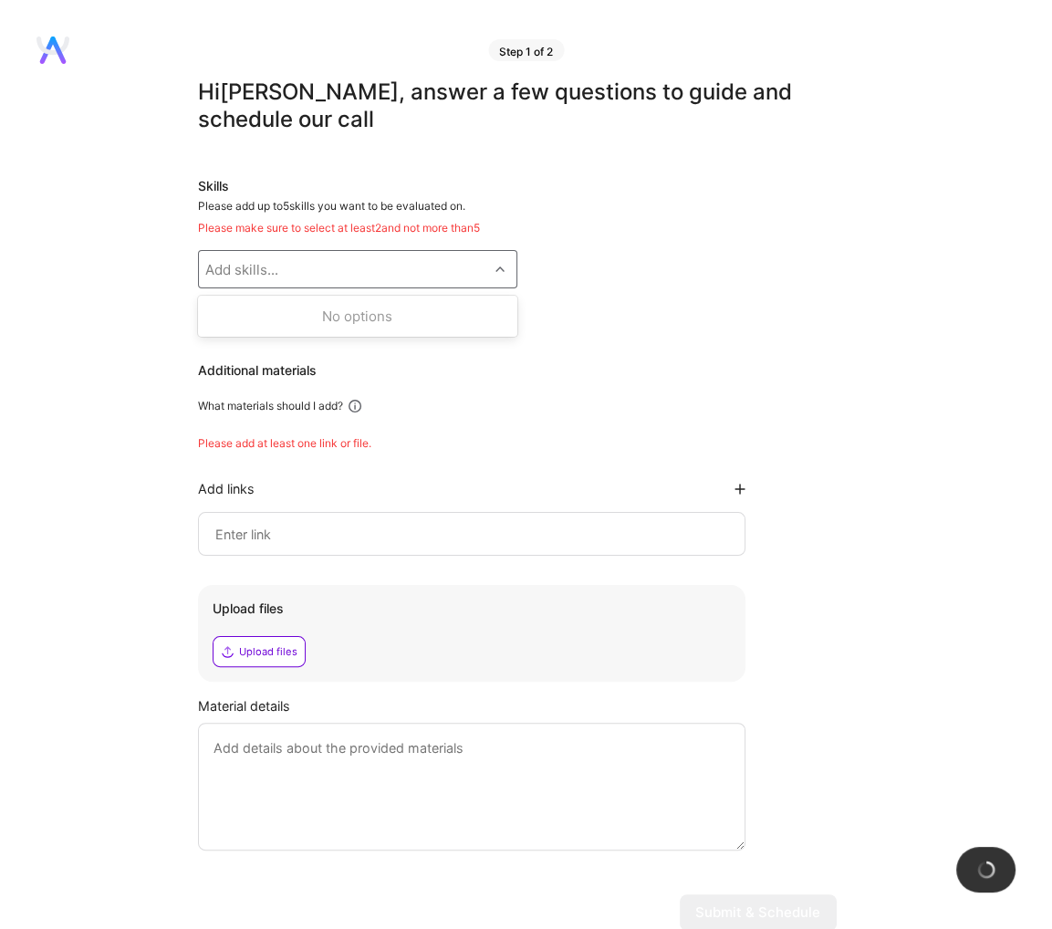
click at [376, 266] on div "Add skills..." at bounding box center [343, 269] width 289 height 37
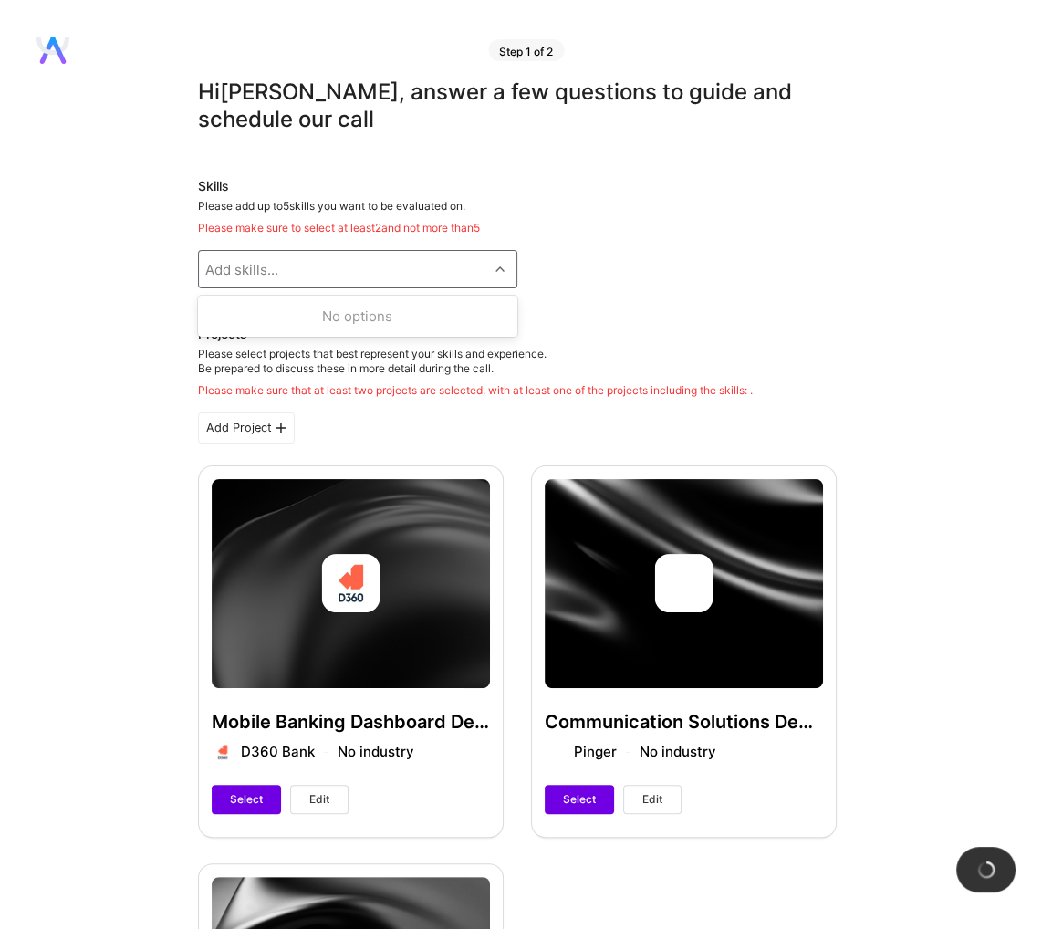
click at [401, 264] on div "Add skills..." at bounding box center [343, 269] width 289 height 37
click at [603, 240] on div "Skills Please add up to 5 skills you want to be evaluated on. Please make sure …" at bounding box center [517, 232] width 639 height 111
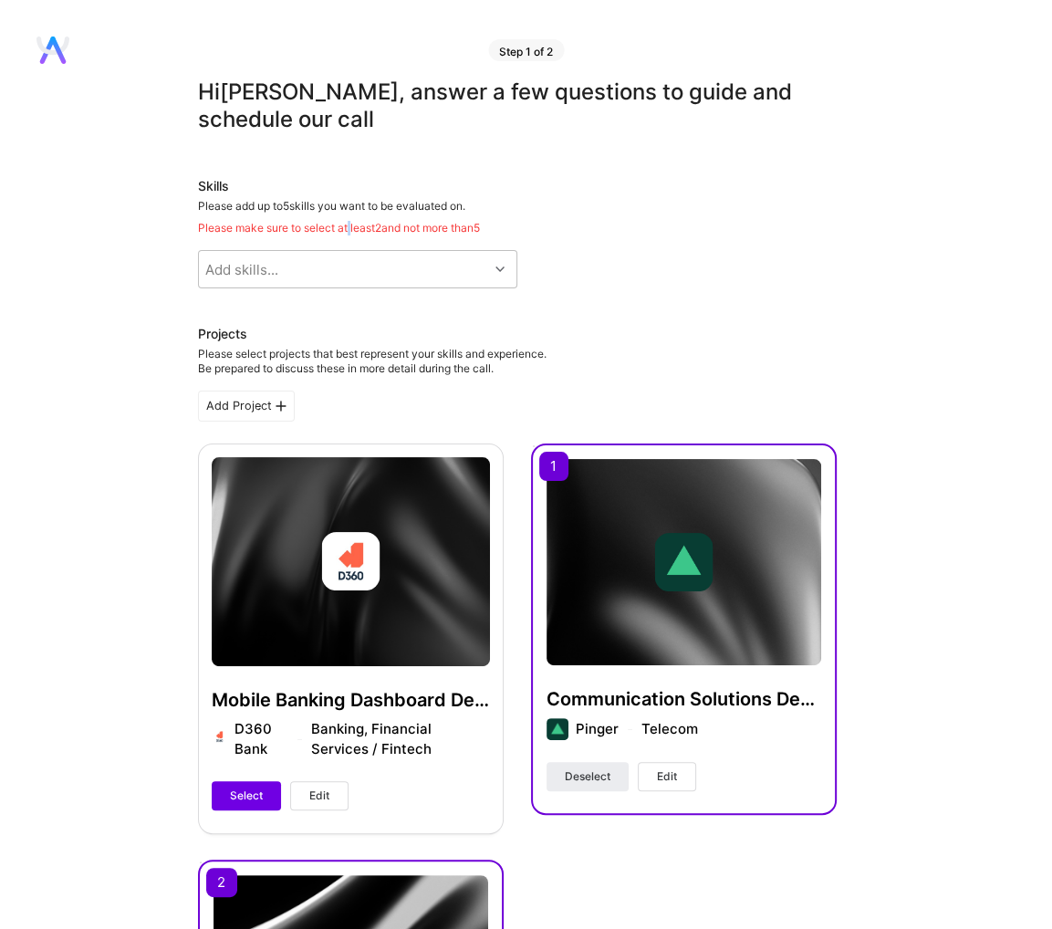
click at [351, 241] on div "Skills Please add up to 5 skills you want to be evaluated on. Please make sure …" at bounding box center [517, 232] width 639 height 111
click at [351, 276] on div "Add skills..." at bounding box center [343, 269] width 289 height 37
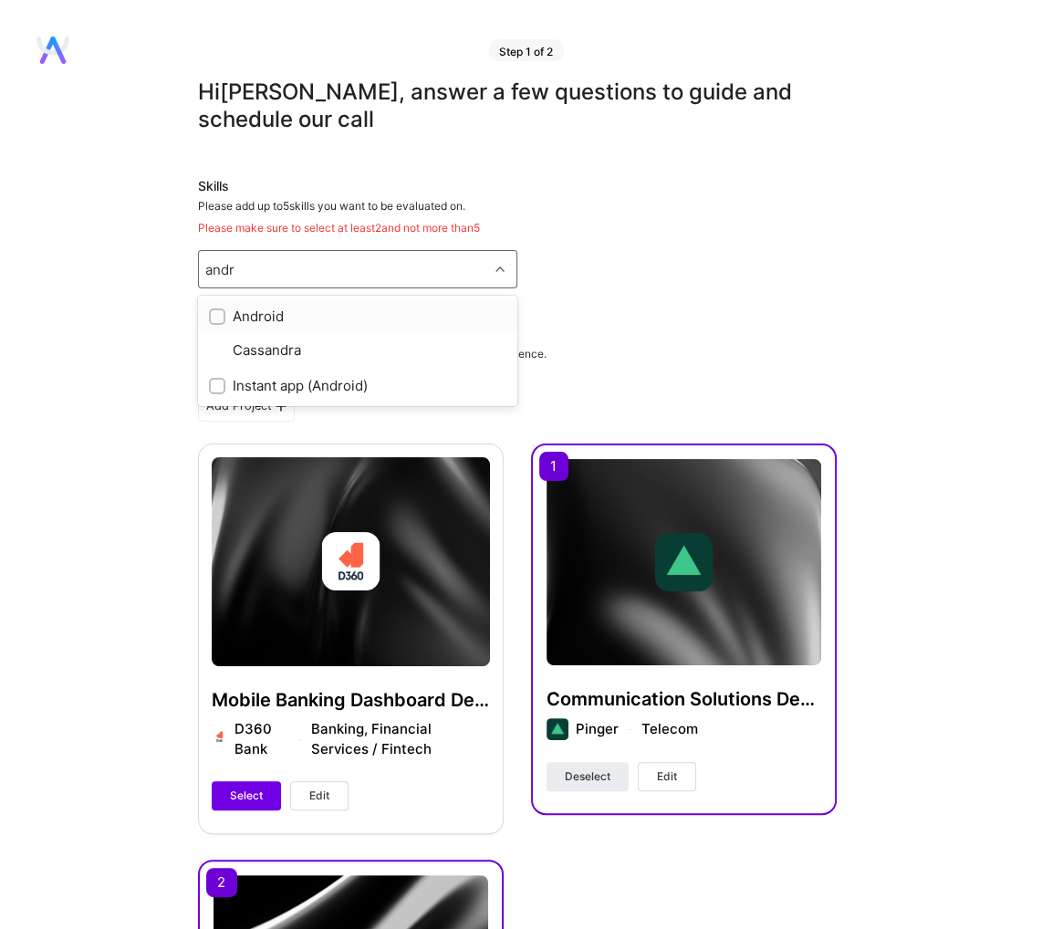
type input "andro"
click at [387, 302] on div "Android" at bounding box center [357, 316] width 319 height 34
checkbox input "true"
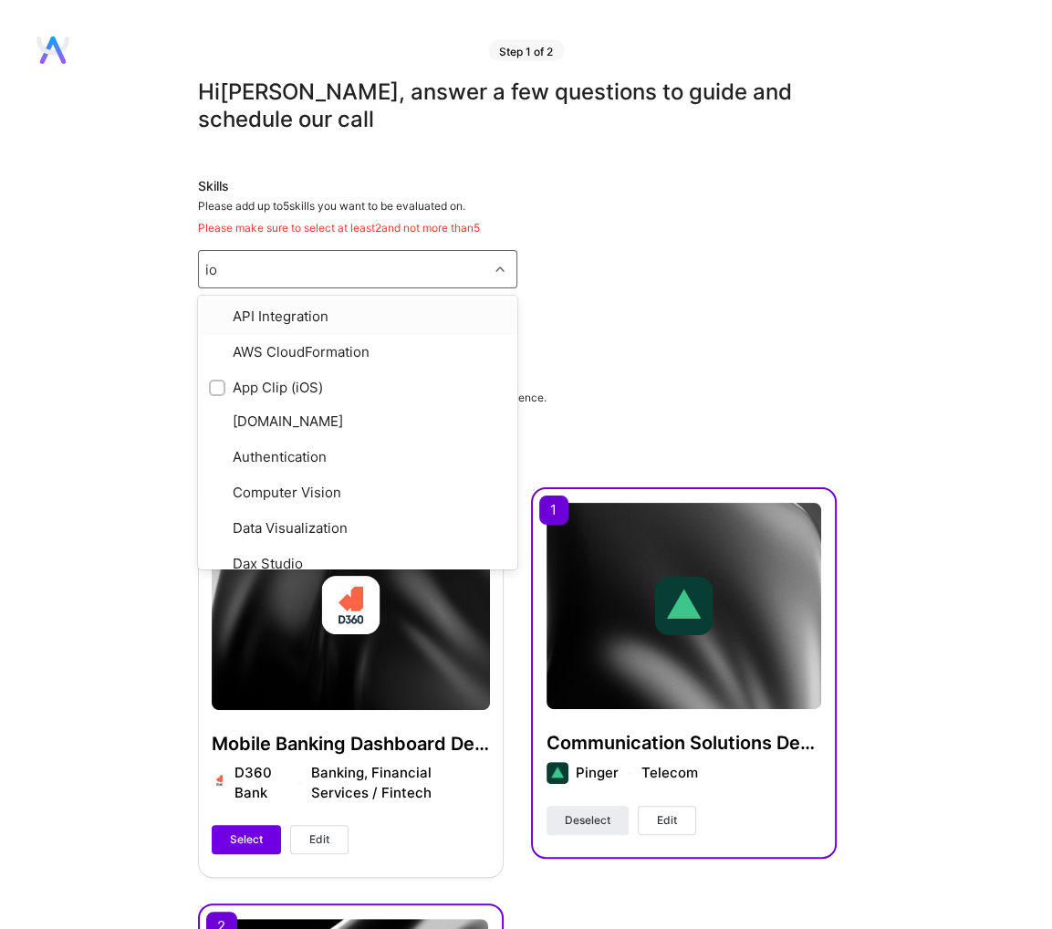
type input "ios"
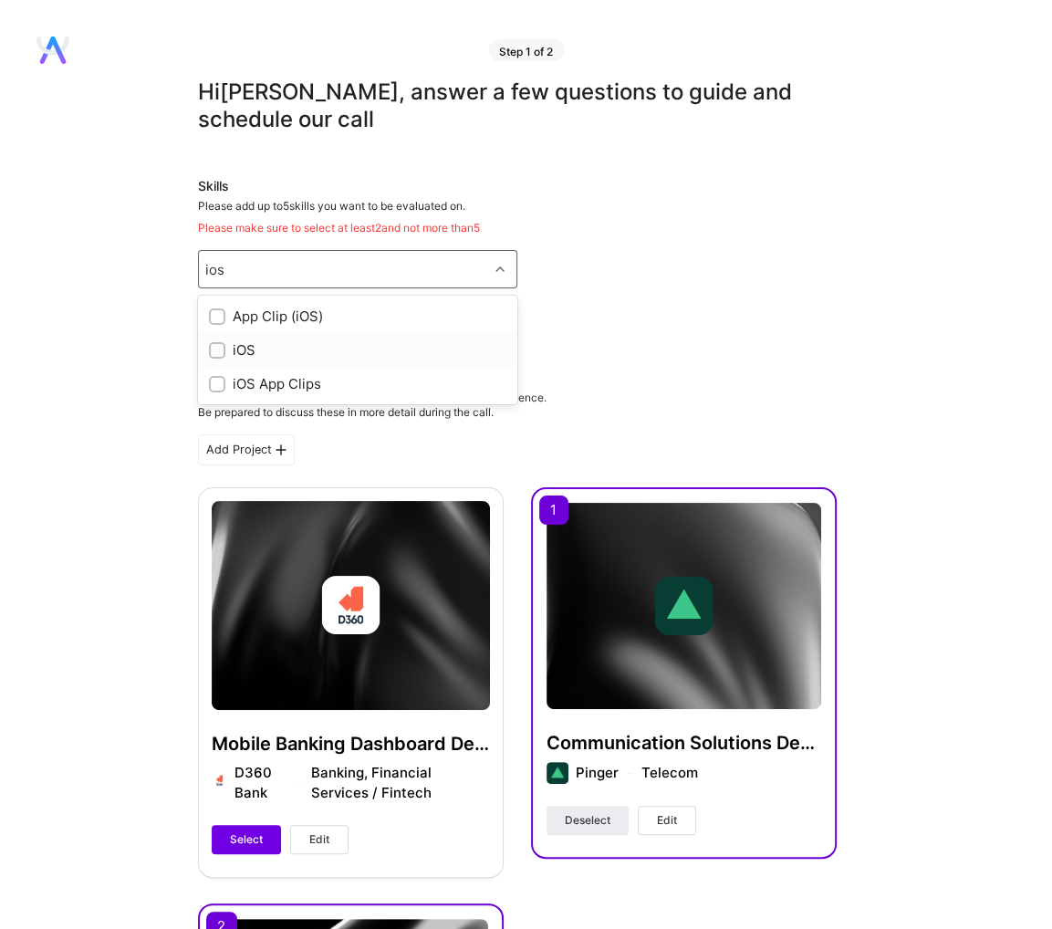
drag, startPoint x: 299, startPoint y: 369, endPoint x: 298, endPoint y: 350, distance: 19.2
click at [298, 350] on div "App Clip (iOS) iOS iOS App Clips" at bounding box center [357, 350] width 319 height 109
click at [298, 350] on div "iOS" at bounding box center [358, 349] width 298 height 19
checkbox input "true"
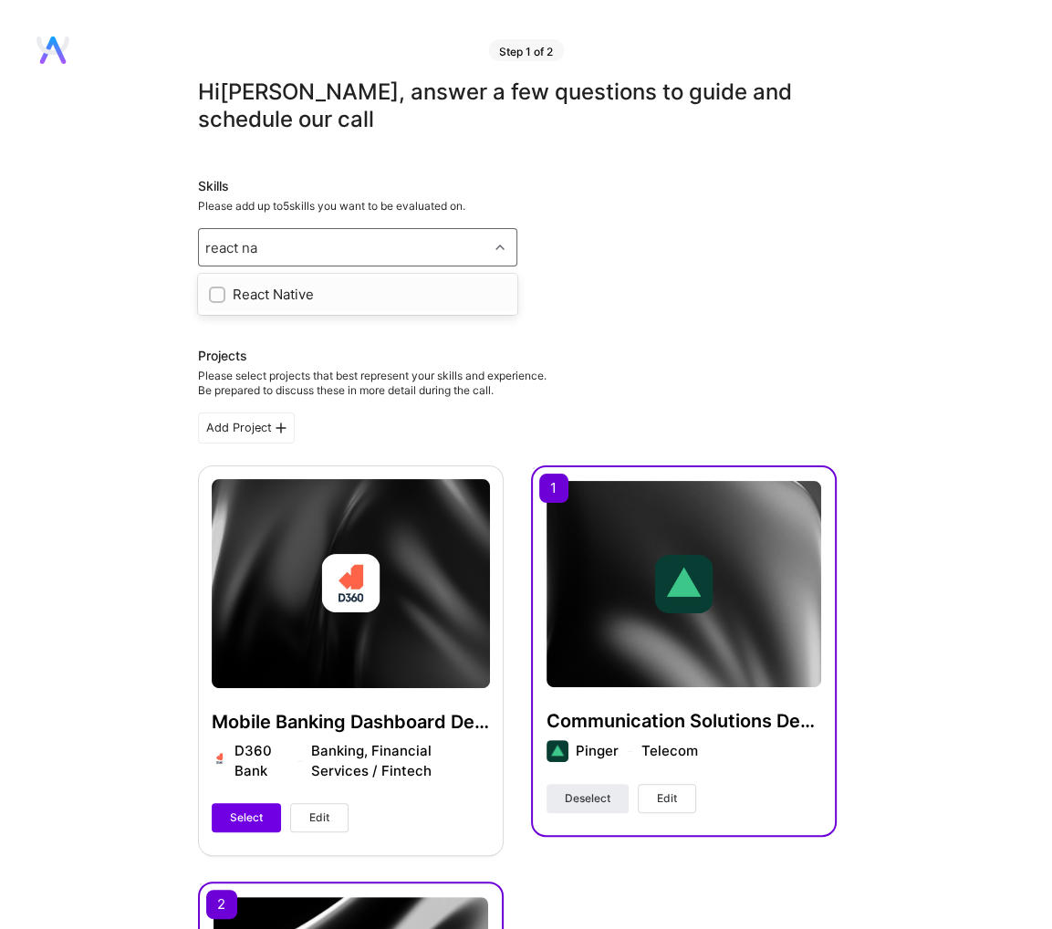
type input "react nat"
click at [379, 294] on div "React Native" at bounding box center [358, 294] width 298 height 19
checkbox input "true"
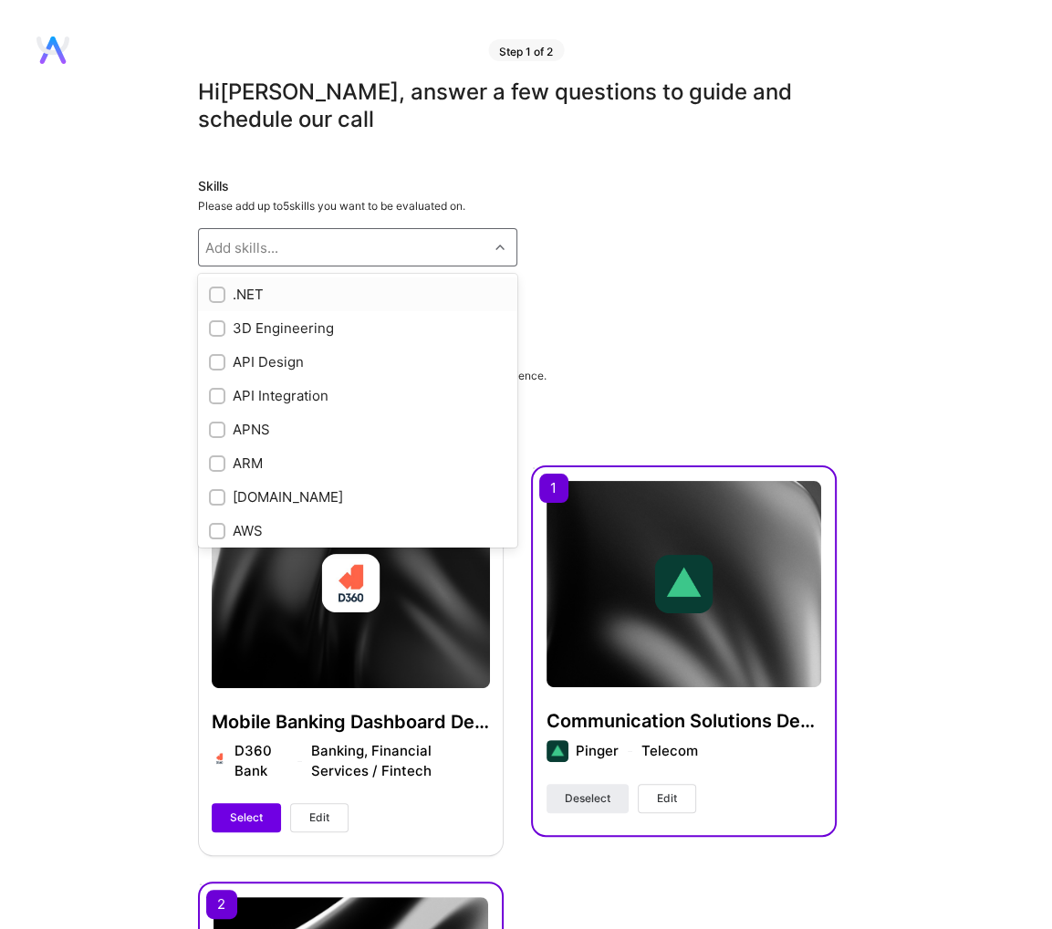
click at [351, 282] on div ".NET" at bounding box center [357, 294] width 319 height 34
checkbox input "true"
click at [317, 247] on div "Add skills..." at bounding box center [343, 247] width 289 height 37
type input "aws"
click at [336, 297] on div "AWS" at bounding box center [358, 294] width 298 height 19
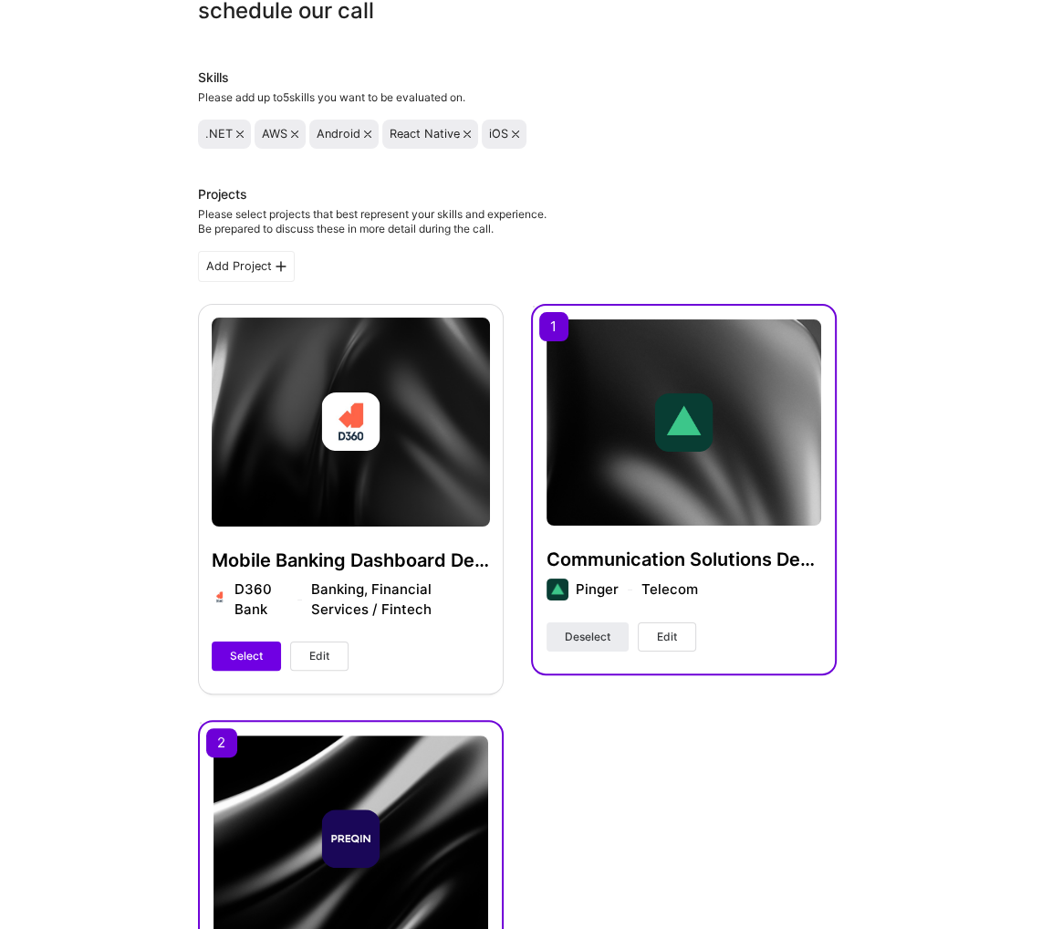
scroll to position [456, 0]
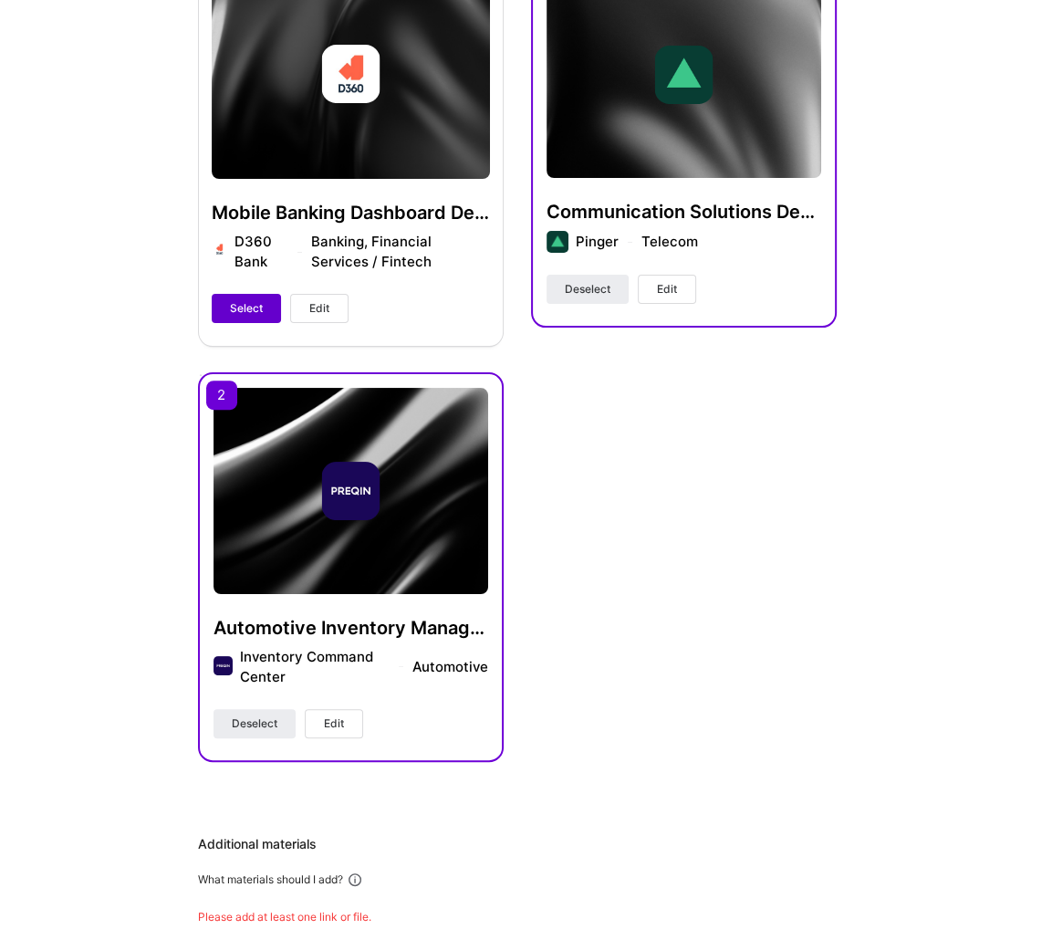
click at [252, 308] on span "Select" at bounding box center [246, 308] width 33 height 16
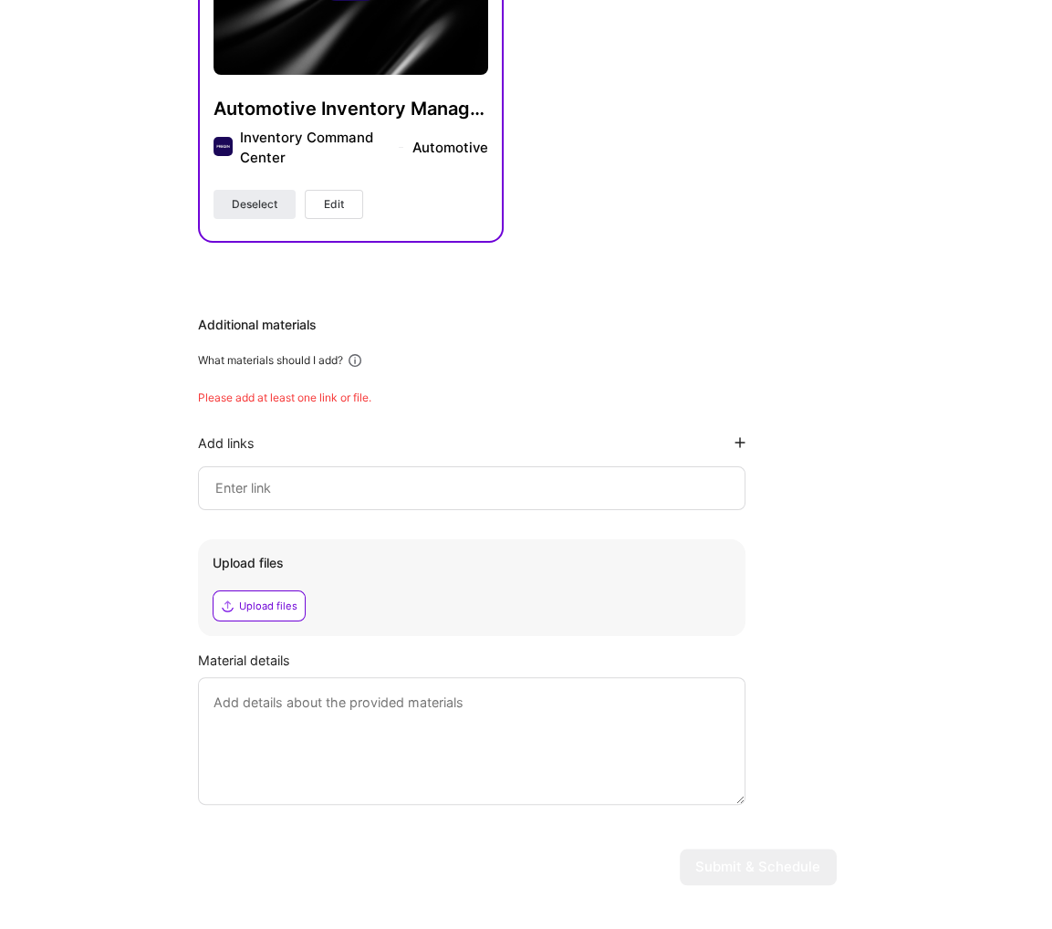
scroll to position [1008, 0]
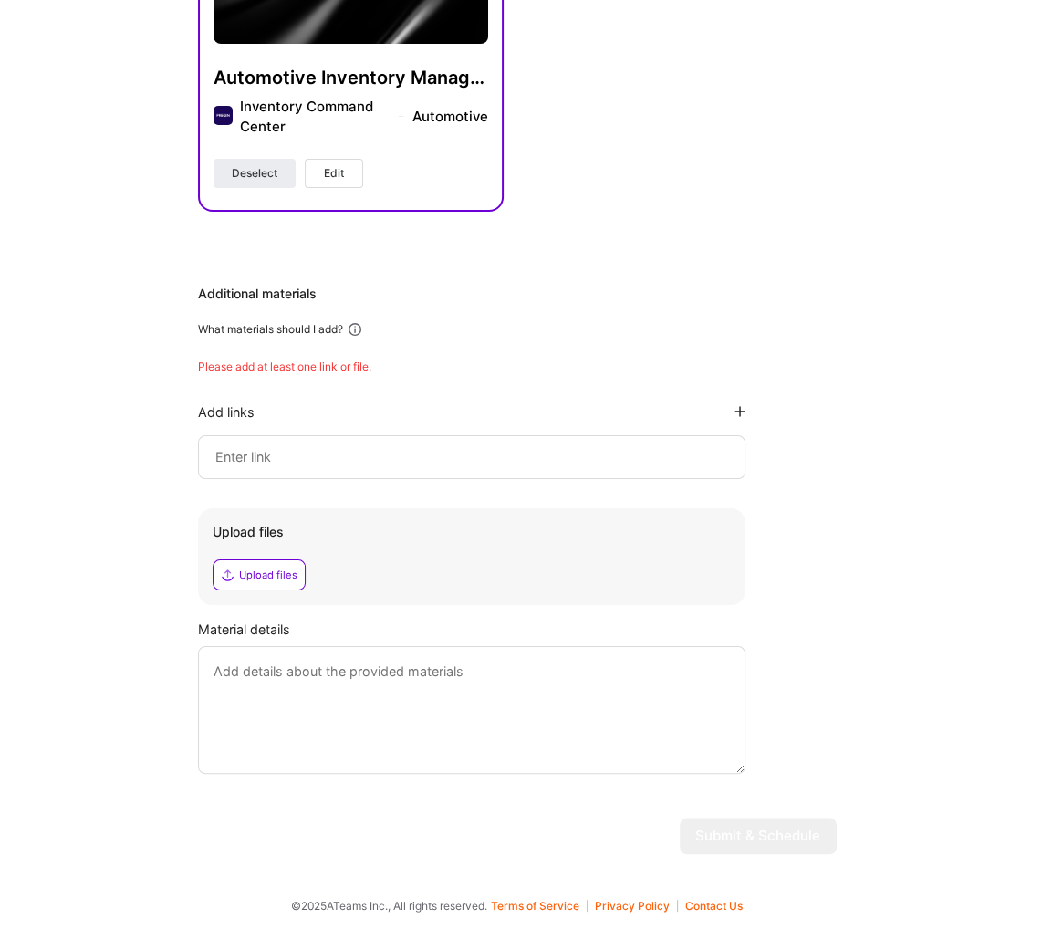
click at [340, 438] on div at bounding box center [472, 457] width 548 height 44
click at [346, 465] on input at bounding box center [472, 457] width 517 height 22
click at [225, 356] on div "Additional materials What materials should I add? Please add at least one link …" at bounding box center [517, 529] width 639 height 489
click at [256, 367] on div "Please add at least one link or file." at bounding box center [517, 367] width 639 height 15
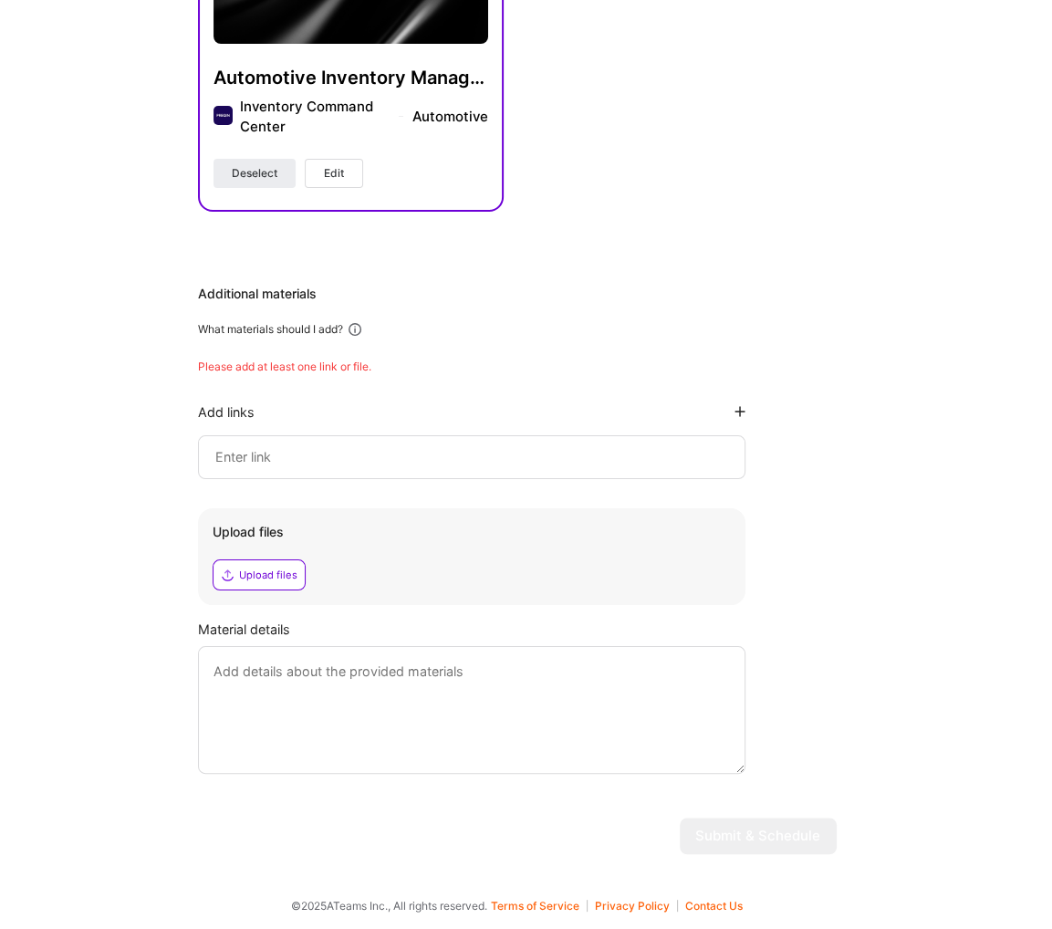
click at [351, 446] on input at bounding box center [472, 457] width 517 height 22
click at [351, 466] on input at bounding box center [472, 457] width 517 height 22
click at [743, 409] on icon at bounding box center [740, 411] width 11 height 11
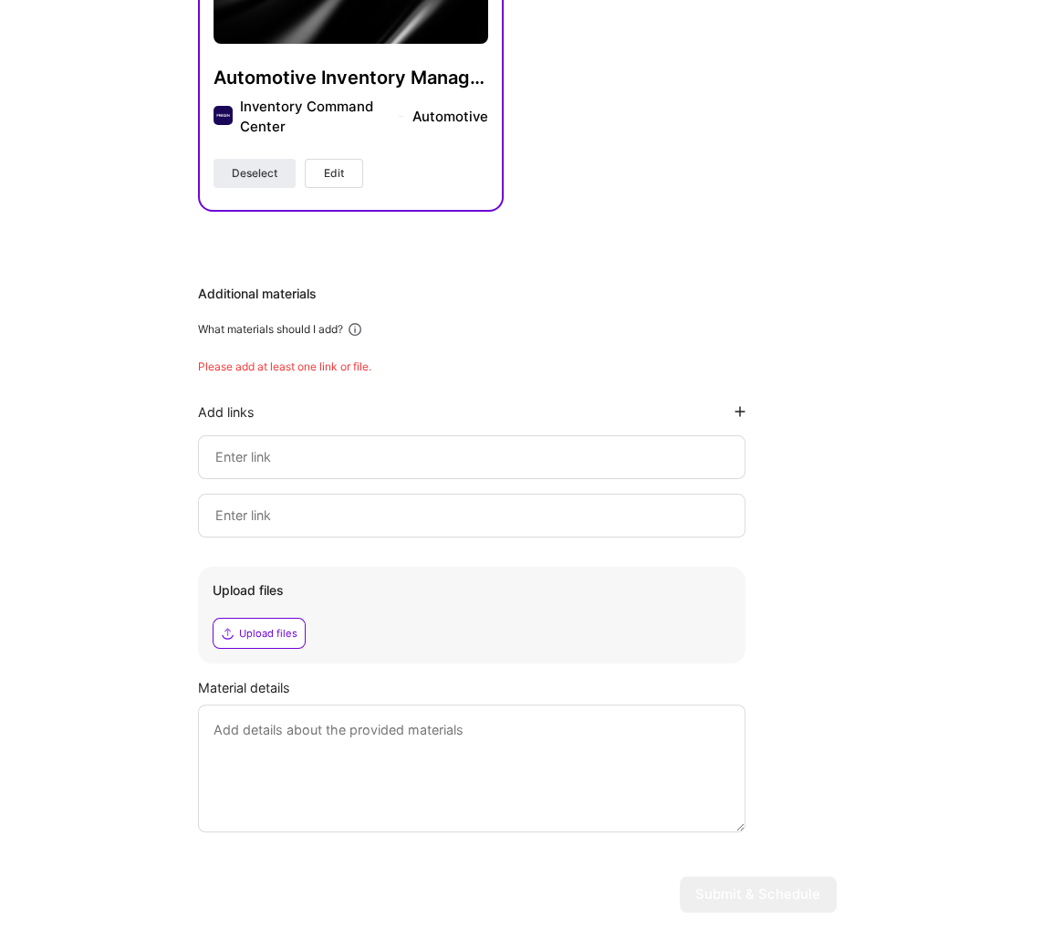
click at [741, 409] on icon at bounding box center [740, 411] width 11 height 11
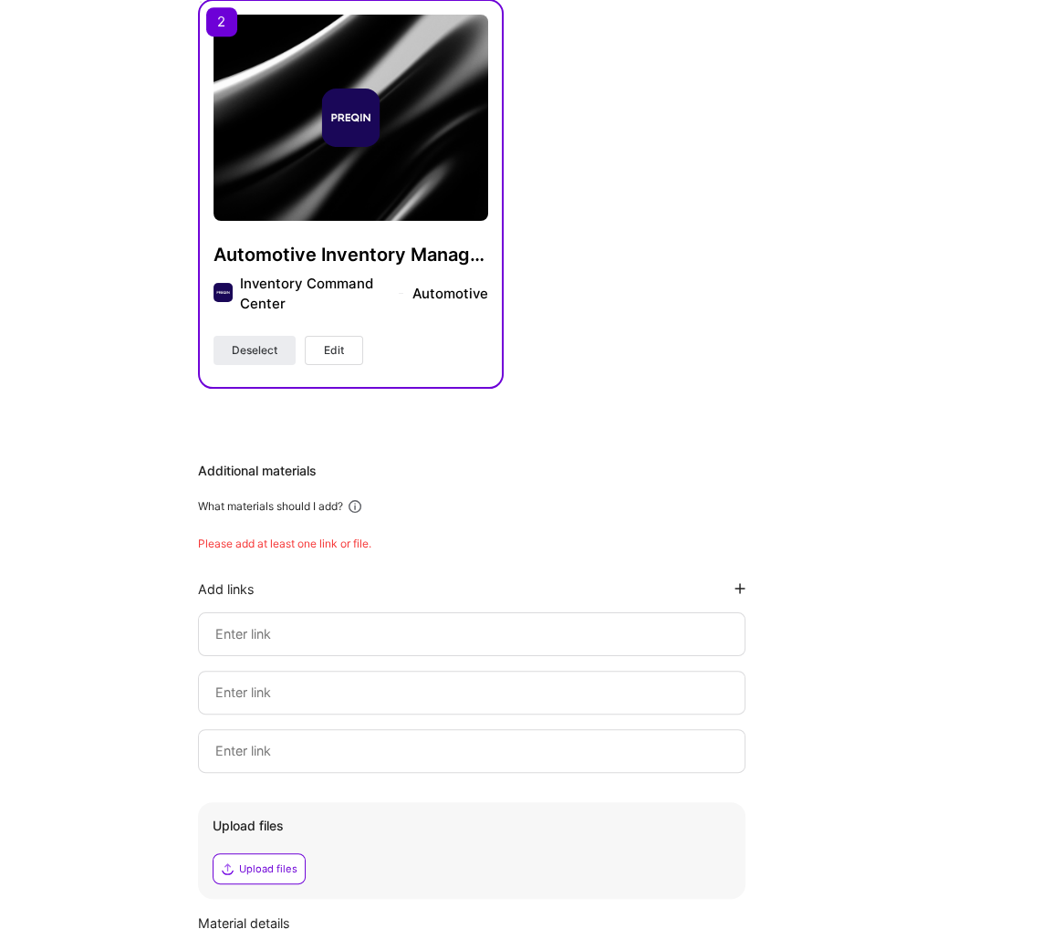
scroll to position [668, 0]
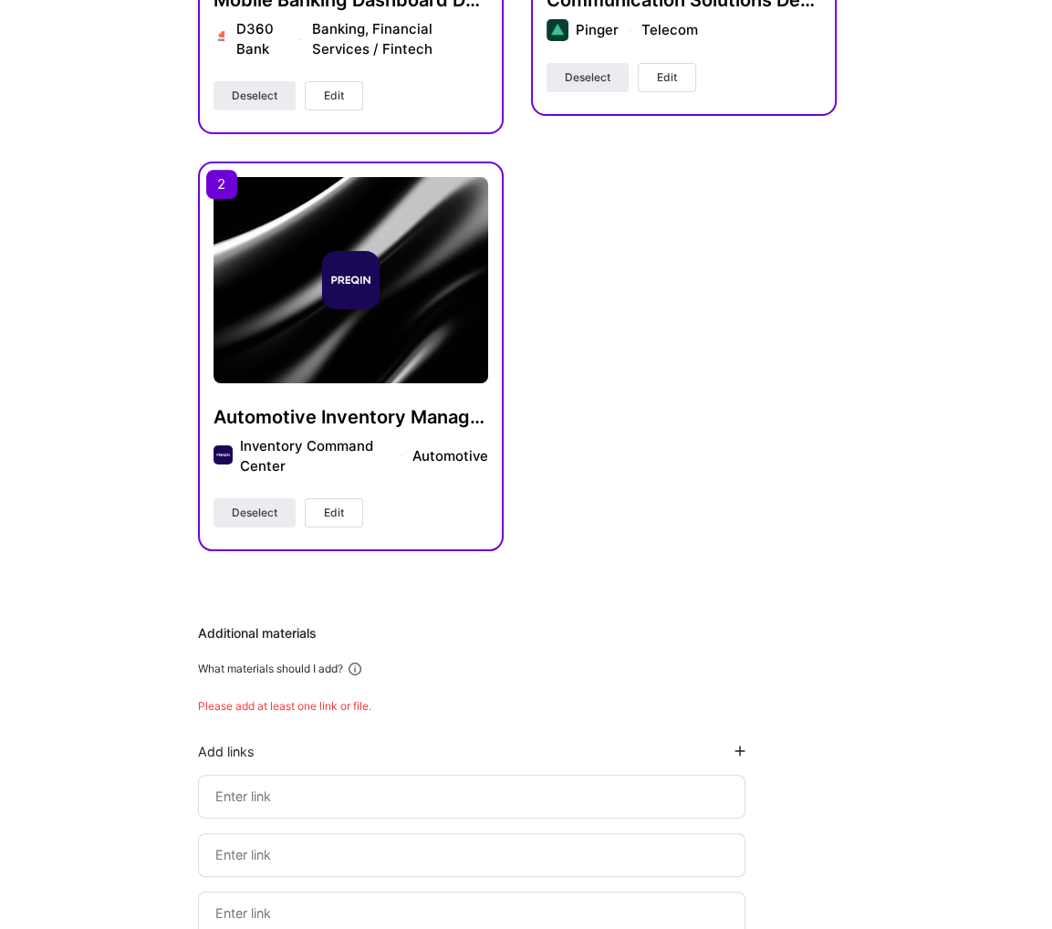
click at [389, 796] on input at bounding box center [472, 797] width 517 height 22
paste input "ring.com"
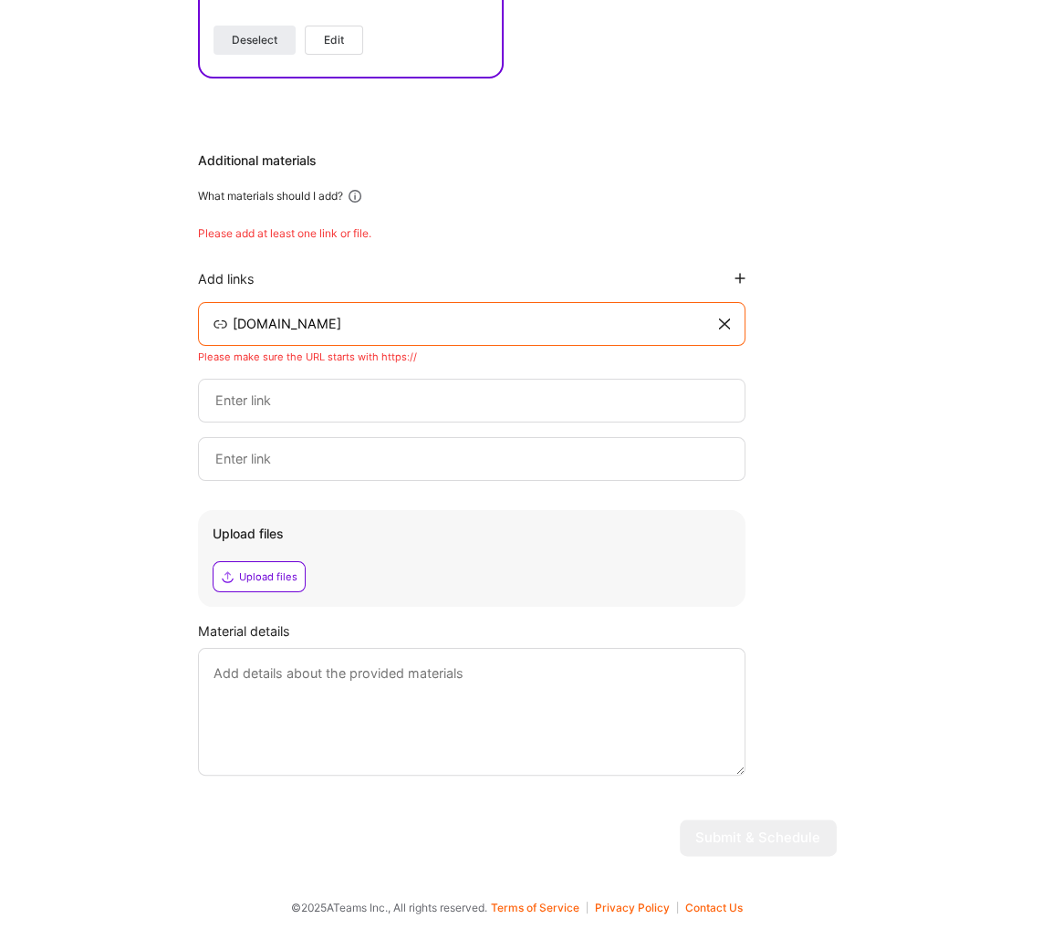
scroll to position [1143, 0]
click at [358, 692] on textarea at bounding box center [472, 710] width 548 height 128
drag, startPoint x: 315, startPoint y: 307, endPoint x: 351, endPoint y: 333, distance: 45.1
click at [315, 308] on div "ring.com" at bounding box center [472, 322] width 548 height 44
click at [373, 341] on div "ring.com" at bounding box center [472, 322] width 548 height 44
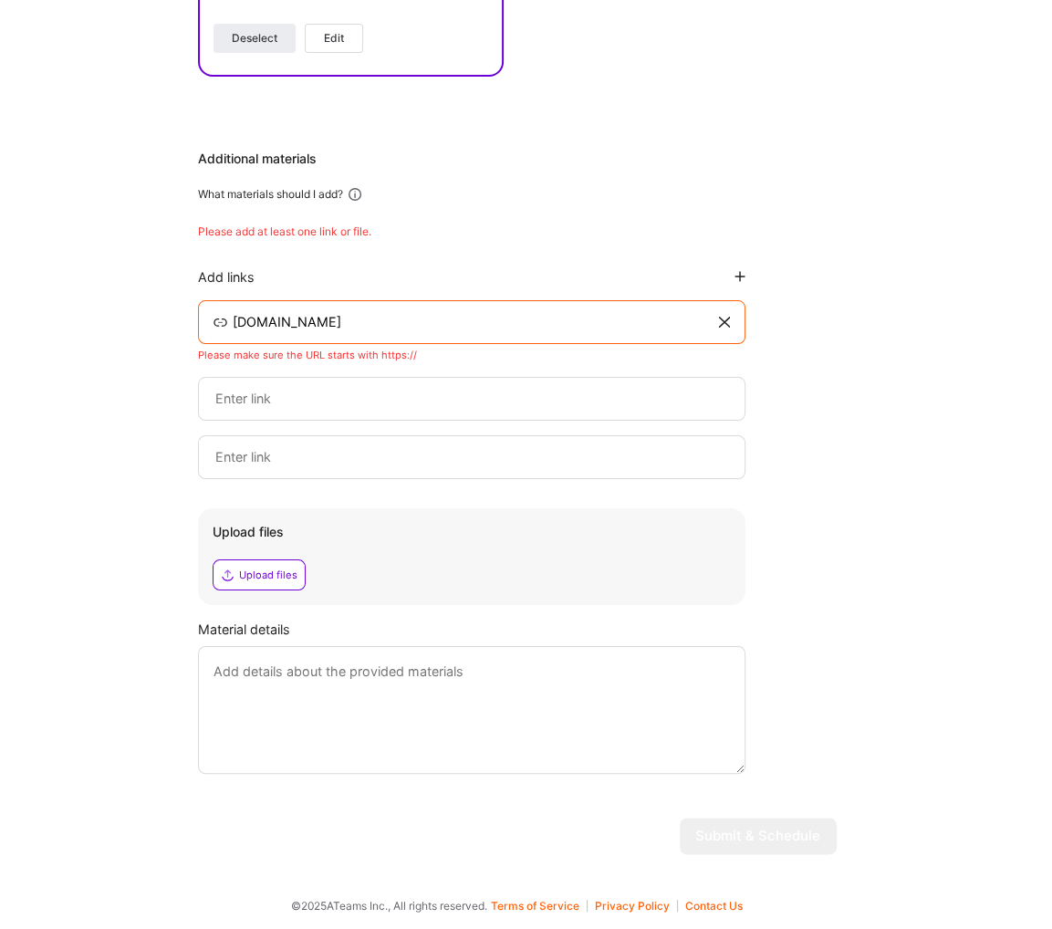
click at [228, 319] on div "ring.com" at bounding box center [472, 322] width 548 height 44
click at [231, 320] on input "ring.com" at bounding box center [474, 322] width 486 height 22
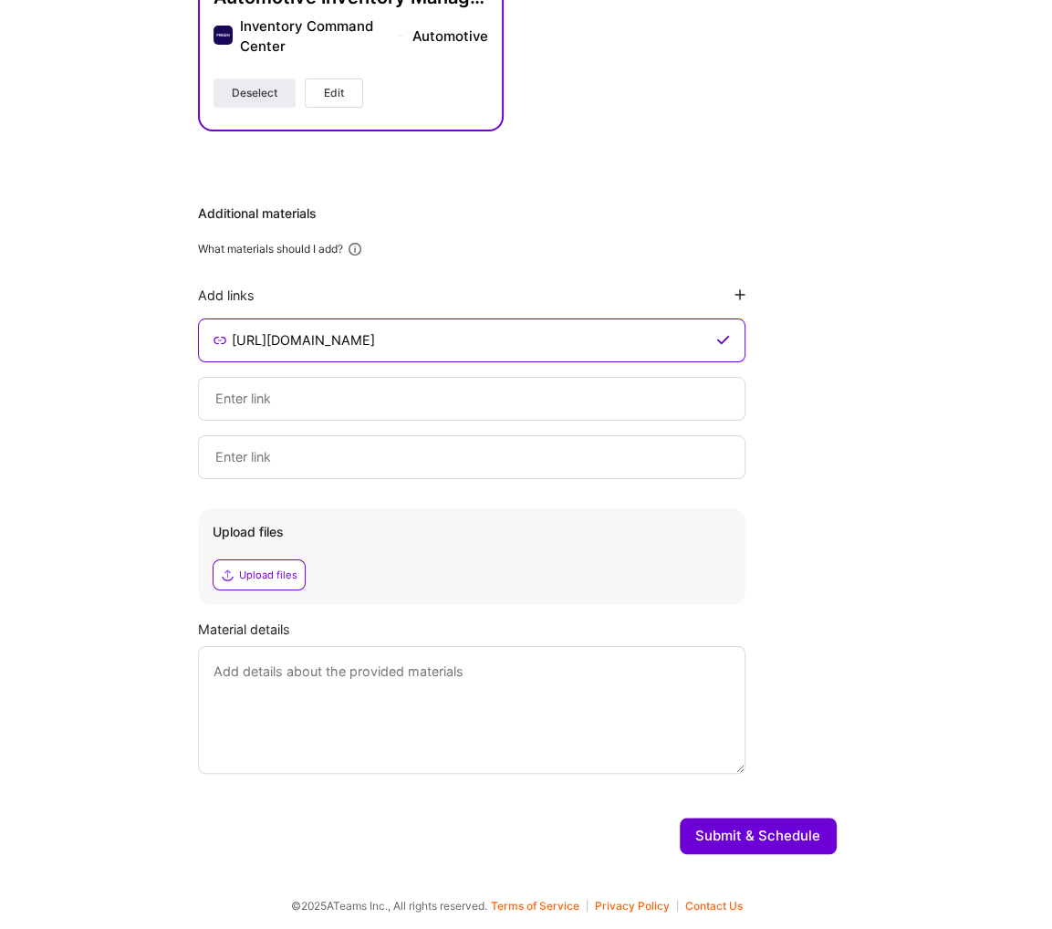
type input "https://ring.com"
click at [802, 309] on div "Additional materials What materials should I add? Add links https://ring.com Up…" at bounding box center [517, 489] width 639 height 570
click at [379, 752] on textarea at bounding box center [472, 710] width 548 height 128
type textarea "Worked on Ring"
click at [811, 832] on button "Submit & Schedule" at bounding box center [758, 836] width 157 height 37
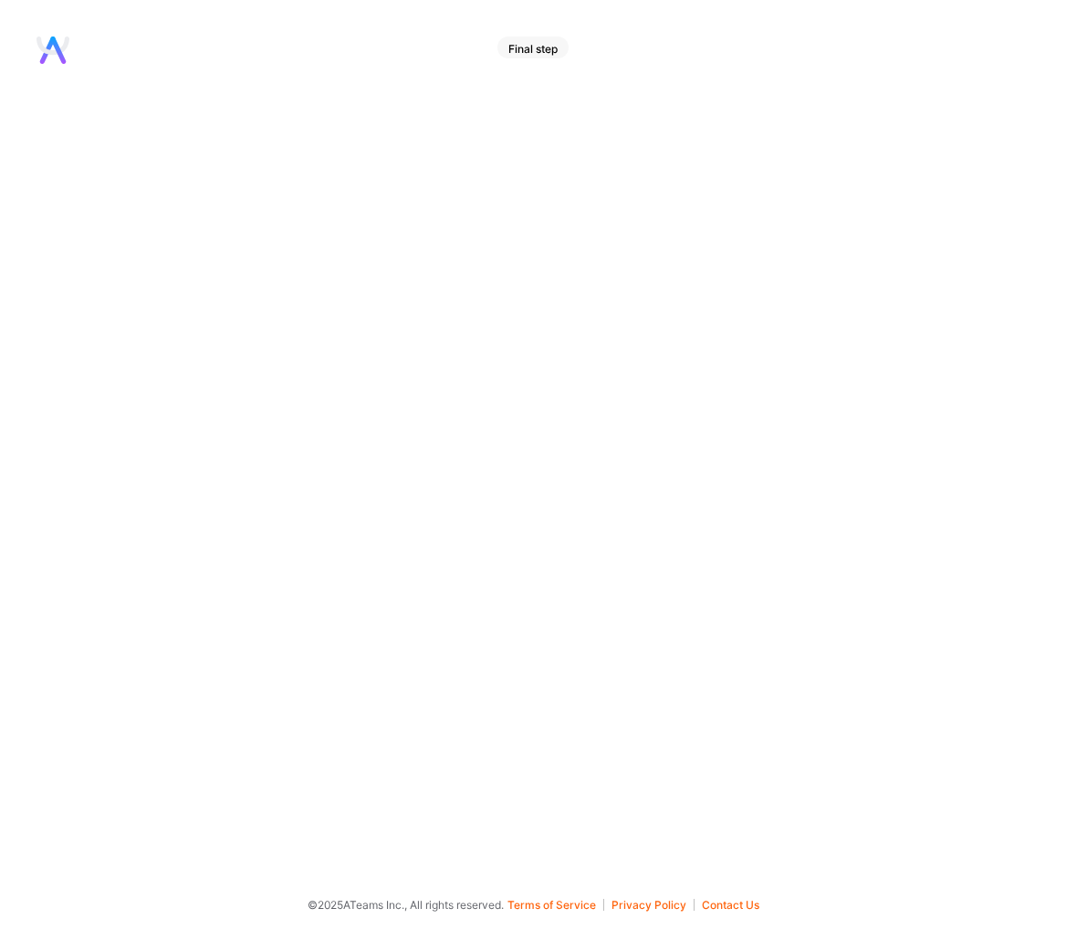
click at [553, 56] on div "Final step" at bounding box center [532, 48] width 71 height 22
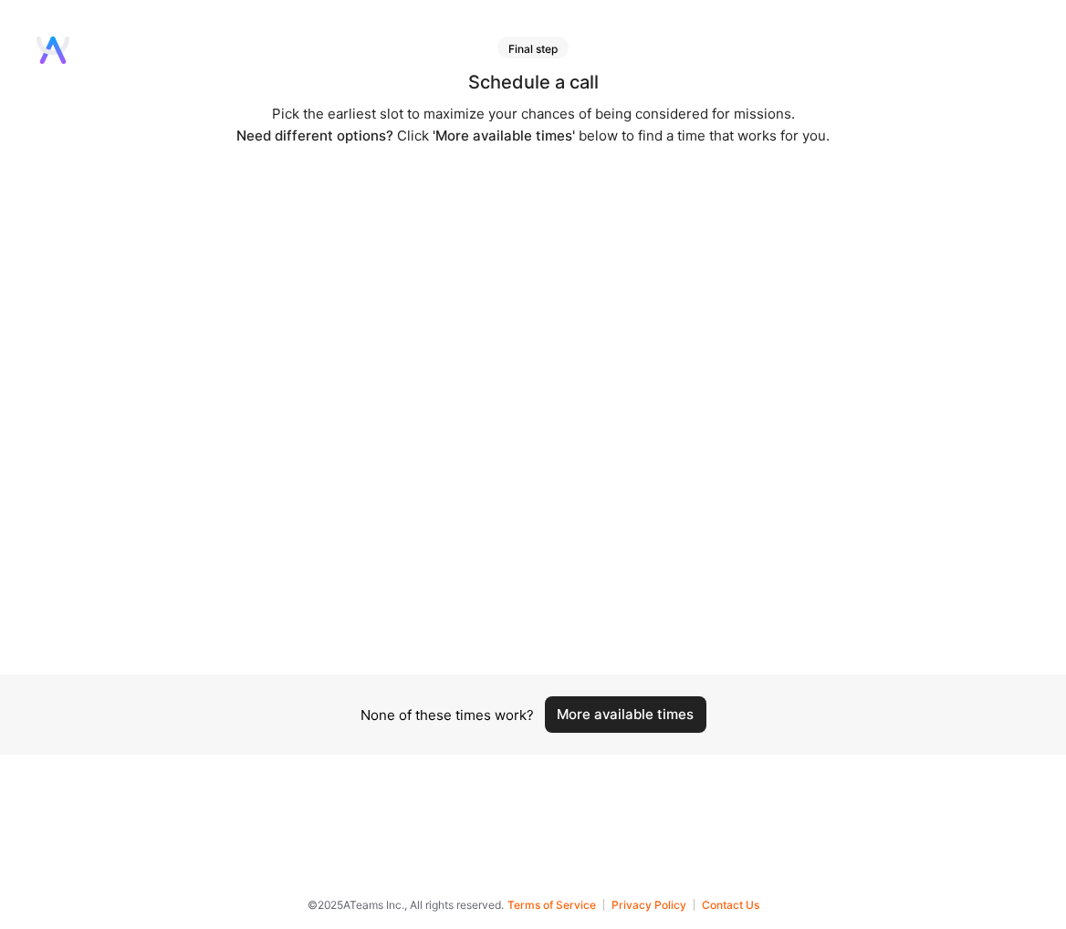
click at [512, 48] on div "Final step" at bounding box center [532, 48] width 71 height 22
click at [628, 717] on button "More available times" at bounding box center [626, 714] width 162 height 37
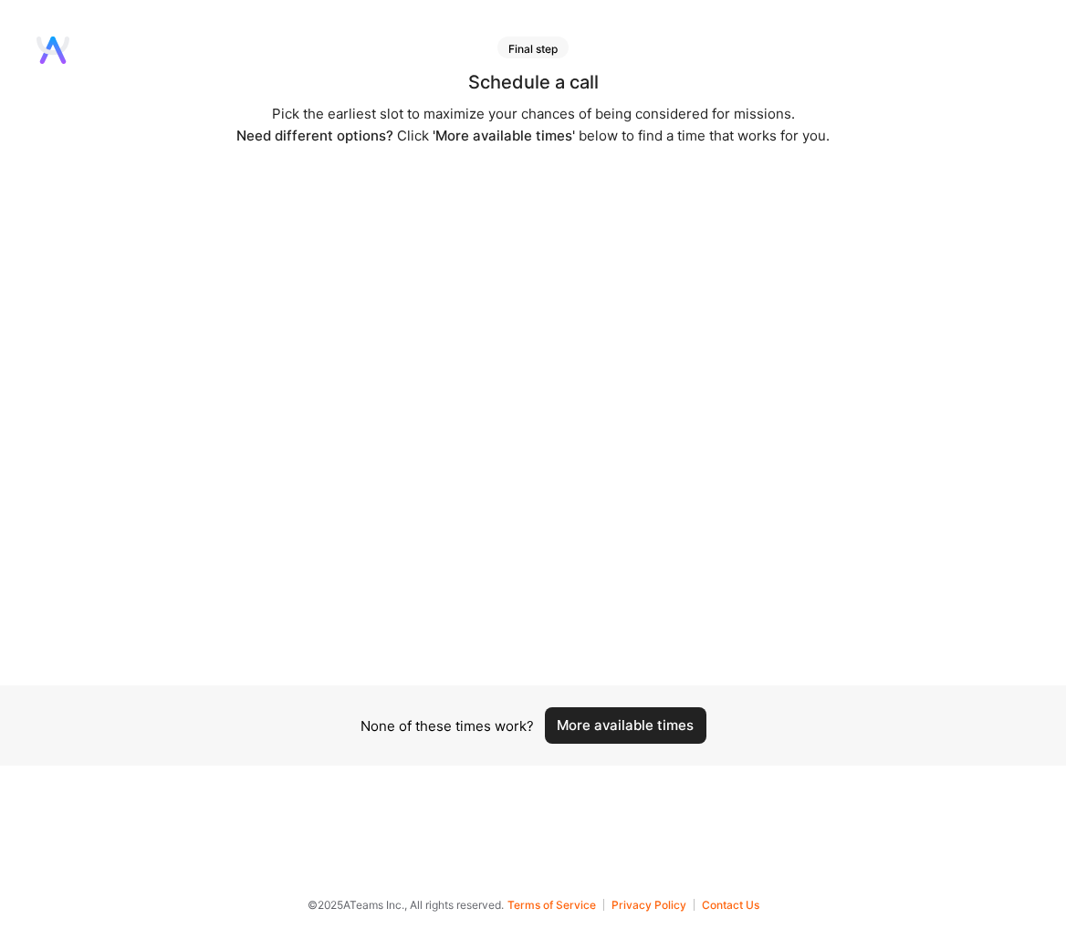
click at [639, 719] on button "More available times" at bounding box center [626, 725] width 162 height 37
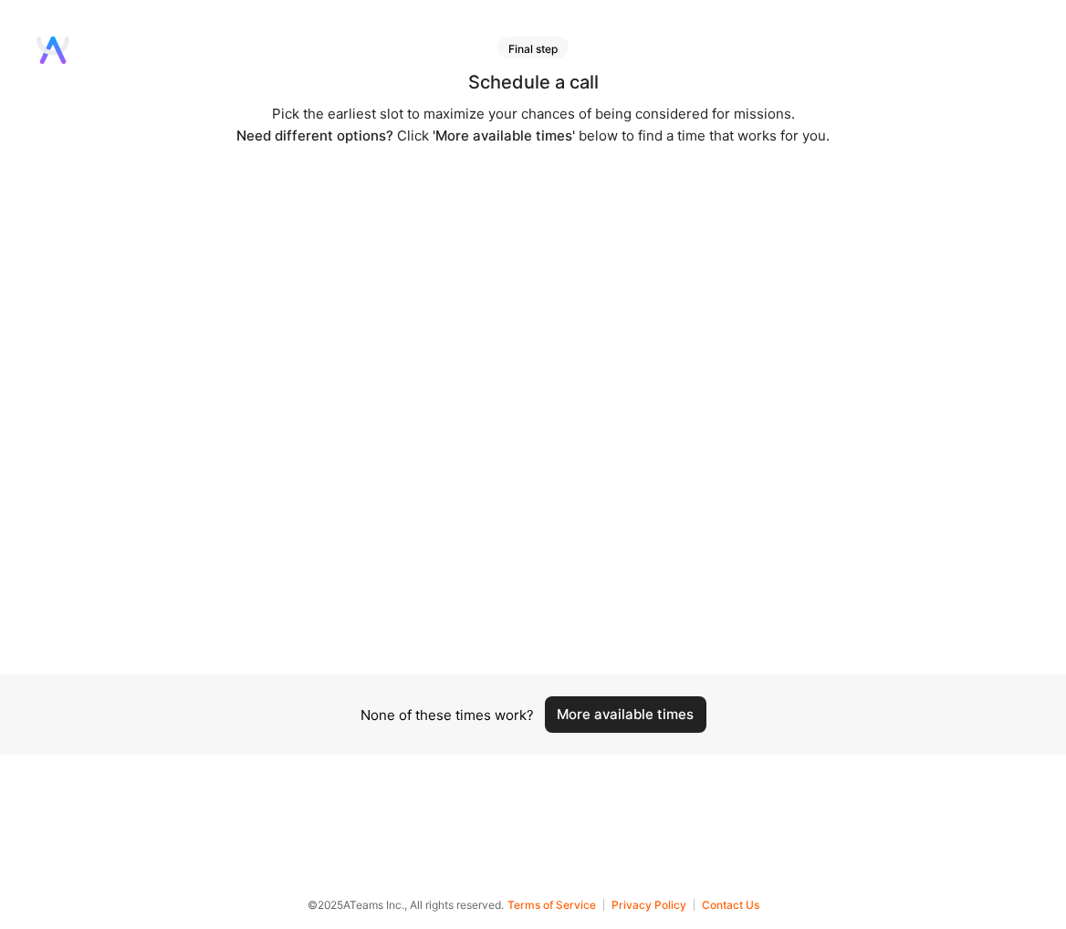
click at [589, 728] on button "More available times" at bounding box center [626, 714] width 162 height 37
click at [626, 761] on div "Final step Schedule a call Pick the earliest slot to maximize your chances of b…" at bounding box center [533, 447] width 1066 height 821
click at [661, 719] on button "More available times" at bounding box center [626, 714] width 162 height 37
click at [613, 737] on div "None of these times work? More available times" at bounding box center [533, 715] width 1066 height 80
click at [649, 698] on button "More available times" at bounding box center [626, 714] width 162 height 37
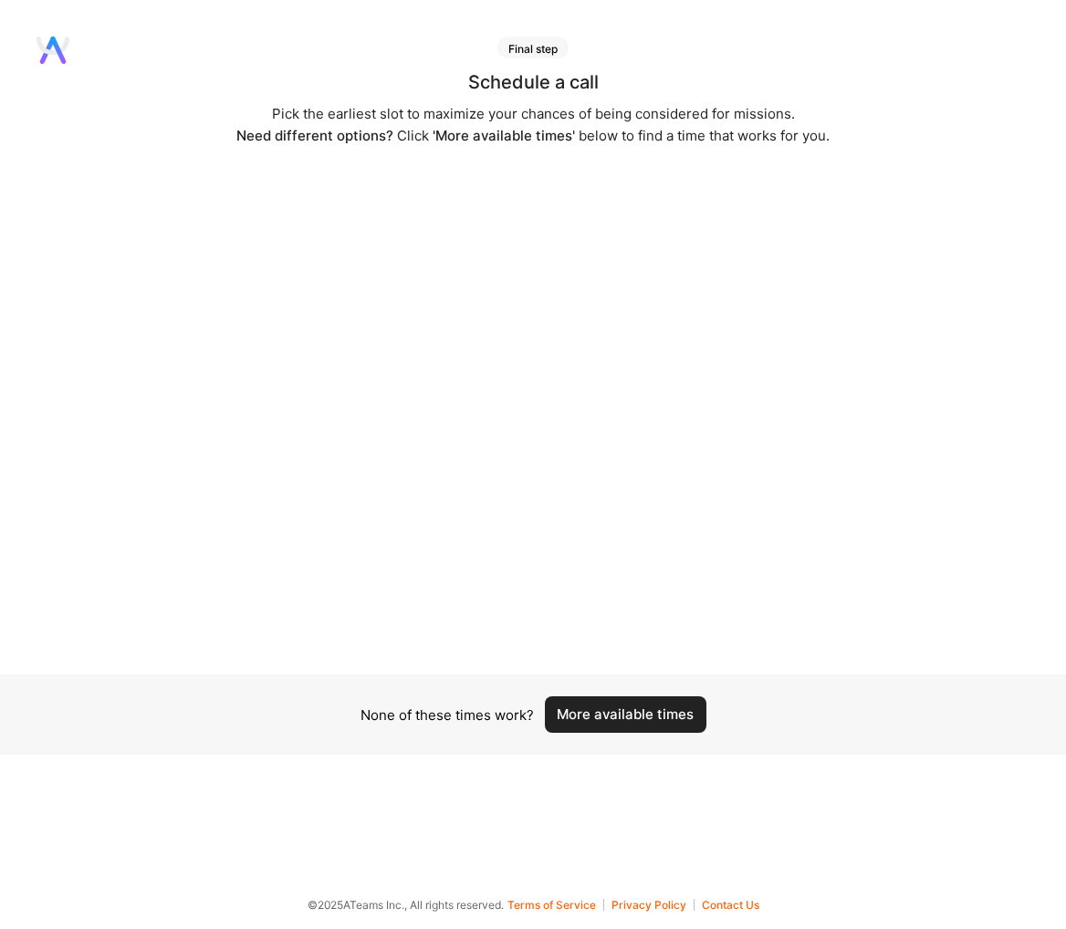
click at [648, 712] on button "More available times" at bounding box center [626, 714] width 162 height 37
click at [675, 712] on button "More available times" at bounding box center [626, 714] width 162 height 37
click at [674, 709] on button "More available times" at bounding box center [626, 714] width 162 height 37
click at [672, 706] on button "More available times" at bounding box center [626, 714] width 162 height 37
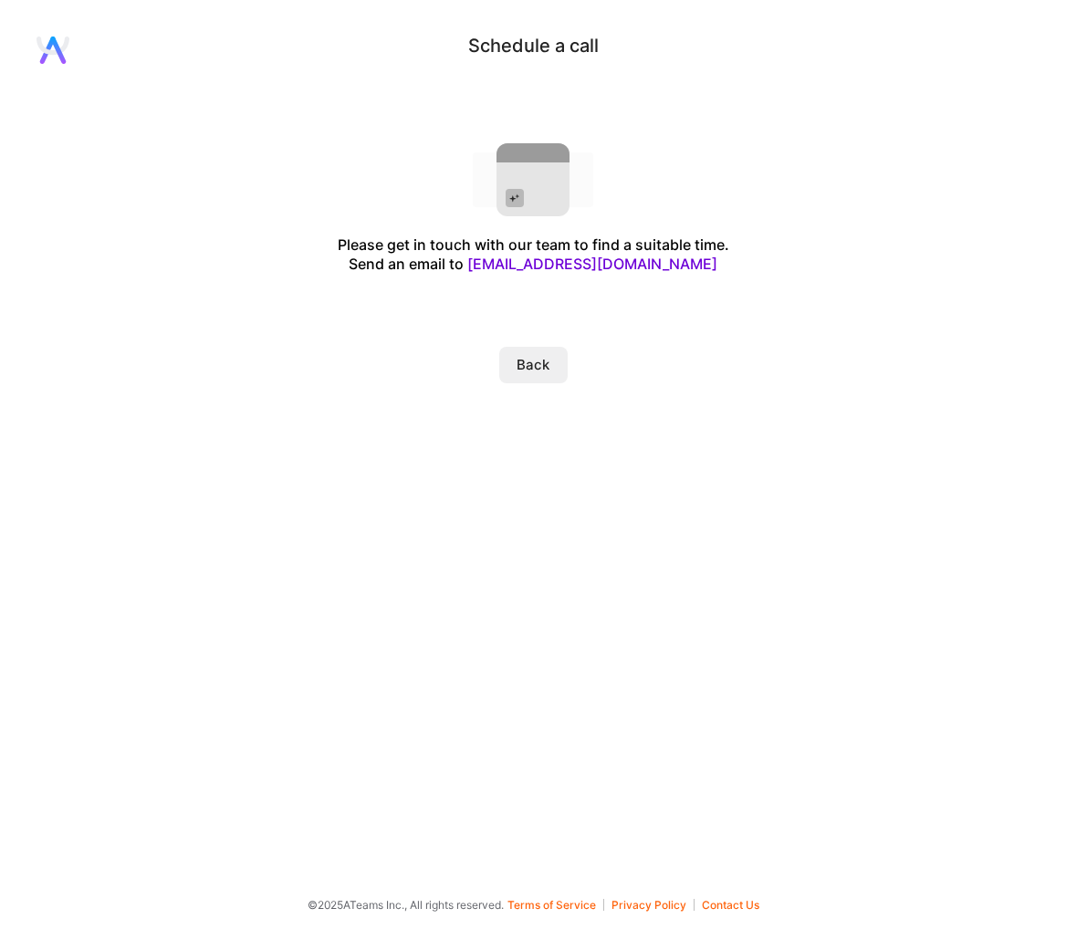
click at [532, 360] on button "Back" at bounding box center [533, 365] width 68 height 37
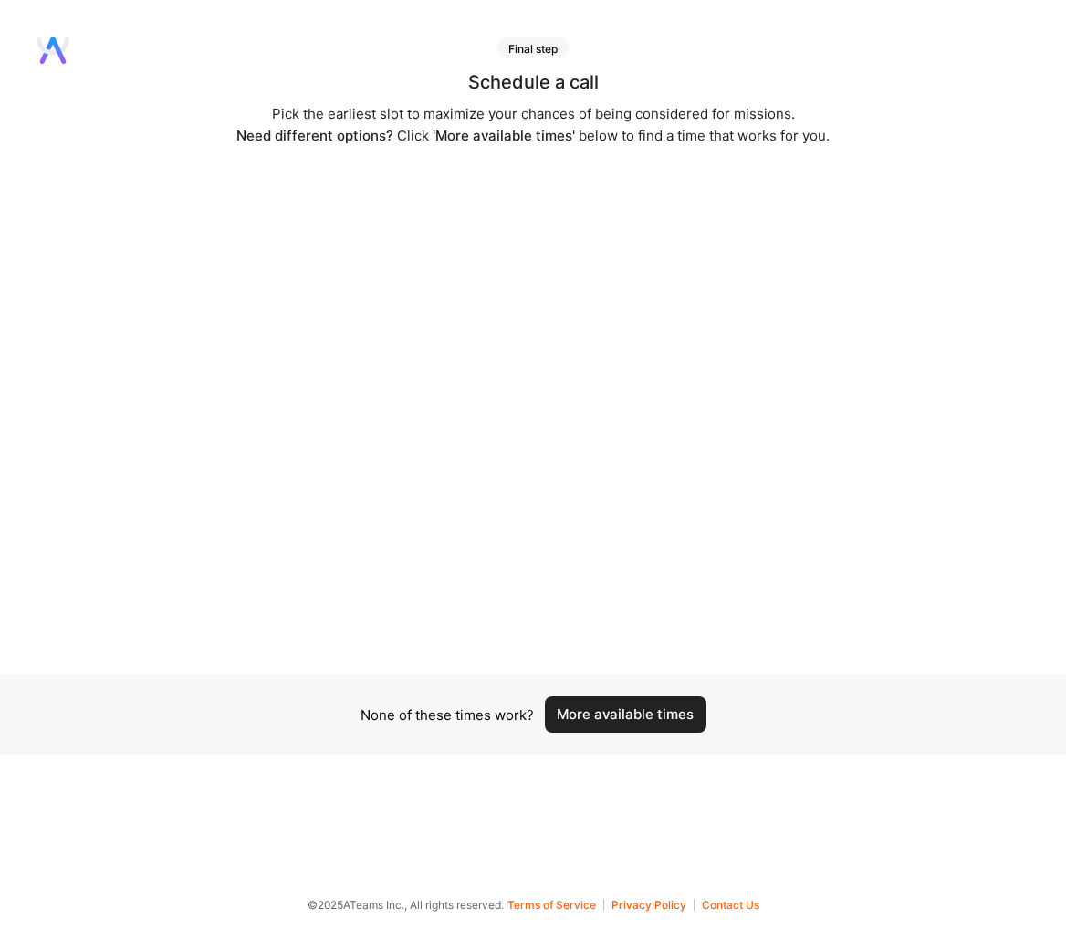
click at [662, 718] on button "More available times" at bounding box center [626, 714] width 162 height 37
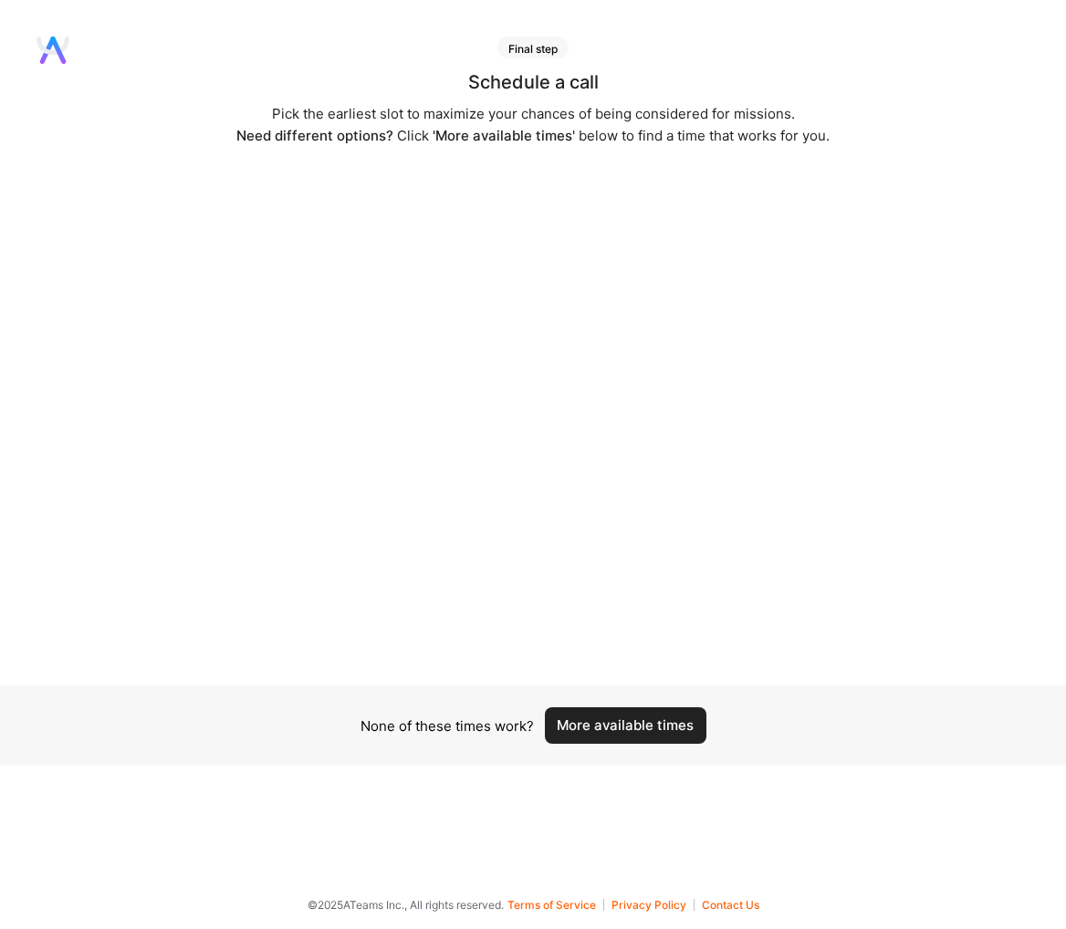
click at [711, 726] on div "None of these times work? More available times" at bounding box center [533, 726] width 1066 height 80
click at [701, 724] on button "More available times" at bounding box center [626, 725] width 162 height 37
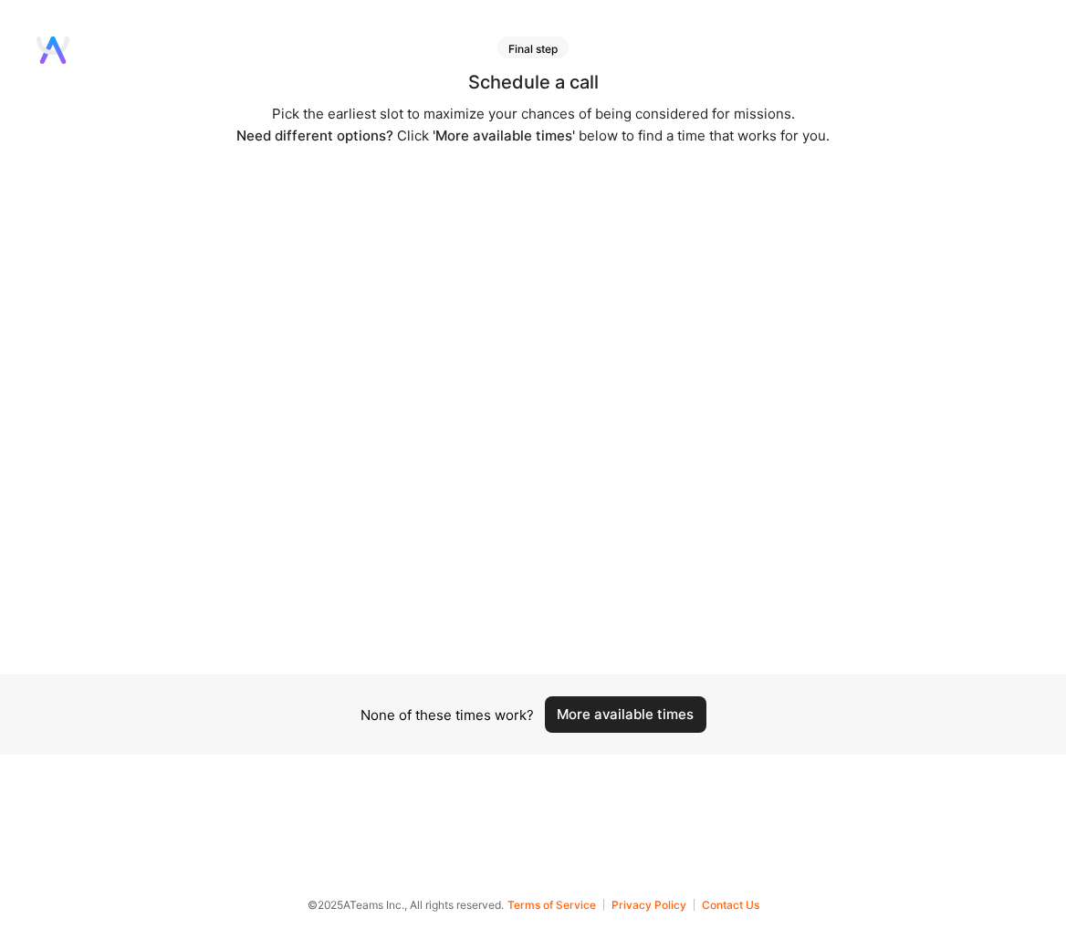
click at [672, 701] on button "More available times" at bounding box center [626, 714] width 162 height 37
click at [675, 700] on button "More available times" at bounding box center [626, 714] width 162 height 37
click at [674, 702] on button "More available times" at bounding box center [626, 714] width 162 height 37
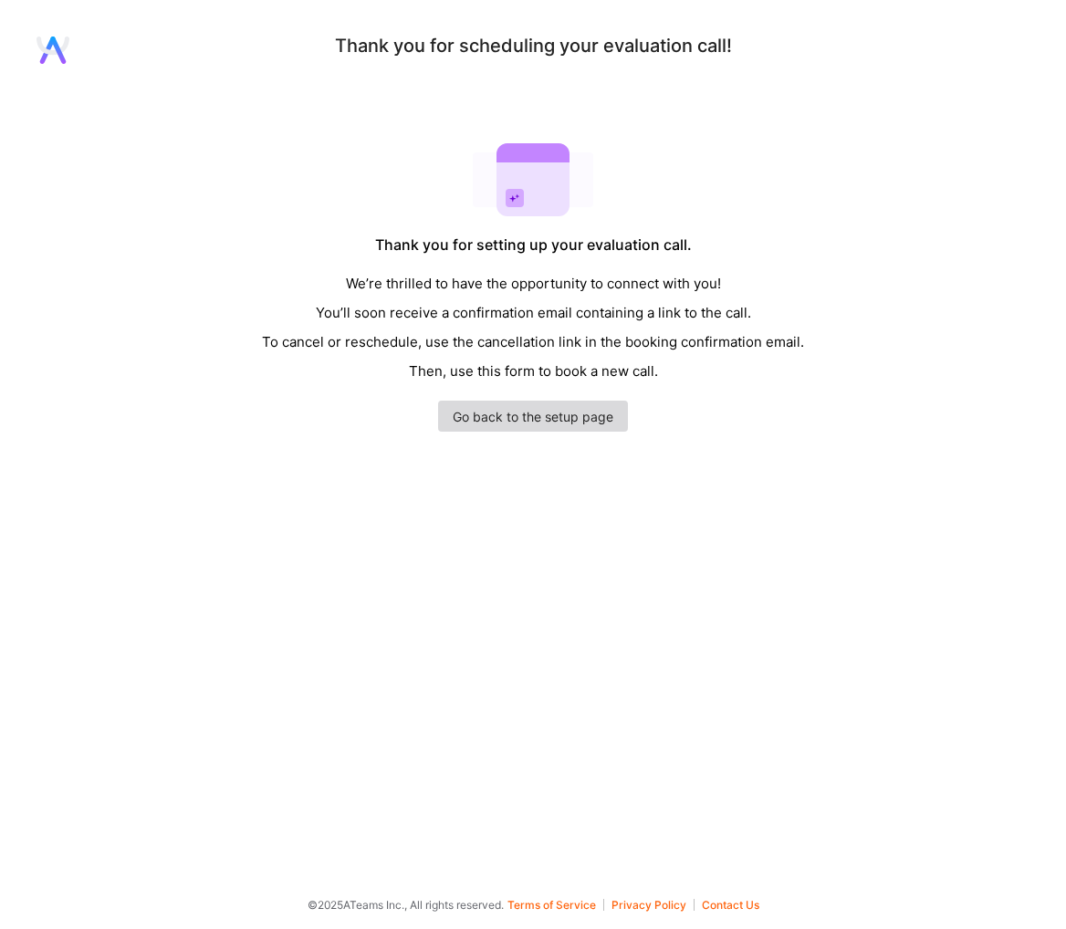
click at [546, 421] on link "Go back to the setup page" at bounding box center [533, 416] width 190 height 31
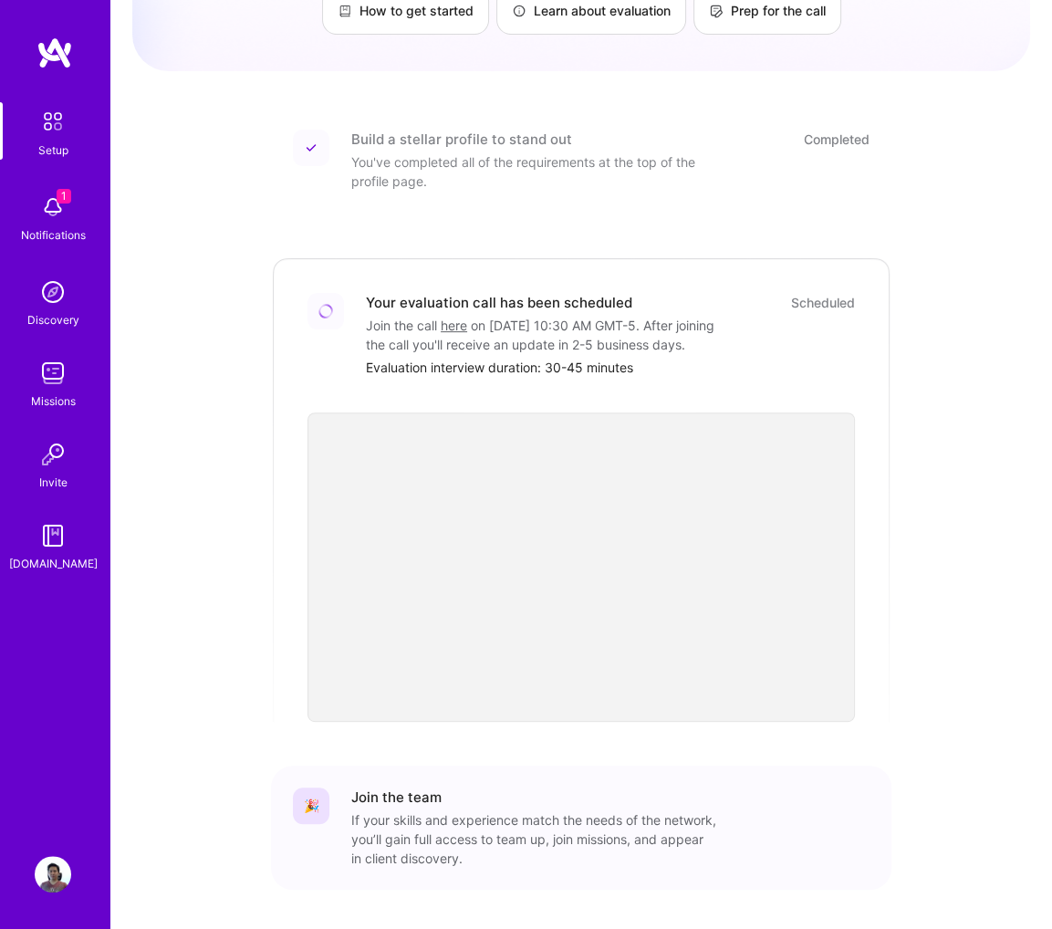
scroll to position [336, 0]
